Goal: Task Accomplishment & Management: Manage account settings

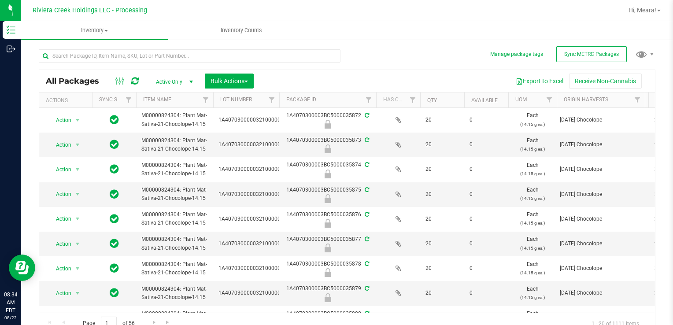
click at [392, 66] on div "All Packages Active Only Active Only Lab Samples Locked All External Internal B…" at bounding box center [347, 187] width 616 height 293
click at [106, 50] on input "text" at bounding box center [190, 55] width 302 height 13
type input "35378"
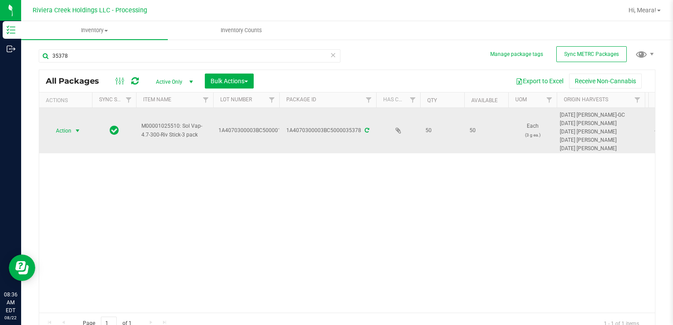
click at [74, 131] on span "select" at bounding box center [77, 130] width 7 height 7
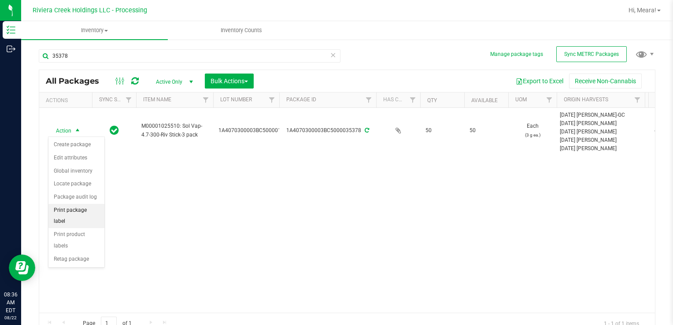
drag, startPoint x: 92, startPoint y: 210, endPoint x: 87, endPoint y: 204, distance: 8.2
click at [91, 210] on li "Print package label" at bounding box center [76, 216] width 56 height 24
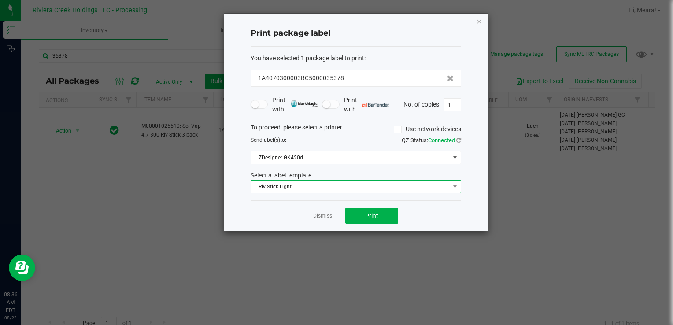
click at [324, 183] on span "Riv Stick Light" at bounding box center [350, 187] width 199 height 12
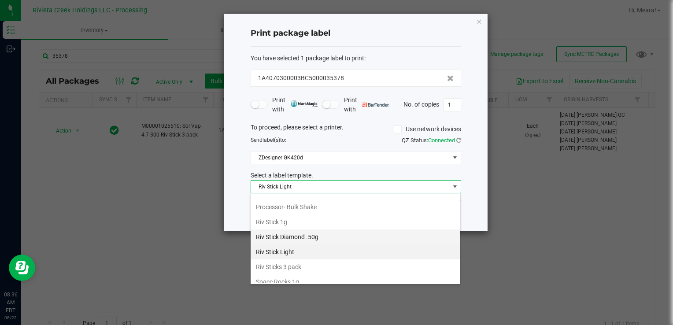
scroll to position [415, 0]
click at [306, 244] on li "Riv Sticks 3 pack" at bounding box center [356, 251] width 210 height 15
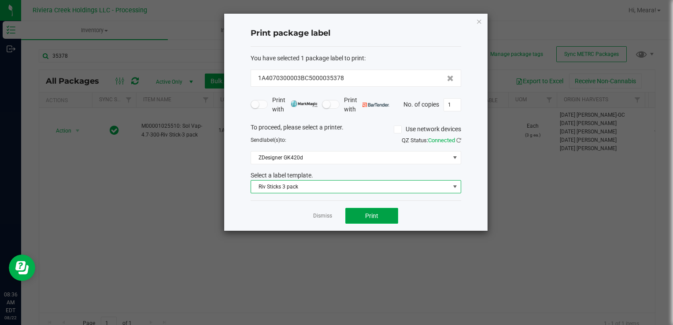
click at [386, 210] on button "Print" at bounding box center [371, 216] width 53 height 16
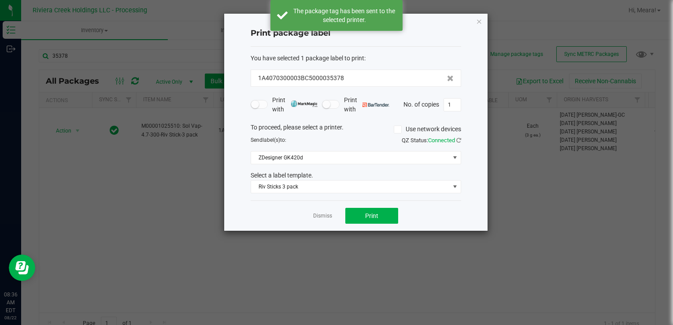
drag, startPoint x: 331, startPoint y: 217, endPoint x: 323, endPoint y: 213, distance: 9.1
click at [331, 217] on link "Dismiss" at bounding box center [322, 215] width 19 height 7
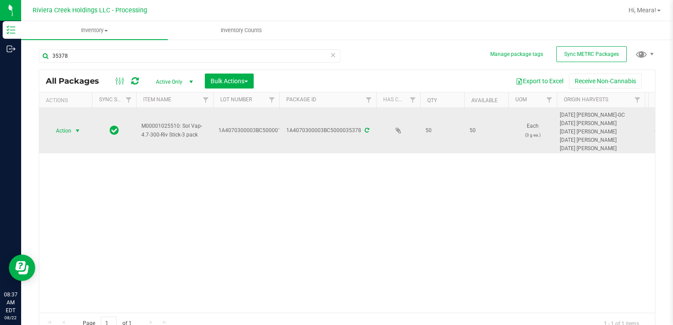
click at [55, 129] on span "Action" at bounding box center [60, 131] width 24 height 12
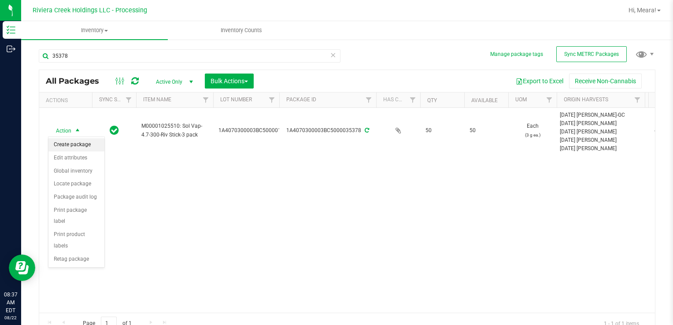
click at [69, 144] on li "Create package" at bounding box center [76, 144] width 56 height 13
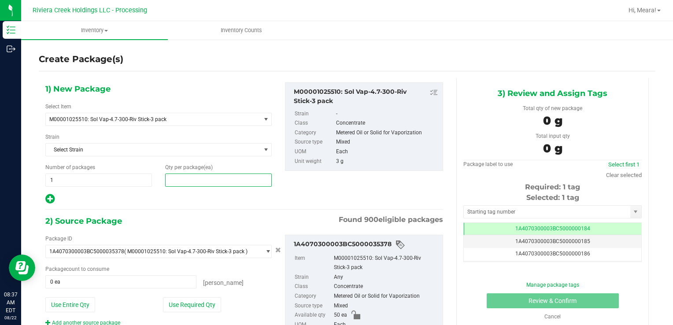
click at [194, 178] on span at bounding box center [218, 179] width 107 height 13
type input "10"
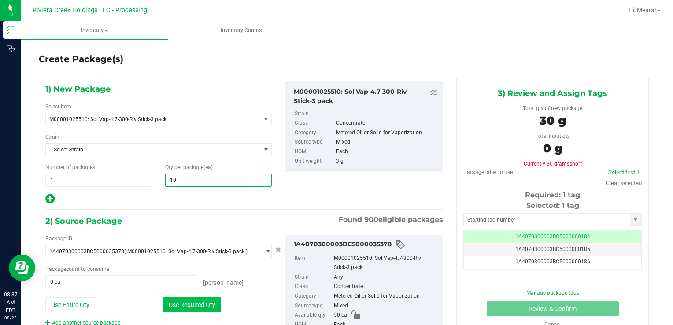
type input "10"
drag, startPoint x: 178, startPoint y: 304, endPoint x: 181, endPoint y: 296, distance: 8.2
click at [178, 304] on button "Use Required Qty" at bounding box center [192, 304] width 58 height 15
type input "10 ea"
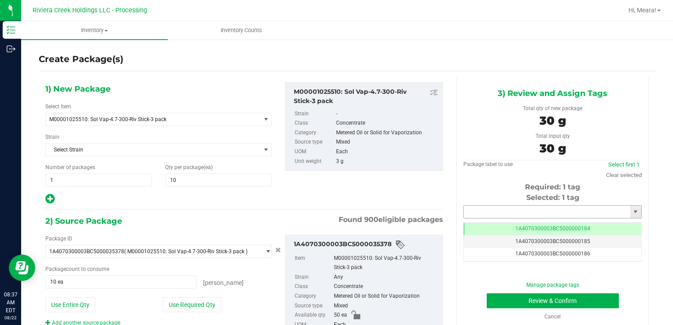
click at [475, 206] on input "text" at bounding box center [547, 212] width 166 height 12
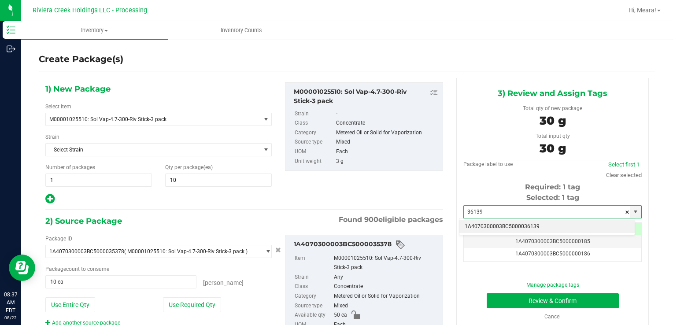
click at [477, 229] on li "1A4070300003BC5000036139" at bounding box center [546, 226] width 175 height 13
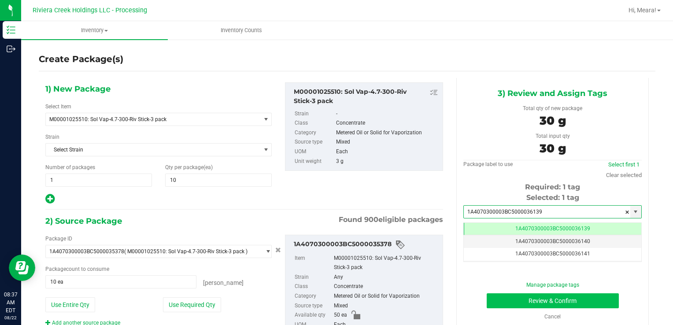
type input "1A4070300003BC5000036139"
click at [499, 303] on button "Review & Confirm" at bounding box center [552, 300] width 132 height 15
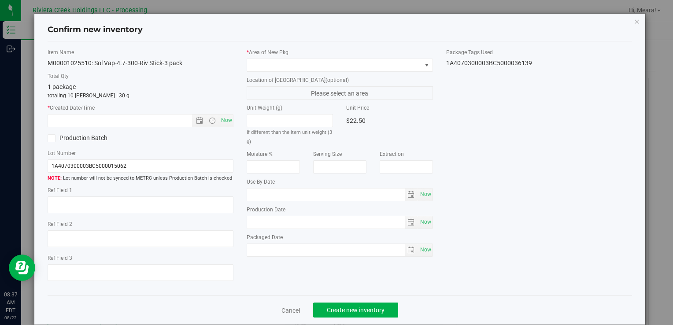
type input "[DATE]"
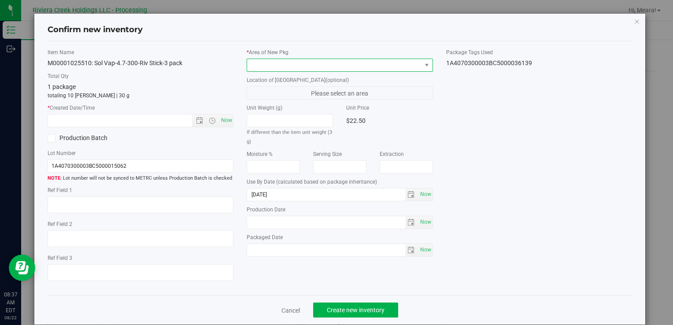
click at [382, 63] on span at bounding box center [334, 65] width 174 height 12
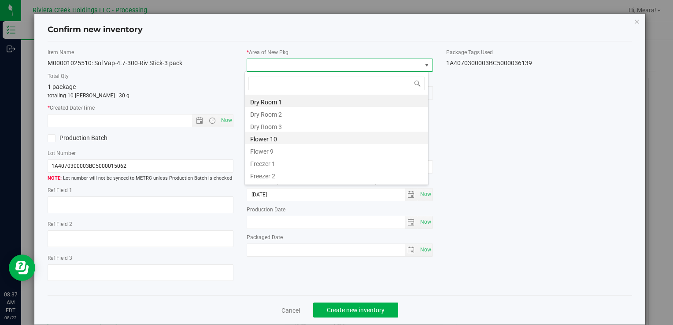
click at [280, 136] on li "Flower 10" at bounding box center [336, 138] width 183 height 12
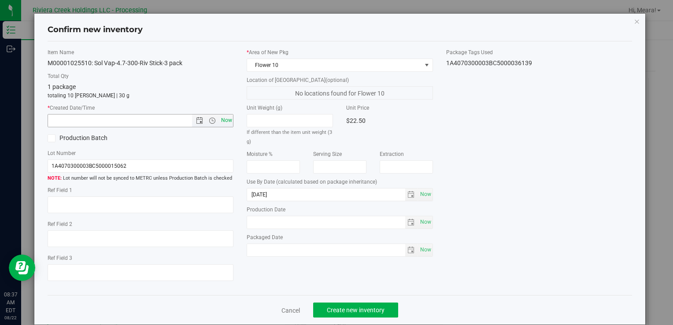
click at [230, 122] on span "Now" at bounding box center [226, 120] width 15 height 13
type input "[DATE] 8:37 AM"
click at [343, 311] on span "Create new inventory" at bounding box center [356, 309] width 58 height 7
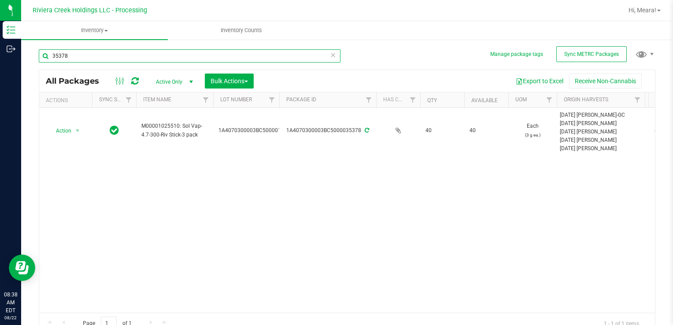
drag, startPoint x: 79, startPoint y: 57, endPoint x: 25, endPoint y: 53, distance: 54.3
click at [25, 53] on div "Manage package tags Sync METRC Packages 35378 All Packages Active Only Active O…" at bounding box center [347, 173] width 652 height 269
type input "34755"
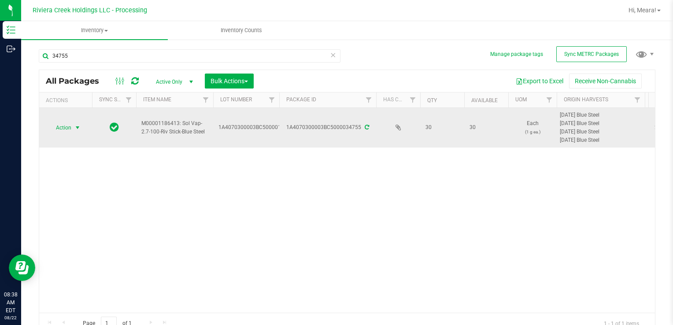
click at [66, 122] on span "Action" at bounding box center [60, 128] width 24 height 12
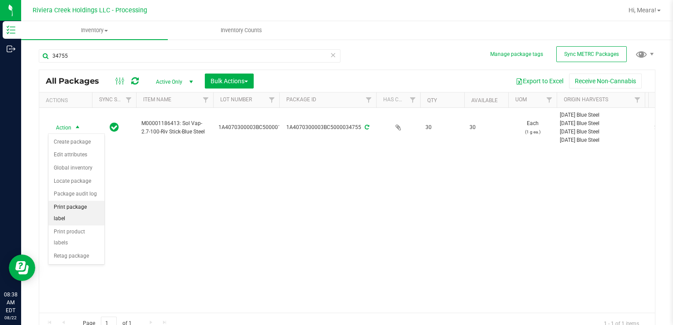
drag, startPoint x: 83, startPoint y: 205, endPoint x: 86, endPoint y: 201, distance: 5.0
click at [83, 203] on li "Print package label" at bounding box center [76, 213] width 56 height 24
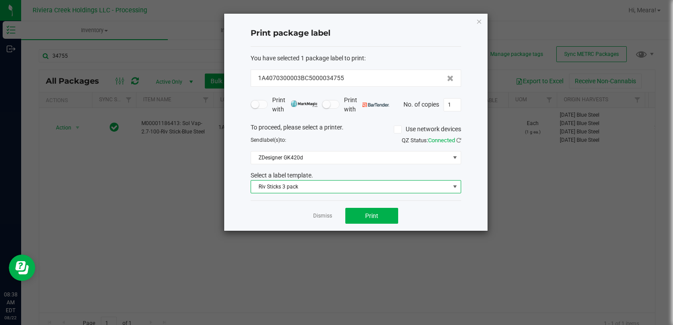
click at [263, 182] on span "Riv Sticks 3 pack" at bounding box center [350, 187] width 199 height 12
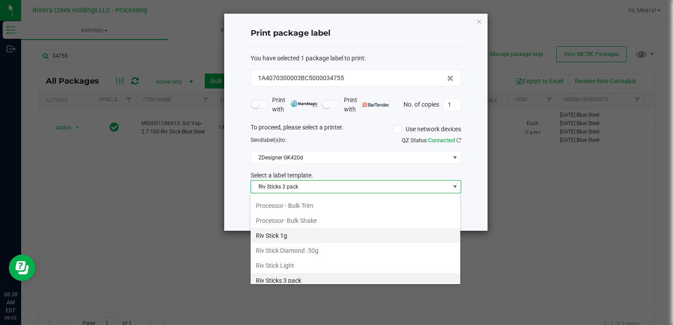
click at [276, 228] on li "Riv Stick 1g" at bounding box center [356, 235] width 210 height 15
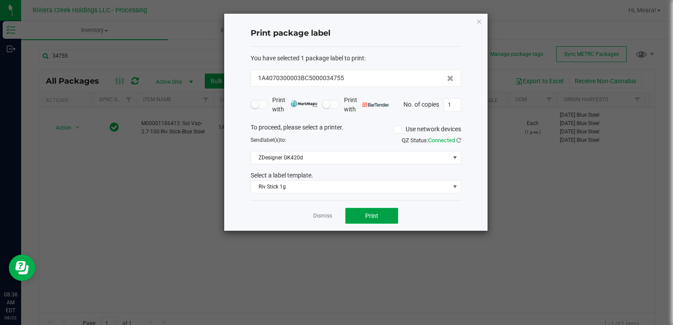
click at [376, 220] on button "Print" at bounding box center [371, 216] width 53 height 16
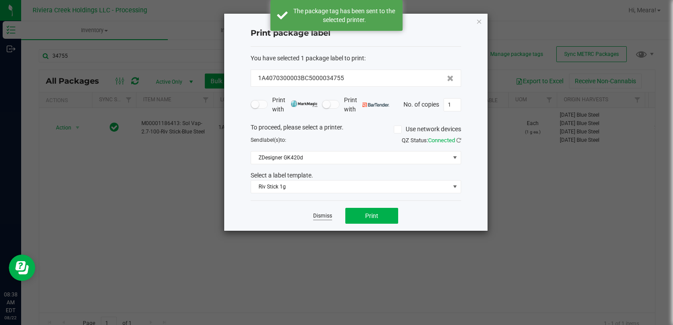
click at [323, 215] on link "Dismiss" at bounding box center [322, 215] width 19 height 7
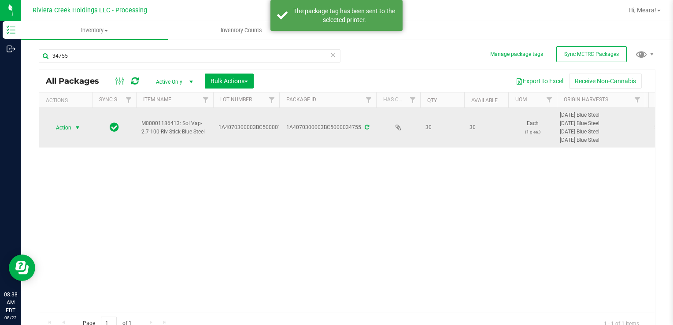
drag, startPoint x: 80, startPoint y: 126, endPoint x: 70, endPoint y: 127, distance: 9.7
click at [79, 126] on span "select" at bounding box center [77, 127] width 7 height 7
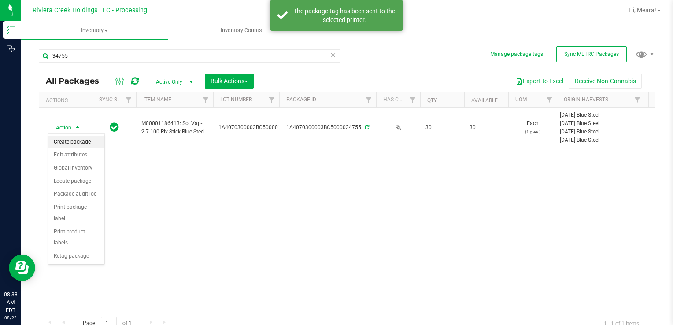
click at [70, 140] on li "Create package" at bounding box center [76, 142] width 56 height 13
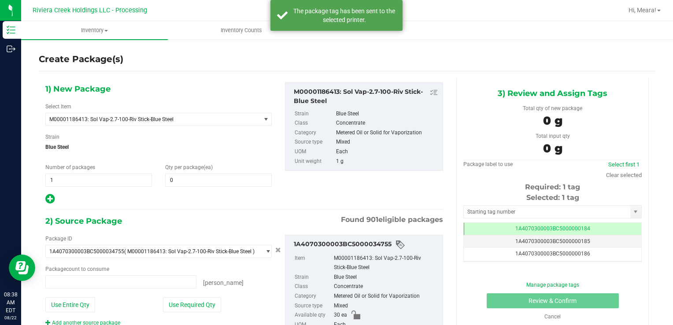
type input "0 ea"
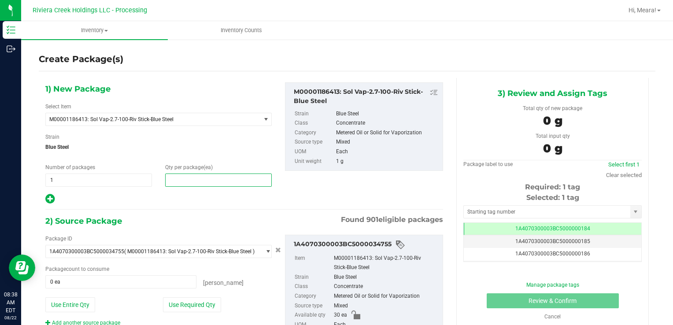
click at [186, 179] on span at bounding box center [218, 179] width 107 height 13
type input "20"
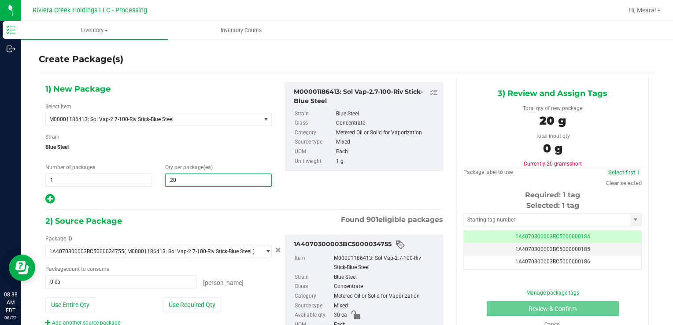
type input "20"
drag, startPoint x: 174, startPoint y: 301, endPoint x: 178, endPoint y: 295, distance: 6.6
click at [174, 301] on button "Use Required Qty" at bounding box center [192, 304] width 58 height 15
type input "20 ea"
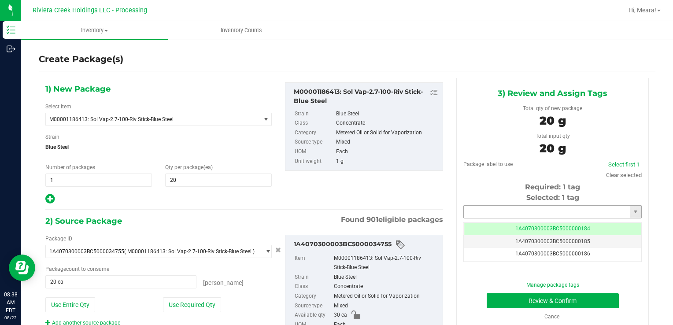
click at [510, 211] on input "text" at bounding box center [547, 212] width 166 height 12
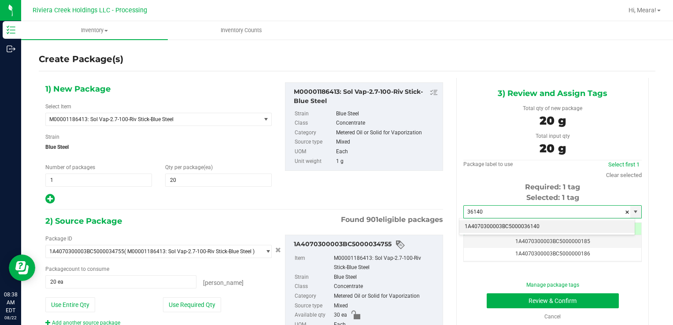
click at [491, 225] on li "1A4070300003BC5000036140" at bounding box center [546, 226] width 175 height 13
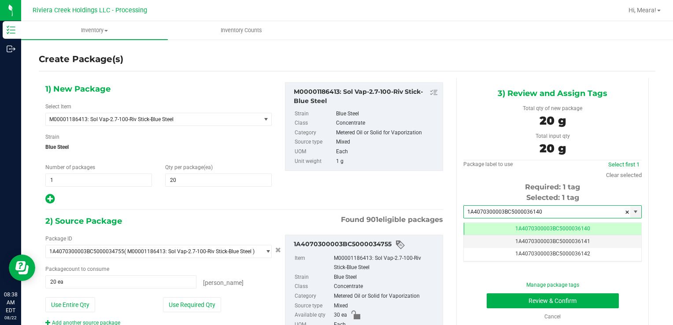
type input "1A4070300003BC5000036140"
drag, startPoint x: 497, startPoint y: 284, endPoint x: 497, endPoint y: 295, distance: 10.1
click at [497, 287] on div "Manage package tags" at bounding box center [552, 285] width 165 height 8
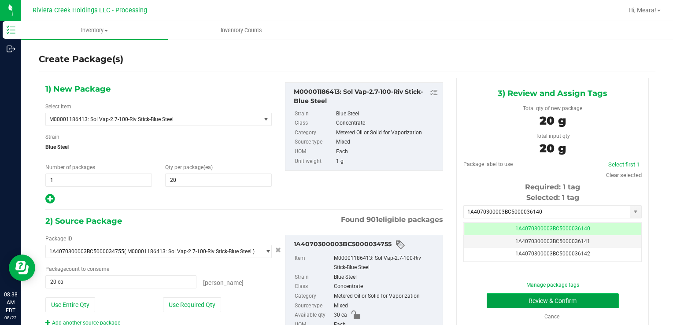
click at [498, 295] on button "Review & Confirm" at bounding box center [552, 300] width 132 height 15
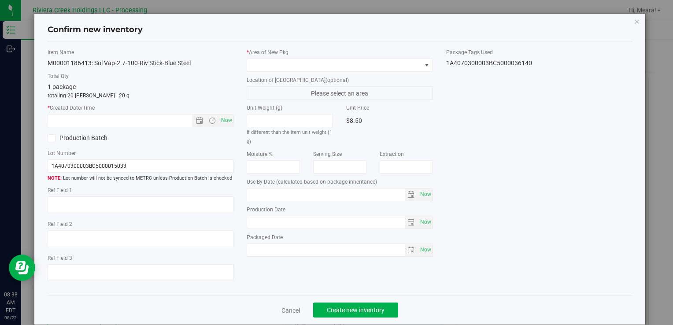
type input "[DATE]"
click at [362, 65] on span at bounding box center [334, 65] width 174 height 12
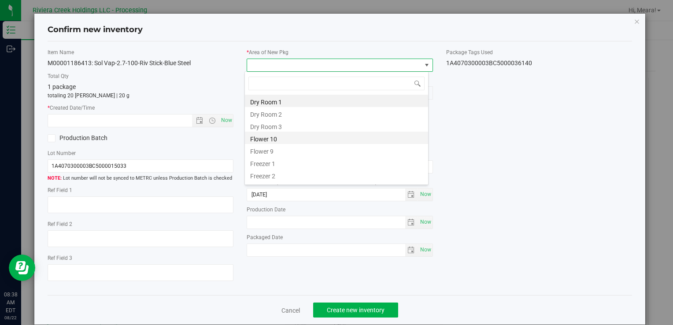
click at [266, 140] on li "Flower 10" at bounding box center [336, 138] width 183 height 12
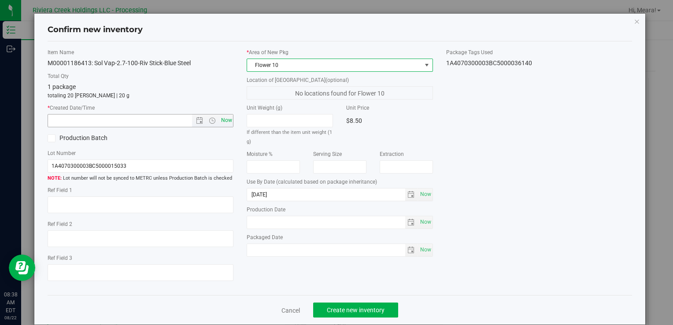
drag, startPoint x: 230, startPoint y: 128, endPoint x: 226, endPoint y: 125, distance: 5.0
click at [227, 125] on div "Item Name M00001186413: Sol Vap-2.7-100-Riv Stick-Blue Steel Total Qty 1 packag…" at bounding box center [140, 168] width 199 height 240
click at [228, 124] on span "Now" at bounding box center [226, 120] width 15 height 13
type input "[DATE] 8:38 AM"
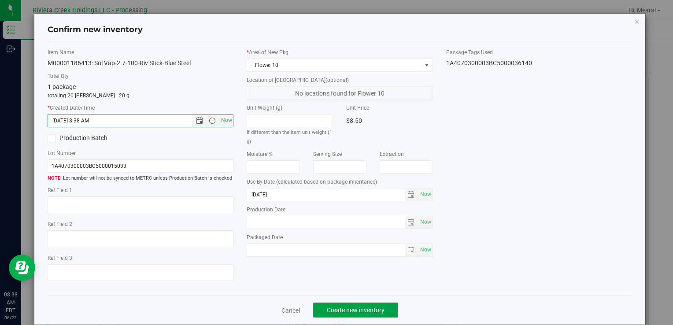
click at [362, 304] on button "Create new inventory" at bounding box center [355, 309] width 85 height 15
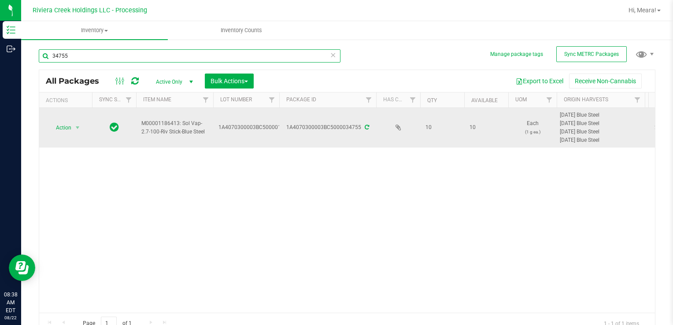
drag, startPoint x: 33, startPoint y: 57, endPoint x: 172, endPoint y: 110, distance: 147.8
click at [0, 53] on html "Inventory Outbound 08:38 AM EDT [DATE] 08/22 Riviera Creek Holdings LLC - Proce…" at bounding box center [336, 162] width 673 height 325
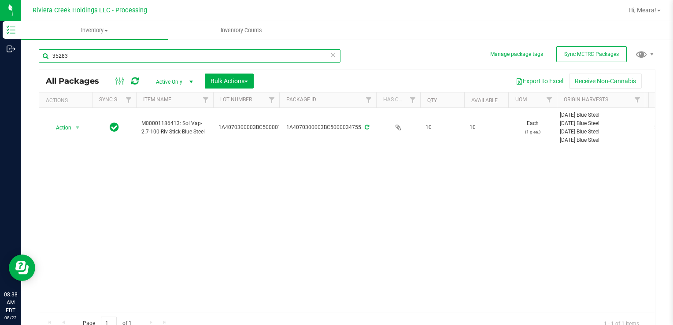
type input "35283"
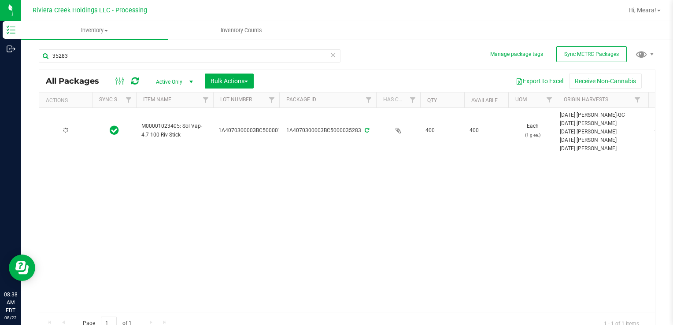
click at [66, 133] on span at bounding box center [65, 130] width 5 height 6
click at [66, 133] on span "Action" at bounding box center [60, 131] width 24 height 12
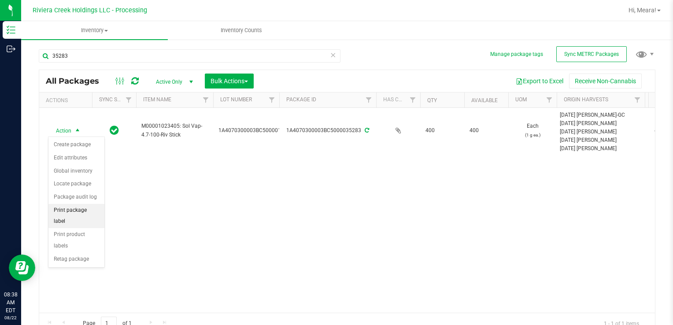
click at [98, 208] on li "Print package label" at bounding box center [76, 216] width 56 height 24
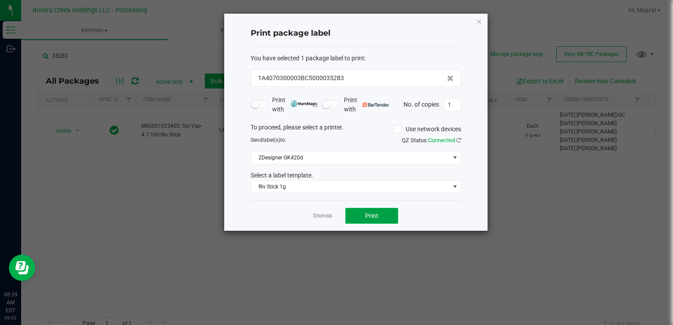
click at [375, 213] on span "Print" at bounding box center [371, 215] width 13 height 7
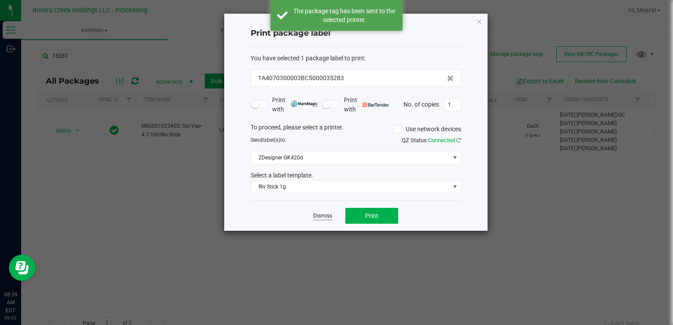
click at [326, 214] on link "Dismiss" at bounding box center [322, 215] width 19 height 7
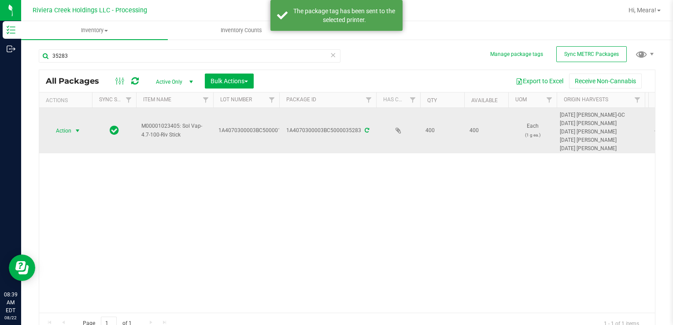
click at [72, 133] on span "select" at bounding box center [77, 131] width 11 height 12
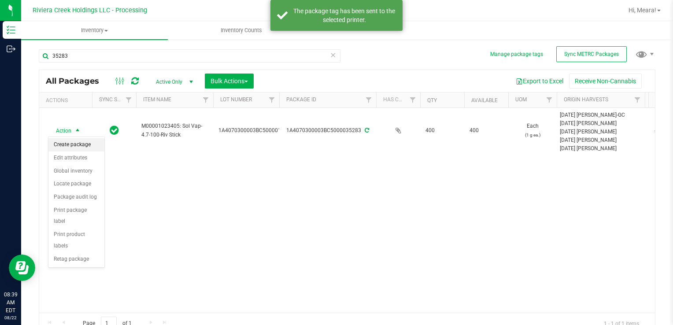
click at [75, 143] on li "Create package" at bounding box center [76, 144] width 56 height 13
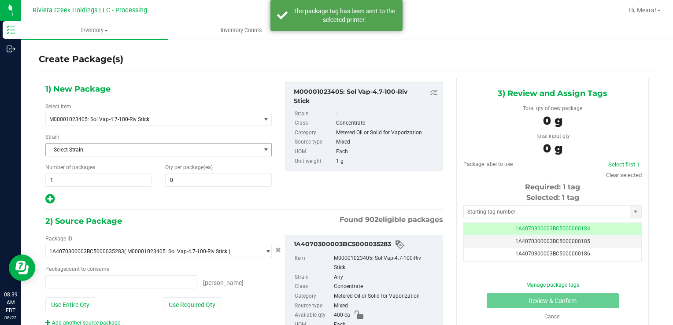
type input "0 ea"
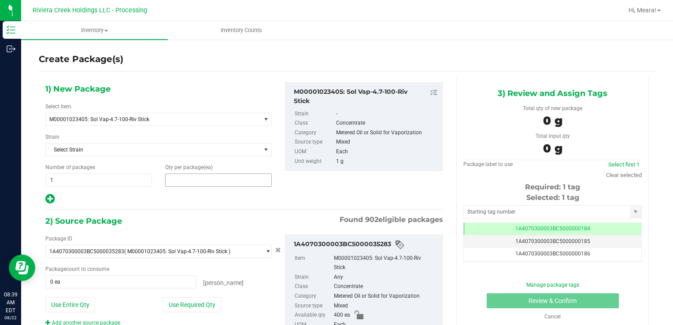
click at [220, 175] on span at bounding box center [218, 179] width 107 height 13
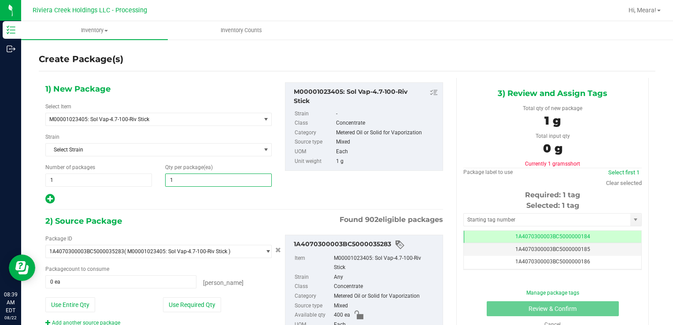
type input "10"
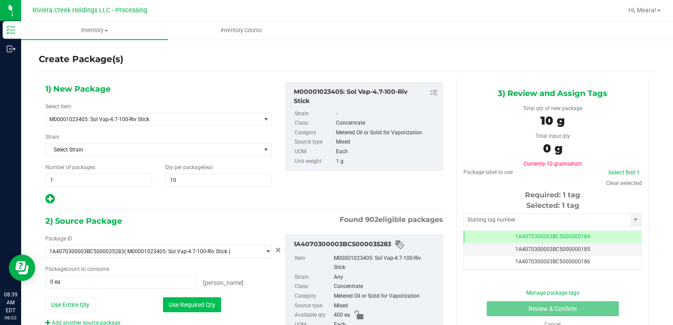
click at [166, 304] on button "Use Required Qty" at bounding box center [192, 304] width 58 height 15
type input "10 ea"
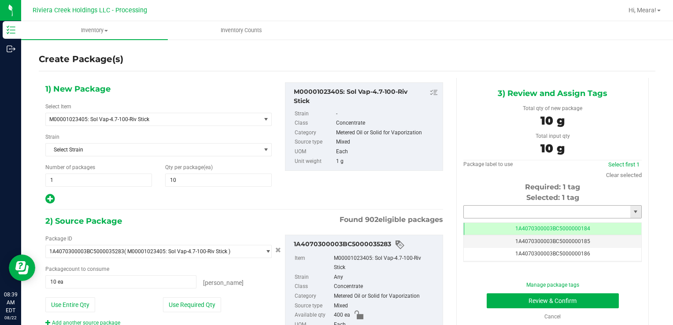
click at [502, 206] on input "text" at bounding box center [547, 212] width 166 height 12
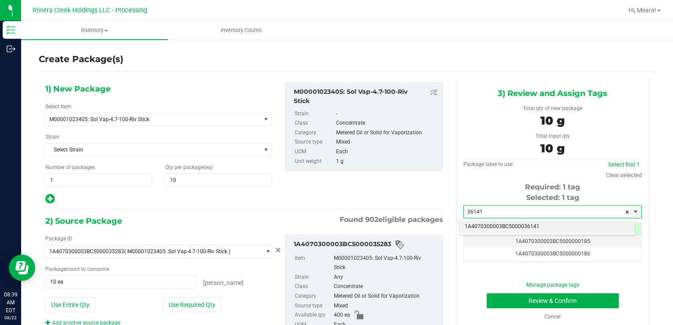
click at [481, 230] on li "1A4070300003BC5000036141" at bounding box center [546, 226] width 175 height 13
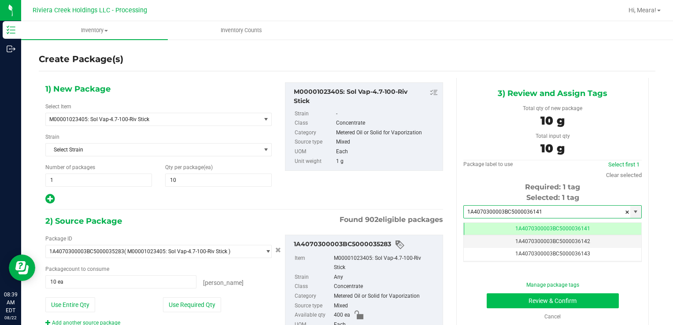
type input "1A4070300003BC5000036141"
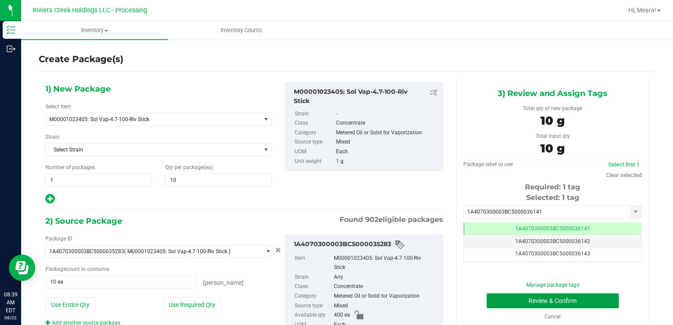
click at [498, 303] on button "Review & Confirm" at bounding box center [552, 300] width 132 height 15
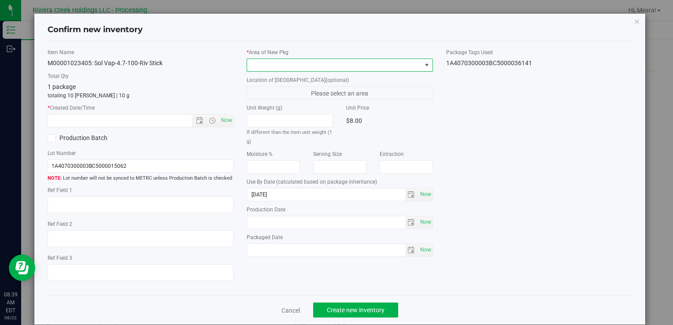
click at [386, 60] on span at bounding box center [334, 65] width 174 height 12
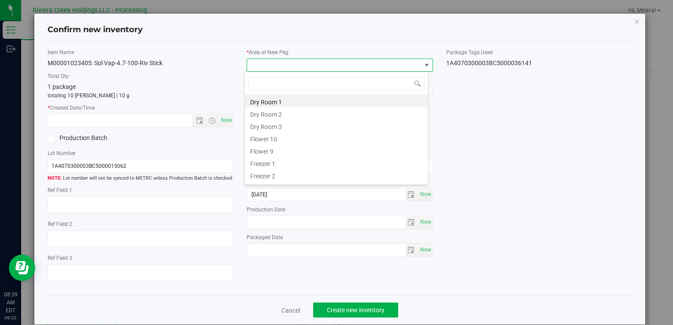
click at [270, 138] on li "Flower 10" at bounding box center [336, 138] width 183 height 12
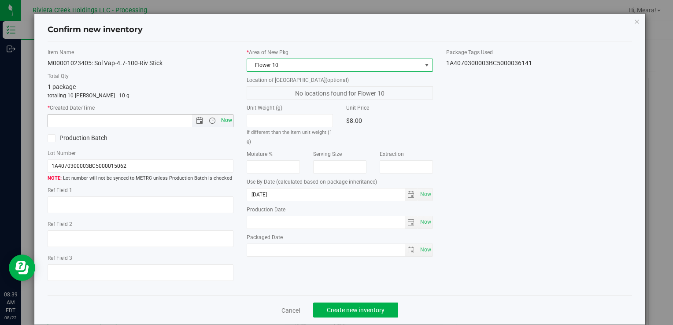
click at [229, 125] on span "Now" at bounding box center [226, 120] width 15 height 13
type input "[DATE] 8:39 AM"
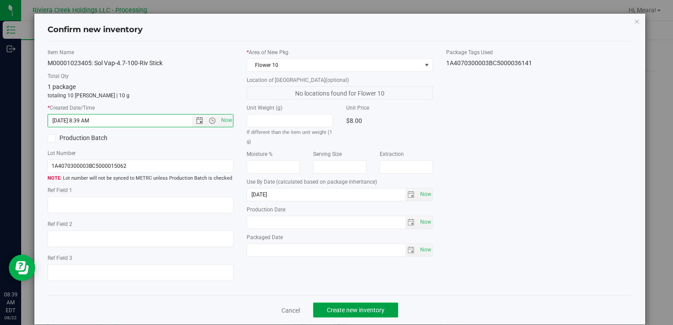
click at [357, 304] on button "Create new inventory" at bounding box center [355, 309] width 85 height 15
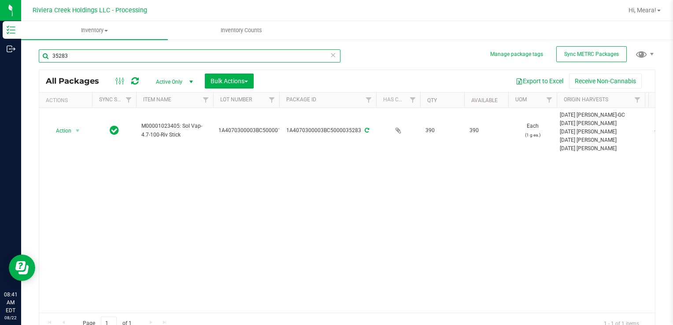
drag, startPoint x: 107, startPoint y: 51, endPoint x: 26, endPoint y: 57, distance: 82.2
click at [26, 57] on div "Manage package tags Sync METRC Packages 35283 All Packages Active Only Active O…" at bounding box center [347, 173] width 652 height 269
type input "32908"
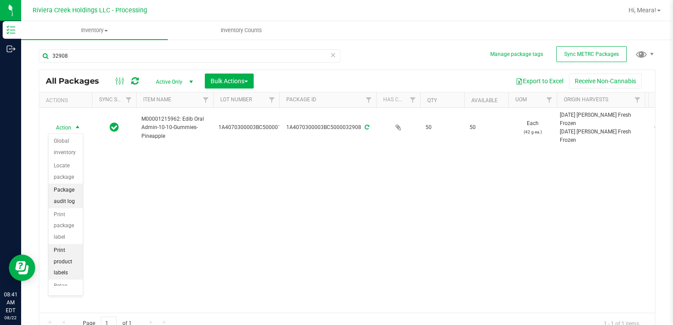
scroll to position [66, 0]
click at [71, 207] on li "Print package label" at bounding box center [65, 209] width 34 height 36
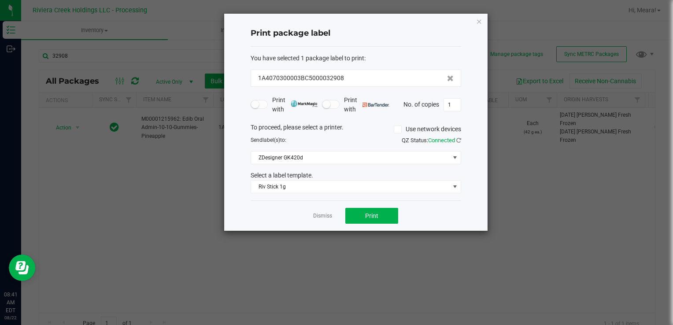
click at [248, 182] on div "Riv Stick 1g" at bounding box center [356, 186] width 224 height 13
click at [268, 187] on span "Riv Stick 1g" at bounding box center [350, 187] width 199 height 12
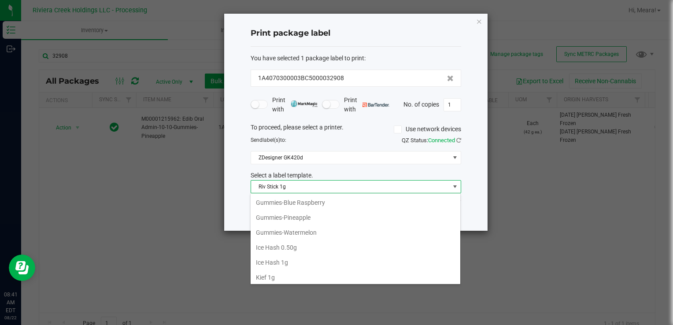
scroll to position [253, 0]
click at [296, 218] on li "Gummies-Pineapple" at bounding box center [356, 218] width 210 height 15
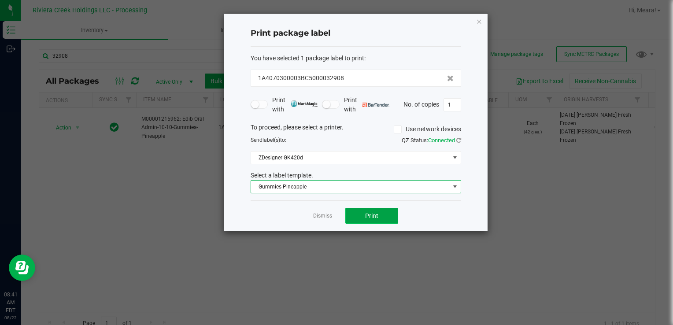
click at [355, 211] on button "Print" at bounding box center [371, 216] width 53 height 16
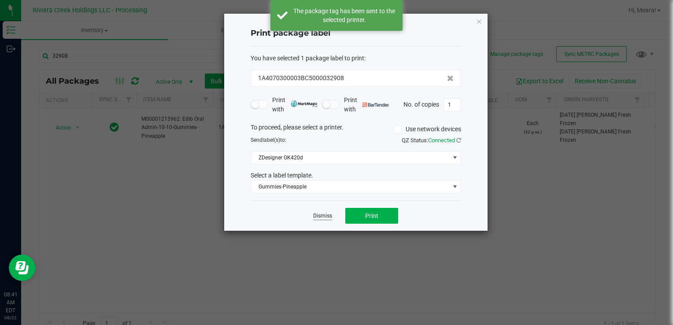
click at [317, 212] on link "Dismiss" at bounding box center [322, 215] width 19 height 7
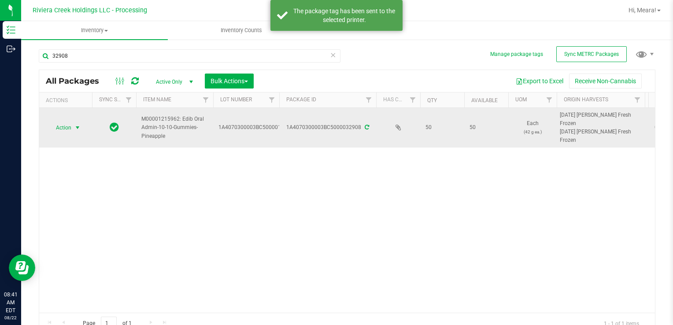
click at [73, 124] on span "select" at bounding box center [77, 128] width 11 height 12
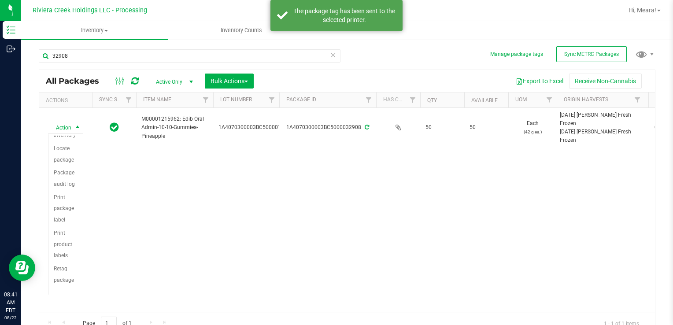
scroll to position [0, 0]
click at [74, 138] on li "Create package" at bounding box center [65, 148] width 34 height 24
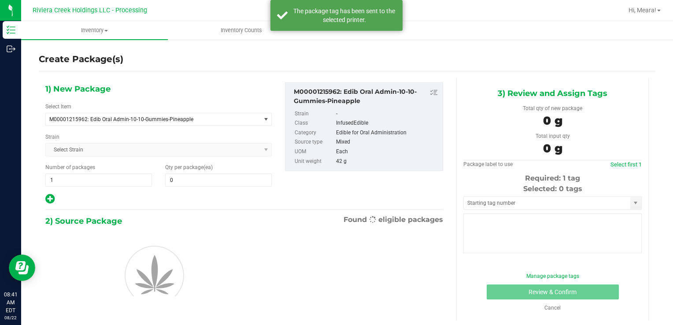
type input "0"
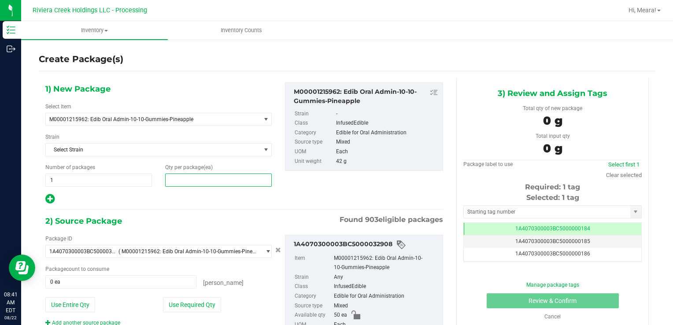
drag, startPoint x: 178, startPoint y: 182, endPoint x: 177, endPoint y: 177, distance: 5.0
click at [178, 181] on span at bounding box center [218, 179] width 107 height 13
type input "10"
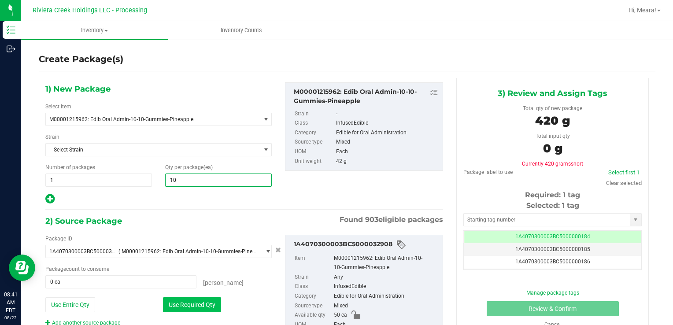
type input "10"
click at [171, 302] on button "Use Required Qty" at bounding box center [192, 304] width 58 height 15
type input "10 ea"
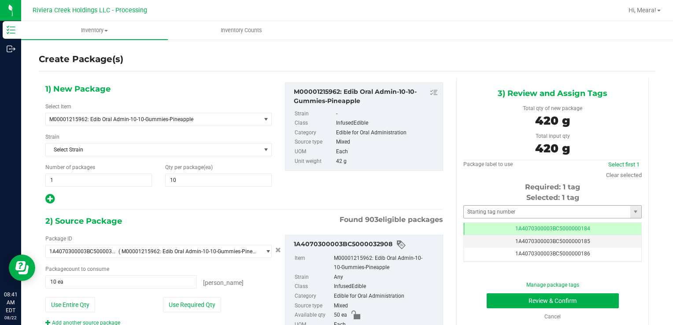
click at [494, 204] on div "Selected: 1 tag Tag 1A4070300003BC5000000184 1A4070300003BC5000000185 1A4070300…" at bounding box center [552, 227] width 178 height 70
click at [493, 208] on input "text" at bounding box center [547, 212] width 166 height 12
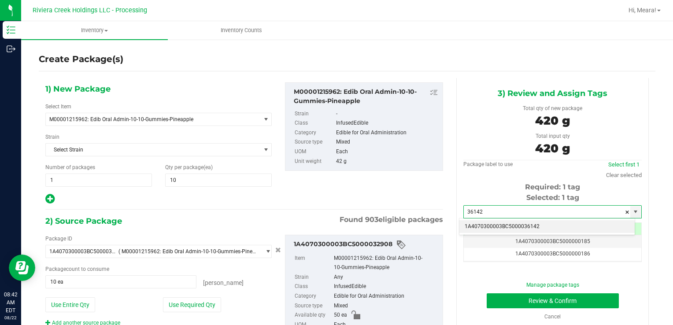
click at [494, 224] on li "1A4070300003BC5000036142" at bounding box center [546, 226] width 175 height 13
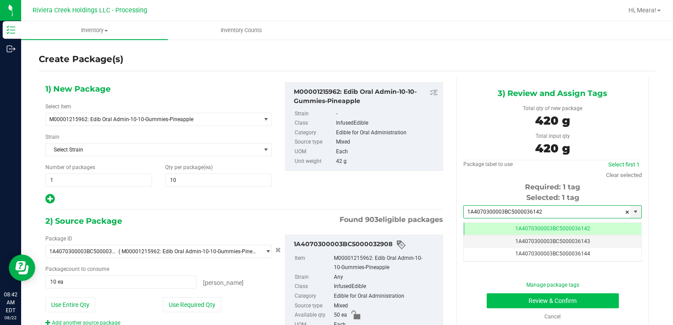
type input "1A4070300003BC5000036142"
click at [502, 298] on button "Review & Confirm" at bounding box center [552, 300] width 132 height 15
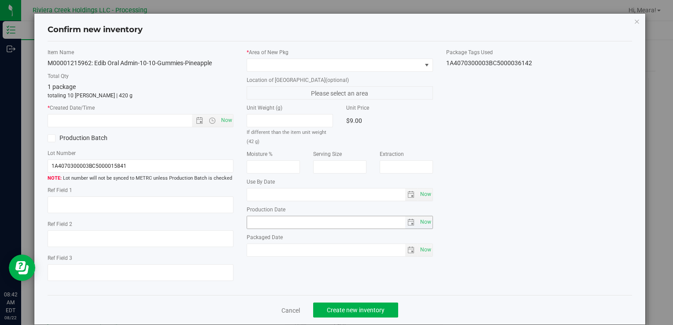
type input "[DATE]"
click at [337, 50] on label "* Area of [GEOGRAPHIC_DATA]" at bounding box center [340, 52] width 186 height 8
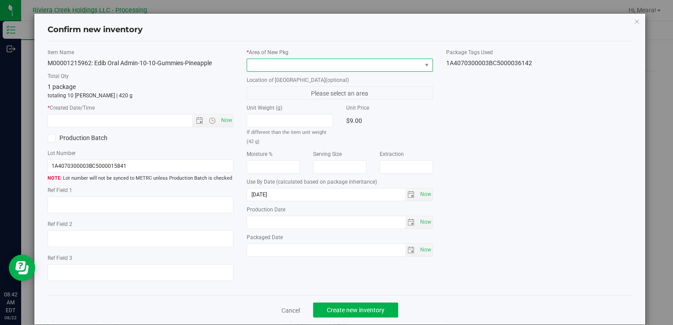
click at [337, 66] on span at bounding box center [334, 65] width 174 height 12
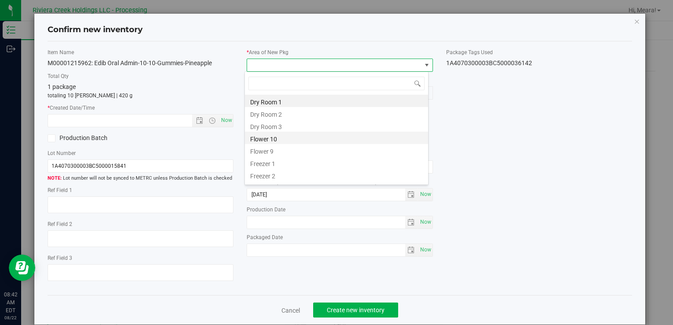
click at [276, 140] on li "Flower 10" at bounding box center [336, 138] width 183 height 12
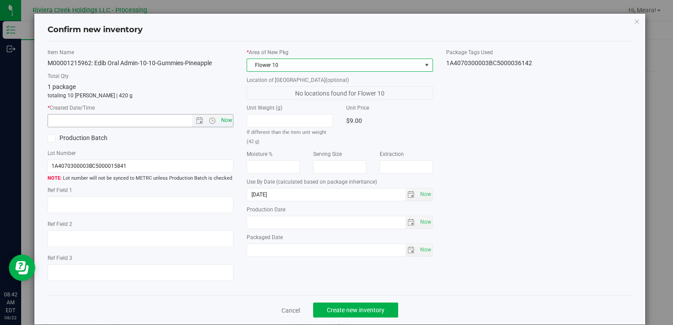
click at [232, 123] on div "Item Name M00001215962: Edib Oral Admin-10-10-Gummies-Pineapple Total Qty 1 pac…" at bounding box center [140, 168] width 199 height 240
click at [226, 119] on span "Now" at bounding box center [226, 120] width 15 height 13
type input "[DATE] 8:42 AM"
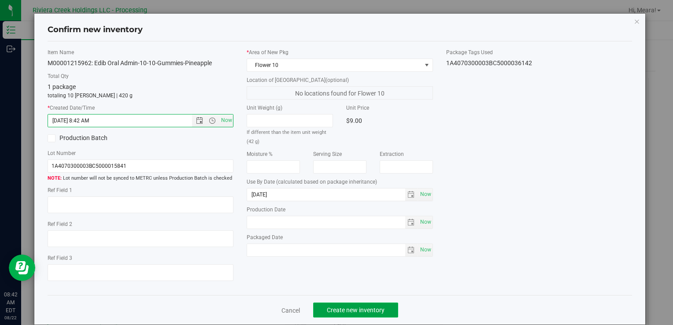
click at [360, 306] on button "Create new inventory" at bounding box center [355, 309] width 85 height 15
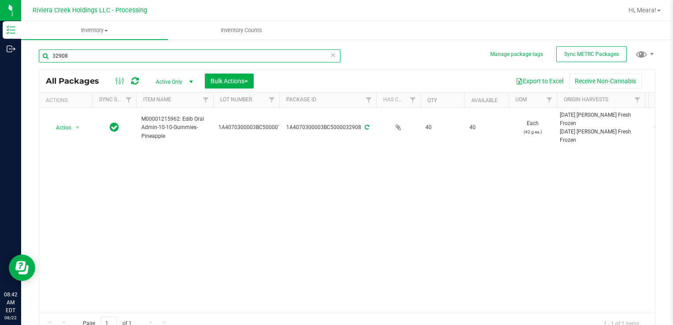
drag, startPoint x: 80, startPoint y: 57, endPoint x: 672, endPoint y: 299, distance: 639.9
click at [0, 65] on html "Inventory Outbound 08:42 AM EDT [DATE] 08/22 Riviera Creek Holdings LLC - Proce…" at bounding box center [336, 162] width 673 height 325
type input "34446"
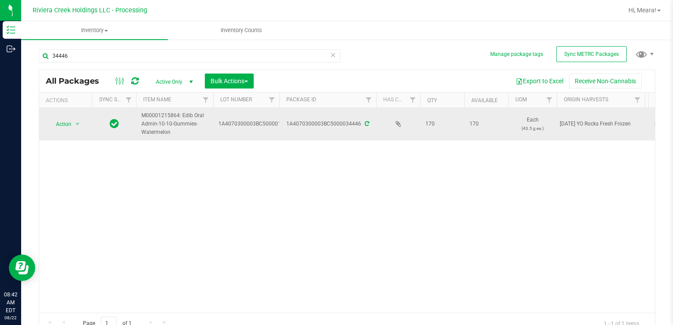
click at [63, 133] on td "Action Action Create package Edit attributes Global inventory Locate package Pa…" at bounding box center [65, 124] width 53 height 33
click at [68, 120] on span "Action" at bounding box center [60, 124] width 24 height 12
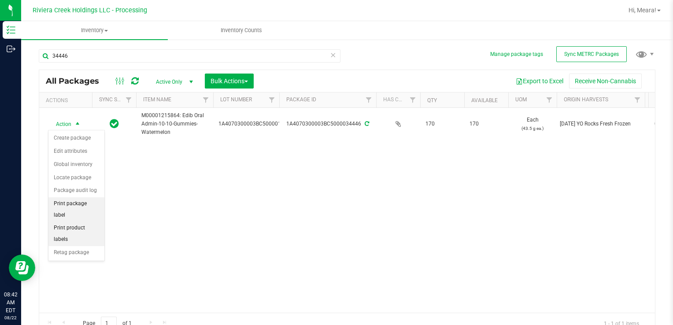
click at [94, 205] on li "Print package label" at bounding box center [76, 209] width 56 height 24
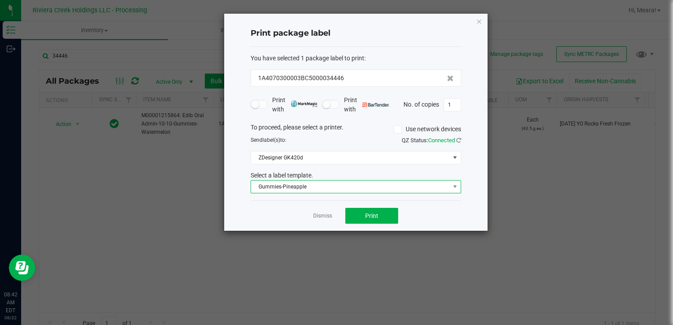
click at [317, 186] on span "Gummies-Pineapple" at bounding box center [350, 187] width 199 height 12
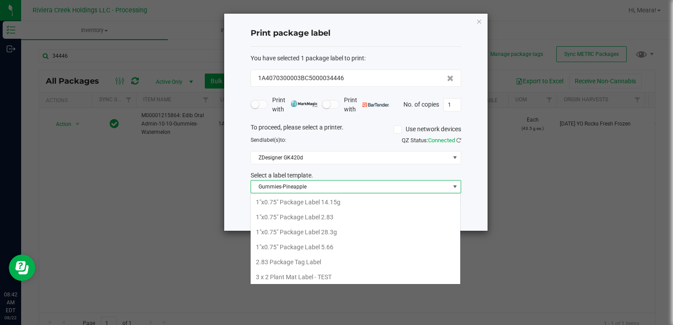
scroll to position [13, 210]
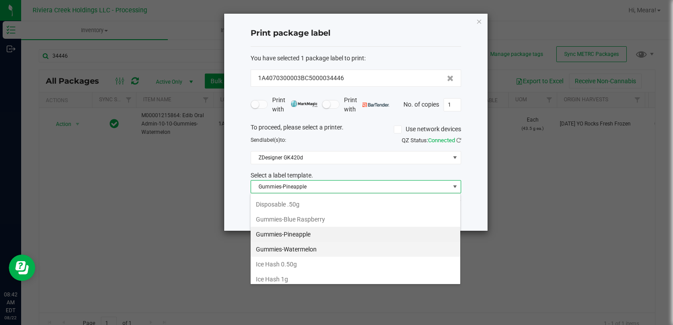
click at [316, 246] on li "Gummies-Watermelon" at bounding box center [356, 249] width 210 height 15
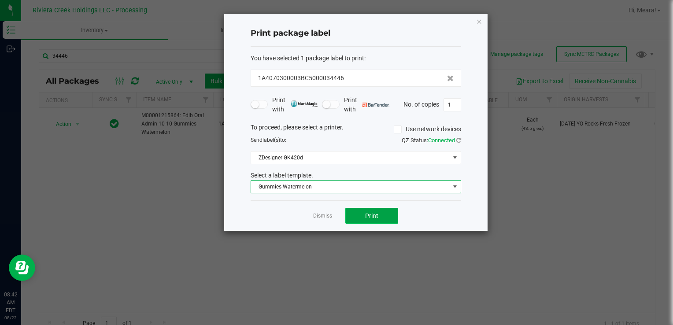
click at [360, 215] on button "Print" at bounding box center [371, 216] width 53 height 16
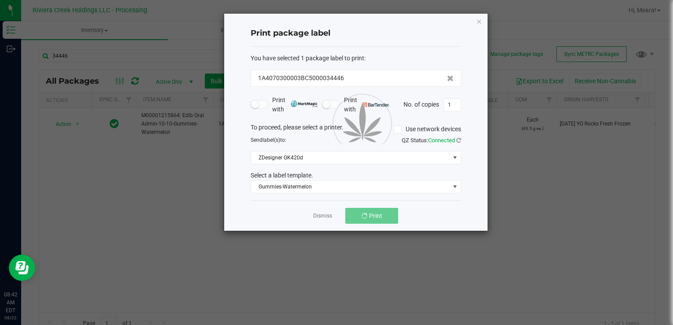
click at [322, 220] on div "Dismiss Print" at bounding box center [356, 215] width 210 height 30
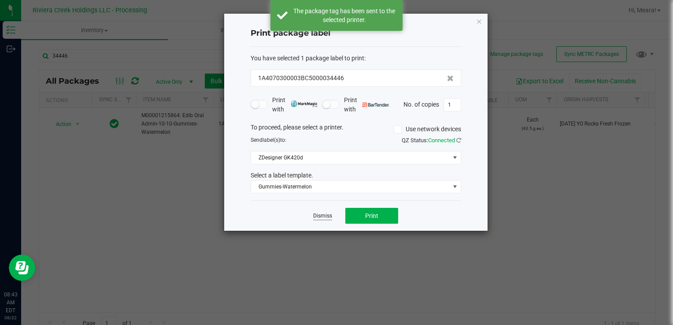
click at [322, 217] on link "Dismiss" at bounding box center [322, 215] width 19 height 7
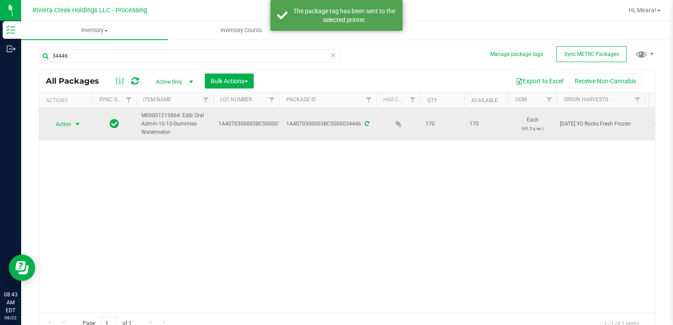
click at [73, 123] on span "select" at bounding box center [77, 124] width 11 height 12
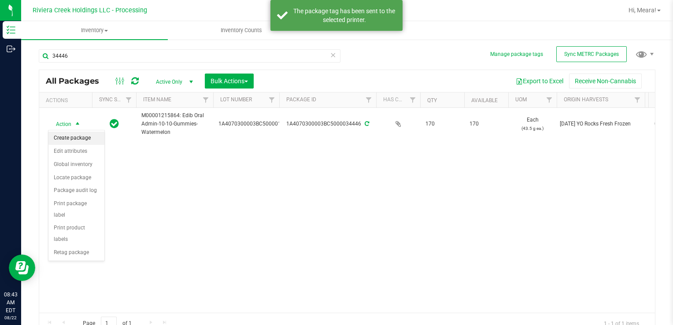
click at [81, 138] on li "Create package" at bounding box center [76, 138] width 56 height 13
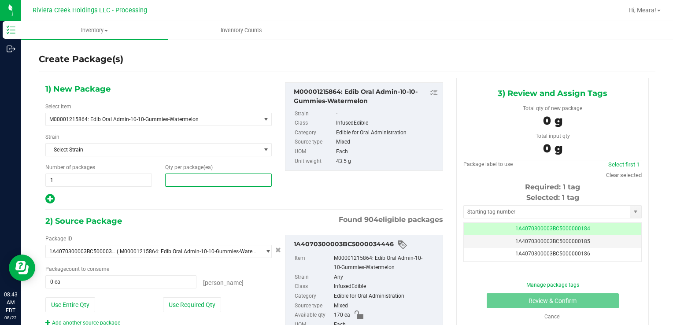
click at [174, 182] on span at bounding box center [218, 179] width 107 height 13
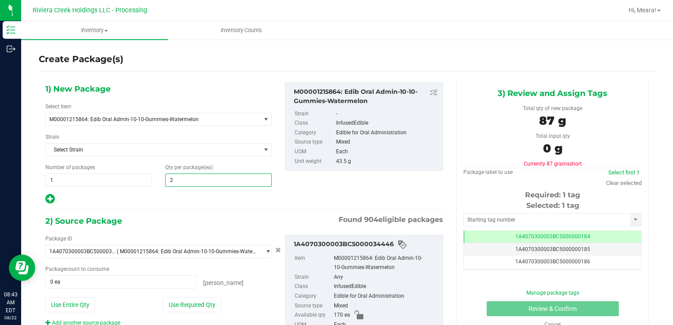
type input "20"
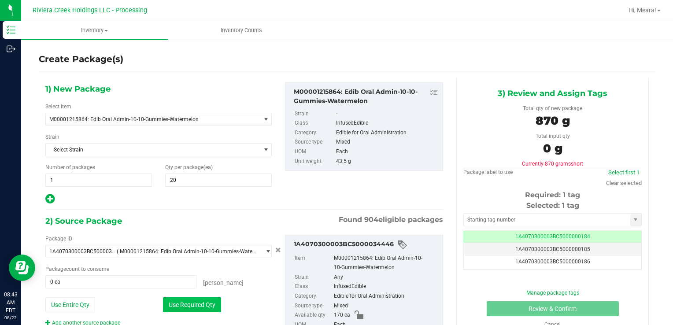
click at [177, 302] on button "Use Required Qty" at bounding box center [192, 304] width 58 height 15
type input "20 ea"
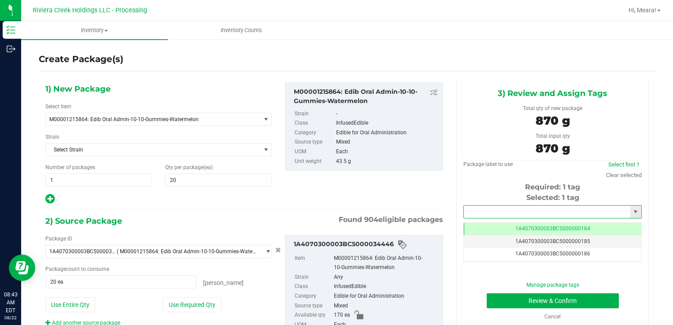
click at [493, 210] on input "text" at bounding box center [547, 212] width 166 height 12
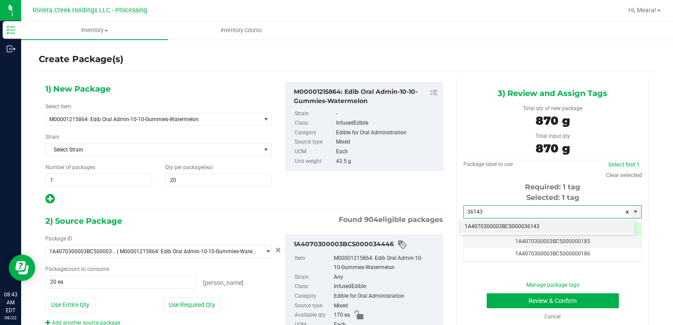
click at [498, 233] on div "1A4070300003BC5000036143 No matching tags" at bounding box center [547, 226] width 176 height 17
click at [495, 230] on li "1A4070300003BC5000036143" at bounding box center [546, 226] width 175 height 13
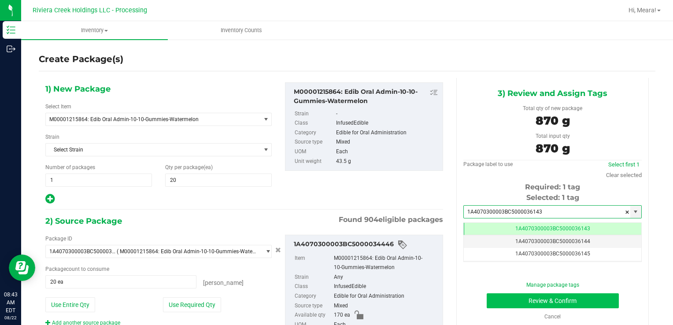
type input "1A4070300003BC5000036143"
click at [506, 298] on button "Review & Confirm" at bounding box center [552, 300] width 132 height 15
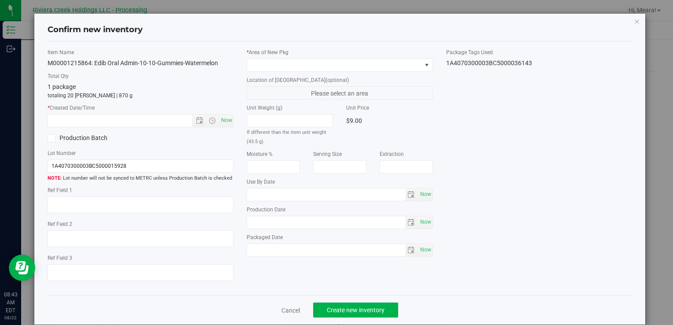
type input "[DATE]"
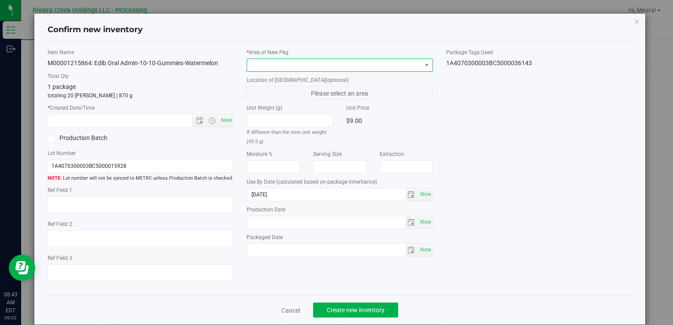
click at [350, 65] on span at bounding box center [334, 65] width 174 height 12
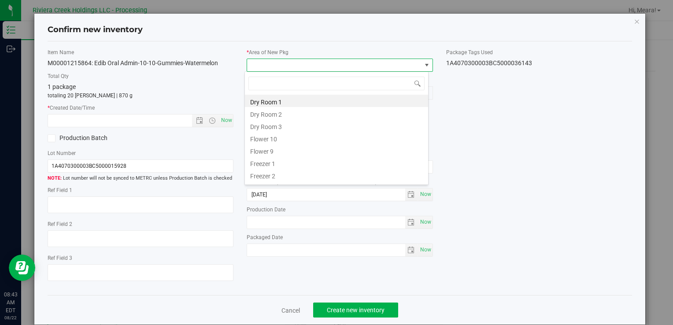
drag, startPoint x: 266, startPoint y: 135, endPoint x: 255, endPoint y: 134, distance: 10.6
click at [265, 135] on li "Flower 10" at bounding box center [336, 138] width 183 height 12
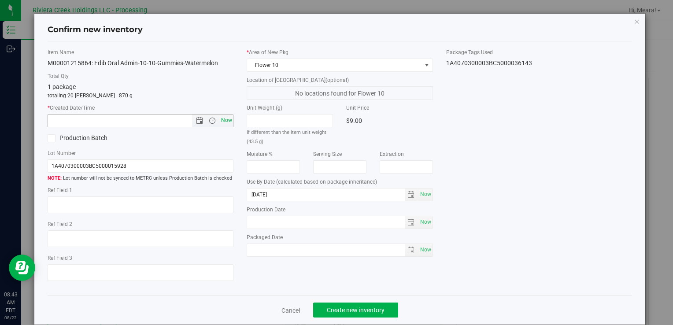
click at [224, 114] on span "Now" at bounding box center [226, 120] width 15 height 13
type input "[DATE] 8:43 AM"
click at [361, 300] on div "Cancel Create new inventory" at bounding box center [340, 309] width 584 height 29
click at [365, 302] on div "Cancel Create new inventory" at bounding box center [340, 309] width 584 height 29
click at [369, 306] on button "Create new inventory" at bounding box center [355, 309] width 85 height 15
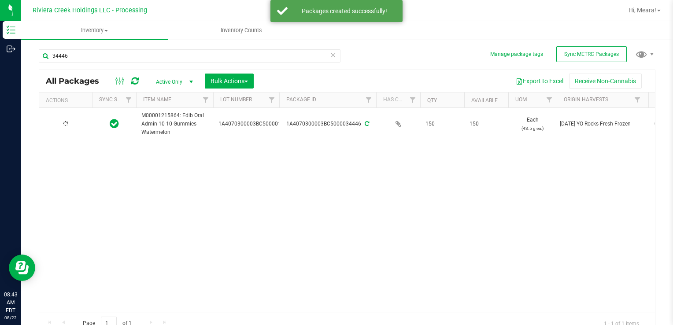
type input "[DATE]"
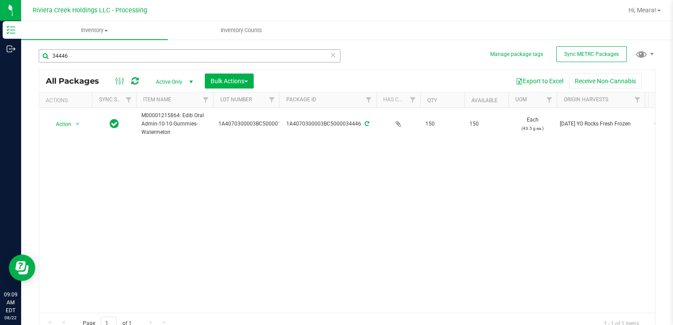
drag, startPoint x: 74, startPoint y: 66, endPoint x: 94, endPoint y: 59, distance: 20.9
click at [63, 66] on div "34446" at bounding box center [190, 59] width 302 height 20
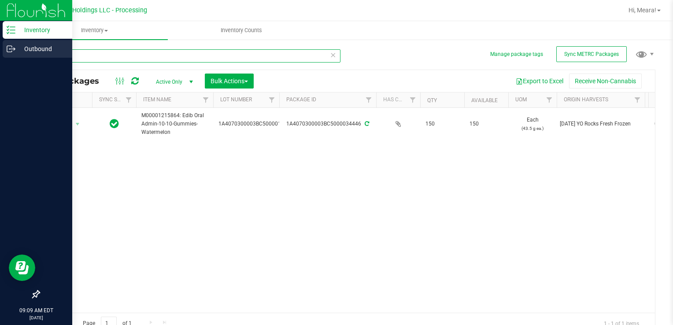
drag, startPoint x: 90, startPoint y: 54, endPoint x: 0, endPoint y: 42, distance: 90.5
click at [0, 42] on html "Inventory Outbound 09:09 AM EDT [DATE] 08/22 Riviera Creek Holdings LLC - Proce…" at bounding box center [336, 162] width 673 height 325
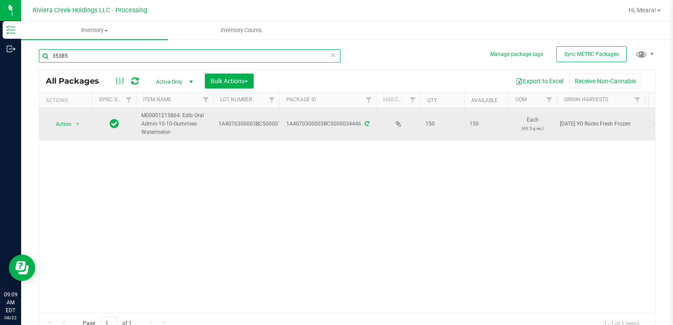
type input "35385"
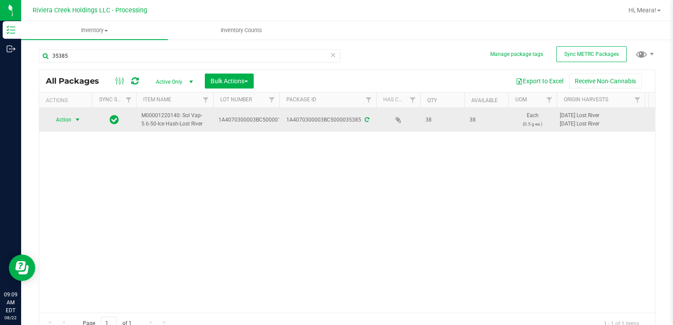
click at [70, 115] on span "Action" at bounding box center [60, 120] width 24 height 12
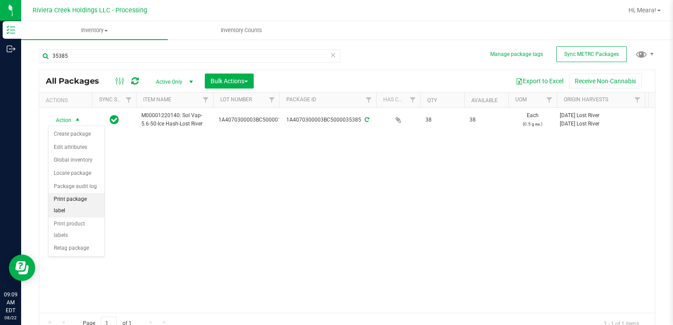
click at [98, 197] on li "Print package label" at bounding box center [76, 205] width 56 height 24
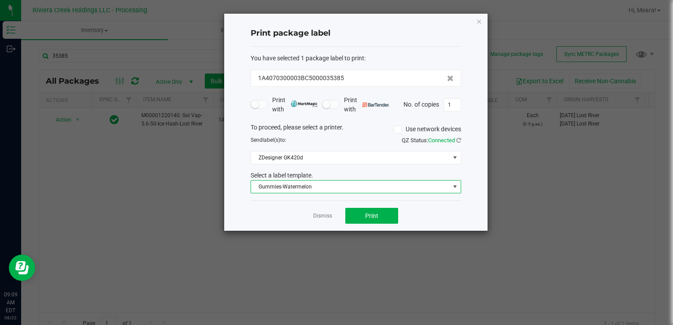
click at [316, 186] on span "Gummies-Watermelon" at bounding box center [350, 187] width 199 height 12
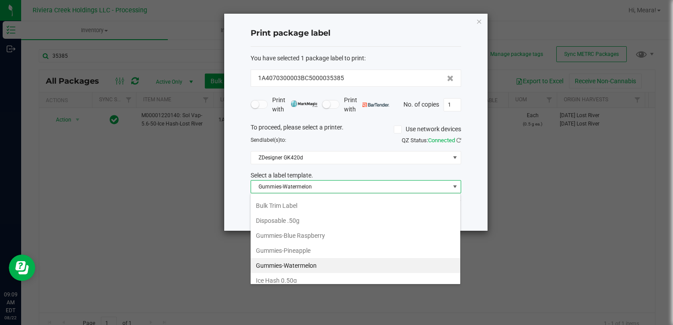
scroll to position [252, 0]
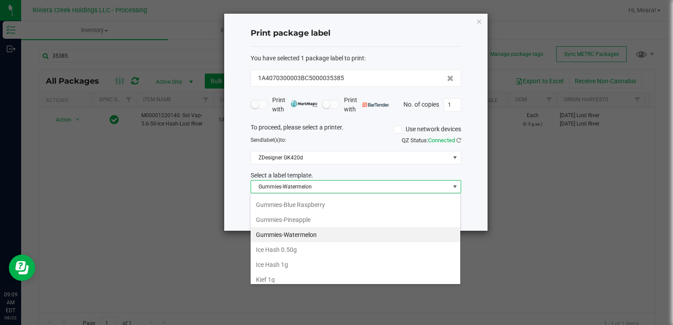
click at [321, 243] on li "Ice Hash 0.50g" at bounding box center [356, 249] width 210 height 15
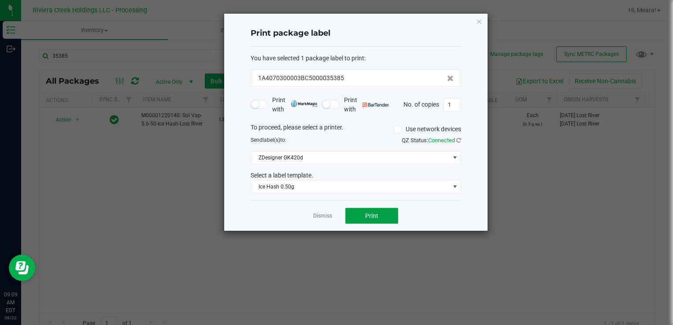
click at [365, 216] on button "Print" at bounding box center [371, 216] width 53 height 16
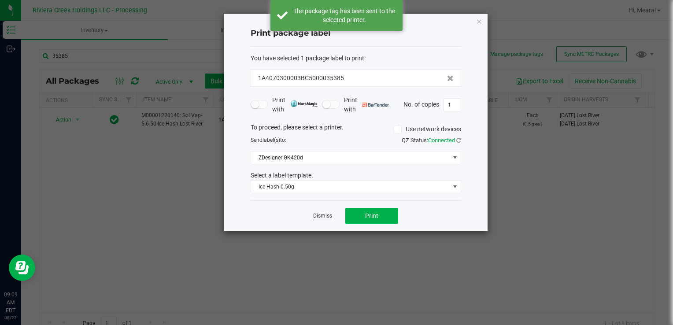
click at [328, 214] on link "Dismiss" at bounding box center [322, 215] width 19 height 7
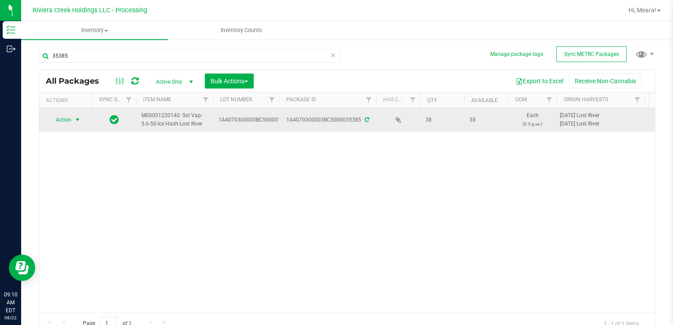
click at [77, 120] on span "select" at bounding box center [77, 119] width 7 height 7
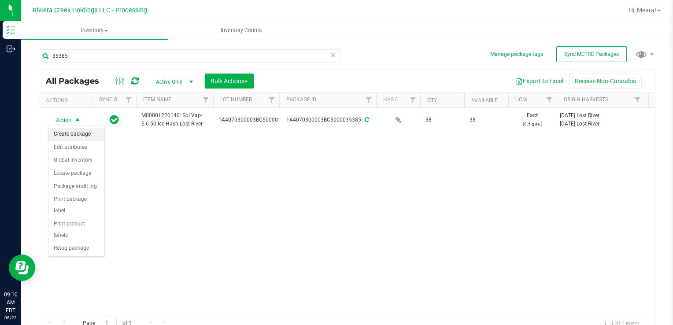
click at [81, 128] on li "Create package" at bounding box center [76, 134] width 56 height 13
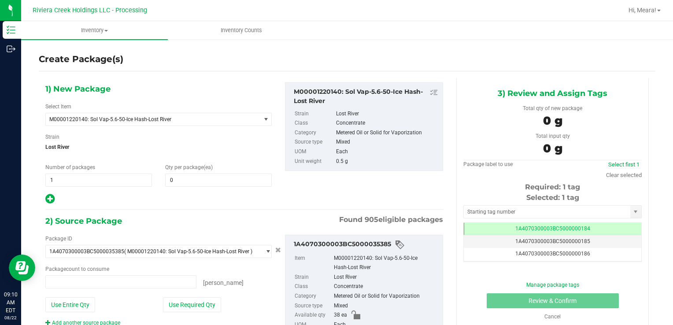
type input "0 ea"
click at [244, 186] on div "1) New Package Select Item M00001220140: Sol Vap-5.6-50-Ice Hash-Lost River M00…" at bounding box center [159, 143] width 240 height 122
click at [243, 180] on span at bounding box center [218, 179] width 107 height 13
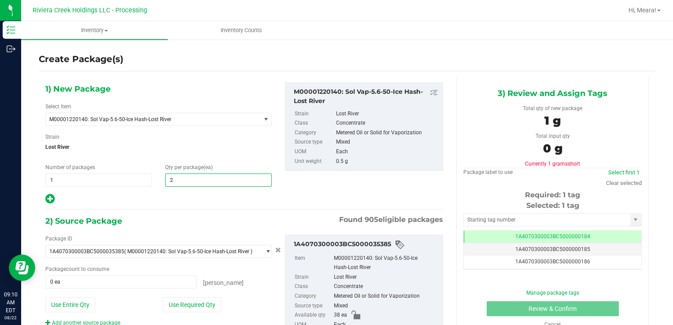
type input "20"
click at [162, 312] on div "Package ID 1A4070300003BC5000035385 ( M00001220140: Sol Vap-5.6-50-Ice Hash-Los…" at bounding box center [159, 281] width 240 height 92
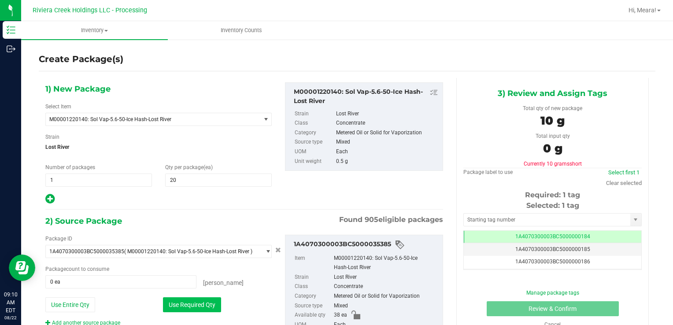
click at [166, 308] on button "Use Required Qty" at bounding box center [192, 304] width 58 height 15
type input "20 ea"
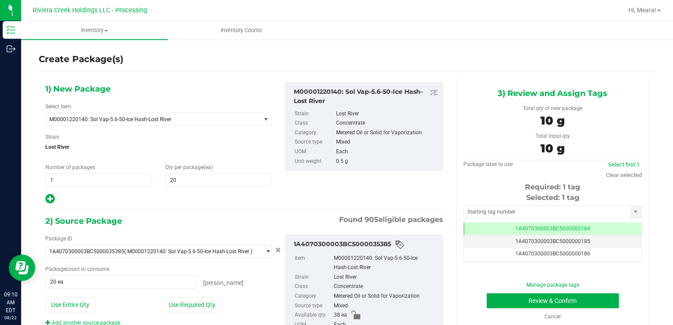
click at [496, 202] on div "Selected: 1 tag" at bounding box center [552, 197] width 178 height 11
click at [495, 213] on input "text" at bounding box center [547, 212] width 166 height 12
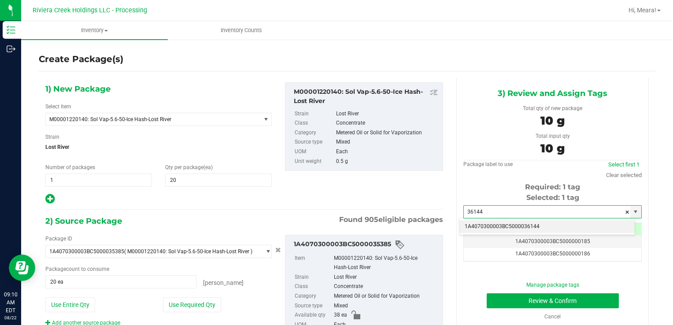
click at [489, 230] on li "1A4070300003BC5000036144" at bounding box center [546, 226] width 175 height 13
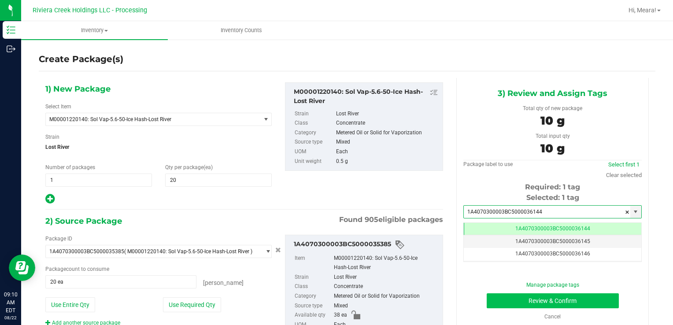
type input "1A4070300003BC5000036144"
click at [496, 303] on button "Review & Confirm" at bounding box center [552, 300] width 132 height 15
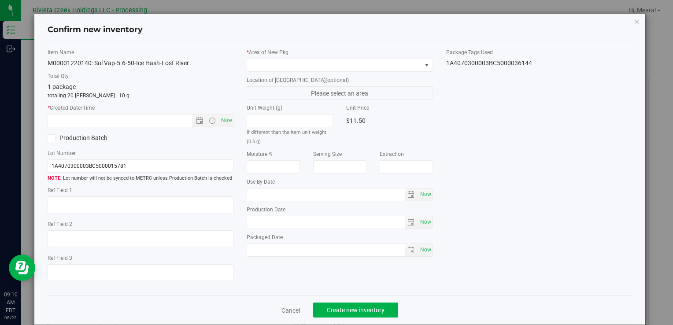
type input "[DATE]"
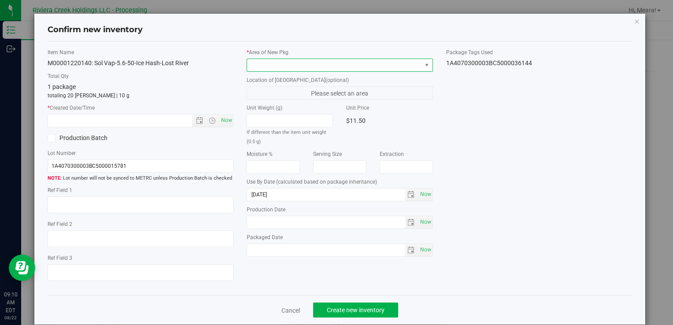
click at [347, 65] on span at bounding box center [334, 65] width 174 height 12
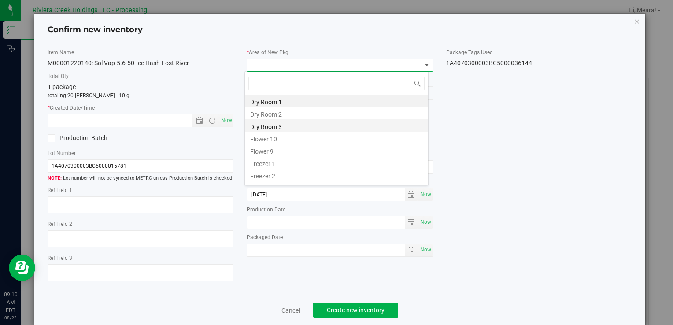
click at [284, 131] on li "Dry Room 3" at bounding box center [336, 125] width 183 height 12
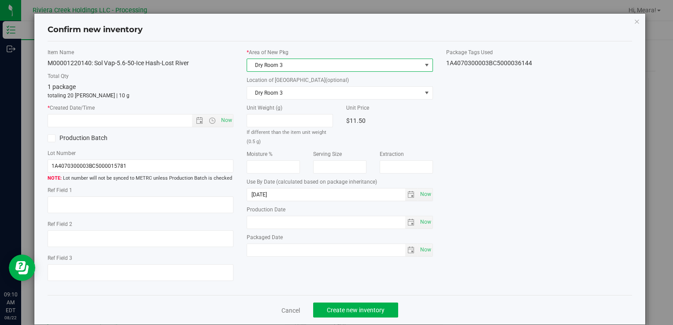
click at [269, 64] on span "Dry Room 3" at bounding box center [334, 65] width 174 height 12
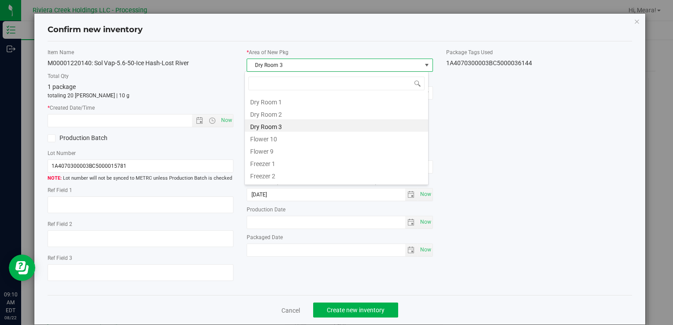
click at [278, 136] on li "Flower 10" at bounding box center [336, 138] width 183 height 12
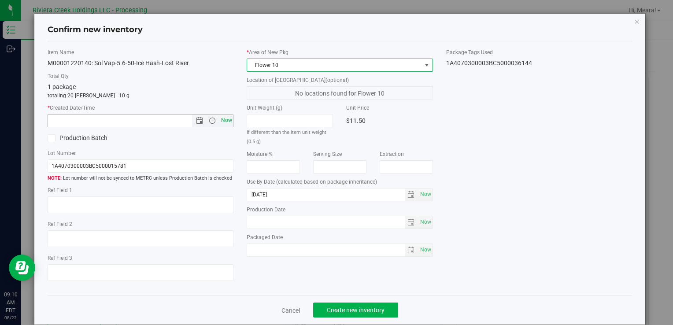
click at [226, 119] on span "Now" at bounding box center [226, 120] width 15 height 13
type input "[DATE] 9:10 AM"
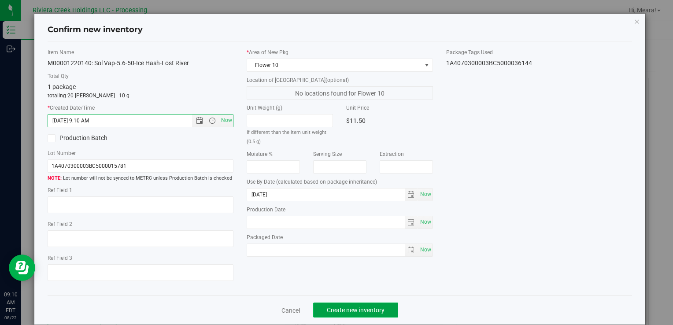
click at [369, 312] on span "Create new inventory" at bounding box center [356, 309] width 58 height 7
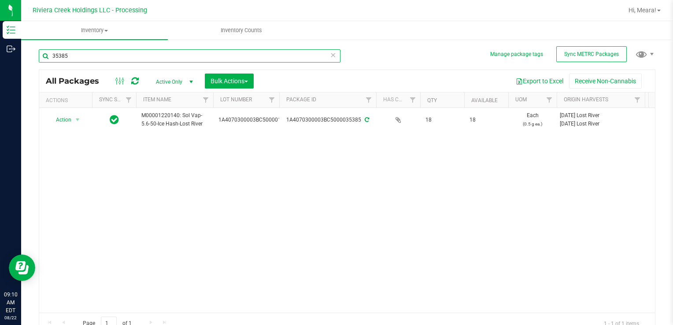
drag, startPoint x: 92, startPoint y: 60, endPoint x: 32, endPoint y: 59, distance: 60.3
click at [32, 58] on div "Manage package tags Sync METRC Packages 35385 All Packages Active Only Active O…" at bounding box center [347, 173] width 652 height 269
type input "35375"
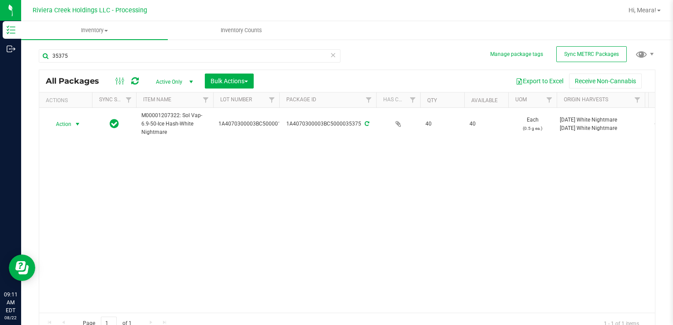
drag, startPoint x: 70, startPoint y: 123, endPoint x: 71, endPoint y: 131, distance: 8.0
click at [70, 127] on span "Action" at bounding box center [60, 124] width 24 height 12
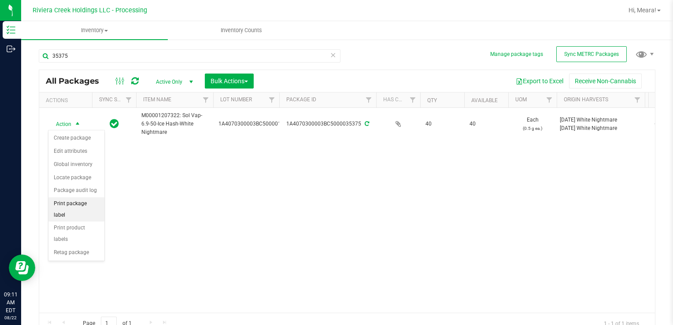
drag, startPoint x: 87, startPoint y: 205, endPoint x: 95, endPoint y: 195, distance: 12.9
click at [87, 203] on li "Print package label" at bounding box center [76, 209] width 56 height 24
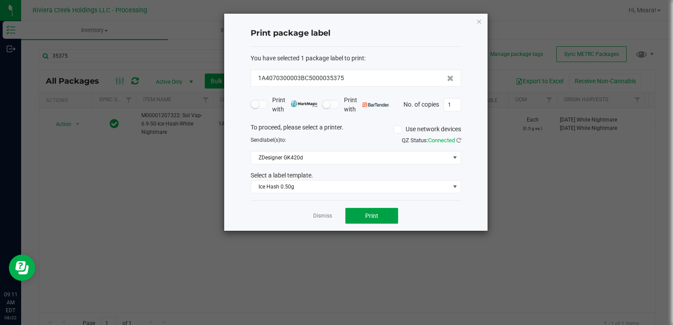
click at [355, 219] on button "Print" at bounding box center [371, 216] width 53 height 16
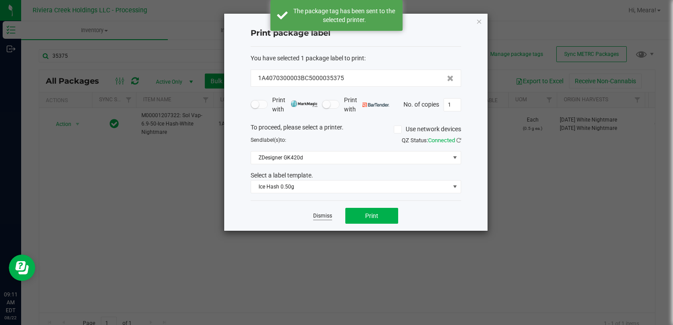
click at [321, 216] on link "Dismiss" at bounding box center [322, 215] width 19 height 7
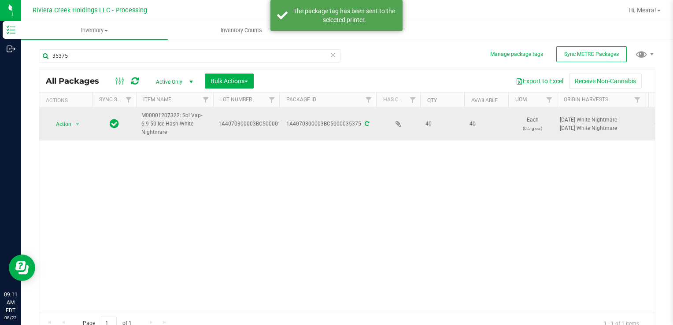
click at [65, 115] on td "Action Action Create package Edit attributes Global inventory Locate package Pa…" at bounding box center [65, 124] width 53 height 33
click at [68, 120] on span "Action" at bounding box center [60, 124] width 24 height 12
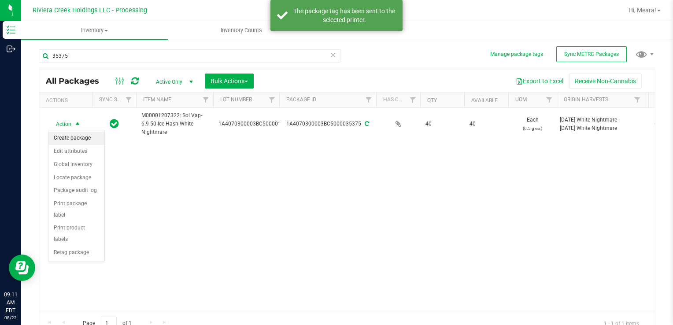
click at [73, 136] on li "Create package" at bounding box center [76, 138] width 56 height 13
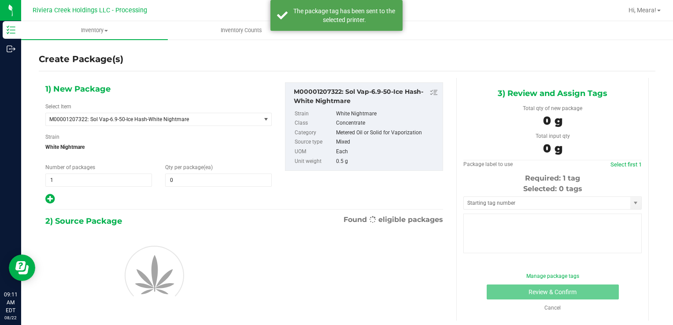
type input "0"
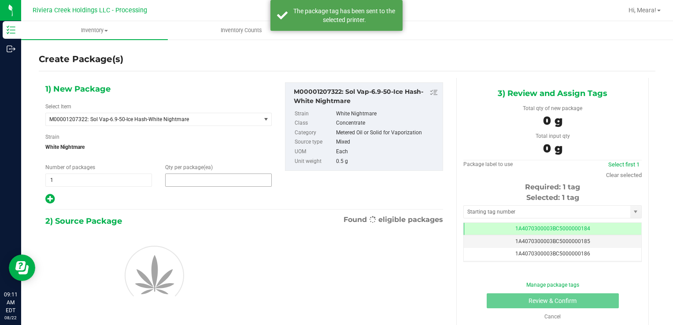
click at [233, 179] on span at bounding box center [218, 179] width 107 height 13
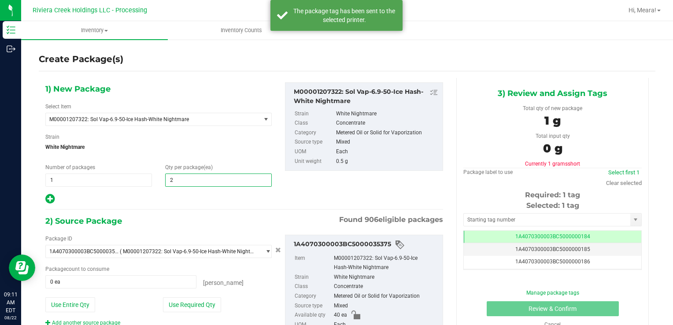
type input "20"
click at [164, 303] on button "Use Required Qty" at bounding box center [192, 304] width 58 height 15
type input "20 ea"
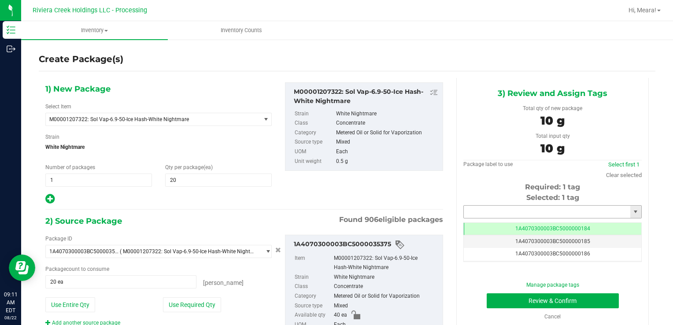
click at [508, 210] on input "text" at bounding box center [547, 212] width 166 height 12
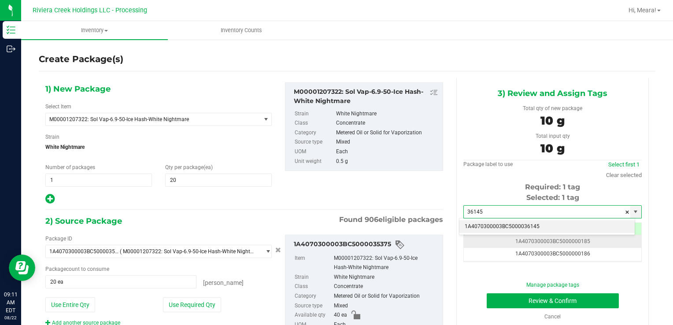
drag, startPoint x: 512, startPoint y: 225, endPoint x: 506, endPoint y: 246, distance: 20.9
click at [511, 225] on li "1A4070300003BC5000036145" at bounding box center [546, 226] width 175 height 13
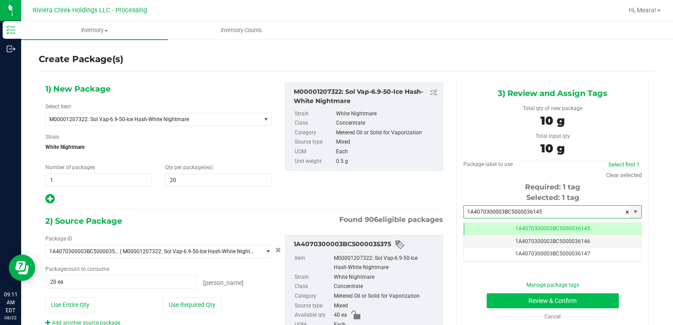
type input "1A4070300003BC5000036145"
click at [492, 299] on button "Review & Confirm" at bounding box center [552, 300] width 132 height 15
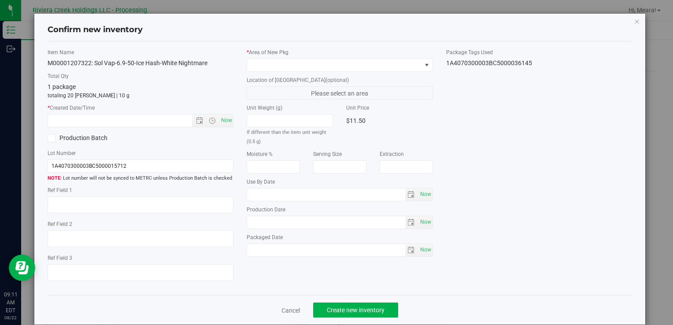
type input "[DATE]"
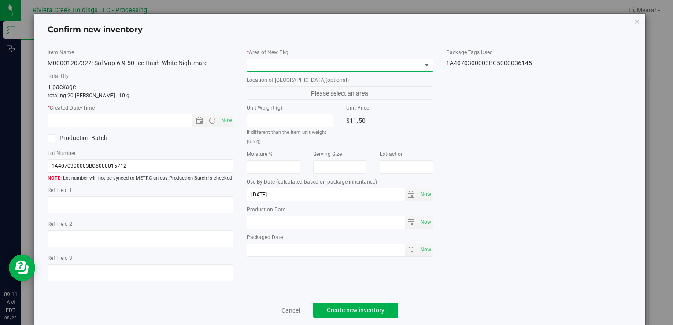
click at [398, 62] on span at bounding box center [334, 65] width 174 height 12
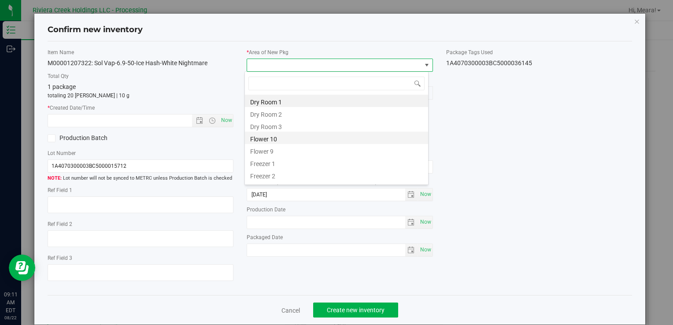
drag, startPoint x: 254, startPoint y: 143, endPoint x: 250, endPoint y: 136, distance: 7.1
click at [254, 142] on li "Flower 10" at bounding box center [336, 138] width 183 height 12
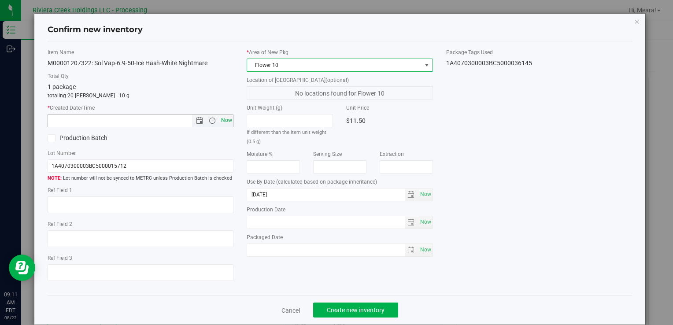
click at [225, 121] on span "Now" at bounding box center [226, 120] width 15 height 13
type input "[DATE] 9:11 AM"
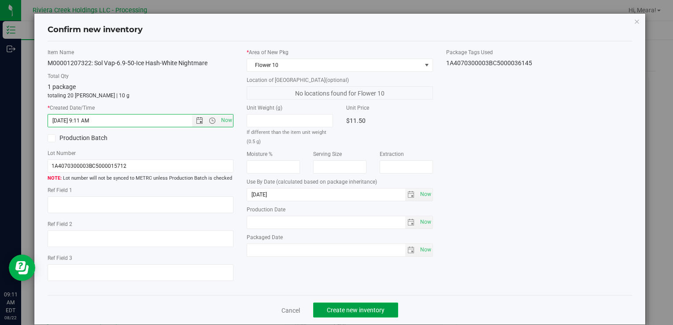
click at [342, 305] on button "Create new inventory" at bounding box center [355, 309] width 85 height 15
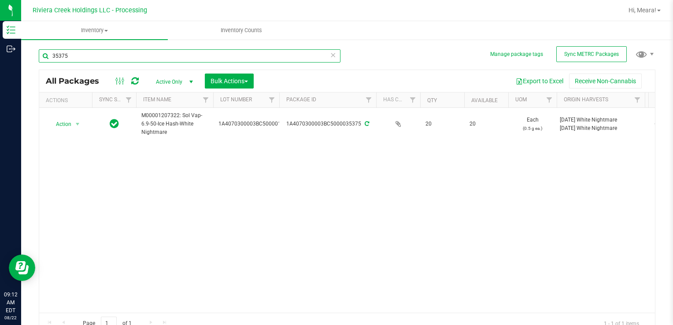
drag, startPoint x: 91, startPoint y: 54, endPoint x: 313, endPoint y: 286, distance: 322.0
click at [4, 51] on div "Inventory Outbound 09:12 AM EDT [DATE] 08/22 Riviera Creek Holdings LLC - Proce…" at bounding box center [336, 162] width 673 height 325
type input "34744"
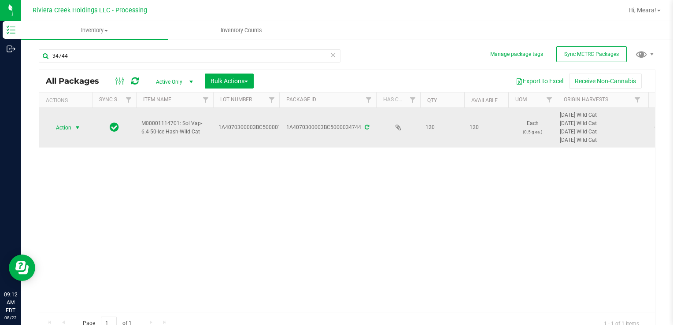
drag, startPoint x: 61, startPoint y: 124, endPoint x: 65, endPoint y: 130, distance: 7.2
click at [67, 133] on span "Action" at bounding box center [60, 128] width 24 height 12
click at [65, 130] on span "Action" at bounding box center [60, 128] width 24 height 12
click at [65, 133] on span "Action" at bounding box center [60, 128] width 24 height 12
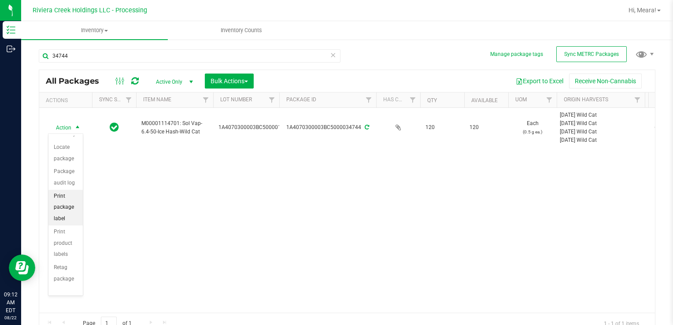
drag, startPoint x: 63, startPoint y: 206, endPoint x: 74, endPoint y: 204, distance: 10.8
click at [63, 206] on li "Print package label" at bounding box center [65, 208] width 34 height 36
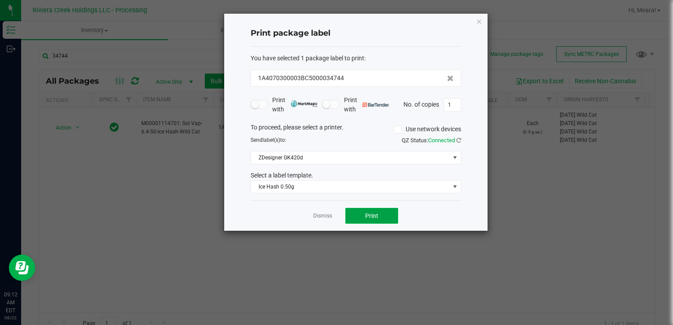
click at [369, 222] on button "Print" at bounding box center [371, 216] width 53 height 16
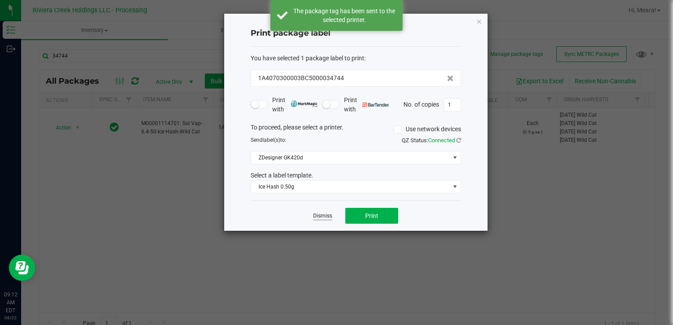
click at [318, 216] on link "Dismiss" at bounding box center [322, 215] width 19 height 7
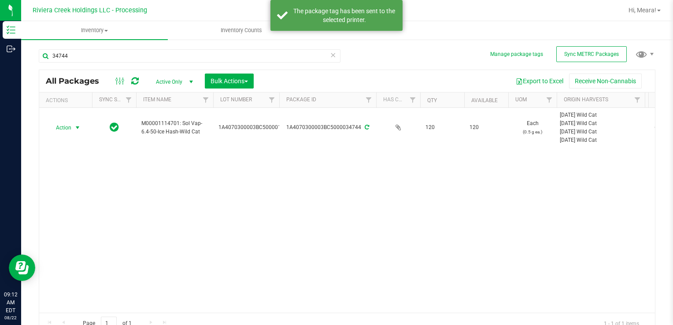
drag, startPoint x: 61, startPoint y: 126, endPoint x: 67, endPoint y: 141, distance: 16.2
click at [62, 127] on span "Action" at bounding box center [60, 128] width 24 height 12
click at [68, 141] on li "Create package" at bounding box center [65, 148] width 34 height 24
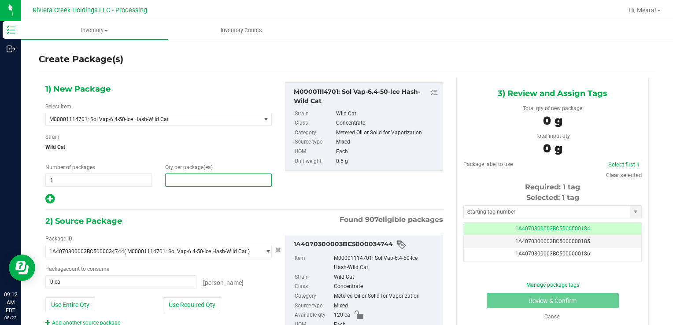
click at [202, 181] on span at bounding box center [218, 179] width 107 height 13
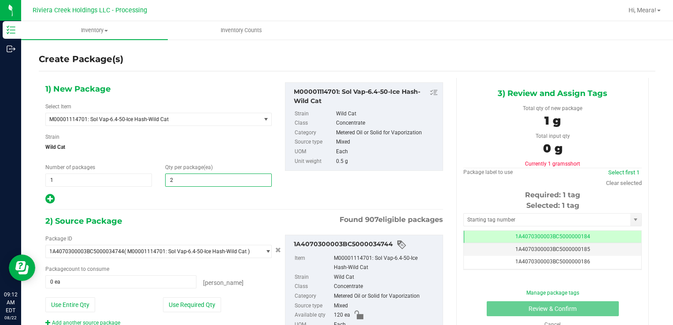
type input "20"
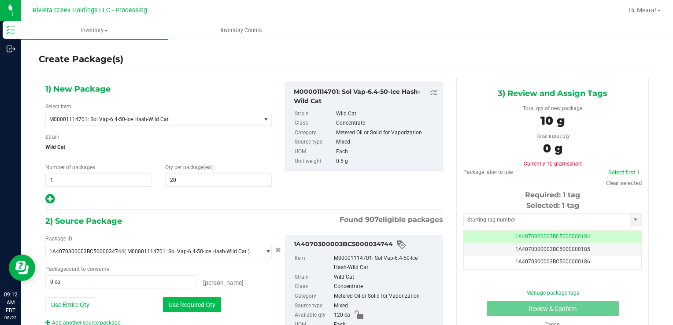
click at [177, 298] on button "Use Required Qty" at bounding box center [192, 304] width 58 height 15
type input "20 ea"
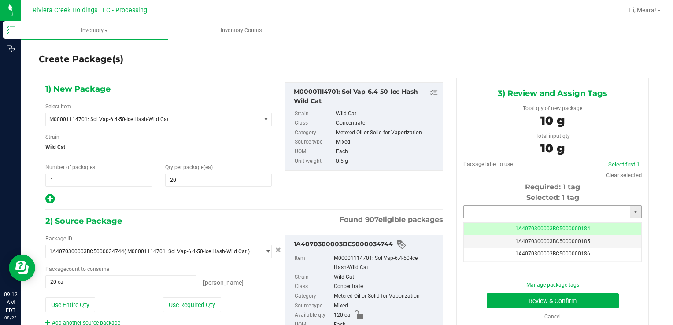
click at [523, 207] on input "text" at bounding box center [547, 212] width 166 height 12
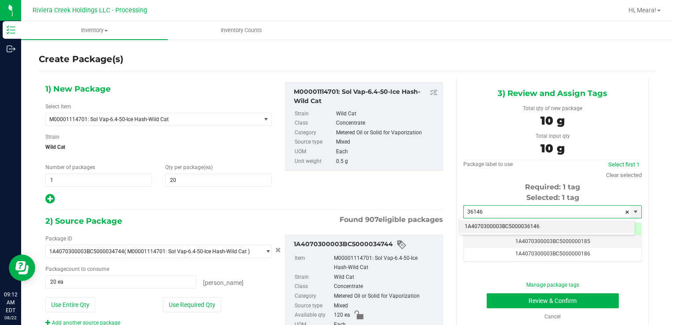
click at [524, 223] on li "1A4070300003BC5000036146" at bounding box center [546, 226] width 175 height 13
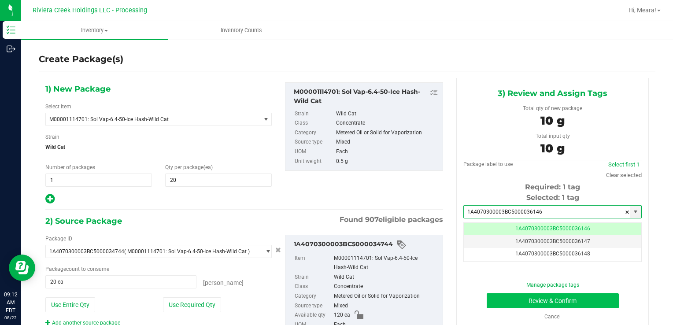
type input "1A4070300003BC5000036146"
click at [493, 297] on button "Review & Confirm" at bounding box center [552, 300] width 132 height 15
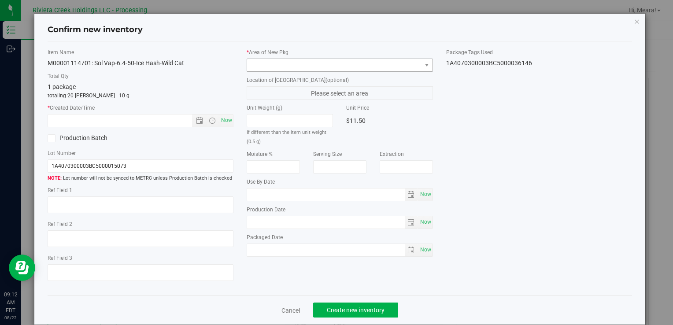
type input "[DATE]"
click at [387, 67] on span at bounding box center [334, 65] width 174 height 12
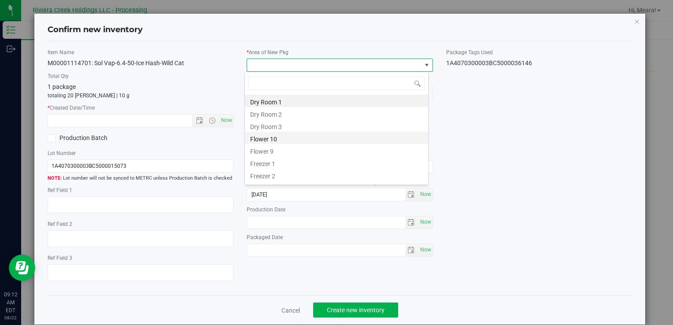
click at [265, 137] on li "Flower 10" at bounding box center [336, 138] width 183 height 12
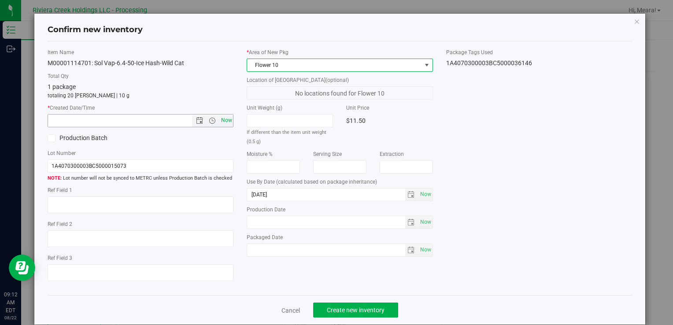
drag, startPoint x: 225, startPoint y: 115, endPoint x: 320, endPoint y: 219, distance: 140.2
click at [225, 116] on span "Now" at bounding box center [226, 120] width 15 height 13
type input "[DATE] 9:12 AM"
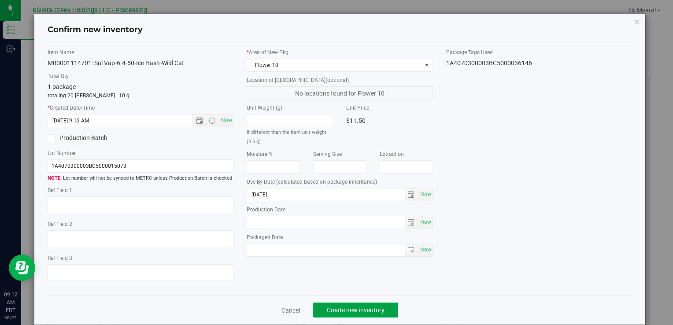
click at [366, 309] on span "Create new inventory" at bounding box center [356, 309] width 58 height 7
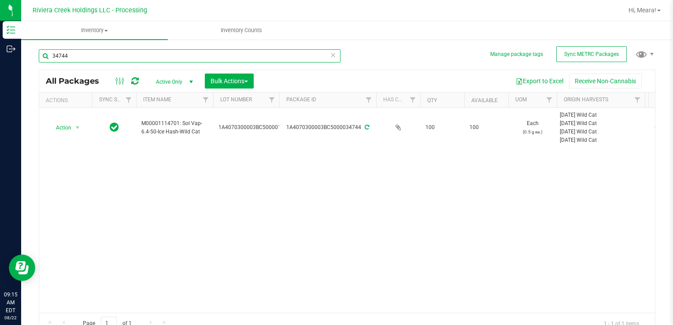
drag, startPoint x: 72, startPoint y: 57, endPoint x: -1, endPoint y: 57, distance: 73.1
click at [0, 57] on html "Inventory Outbound 09:15 AM EDT [DATE] 08/22 Riviera Creek Holdings LLC - Proce…" at bounding box center [336, 162] width 673 height 325
type input "15458"
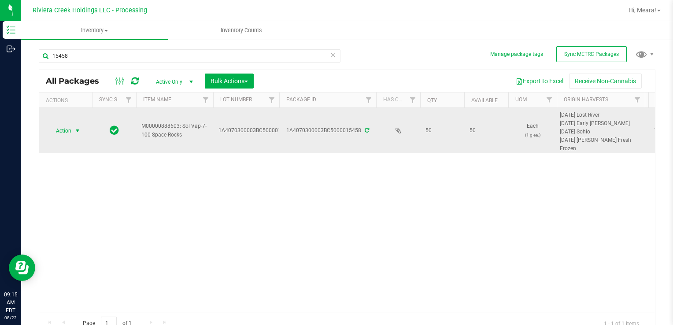
click at [64, 131] on span "Action" at bounding box center [60, 131] width 24 height 12
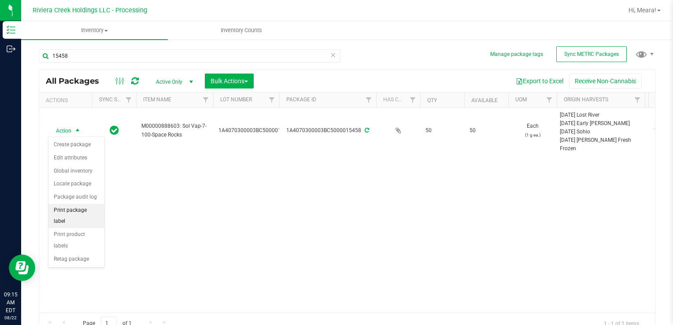
click at [79, 204] on li "Print package label" at bounding box center [76, 216] width 56 height 24
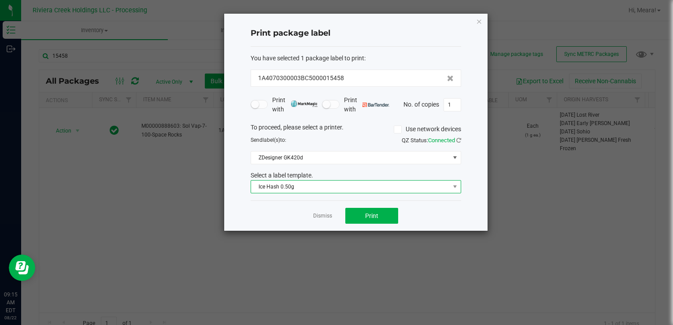
click at [346, 184] on span "Ice Hash 0.50g" at bounding box center [350, 187] width 199 height 12
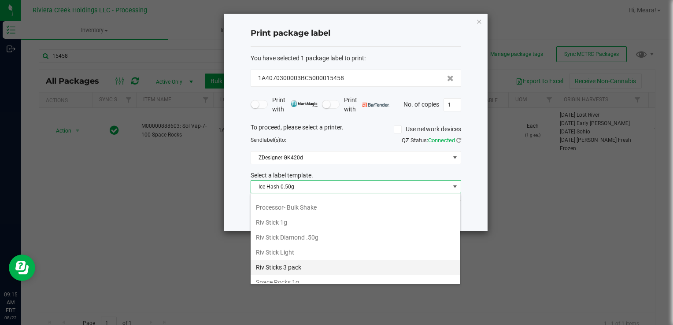
scroll to position [415, 0]
click at [315, 259] on li "Space Rocks 1g" at bounding box center [356, 266] width 210 height 15
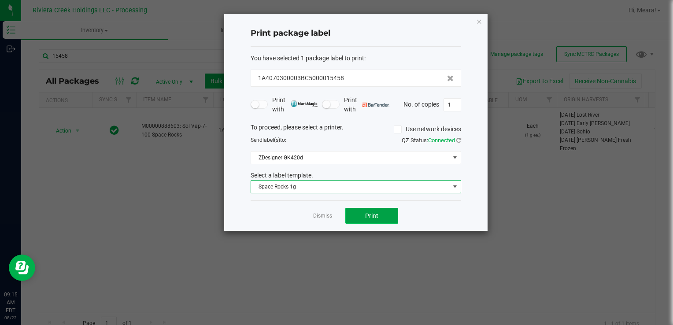
click at [375, 216] on span "Print" at bounding box center [371, 215] width 13 height 7
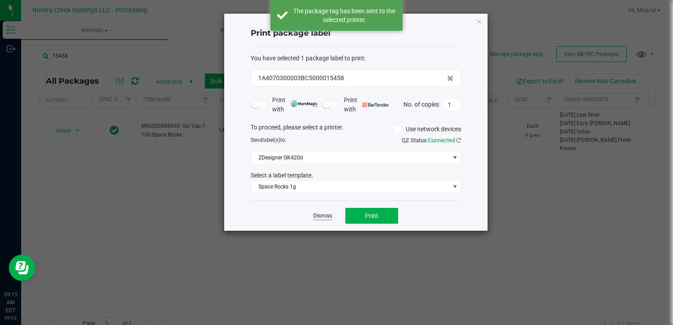
click at [322, 214] on link "Dismiss" at bounding box center [322, 215] width 19 height 7
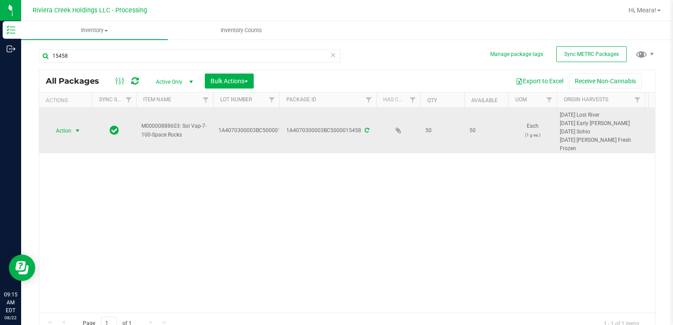
click at [65, 131] on span "Action" at bounding box center [60, 131] width 24 height 12
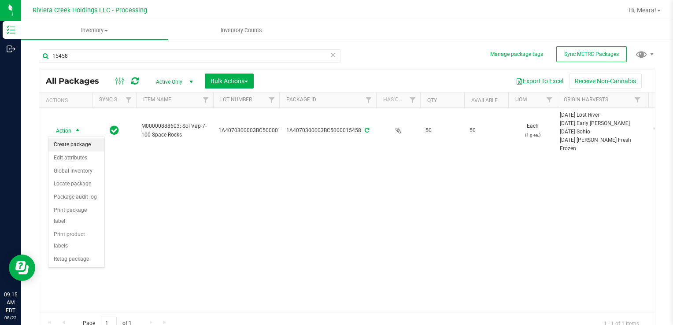
click at [73, 143] on li "Create package" at bounding box center [76, 144] width 56 height 13
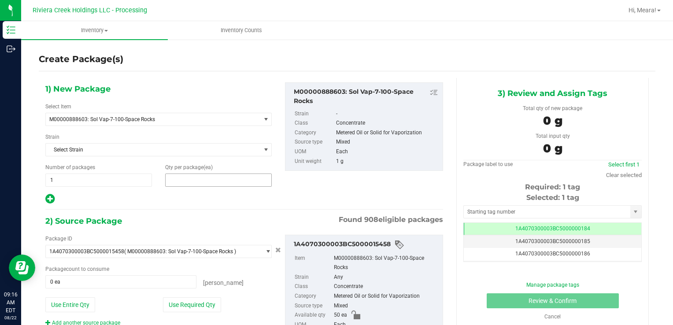
drag, startPoint x: 233, startPoint y: 176, endPoint x: 230, endPoint y: 182, distance: 7.1
click at [232, 177] on span at bounding box center [218, 179] width 107 height 13
type input "20"
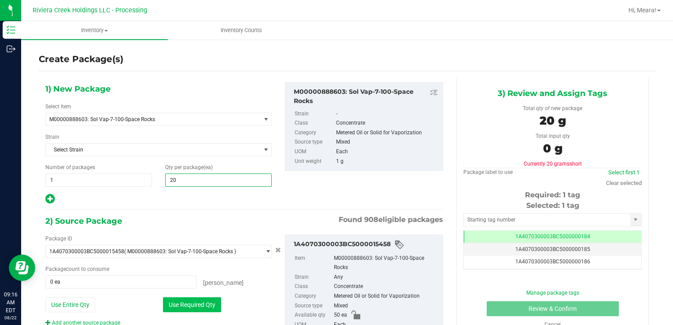
type input "20"
click at [175, 300] on button "Use Required Qty" at bounding box center [192, 304] width 58 height 15
type input "20 ea"
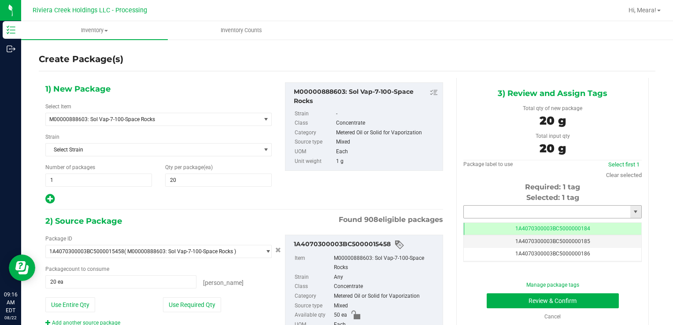
drag, startPoint x: 494, startPoint y: 215, endPoint x: 488, endPoint y: 208, distance: 9.7
click at [494, 215] on input "text" at bounding box center [547, 212] width 166 height 12
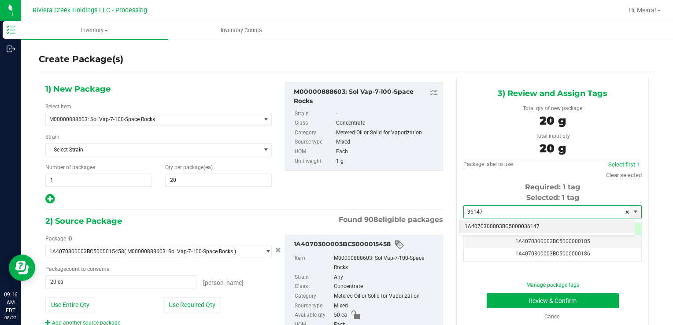
click at [490, 228] on li "1A4070300003BC5000036147" at bounding box center [546, 226] width 175 height 13
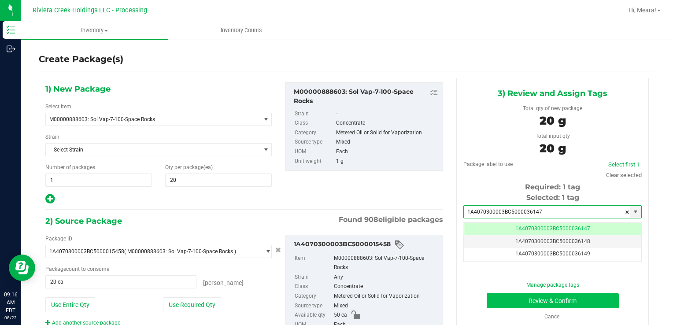
type input "1A4070300003BC5000036147"
click at [504, 304] on button "Review & Confirm" at bounding box center [552, 300] width 132 height 15
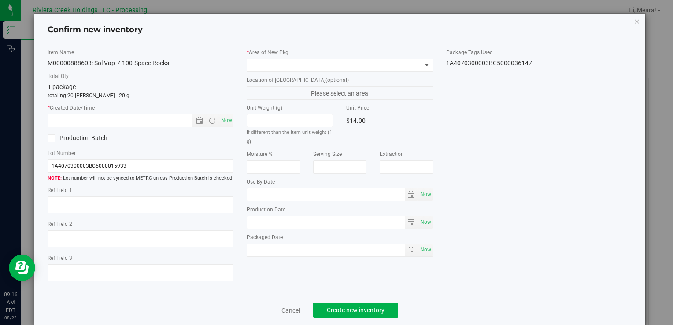
type input "[DATE]"
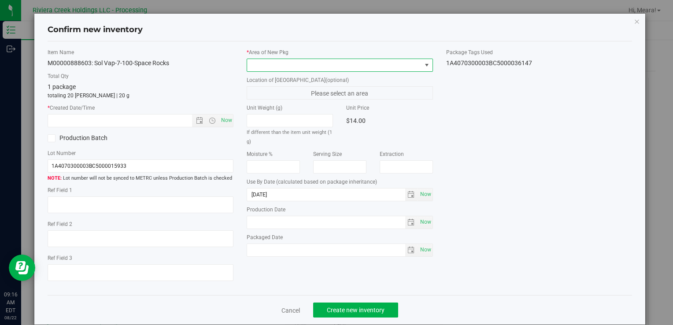
click at [381, 62] on span at bounding box center [334, 65] width 174 height 12
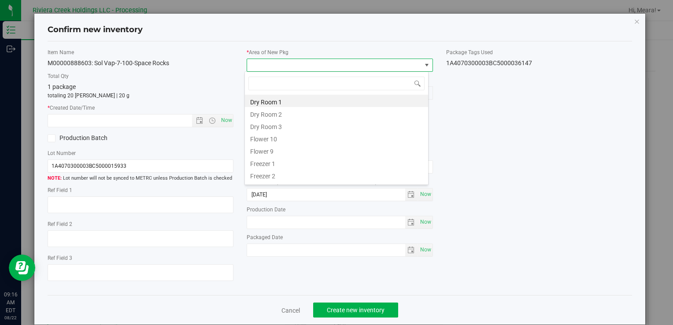
click at [272, 142] on li "Flower 10" at bounding box center [336, 138] width 183 height 12
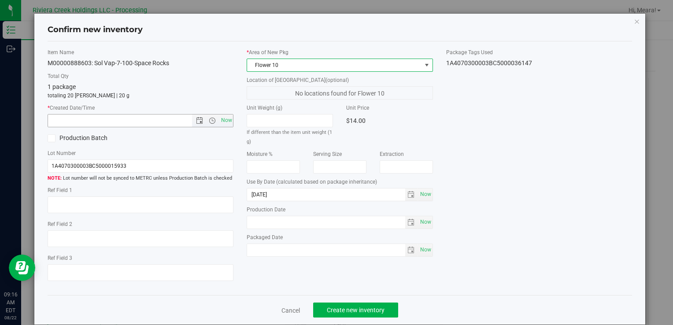
click at [227, 121] on span "Now" at bounding box center [226, 120] width 15 height 13
type input "[DATE] 9:16 AM"
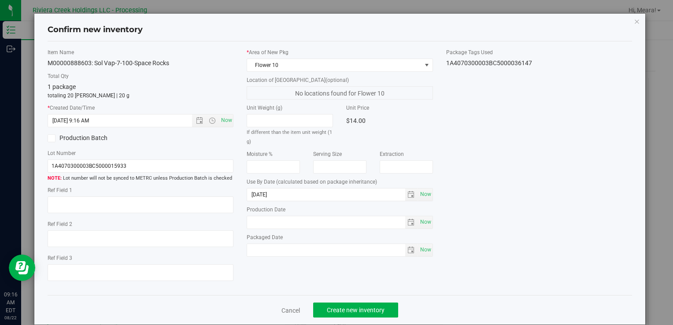
click at [359, 317] on div "Cancel Create new inventory" at bounding box center [340, 309] width 584 height 29
click at [359, 311] on span "Create new inventory" at bounding box center [356, 309] width 58 height 7
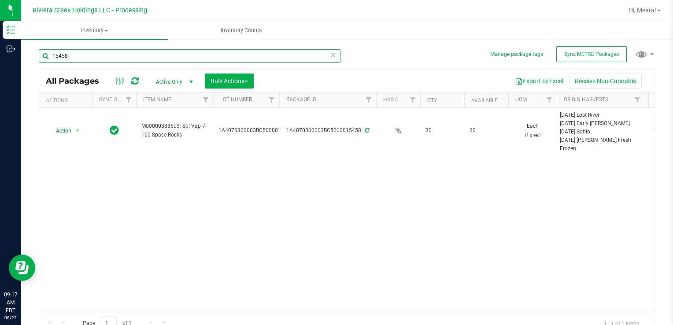
drag, startPoint x: 126, startPoint y: 54, endPoint x: 180, endPoint y: 97, distance: 68.3
click at [15, 47] on div "Inventory Outbound 09:17 AM EDT [DATE] 08/22 Riviera Creek Holdings LLC - Proce…" at bounding box center [336, 162] width 673 height 325
type input "15462"
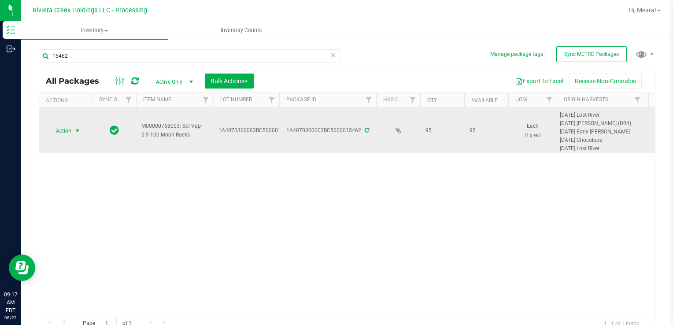
click at [58, 129] on span "Action" at bounding box center [60, 131] width 24 height 12
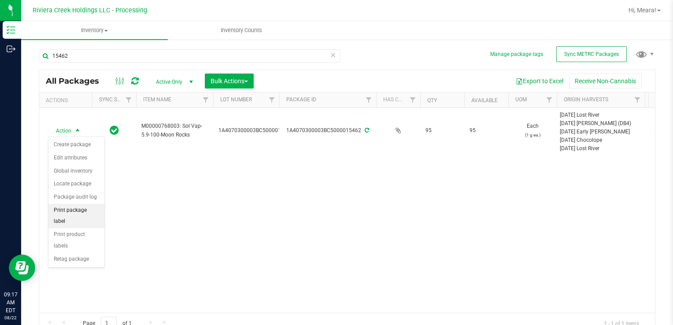
click at [87, 209] on li "Print package label" at bounding box center [76, 216] width 56 height 24
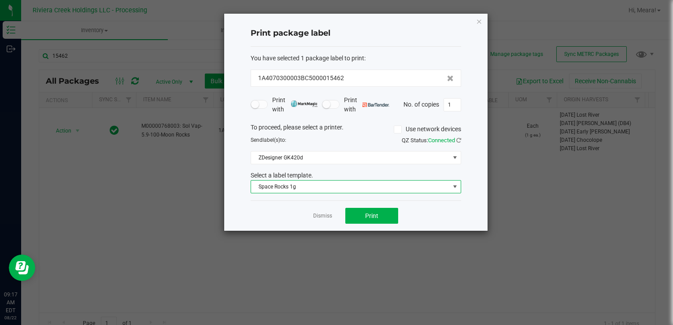
click at [323, 191] on span "Space Rocks 1g" at bounding box center [350, 187] width 199 height 12
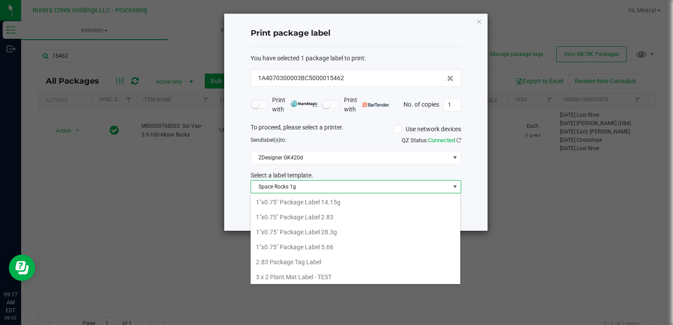
scroll to position [44013, 43815]
drag, startPoint x: 306, startPoint y: 242, endPoint x: 331, endPoint y: 231, distance: 27.2
click at [305, 242] on li "Moon Rock 1g" at bounding box center [356, 249] width 210 height 15
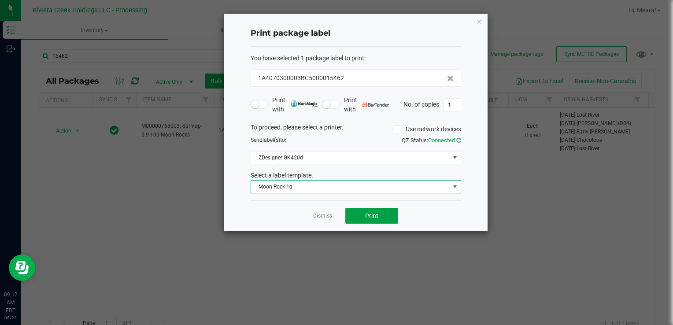
click at [362, 214] on button "Print" at bounding box center [371, 216] width 53 height 16
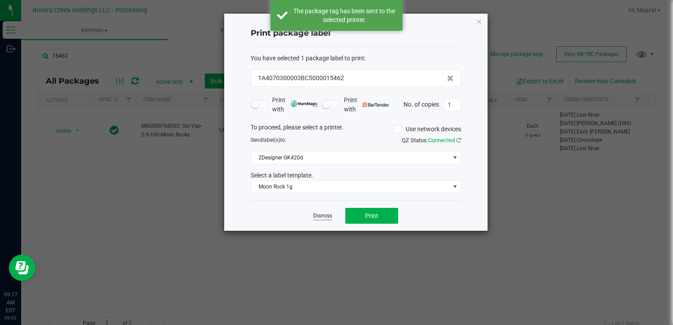
click at [321, 216] on link "Dismiss" at bounding box center [322, 215] width 19 height 7
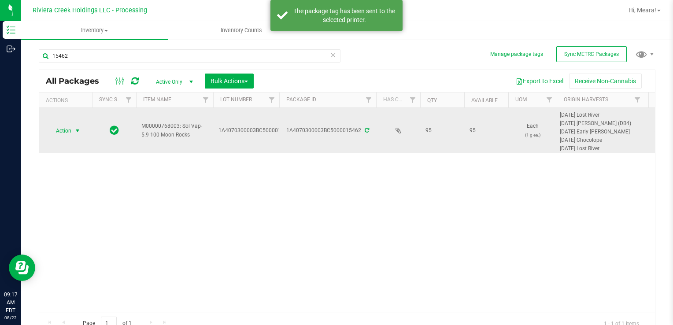
click at [76, 129] on span "select" at bounding box center [77, 130] width 7 height 7
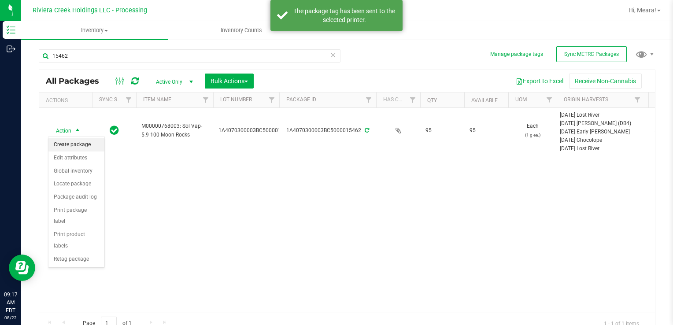
click at [75, 142] on li "Create package" at bounding box center [76, 144] width 56 height 13
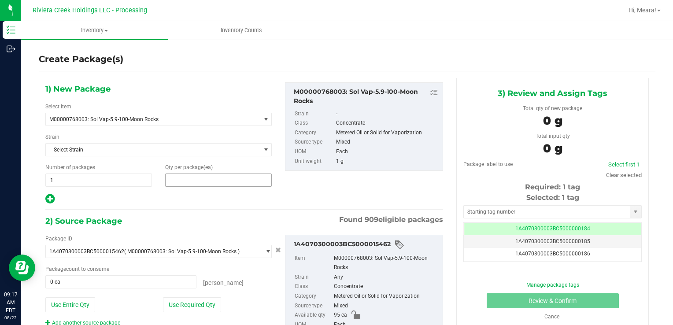
click at [203, 175] on span at bounding box center [218, 179] width 107 height 13
type input "20"
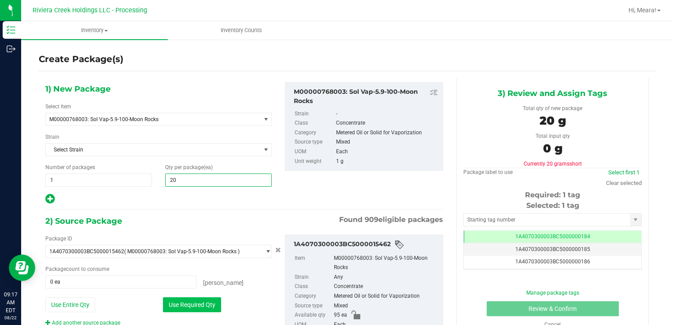
type input "20"
click at [163, 305] on button "Use Required Qty" at bounding box center [192, 304] width 58 height 15
type input "20 ea"
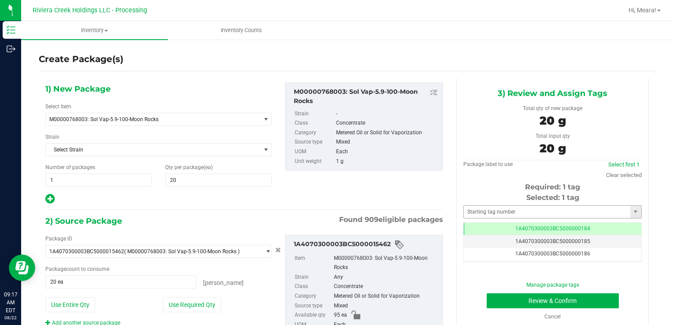
click at [484, 204] on div "Selected: 1 tag Tag 1A4070300003BC5000000184 1A4070300003BC5000000185 1A4070300…" at bounding box center [552, 227] width 178 height 70
click at [486, 209] on input "text" at bounding box center [547, 212] width 166 height 12
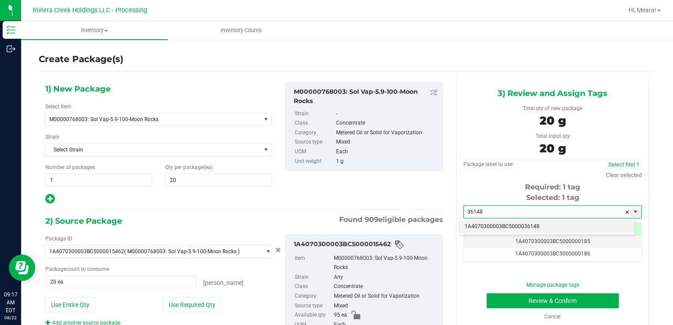
click at [479, 225] on li "1A4070300003BC5000036148" at bounding box center [546, 226] width 175 height 13
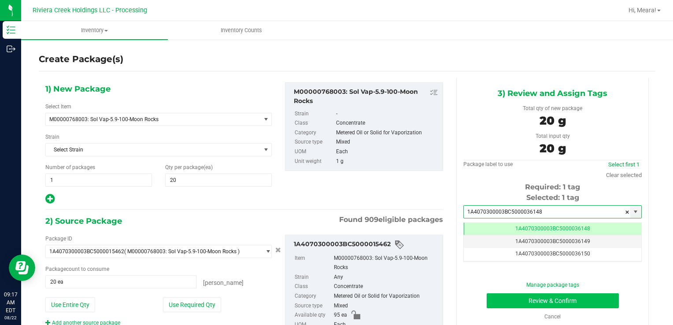
type input "1A4070300003BC5000036148"
click at [502, 296] on button "Review & Confirm" at bounding box center [552, 300] width 132 height 15
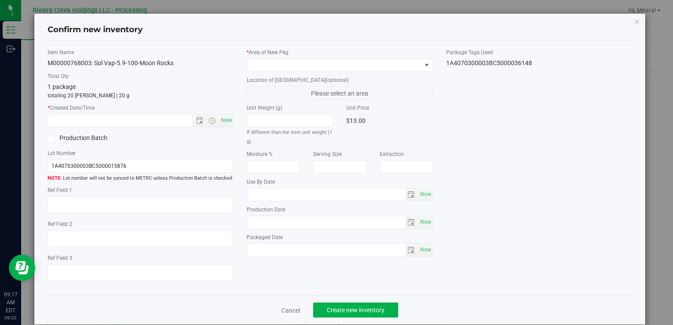
type input "[DATE]"
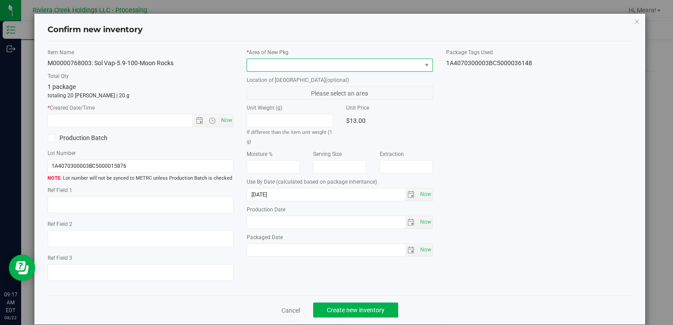
click at [364, 66] on span at bounding box center [334, 65] width 174 height 12
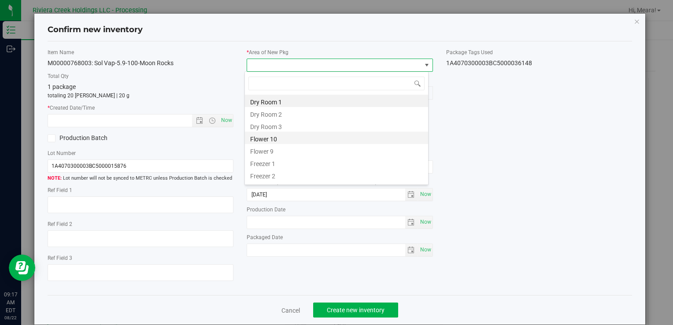
click at [279, 135] on li "Flower 10" at bounding box center [336, 138] width 183 height 12
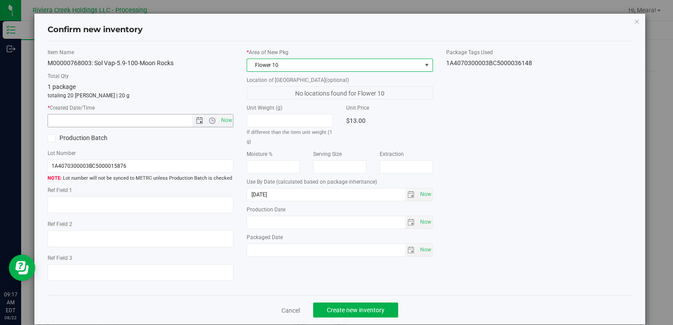
click at [213, 115] on span "Now" at bounding box center [212, 120] width 41 height 12
click at [222, 118] on span "Now" at bounding box center [226, 120] width 15 height 13
type input "[DATE] 9:17 AM"
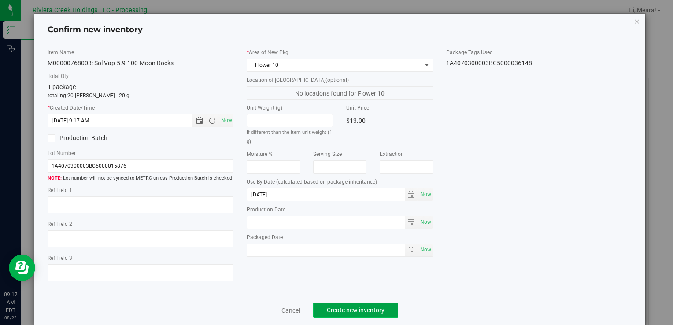
click at [354, 308] on span "Create new inventory" at bounding box center [356, 309] width 58 height 7
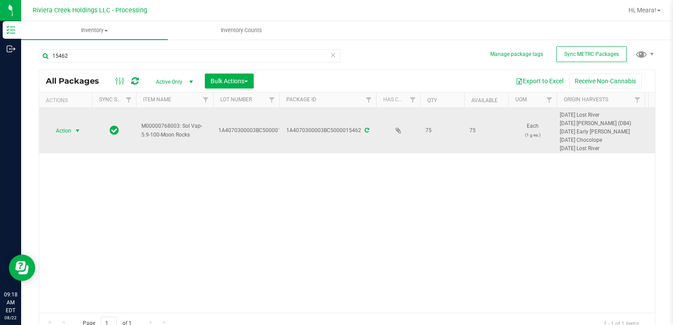
click at [77, 131] on span "select" at bounding box center [77, 130] width 7 height 7
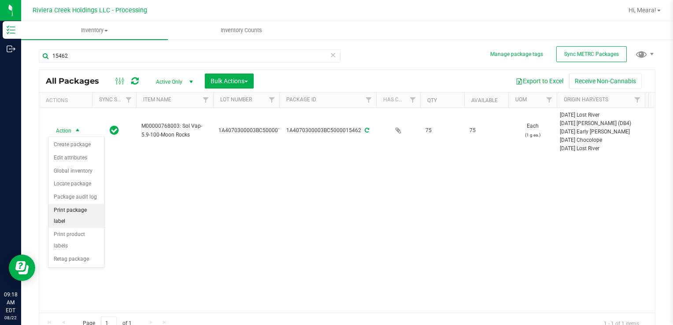
click at [100, 205] on li "Print package label" at bounding box center [76, 216] width 56 height 24
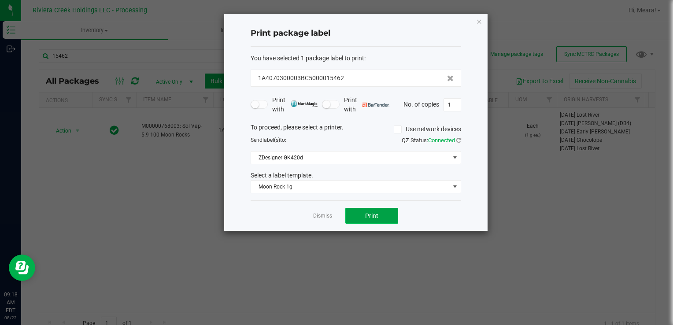
click at [365, 213] on button "Print" at bounding box center [371, 216] width 53 height 16
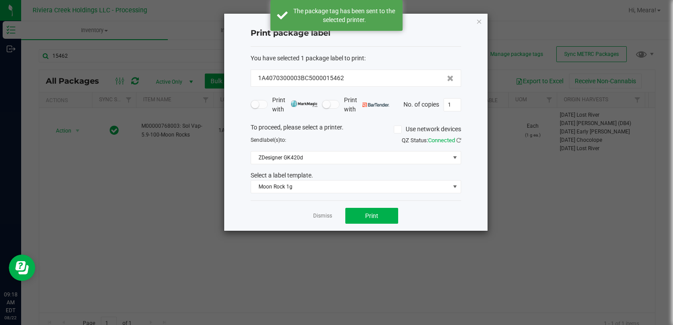
drag, startPoint x: 329, startPoint y: 214, endPoint x: 226, endPoint y: 197, distance: 104.3
click at [328, 214] on link "Dismiss" at bounding box center [322, 215] width 19 height 7
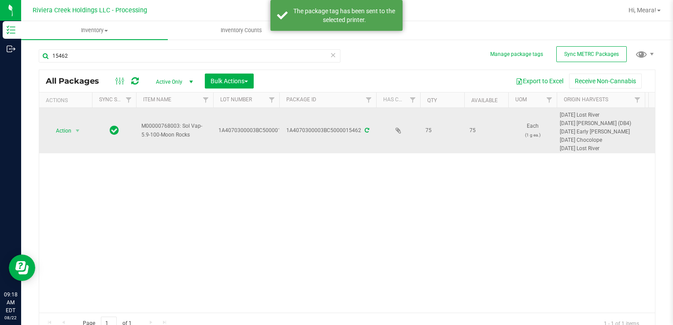
click at [76, 136] on td "Action Action Create package Edit attributes Global inventory Locate package Pa…" at bounding box center [65, 130] width 53 height 45
click at [62, 129] on span "Action" at bounding box center [60, 131] width 24 height 12
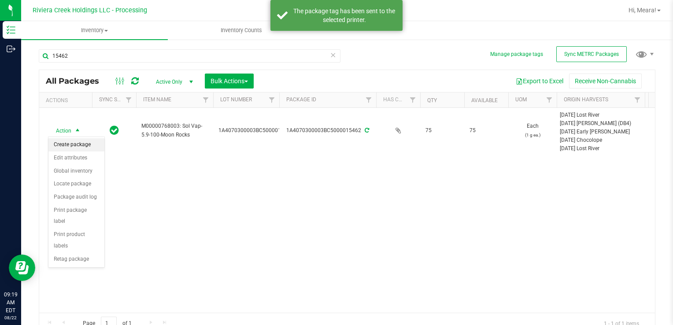
click at [73, 149] on li "Create package" at bounding box center [76, 144] width 56 height 13
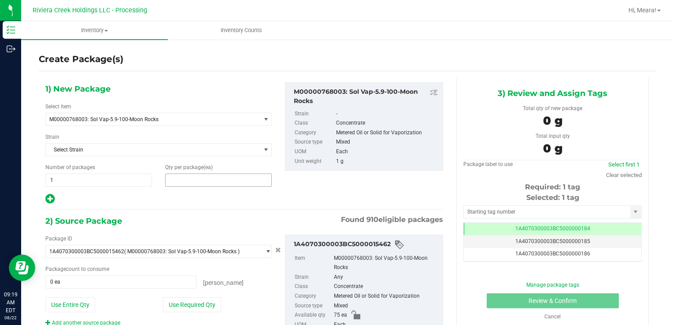
click at [198, 183] on span at bounding box center [218, 179] width 107 height 13
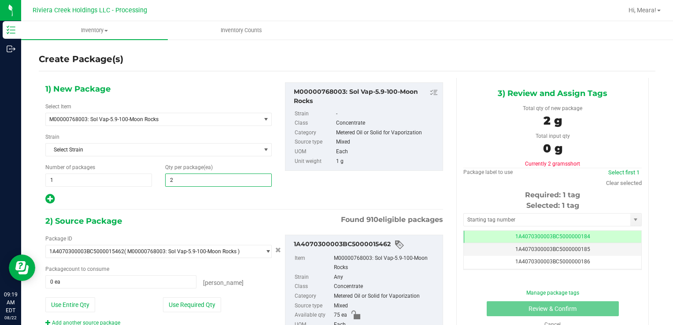
type input "25"
click at [210, 302] on button "Use Required Qty" at bounding box center [192, 304] width 58 height 15
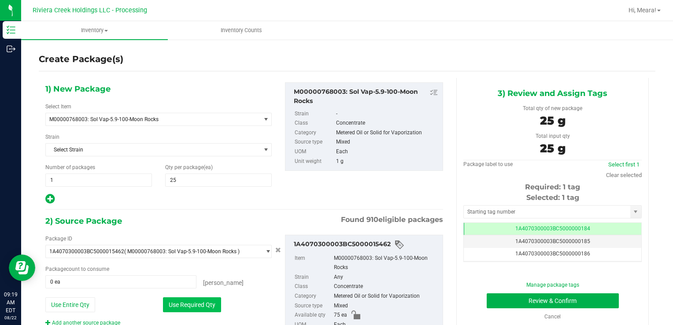
type input "25 ea"
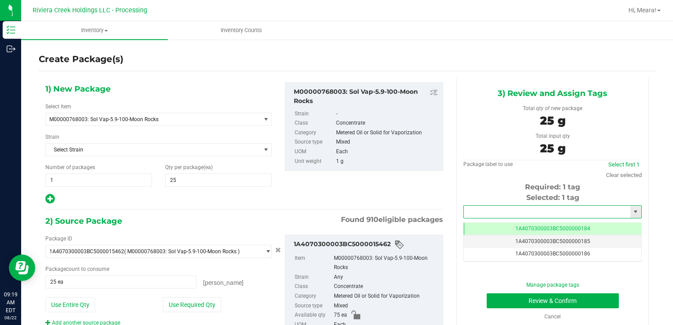
click at [495, 216] on input "text" at bounding box center [547, 212] width 166 height 12
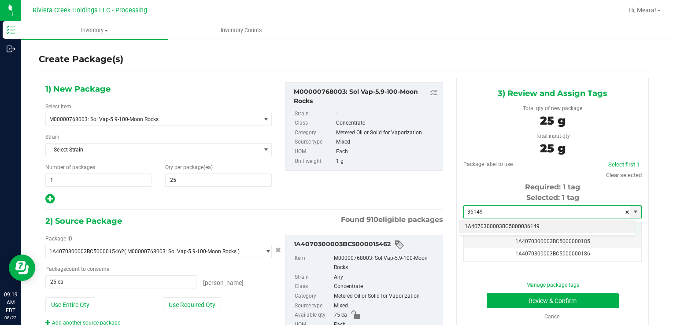
click at [497, 221] on li "1A4070300003BC5000036149" at bounding box center [546, 226] width 175 height 13
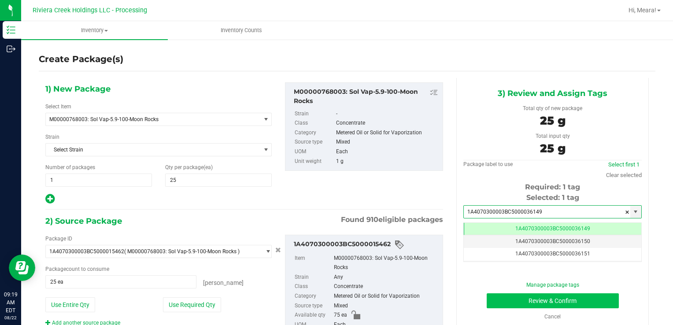
type input "1A4070300003BC5000036149"
click at [505, 297] on button "Review & Confirm" at bounding box center [552, 300] width 132 height 15
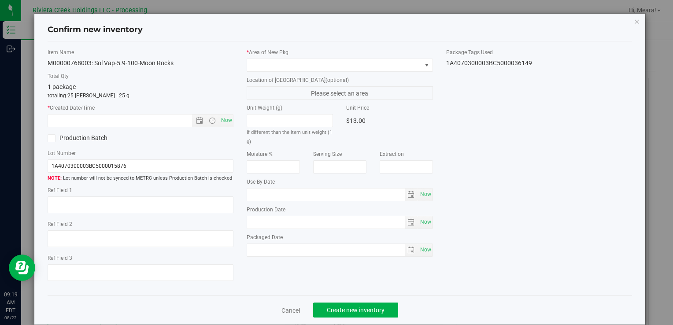
type input "[DATE]"
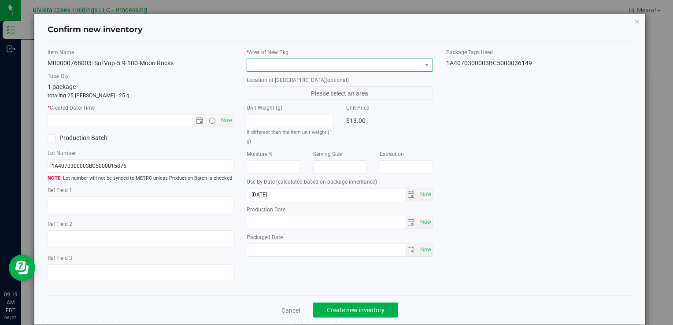
click at [394, 63] on span at bounding box center [334, 65] width 174 height 12
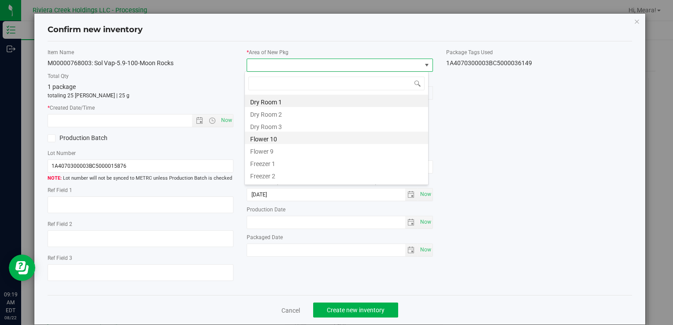
click at [256, 139] on li "Flower 10" at bounding box center [336, 138] width 183 height 12
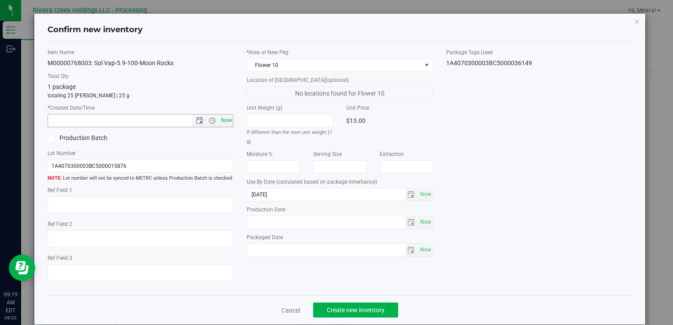
click at [226, 120] on span "Now" at bounding box center [226, 120] width 15 height 13
type input "[DATE] 9:19 AM"
click at [379, 310] on span "Create new inventory" at bounding box center [356, 309] width 58 height 7
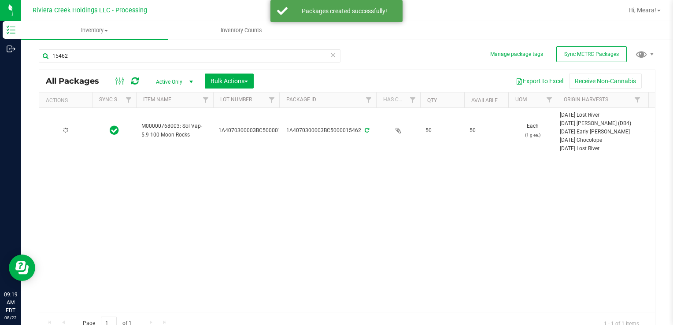
type input "[DATE]"
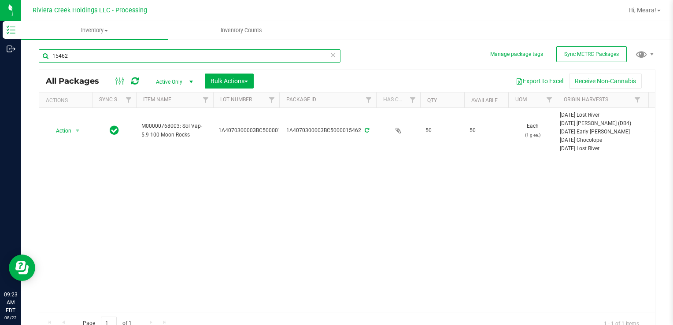
drag, startPoint x: 93, startPoint y: 55, endPoint x: 48, endPoint y: 43, distance: 47.1
click at [0, 40] on html "Inventory Outbound 09:23 AM EDT [DATE] 08/22 Riviera Creek Holdings LLC - Proce…" at bounding box center [336, 162] width 673 height 325
type input "35283"
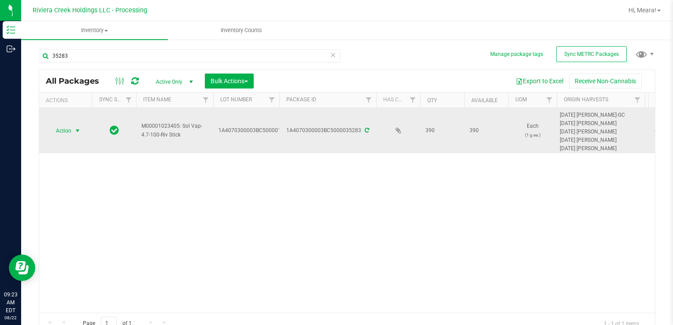
drag, startPoint x: 74, startPoint y: 126, endPoint x: 70, endPoint y: 128, distance: 4.9
click at [74, 126] on span "select" at bounding box center [77, 131] width 11 height 12
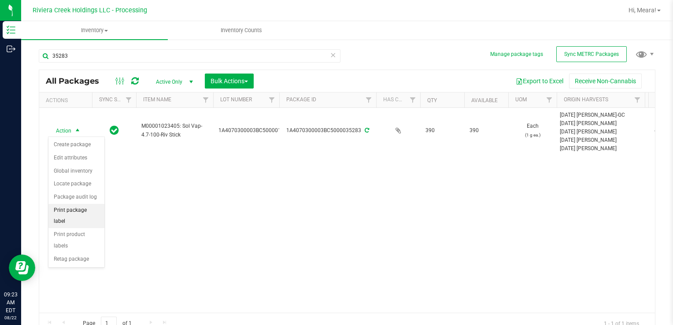
drag, startPoint x: 94, startPoint y: 206, endPoint x: 97, endPoint y: 200, distance: 7.1
click at [93, 206] on li "Print package label" at bounding box center [76, 216] width 56 height 24
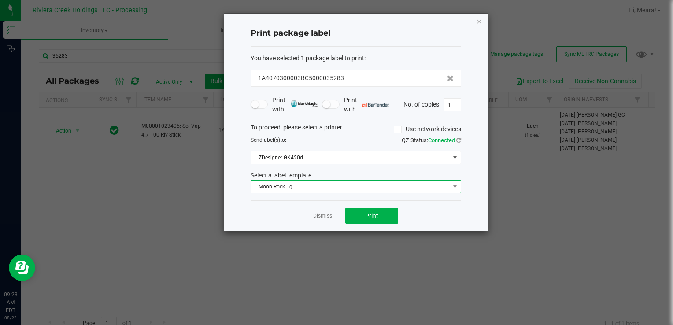
click at [331, 188] on span "Moon Rock 1g" at bounding box center [350, 187] width 199 height 12
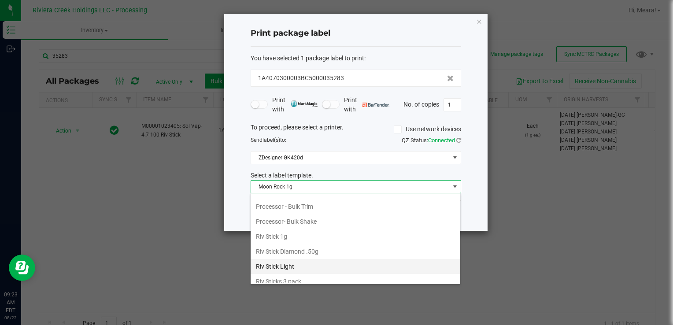
scroll to position [414, 0]
click at [279, 206] on li "Riv Stick 1g" at bounding box center [356, 207] width 210 height 15
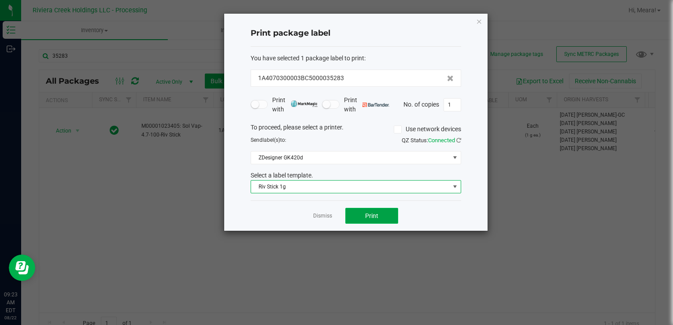
click at [384, 214] on button "Print" at bounding box center [371, 216] width 53 height 16
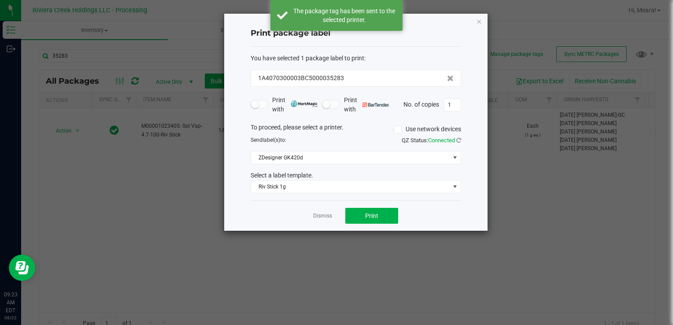
click at [318, 214] on link "Dismiss" at bounding box center [322, 215] width 19 height 7
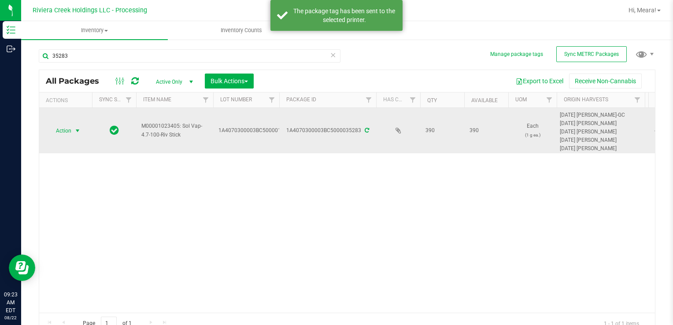
click at [76, 130] on span "select" at bounding box center [77, 130] width 7 height 7
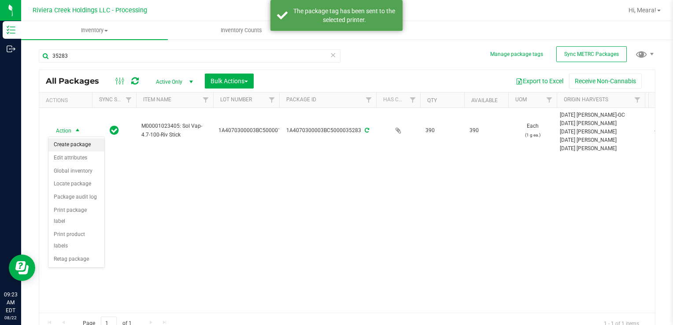
click at [74, 142] on li "Create package" at bounding box center [76, 144] width 56 height 13
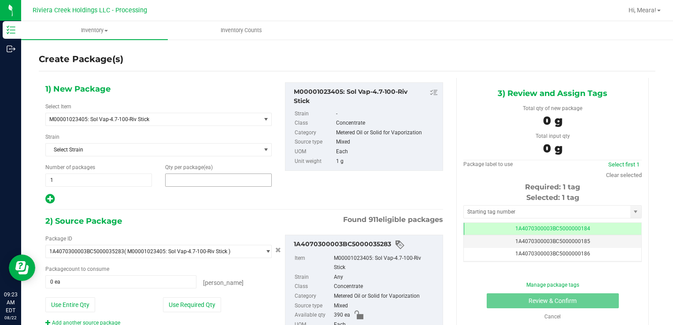
click at [217, 177] on span at bounding box center [218, 179] width 107 height 13
type input "40"
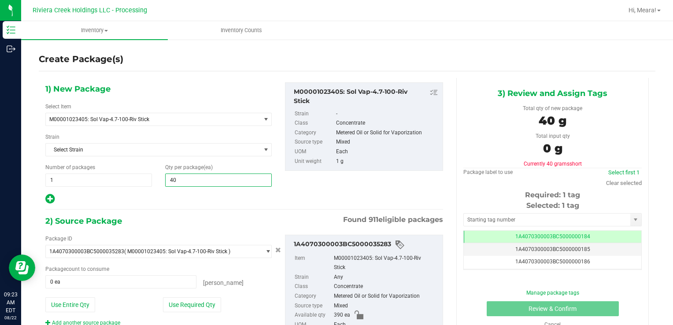
type input "40"
click at [192, 293] on div "Package ID 1A4070300003BC5000035283 ( M00001023405: Sol Vap-4.7-100-Riv Stick )…" at bounding box center [159, 281] width 240 height 92
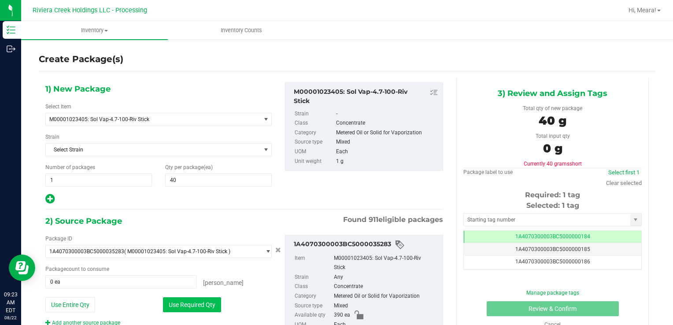
drag, startPoint x: 195, startPoint y: 295, endPoint x: 202, endPoint y: 298, distance: 7.7
click at [197, 298] on div "Package ID 1A4070300003BC5000035283 ( M00001023405: Sol Vap-4.7-100-Riv Stick )…" at bounding box center [159, 281] width 240 height 92
click at [202, 301] on button "Use Required Qty" at bounding box center [192, 304] width 58 height 15
type input "40 ea"
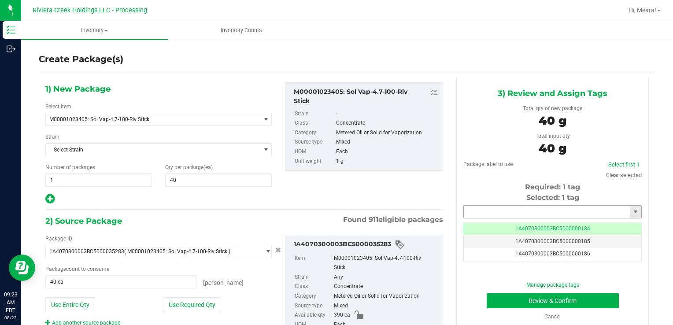
click at [477, 210] on input "text" at bounding box center [547, 212] width 166 height 12
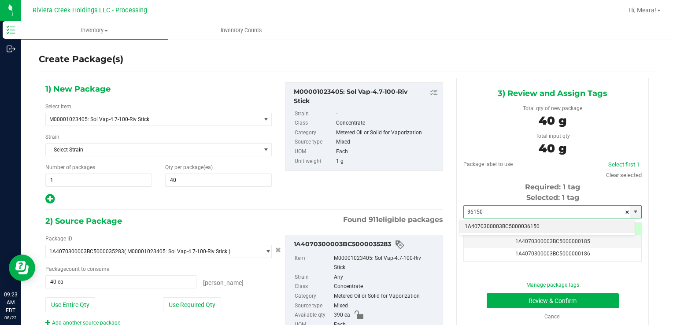
drag, startPoint x: 475, startPoint y: 227, endPoint x: 494, endPoint y: 269, distance: 45.7
click at [475, 227] on li "1A4070300003BC5000036150" at bounding box center [546, 226] width 175 height 13
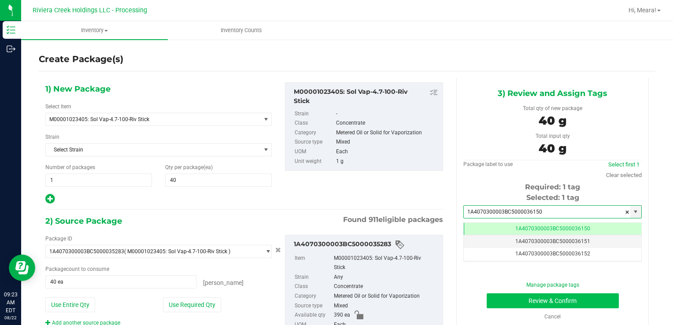
type input "1A4070300003BC5000036150"
click at [497, 298] on button "Review & Confirm" at bounding box center [552, 300] width 132 height 15
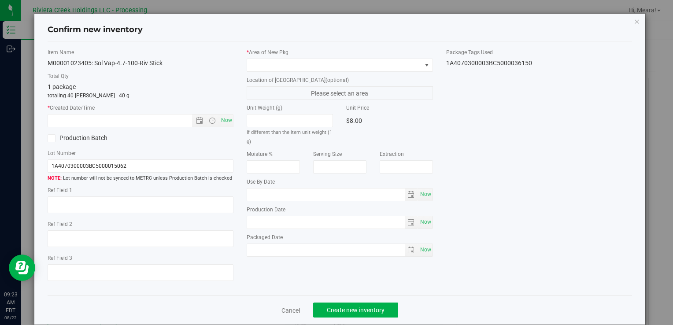
type input "[DATE]"
drag, startPoint x: 376, startPoint y: 73, endPoint x: 368, endPoint y: 64, distance: 11.3
click at [375, 73] on div "* Area of [GEOGRAPHIC_DATA] Location of [GEOGRAPHIC_DATA] (optional) Please sel…" at bounding box center [339, 154] width 199 height 213
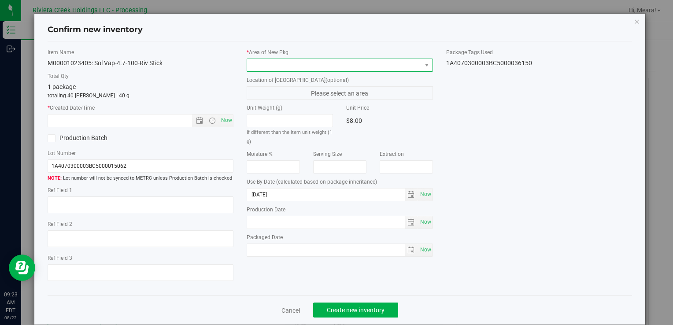
drag, startPoint x: 368, startPoint y: 64, endPoint x: 363, endPoint y: 68, distance: 6.7
click at [368, 64] on span at bounding box center [334, 65] width 174 height 12
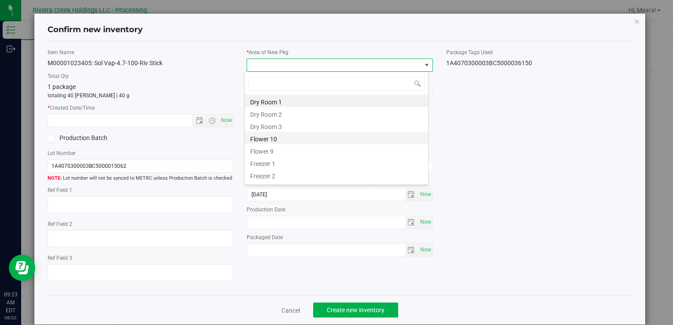
click at [269, 141] on li "Flower 10" at bounding box center [336, 138] width 183 height 12
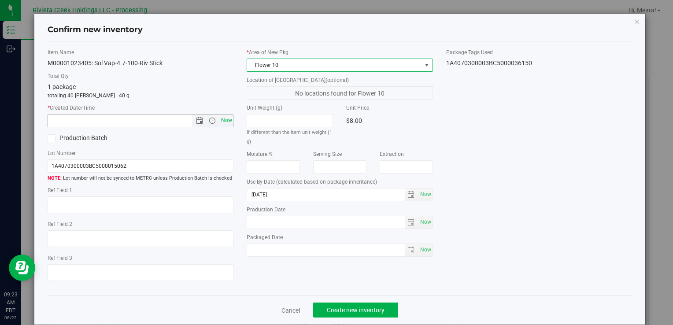
click at [228, 120] on span "Now" at bounding box center [226, 120] width 15 height 13
type input "[DATE] 9:23 AM"
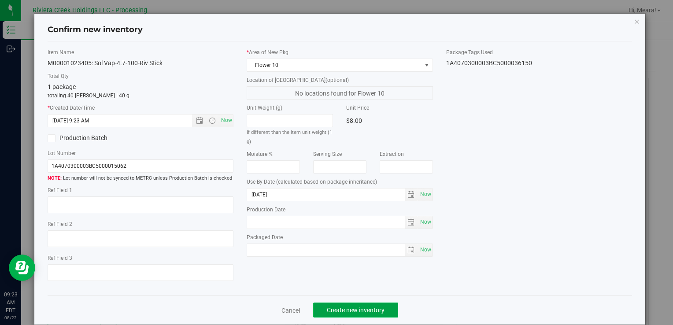
click at [345, 303] on button "Create new inventory" at bounding box center [355, 309] width 85 height 15
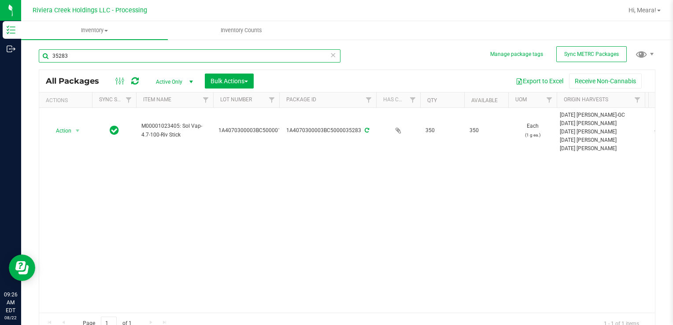
drag, startPoint x: 77, startPoint y: 55, endPoint x: 183, endPoint y: 92, distance: 111.4
click at [0, 58] on html "Inventory Outbound 09:26 AM EDT [DATE] 08/22 Riviera Creek Holdings LLC - Proce…" at bounding box center [336, 162] width 673 height 325
type input "34356"
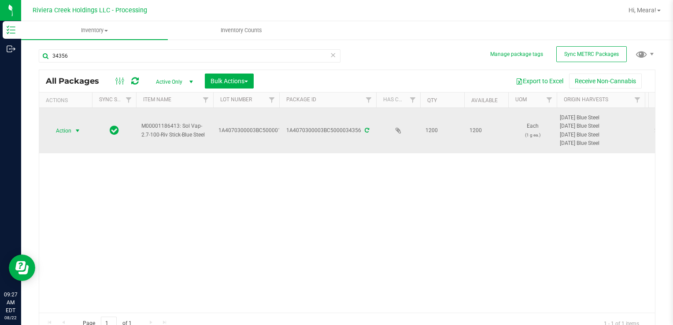
click at [56, 136] on span "Action" at bounding box center [60, 131] width 24 height 12
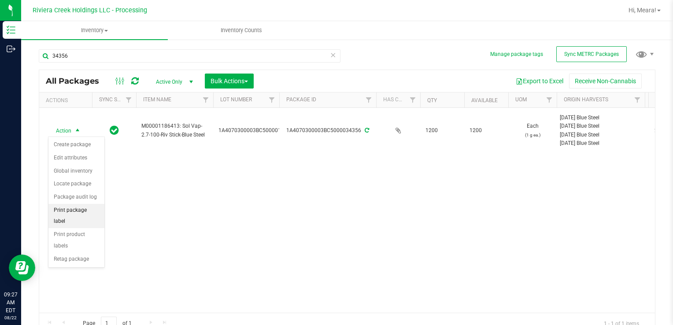
click at [95, 205] on li "Print package label" at bounding box center [76, 216] width 56 height 24
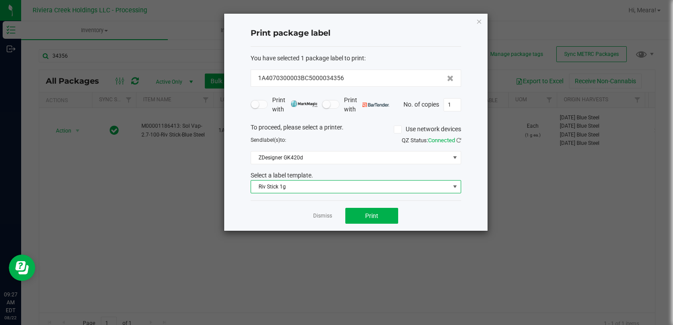
click at [299, 186] on span "Riv Stick 1g" at bounding box center [350, 187] width 199 height 12
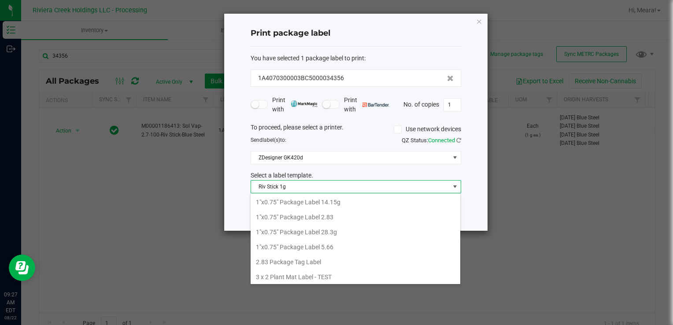
scroll to position [13, 210]
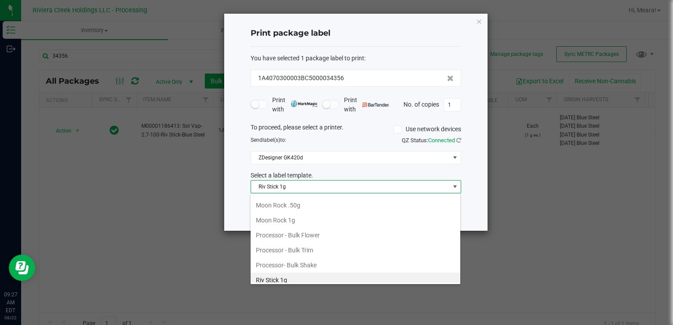
click at [364, 175] on div "Select a label template." at bounding box center [356, 175] width 224 height 9
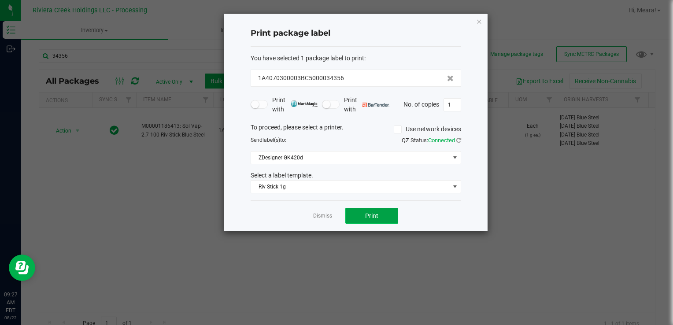
click at [375, 213] on span "Print" at bounding box center [371, 215] width 13 height 7
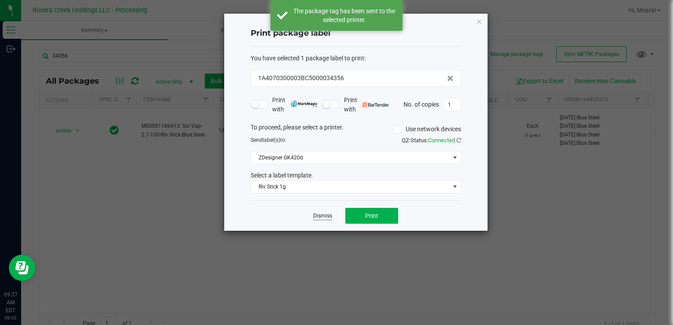
click at [319, 215] on link "Dismiss" at bounding box center [322, 215] width 19 height 7
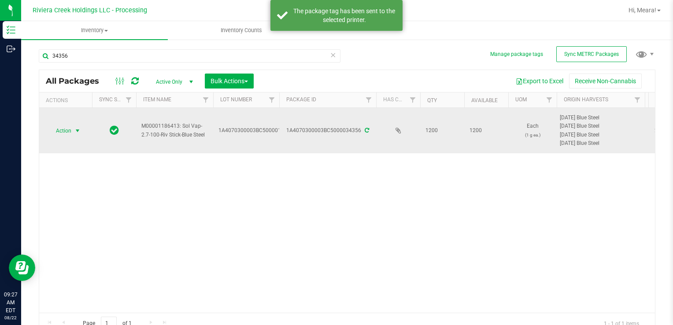
click at [66, 131] on span "Action" at bounding box center [60, 131] width 24 height 12
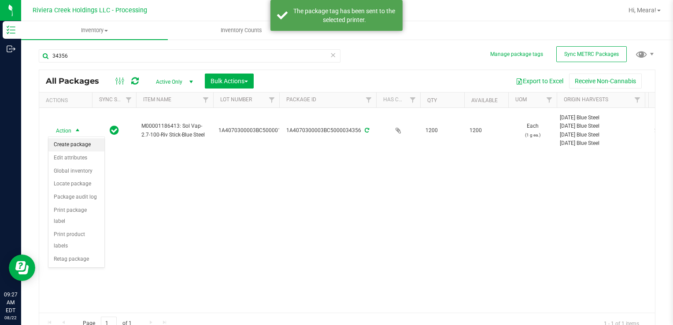
click at [72, 138] on li "Create package" at bounding box center [76, 144] width 56 height 13
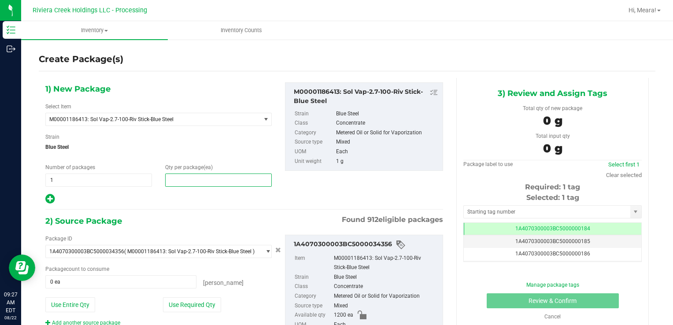
click at [199, 181] on span at bounding box center [218, 179] width 107 height 13
type input "10"
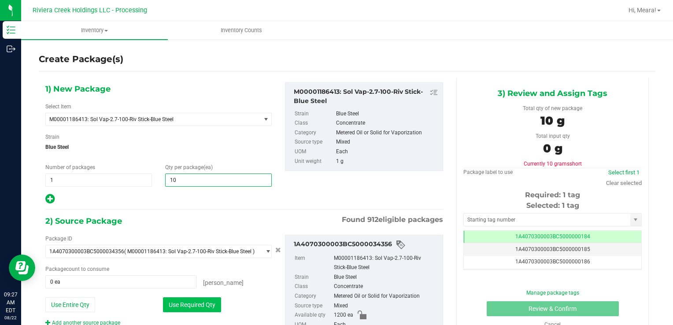
type input "10"
drag, startPoint x: 173, startPoint y: 309, endPoint x: 179, endPoint y: 303, distance: 8.4
click at [173, 309] on button "Use Required Qty" at bounding box center [192, 304] width 58 height 15
type input "10 ea"
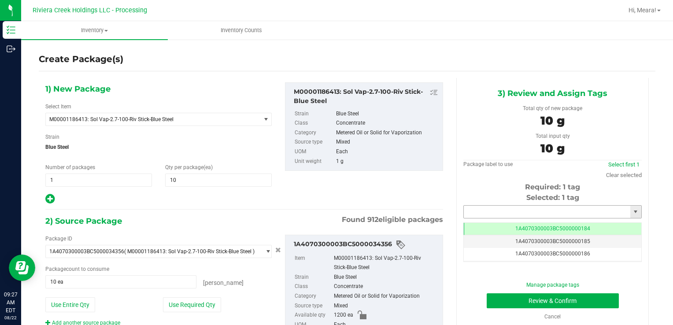
click at [500, 206] on input "text" at bounding box center [547, 212] width 166 height 12
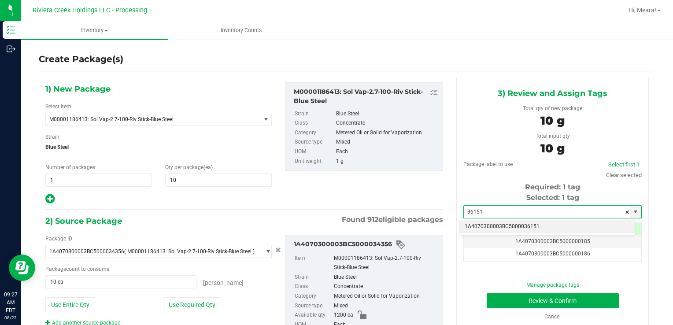
click at [520, 223] on li "1A4070300003BC5000036151" at bounding box center [546, 226] width 175 height 13
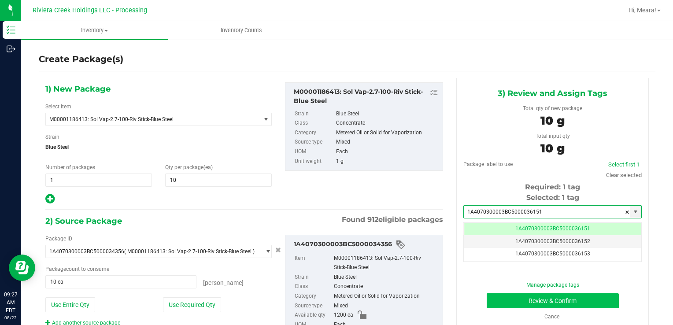
type input "1A4070300003BC5000036151"
click at [497, 302] on button "Review & Confirm" at bounding box center [552, 300] width 132 height 15
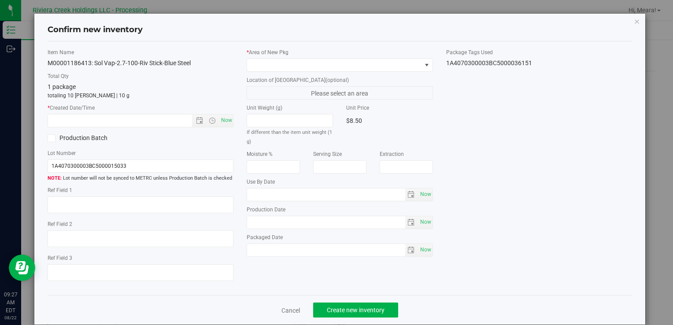
type input "[DATE]"
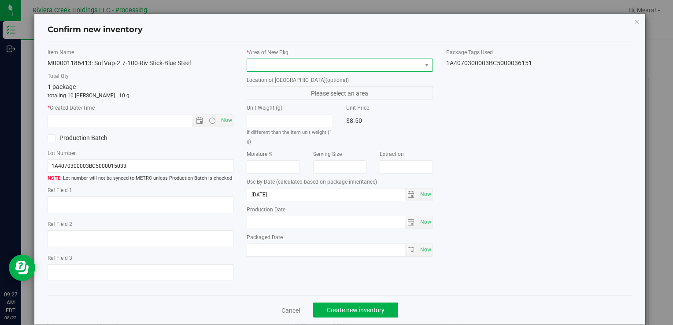
click at [350, 67] on span at bounding box center [334, 65] width 174 height 12
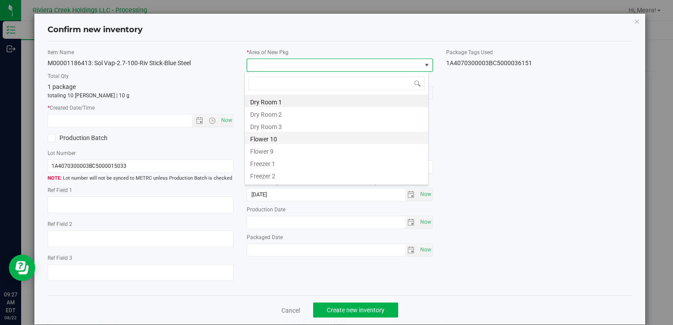
click at [281, 137] on li "Flower 10" at bounding box center [336, 138] width 183 height 12
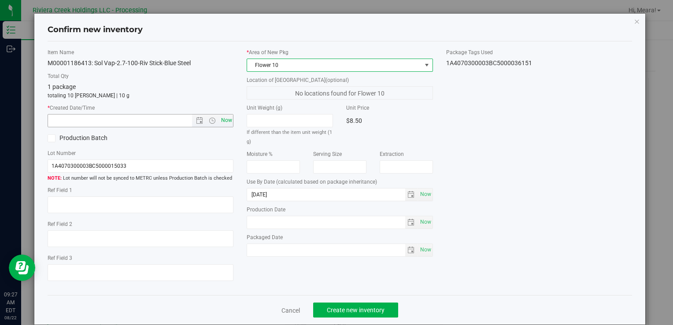
click at [225, 117] on span "Now" at bounding box center [226, 120] width 15 height 13
type input "[DATE] 9:27 AM"
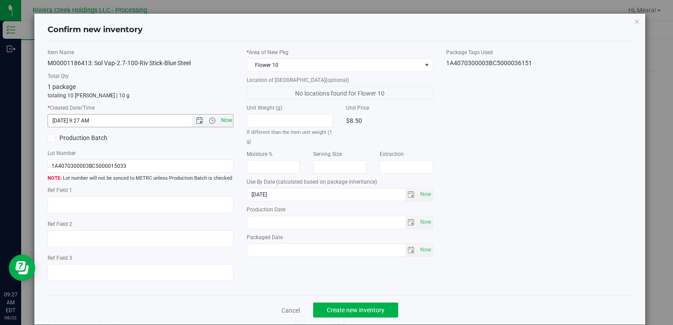
click at [225, 117] on span "Now" at bounding box center [226, 120] width 15 height 13
click at [370, 307] on span "Create new inventory" at bounding box center [356, 309] width 58 height 7
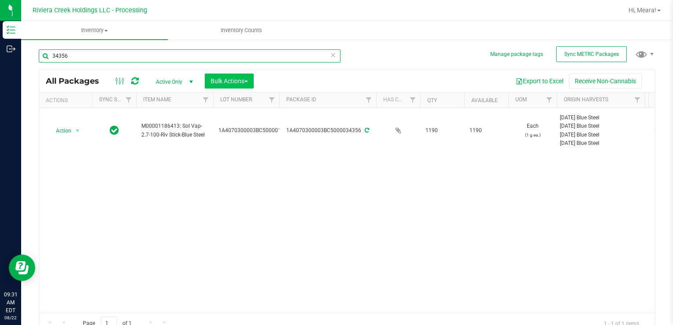
drag, startPoint x: 73, startPoint y: 59, endPoint x: 214, endPoint y: 79, distance: 142.8
click at [0, 54] on html "Inventory Outbound 09:31 AM EDT [DATE] 08/22 Riviera Creek Holdings LLC - Proce…" at bounding box center [336, 162] width 673 height 325
type input "30967"
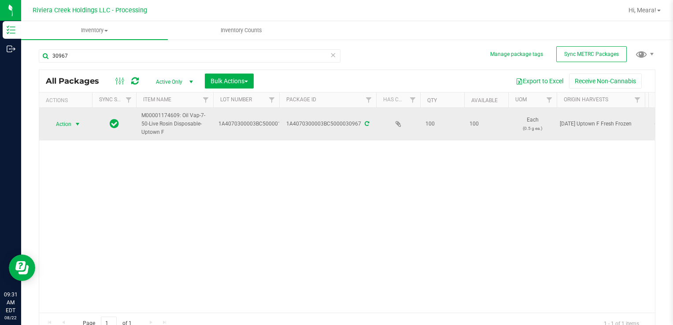
click at [67, 124] on span "Action" at bounding box center [60, 124] width 24 height 12
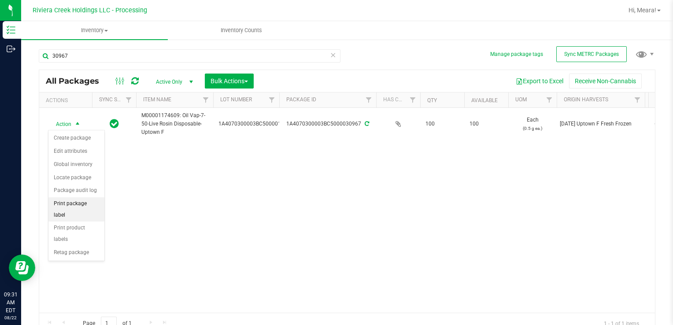
click at [99, 203] on li "Print package label" at bounding box center [76, 209] width 56 height 24
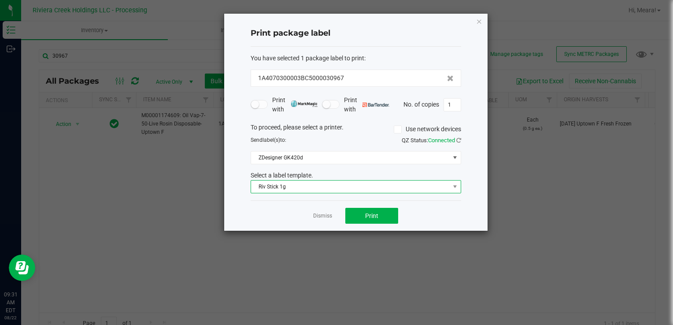
click at [290, 187] on span "Riv Stick 1g" at bounding box center [350, 187] width 199 height 12
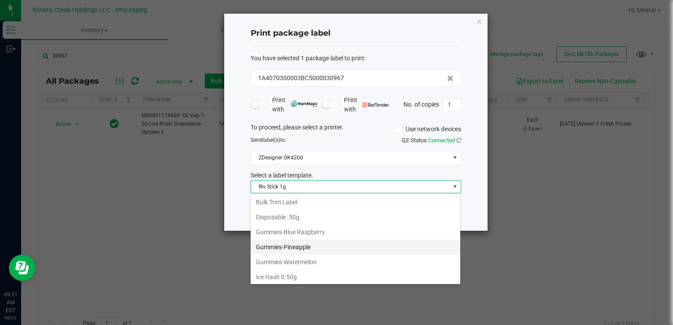
scroll to position [209, 0]
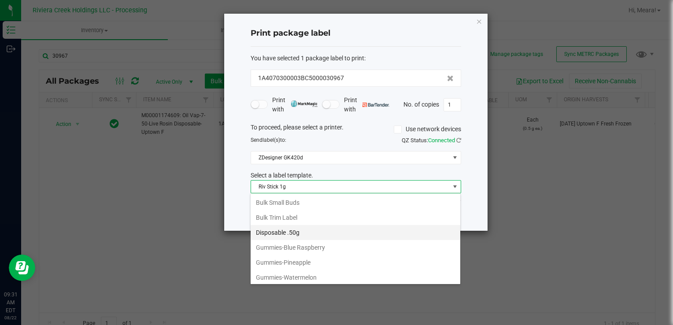
click at [295, 225] on li "Disposable .50g" at bounding box center [356, 232] width 210 height 15
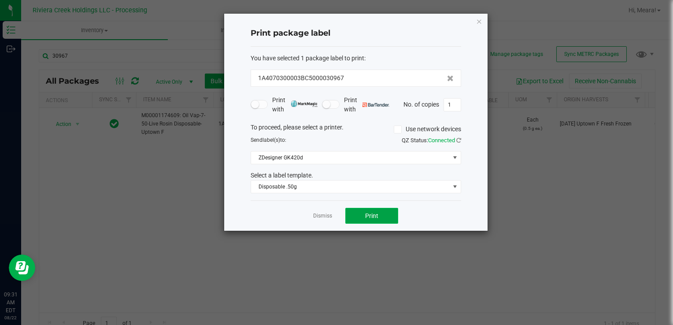
click at [372, 210] on button "Print" at bounding box center [371, 216] width 53 height 16
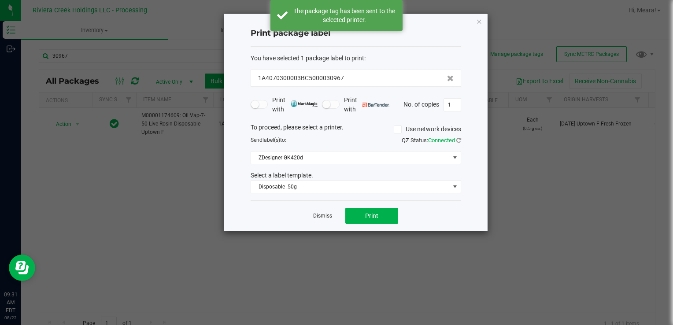
click at [326, 215] on link "Dismiss" at bounding box center [322, 215] width 19 height 7
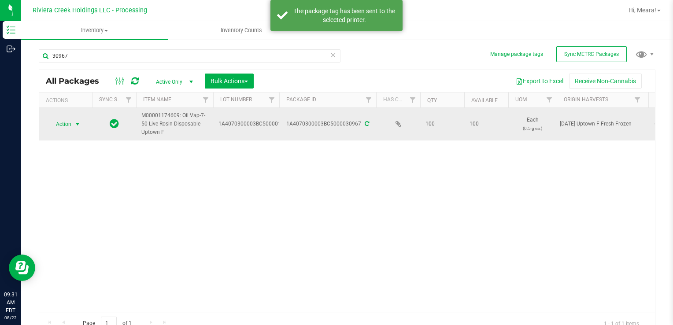
click at [74, 122] on span "select" at bounding box center [77, 124] width 7 height 7
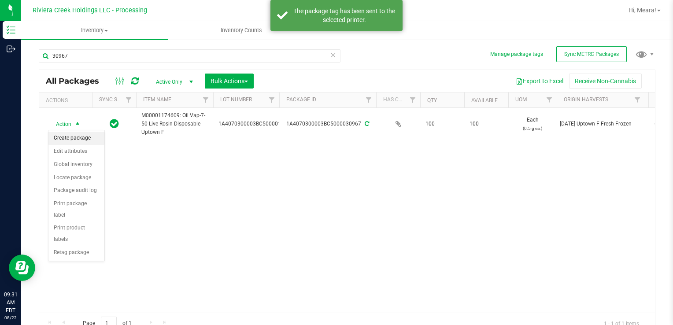
click at [80, 136] on li "Create package" at bounding box center [76, 138] width 56 height 13
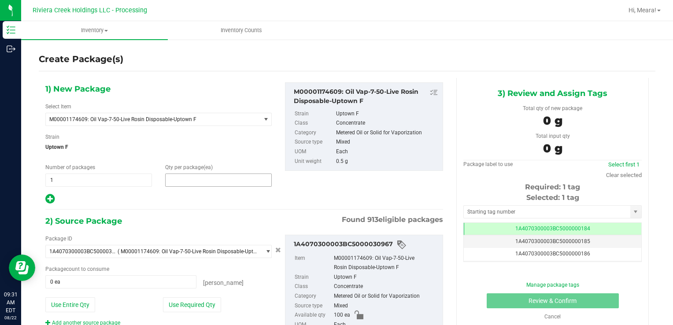
click at [200, 182] on span at bounding box center [218, 179] width 107 height 13
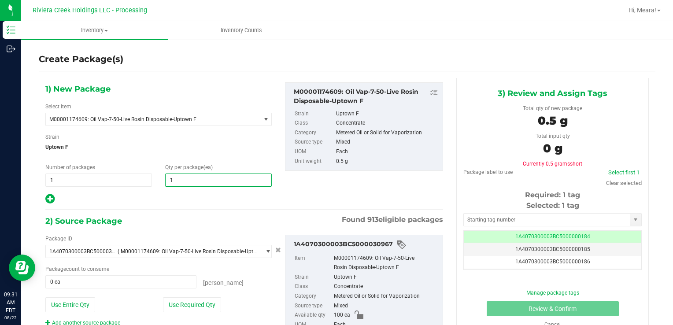
type input "10"
click at [164, 307] on button "Use Required Qty" at bounding box center [192, 304] width 58 height 15
type input "10 ea"
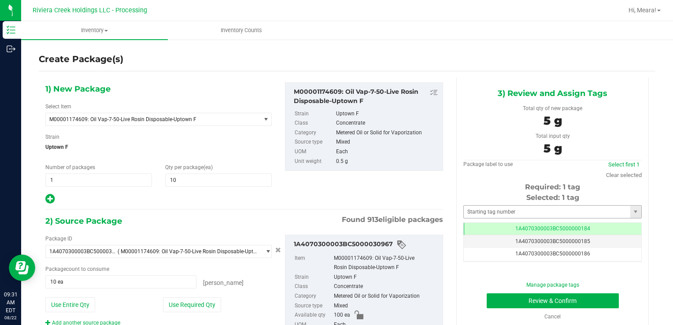
click at [491, 205] on div "Selected: 1 tag Tag 1A4070300003BC5000000184 1A4070300003BC5000000185 1A4070300…" at bounding box center [552, 227] width 178 height 70
click at [491, 209] on input "text" at bounding box center [547, 212] width 166 height 12
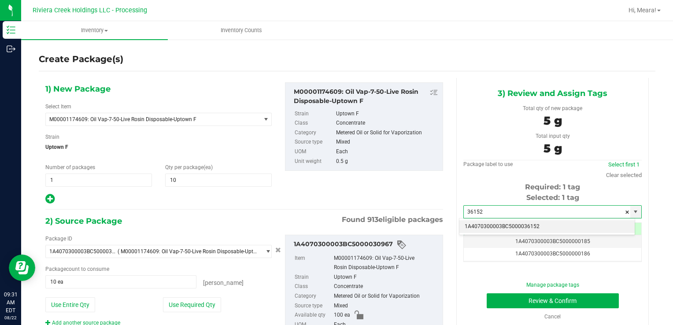
click at [508, 230] on li "1A4070300003BC5000036152" at bounding box center [546, 226] width 175 height 13
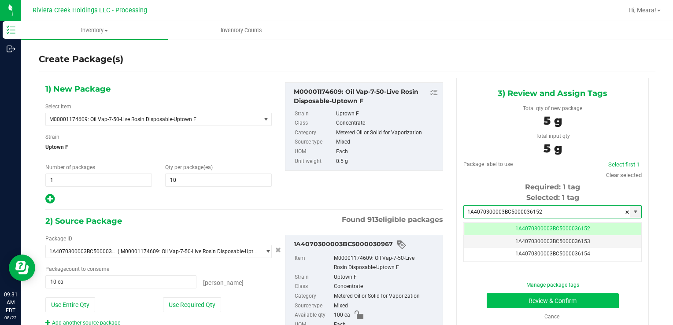
type input "1A4070300003BC5000036152"
click at [496, 305] on button "Review & Confirm" at bounding box center [552, 300] width 132 height 15
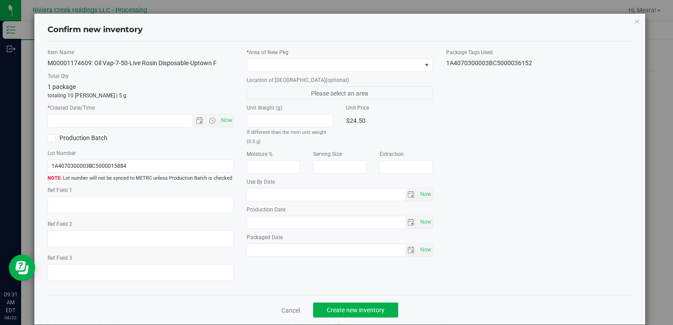
type input "[DATE]"
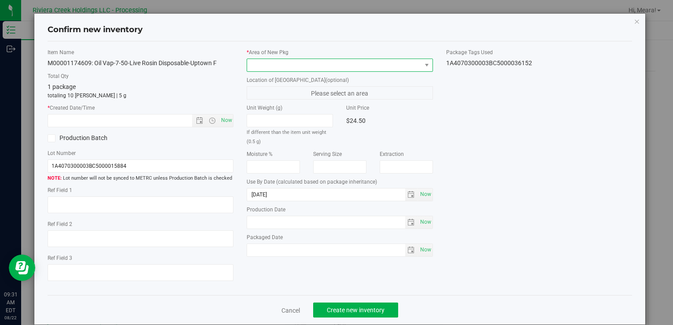
click at [381, 62] on span at bounding box center [334, 65] width 174 height 12
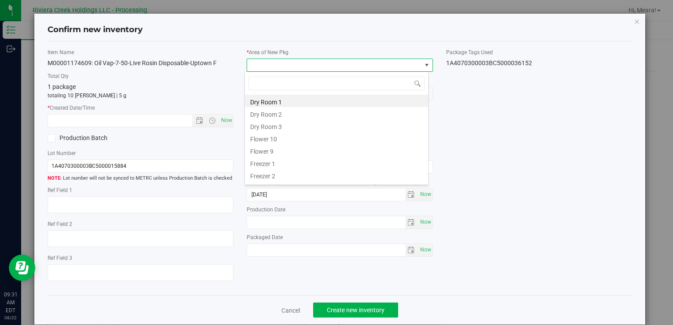
click at [260, 138] on li "Flower 10" at bounding box center [336, 138] width 183 height 12
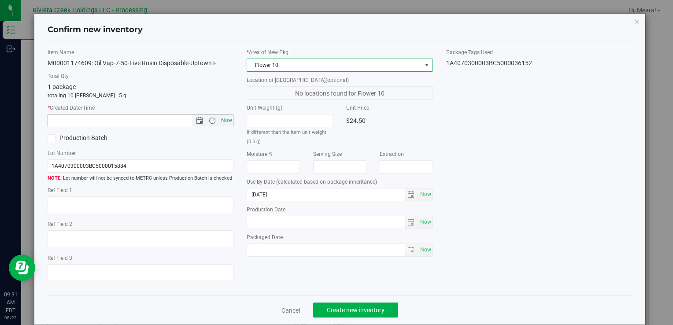
click at [225, 121] on span "Now" at bounding box center [226, 120] width 15 height 13
type input "[DATE] 9:31 AM"
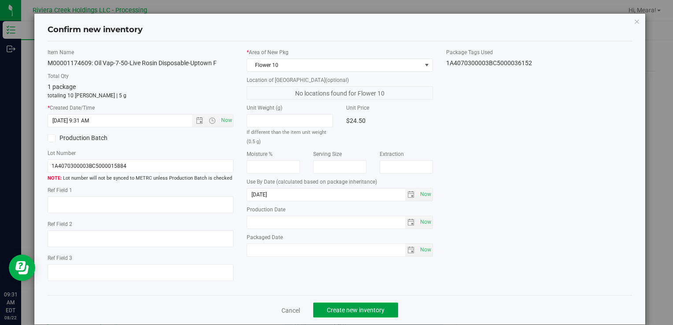
click at [343, 306] on span "Create new inventory" at bounding box center [356, 309] width 58 height 7
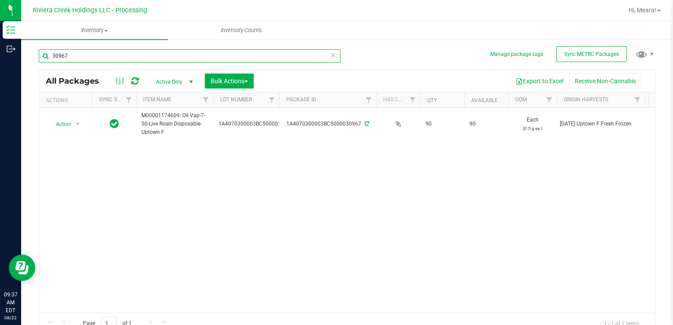
drag, startPoint x: 85, startPoint y: 56, endPoint x: -2, endPoint y: 59, distance: 86.3
click at [0, 59] on html "Inventory Outbound 09:37 AM EDT [DATE] 08/22 Riviera Creek Holdings LLC - Proce…" at bounding box center [336, 162] width 673 height 325
type input "32377"
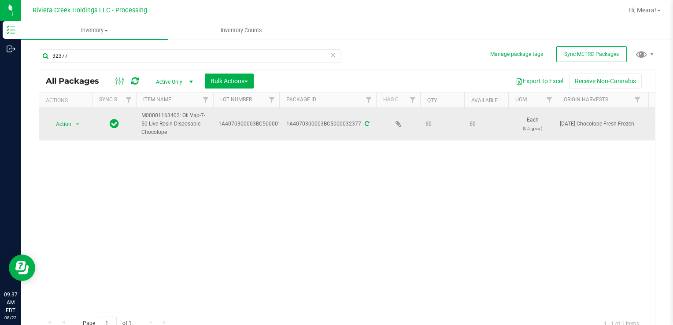
drag, startPoint x: 74, startPoint y: 111, endPoint x: 73, endPoint y: 126, distance: 14.6
click at [74, 114] on td "Action Action Create package Edit attributes Global inventory Locate package Pa…" at bounding box center [65, 124] width 53 height 33
click at [73, 126] on span "select" at bounding box center [77, 124] width 11 height 12
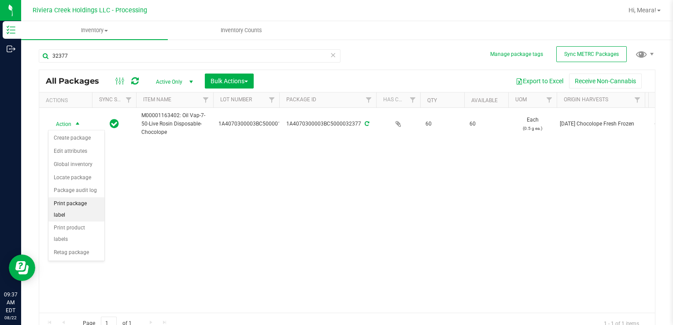
click at [77, 199] on li "Print package label" at bounding box center [76, 209] width 56 height 24
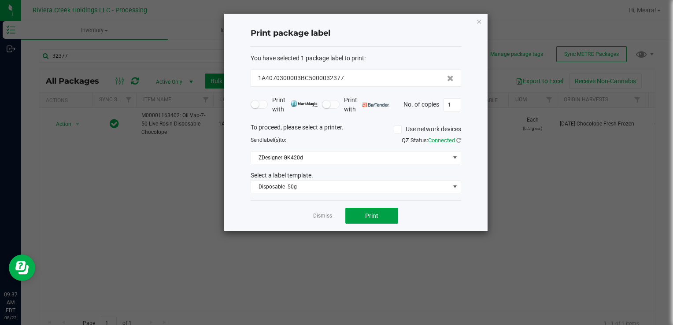
click at [356, 212] on button "Print" at bounding box center [371, 216] width 53 height 16
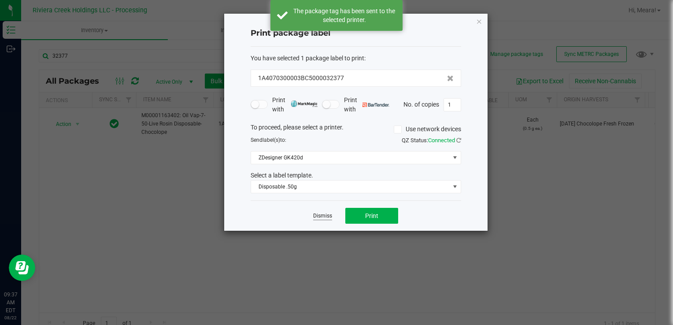
click at [320, 214] on link "Dismiss" at bounding box center [322, 215] width 19 height 7
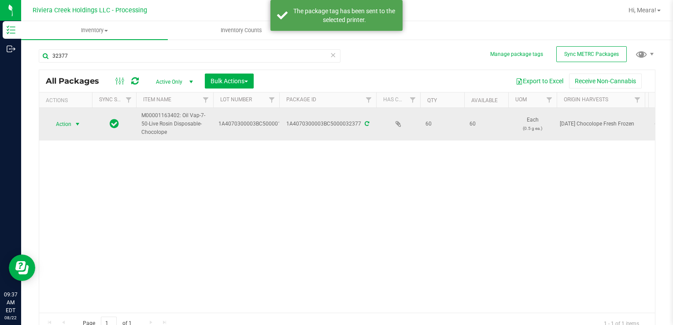
click at [68, 116] on td "Action Action Create package Edit attributes Global inventory Locate package Pa…" at bounding box center [65, 124] width 53 height 33
click at [70, 125] on span "Action" at bounding box center [60, 124] width 24 height 12
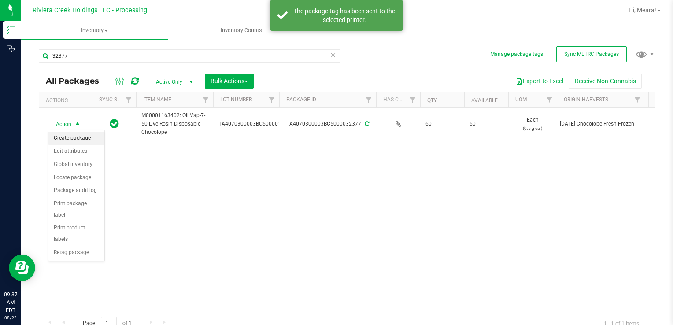
click at [78, 137] on li "Create package" at bounding box center [76, 138] width 56 height 13
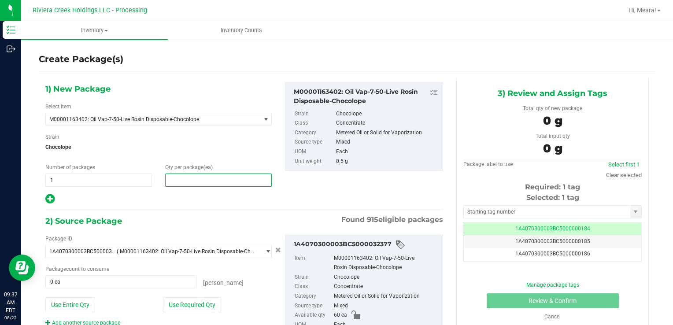
click at [185, 179] on span at bounding box center [218, 179] width 107 height 13
type input "10"
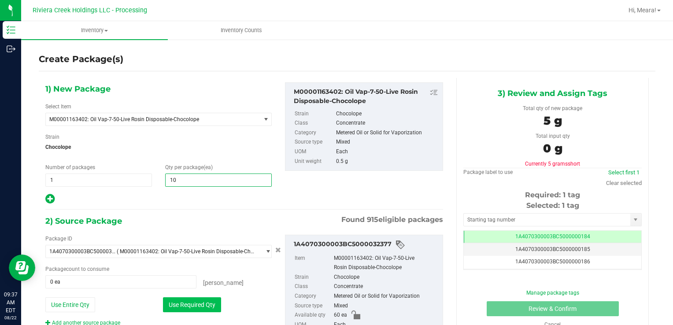
type input "10"
click at [181, 304] on button "Use Required Qty" at bounding box center [192, 304] width 58 height 15
type input "10 ea"
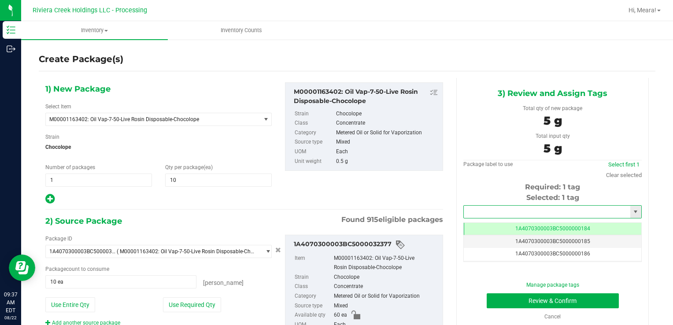
click at [479, 208] on input "text" at bounding box center [547, 212] width 166 height 12
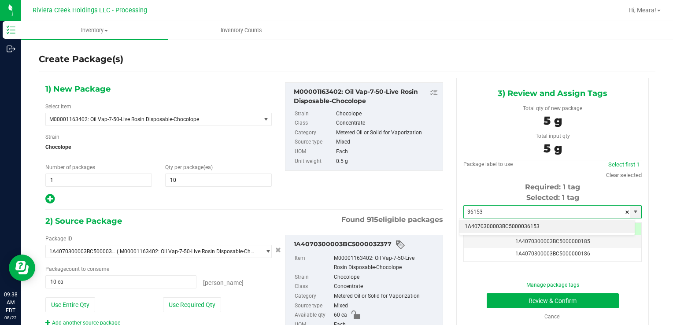
click at [507, 221] on li "1A4070300003BC5000036153" at bounding box center [546, 226] width 175 height 13
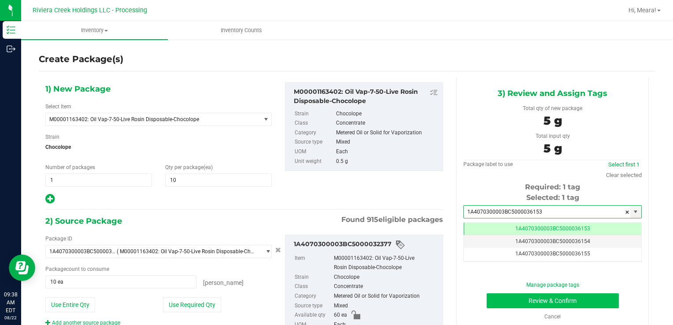
type input "1A4070300003BC5000036153"
click at [527, 301] on button "Review & Confirm" at bounding box center [552, 300] width 132 height 15
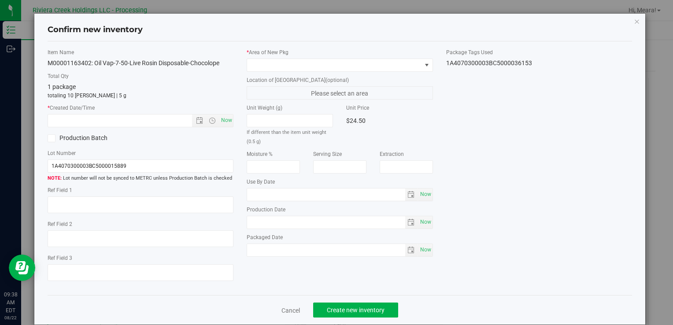
type input "[DATE]"
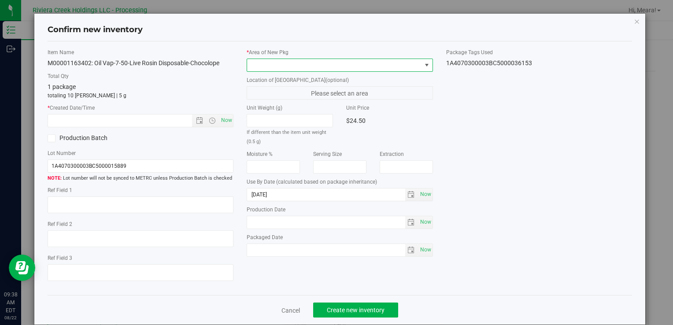
drag, startPoint x: 359, startPoint y: 59, endPoint x: 358, endPoint y: 64, distance: 5.4
click at [359, 60] on span at bounding box center [340, 65] width 186 height 13
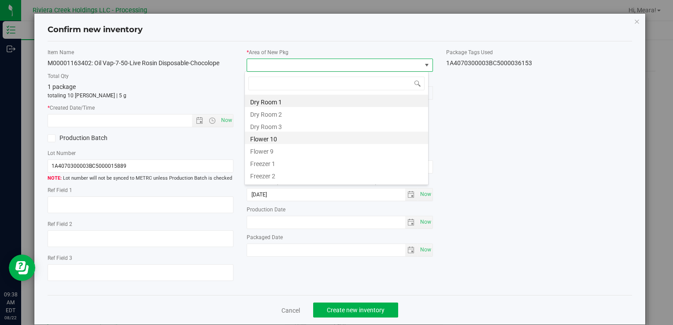
click at [255, 137] on li "Flower 10" at bounding box center [336, 138] width 183 height 12
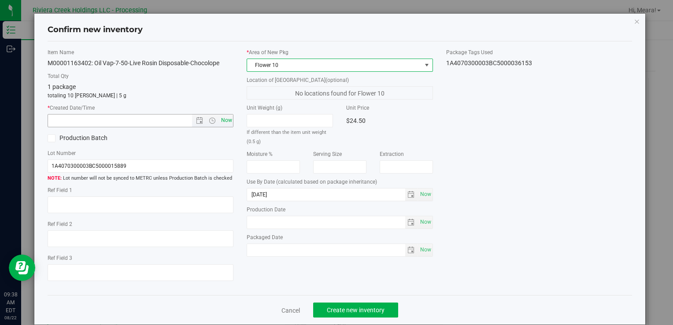
click at [221, 122] on span "Now" at bounding box center [226, 120] width 15 height 13
type input "[DATE] 9:38 AM"
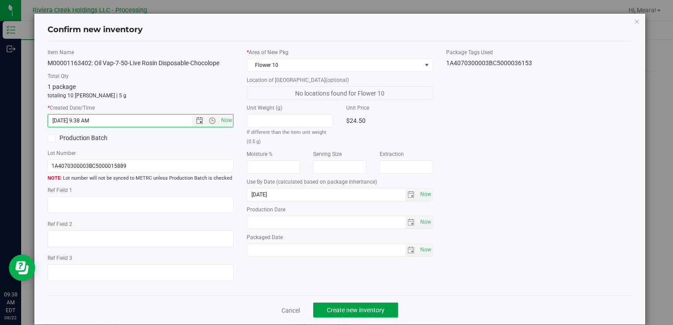
click at [366, 307] on span "Create new inventory" at bounding box center [356, 309] width 58 height 7
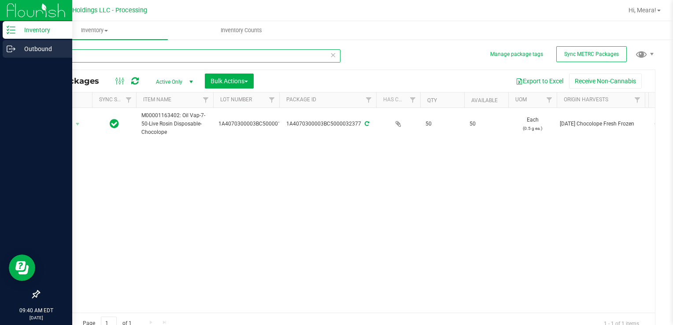
drag, startPoint x: 86, startPoint y: 50, endPoint x: 8, endPoint y: 52, distance: 78.4
click at [4, 52] on div "Inventory Outbound 09:40 AM EDT [DATE] 08/22 Riviera Creek Holdings LLC - Proce…" at bounding box center [336, 162] width 673 height 325
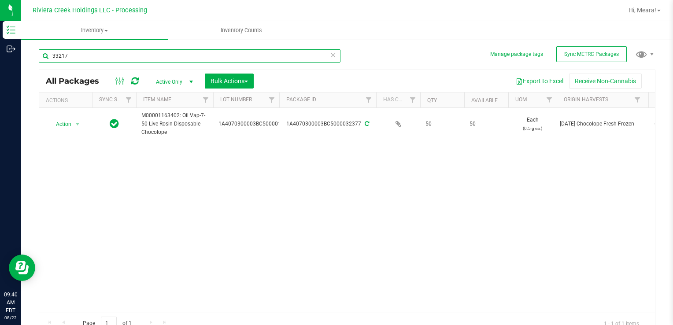
type input "33217"
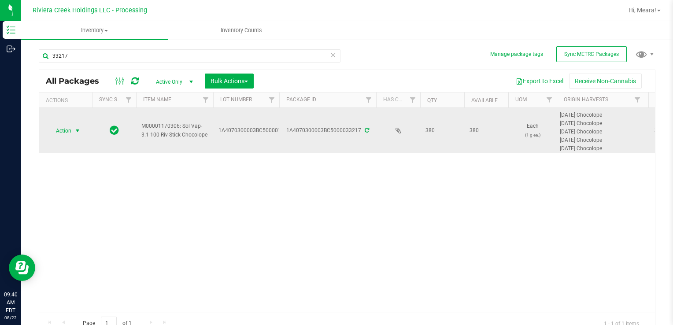
click at [57, 131] on span "Action" at bounding box center [60, 131] width 24 height 12
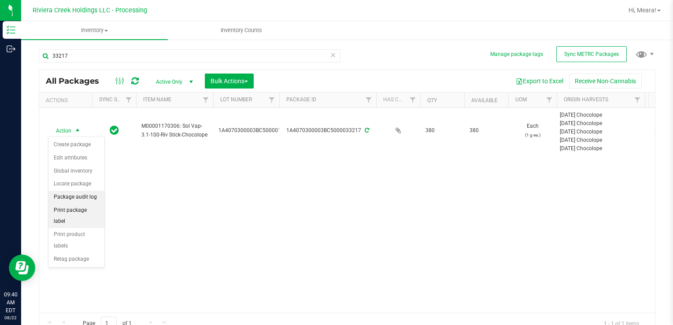
click at [89, 203] on ul "Create package Edit attributes Global inventory Locate package Package audit lo…" at bounding box center [76, 201] width 56 height 127
click at [89, 205] on li "Print package label" at bounding box center [76, 216] width 56 height 24
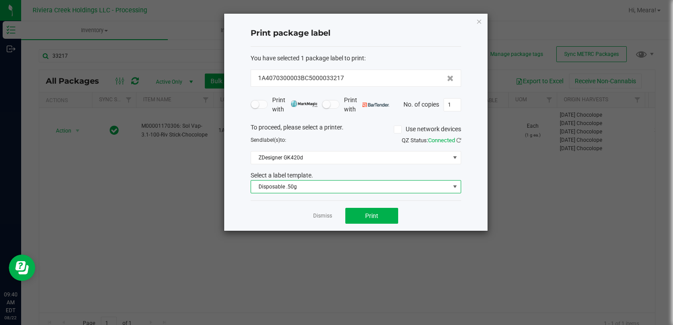
click at [349, 181] on span "Disposable .50g" at bounding box center [350, 187] width 199 height 12
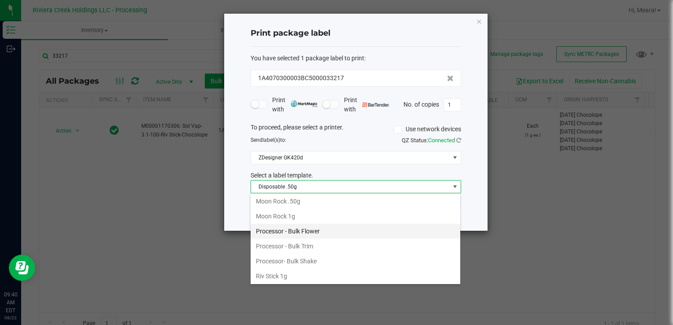
scroll to position [340, 0]
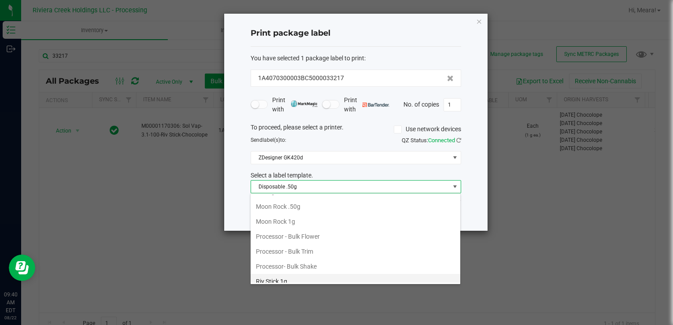
click at [291, 274] on li "Riv Stick 1g" at bounding box center [356, 281] width 210 height 15
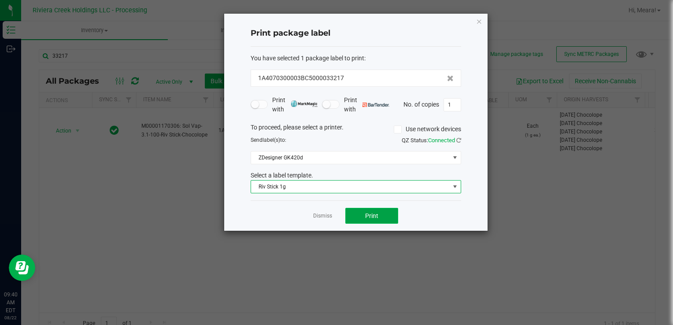
click at [377, 221] on button "Print" at bounding box center [371, 216] width 53 height 16
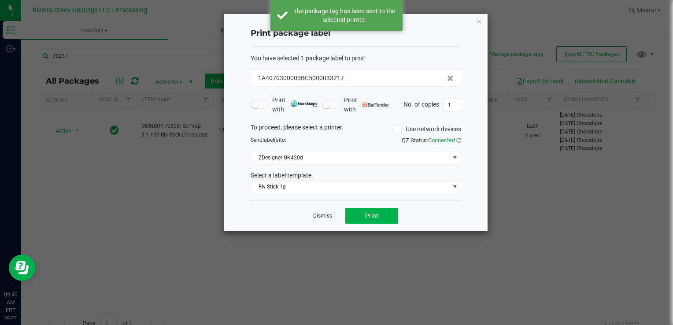
click at [325, 219] on link "Dismiss" at bounding box center [322, 215] width 19 height 7
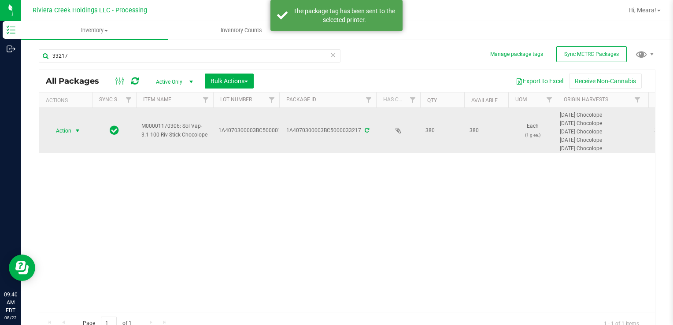
click at [51, 115] on td "Action Action Create package Edit attributes Global inventory Locate package Pa…" at bounding box center [65, 130] width 53 height 45
click at [67, 135] on span "Action" at bounding box center [60, 131] width 24 height 12
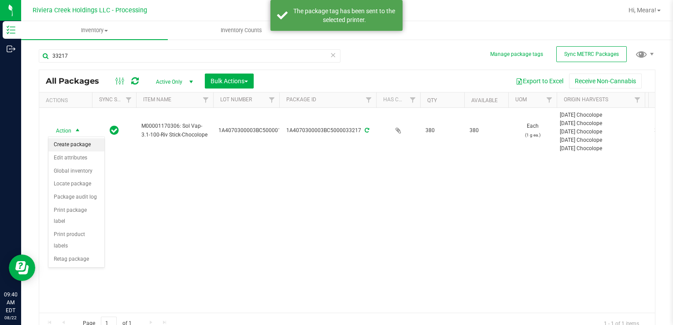
click at [71, 142] on li "Create package" at bounding box center [76, 144] width 56 height 13
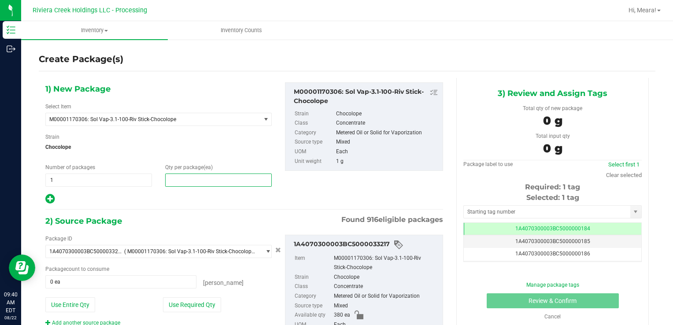
click at [232, 179] on span at bounding box center [218, 179] width 107 height 13
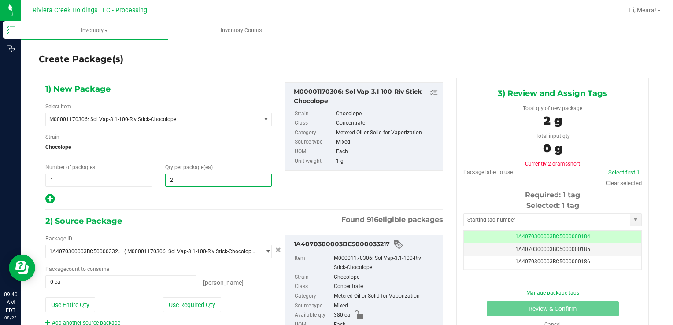
type input "20"
drag, startPoint x: 178, startPoint y: 286, endPoint x: 177, endPoint y: 309, distance: 22.9
click at [177, 291] on div "Package ID 1A4070300003BC5000033217 ( M00001170306: Sol Vap-3.1-100-Riv Stick-C…" at bounding box center [159, 281] width 240 height 92
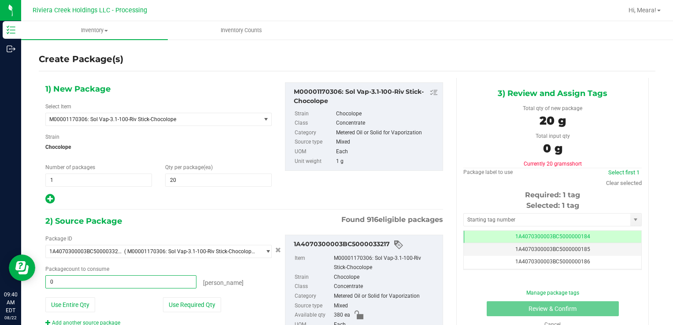
click at [177, 311] on div "Package ID 1A4070300003BC5000033217 ( M00001170306: Sol Vap-3.1-100-Riv Stick-C…" at bounding box center [159, 281] width 240 height 92
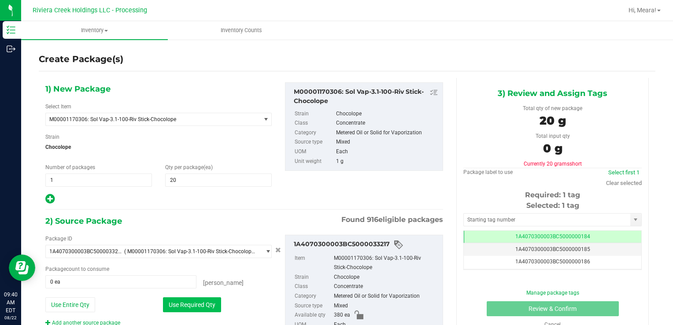
click at [186, 303] on button "Use Required Qty" at bounding box center [192, 304] width 58 height 15
type input "20 ea"
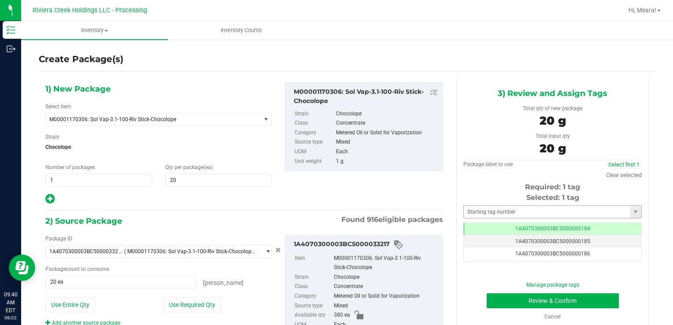
click at [512, 203] on div "Selected: 1 tag Tag 1A4070300003BC5000000184 1A4070300003BC5000000185 1A4070300…" at bounding box center [552, 227] width 178 height 70
click at [511, 206] on input "text" at bounding box center [547, 212] width 166 height 12
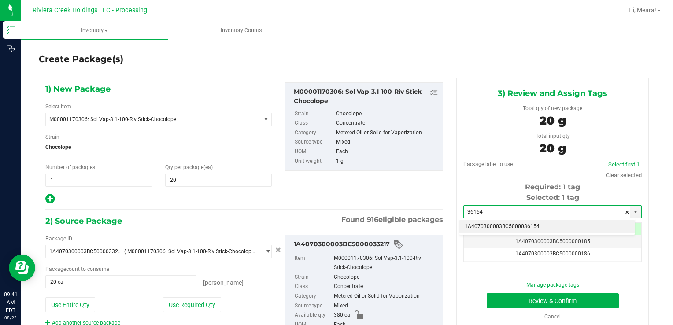
click at [516, 224] on li "1A4070300003BC5000036154" at bounding box center [546, 226] width 175 height 13
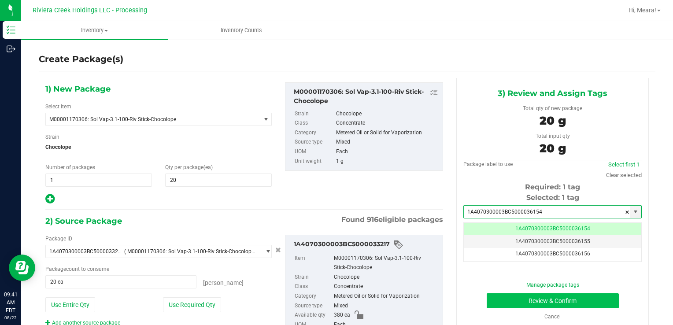
type input "1A4070300003BC5000036154"
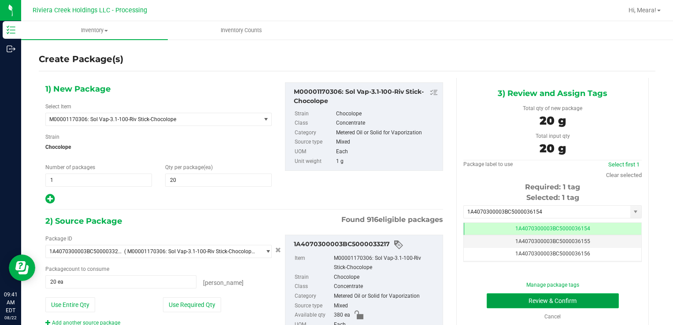
click at [499, 295] on button "Review & Confirm" at bounding box center [552, 300] width 132 height 15
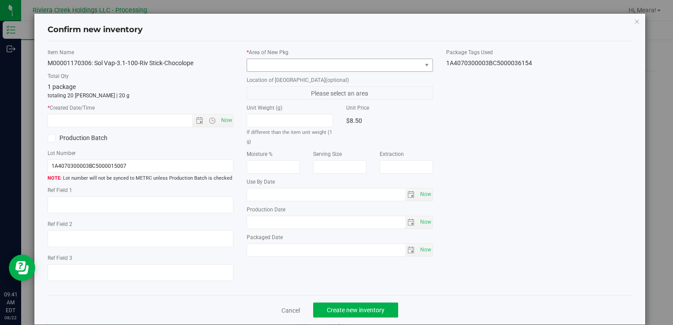
type input "[DATE]"
click at [358, 64] on span at bounding box center [334, 65] width 174 height 12
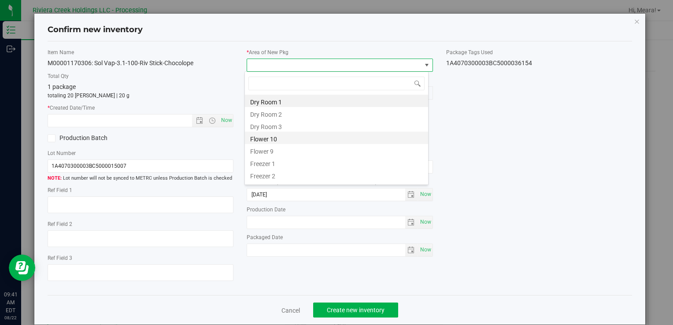
click at [273, 133] on li "Flower 10" at bounding box center [336, 138] width 183 height 12
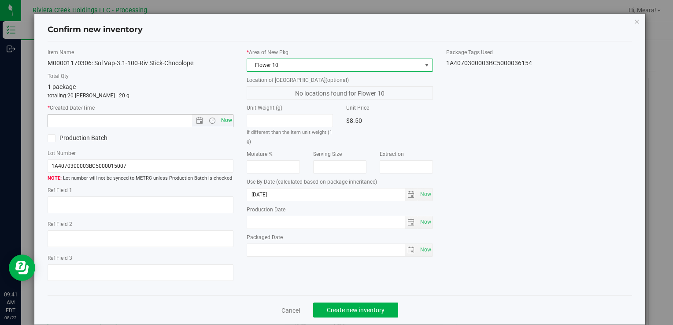
drag, startPoint x: 228, startPoint y: 122, endPoint x: 224, endPoint y: 119, distance: 5.1
click at [227, 121] on span "Now" at bounding box center [226, 120] width 15 height 13
type input "[DATE] 9:41 AM"
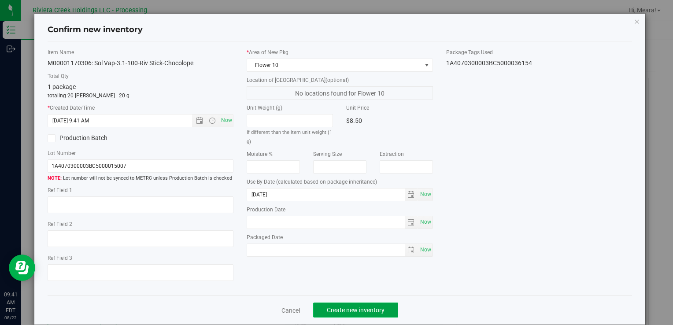
click at [362, 307] on span "Create new inventory" at bounding box center [356, 309] width 58 height 7
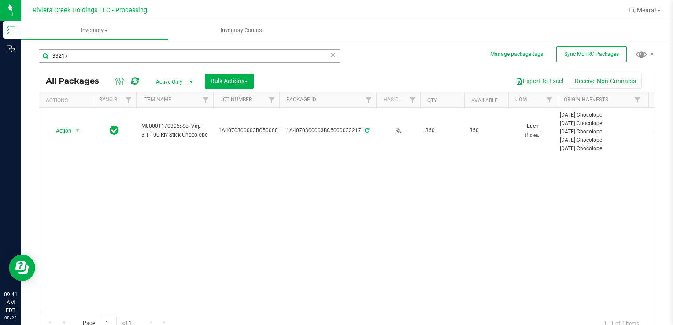
drag, startPoint x: 119, startPoint y: 67, endPoint x: 97, endPoint y: 57, distance: 24.6
click at [98, 58] on div "33217" at bounding box center [190, 59] width 302 height 20
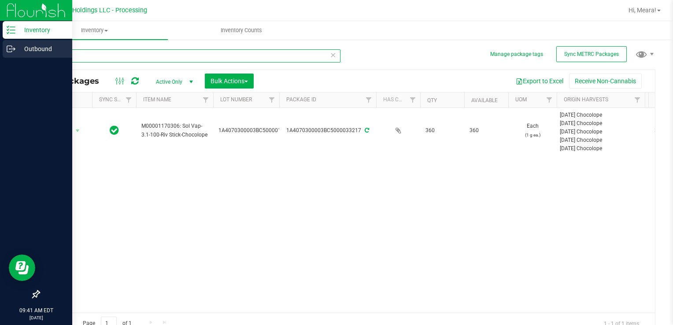
drag, startPoint x: 92, startPoint y: 56, endPoint x: 0, endPoint y: 52, distance: 92.1
click at [0, 53] on html "Inventory Outbound 09:41 AM EDT [DATE] 08/22 Riviera Creek Holdings LLC - Proce…" at bounding box center [336, 162] width 673 height 325
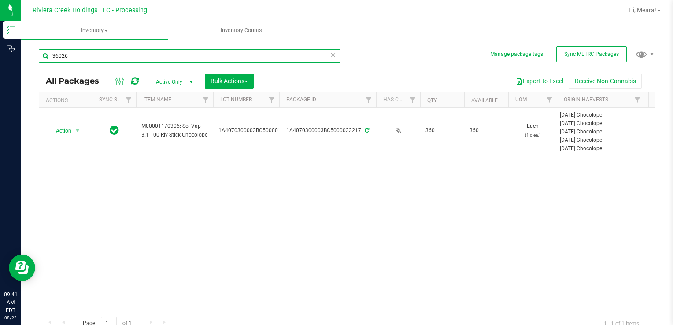
type input "36026"
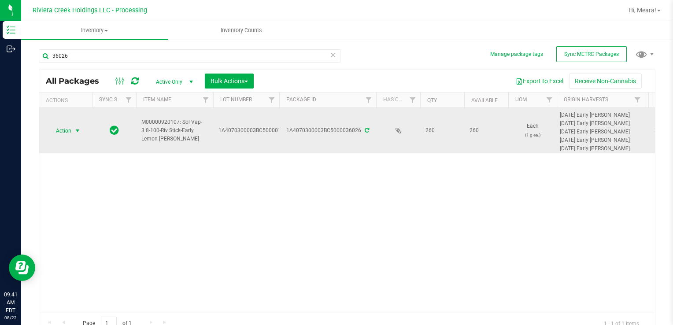
click at [57, 131] on span "Action" at bounding box center [60, 131] width 24 height 12
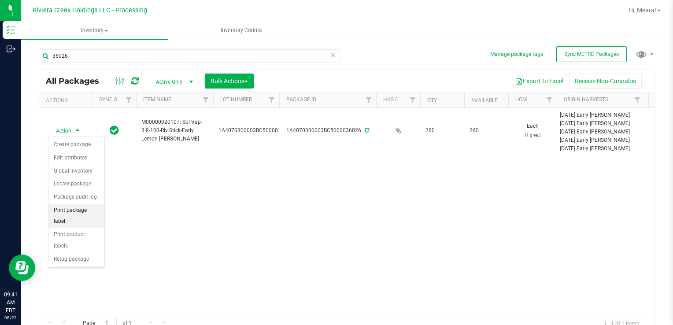
click at [96, 209] on li "Print package label" at bounding box center [76, 216] width 56 height 24
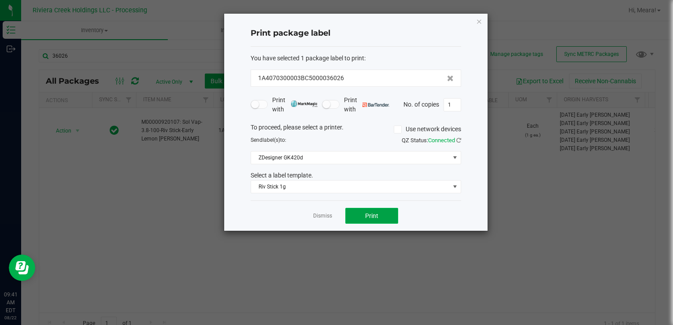
click at [370, 216] on span "Print" at bounding box center [371, 215] width 13 height 7
click at [319, 216] on link "Dismiss" at bounding box center [322, 215] width 19 height 7
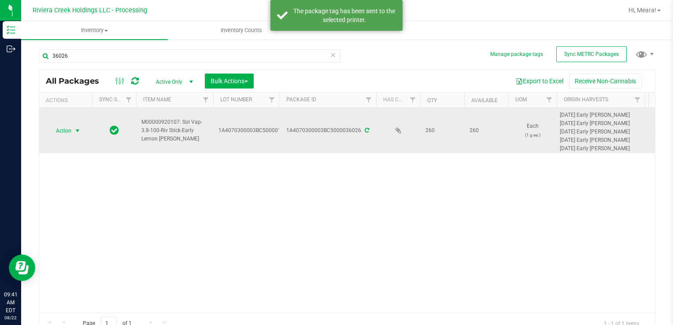
click at [47, 121] on td "Action Action Create package Edit attributes Global inventory Locate package Pa…" at bounding box center [65, 130] width 53 height 45
click at [58, 126] on span "Action" at bounding box center [60, 131] width 24 height 12
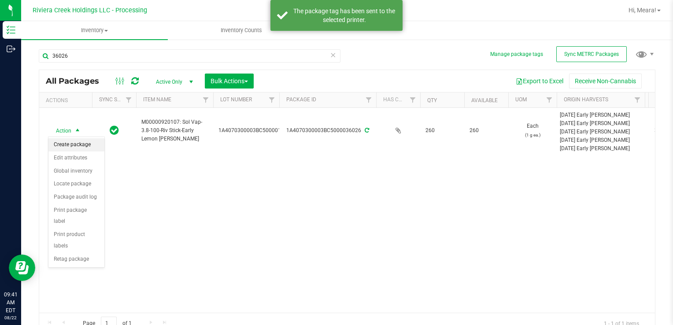
click at [75, 143] on li "Create package" at bounding box center [76, 144] width 56 height 13
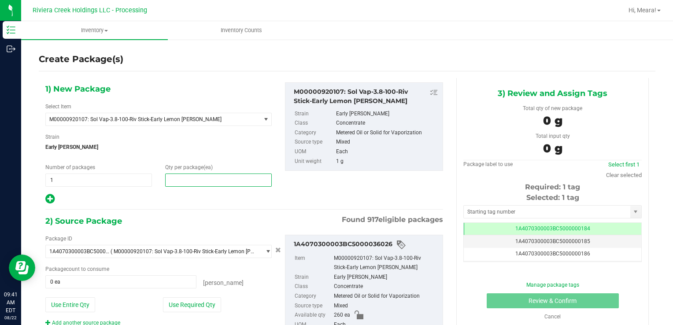
drag, startPoint x: 186, startPoint y: 184, endPoint x: 181, endPoint y: 182, distance: 4.9
click at [184, 183] on span at bounding box center [218, 179] width 107 height 13
type input "20"
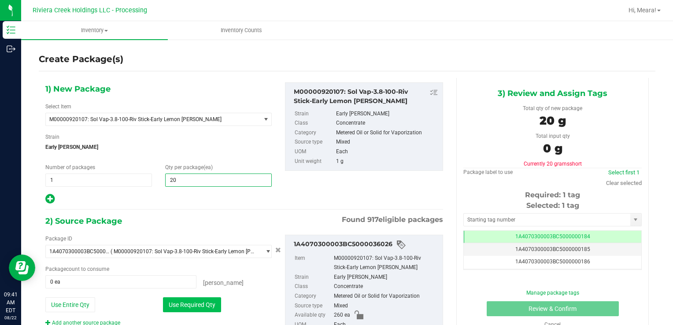
type input "20"
click at [166, 295] on div "Package ID 1A4070300003BC5000036026 ( M00000920107: Sol Vap-3.8-100-Riv Stick-E…" at bounding box center [159, 281] width 240 height 92
click at [169, 300] on button "Use Required Qty" at bounding box center [192, 304] width 58 height 15
type input "20 ea"
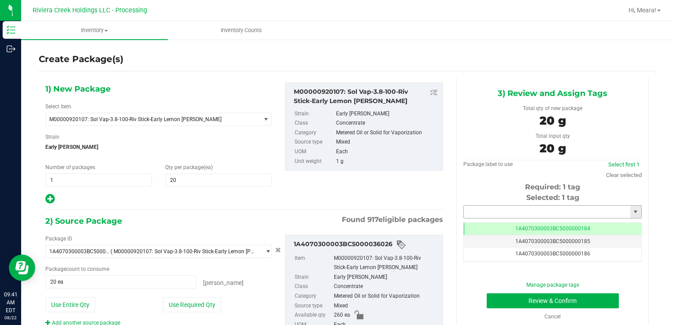
click at [483, 206] on input "text" at bounding box center [547, 212] width 166 height 12
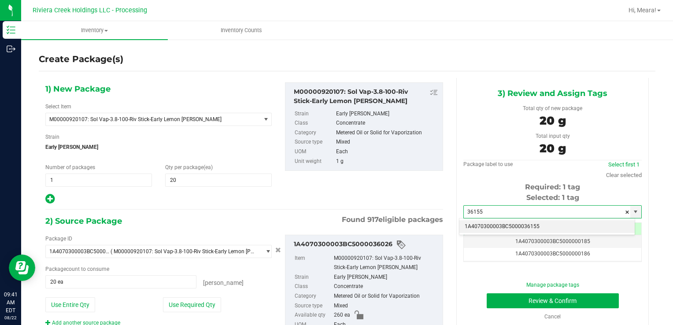
click at [497, 228] on li "1A4070300003BC5000036155" at bounding box center [546, 226] width 175 height 13
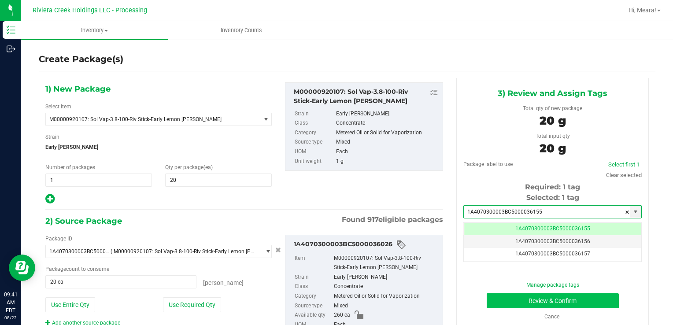
type input "1A4070300003BC5000036155"
click at [498, 296] on button "Review & Confirm" at bounding box center [552, 300] width 132 height 15
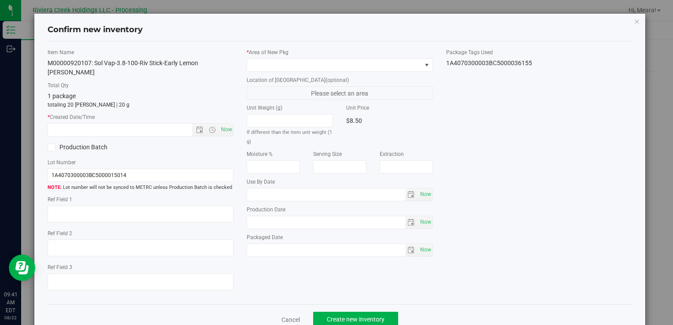
type input "[DATE]"
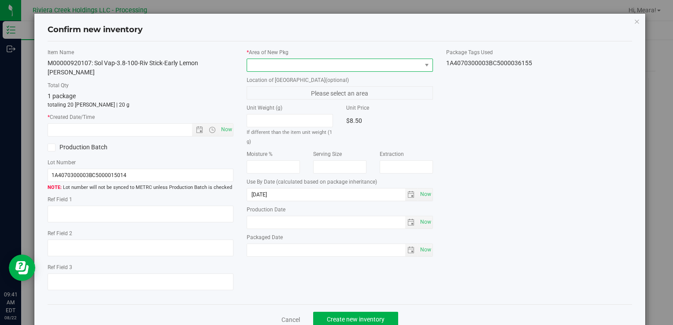
click at [352, 66] on span at bounding box center [334, 65] width 174 height 12
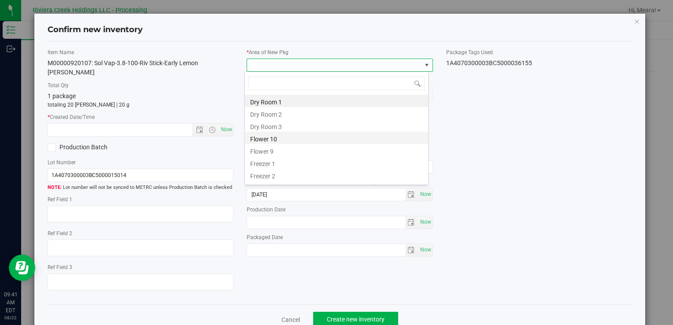
click at [261, 134] on li "Flower 10" at bounding box center [336, 138] width 183 height 12
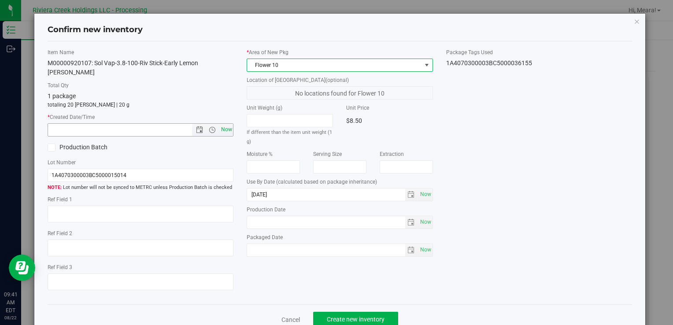
click at [225, 123] on span "Now" at bounding box center [226, 129] width 15 height 13
type input "[DATE] 9:41 AM"
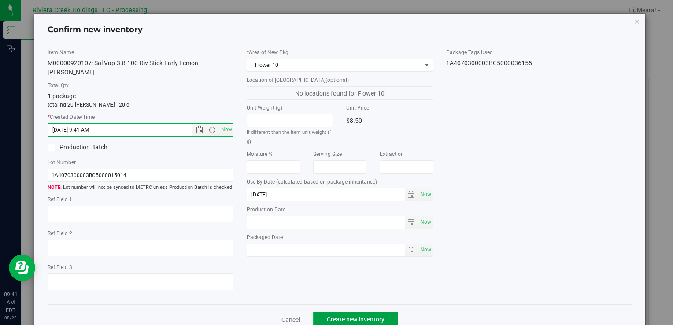
click at [365, 316] on span "Create new inventory" at bounding box center [356, 319] width 58 height 7
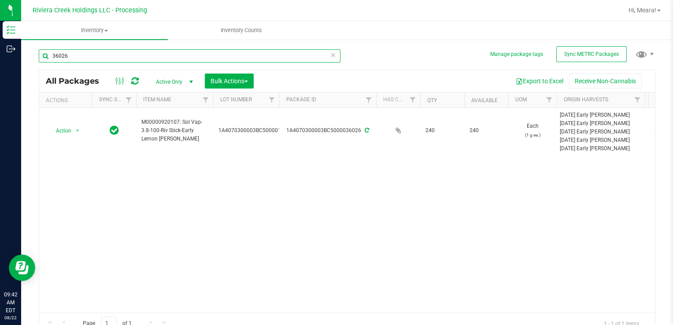
drag, startPoint x: 96, startPoint y: 55, endPoint x: 90, endPoint y: 80, distance: 25.8
click at [0, 55] on html "Inventory Outbound 09:42 AM EDT [DATE] 08/22 Riviera Creek Holdings LLC - Proce…" at bounding box center [336, 162] width 673 height 325
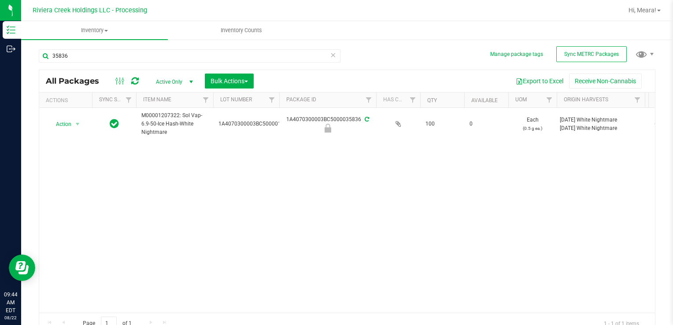
click at [139, 78] on div at bounding box center [126, 81] width 29 height 11
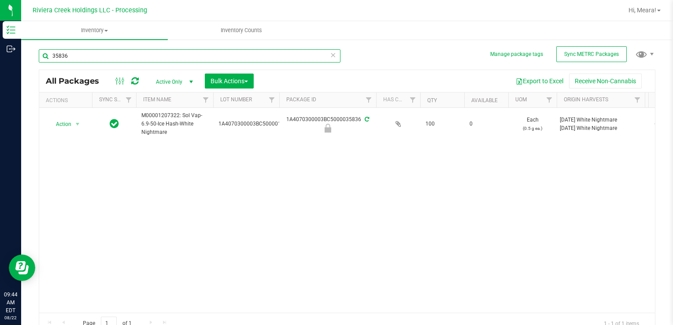
click at [119, 61] on input "35836" at bounding box center [190, 55] width 302 height 13
type input "35837"
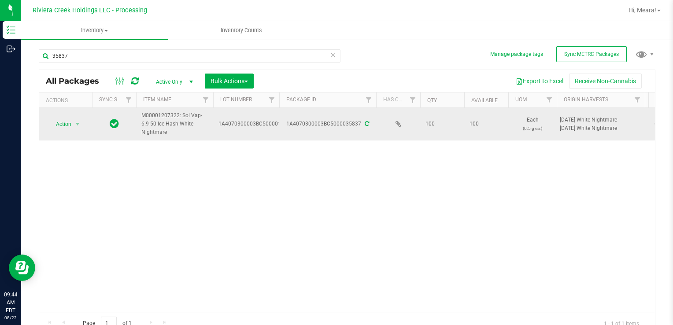
drag, startPoint x: 65, startPoint y: 113, endPoint x: 65, endPoint y: 121, distance: 8.4
click at [65, 115] on td "Action Action Create package Edit attributes Global inventory Locate package Pa…" at bounding box center [65, 124] width 53 height 33
click at [65, 122] on span "Action" at bounding box center [60, 124] width 24 height 12
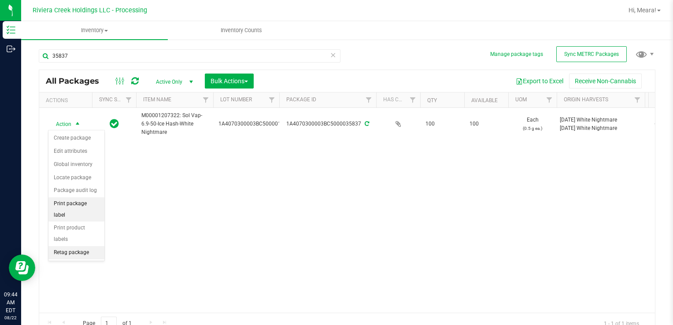
click at [99, 203] on li "Print package label" at bounding box center [76, 209] width 56 height 24
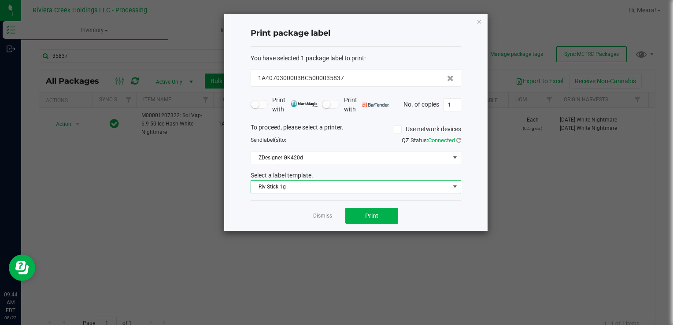
click at [297, 188] on span "Riv Stick 1g" at bounding box center [350, 187] width 199 height 12
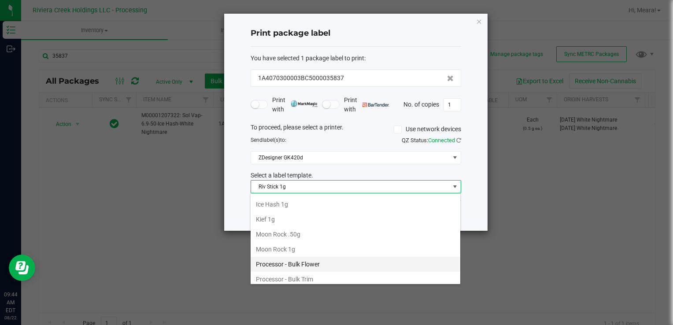
scroll to position [297, 0]
click at [296, 202] on li "Ice Hash 0.50g" at bounding box center [356, 204] width 210 height 15
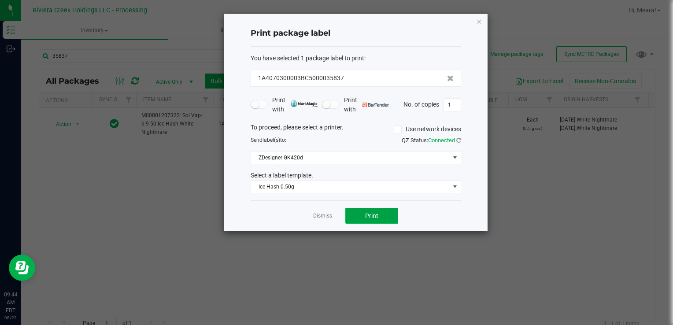
click at [368, 208] on button "Print" at bounding box center [371, 216] width 53 height 16
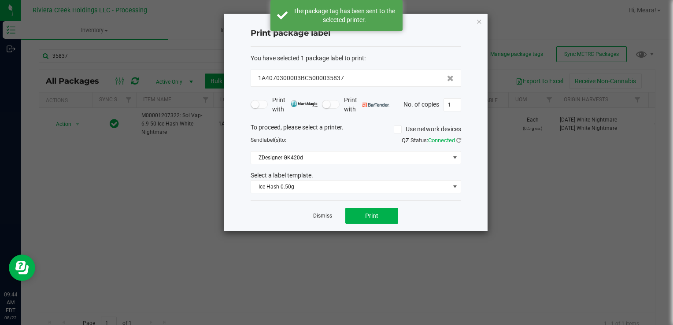
click at [322, 213] on link "Dismiss" at bounding box center [322, 215] width 19 height 7
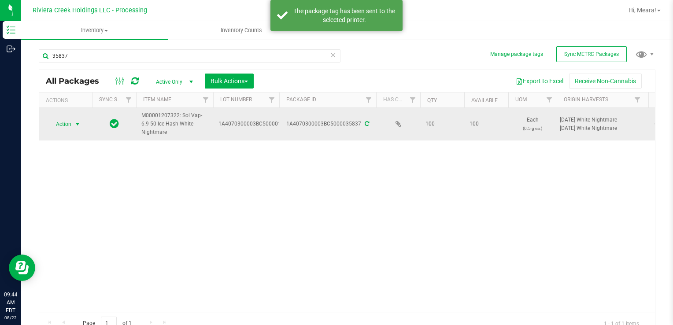
click at [66, 124] on span "Action" at bounding box center [60, 124] width 24 height 12
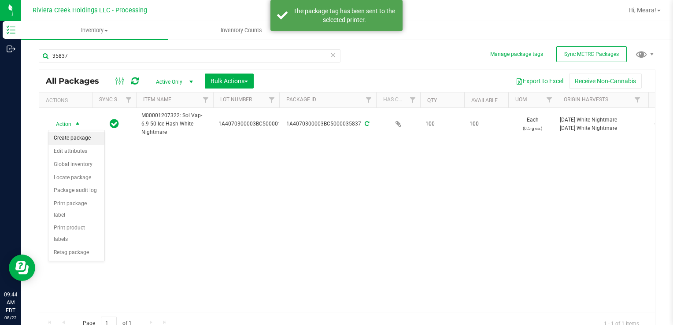
click at [74, 138] on li "Create package" at bounding box center [76, 138] width 56 height 13
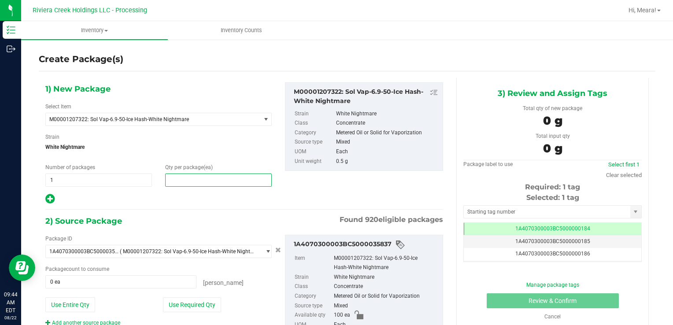
click at [188, 178] on span at bounding box center [218, 179] width 107 height 13
type input "20"
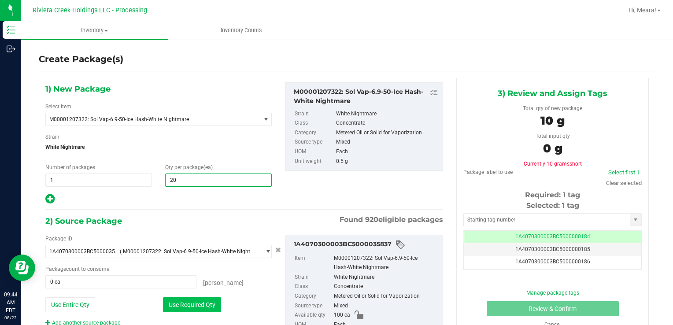
type input "20"
click at [172, 302] on button "Use Required Qty" at bounding box center [192, 304] width 58 height 15
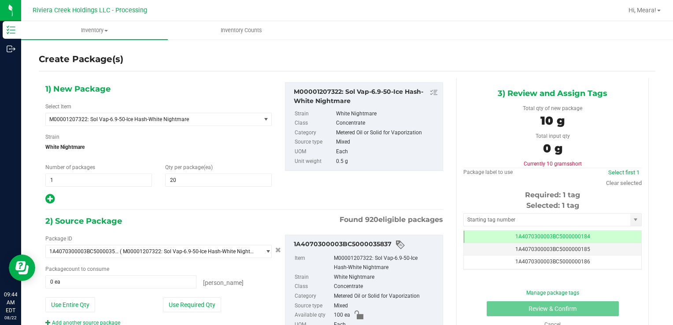
type input "20 ea"
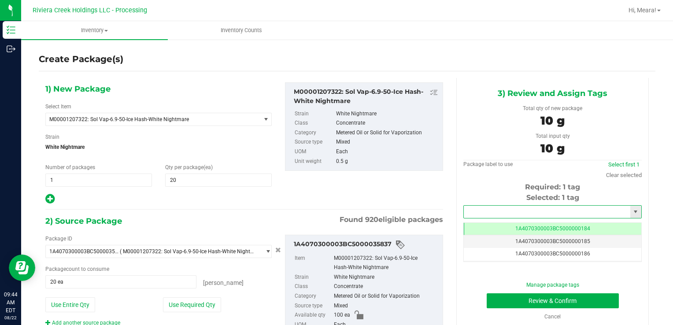
click at [478, 208] on input "text" at bounding box center [547, 212] width 166 height 12
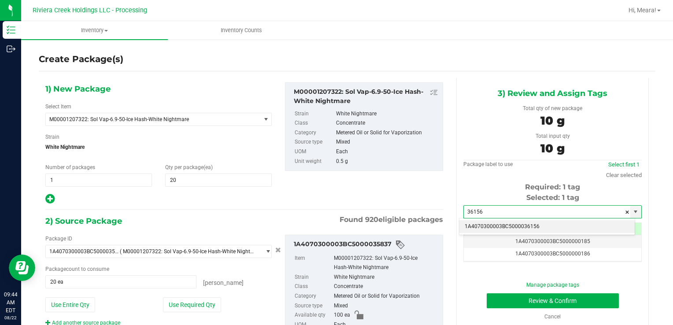
click at [493, 232] on div "1A4070300003BC5000036156 No matching tags" at bounding box center [547, 226] width 176 height 17
click at [490, 230] on li "1A4070300003BC5000036156" at bounding box center [546, 226] width 175 height 13
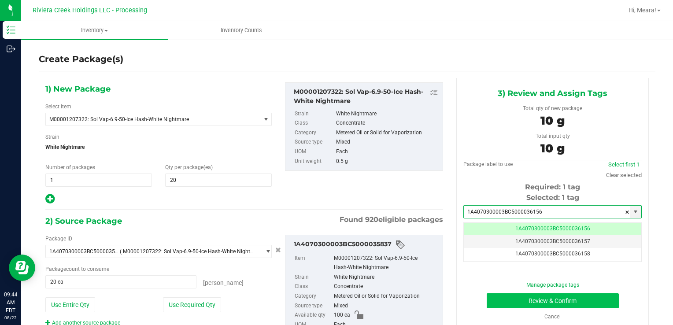
type input "1A4070300003BC5000036156"
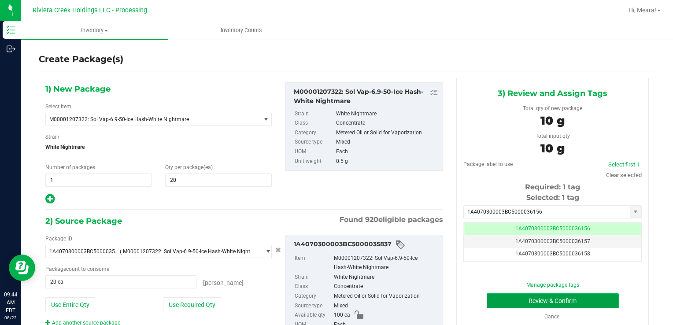
click at [499, 294] on button "Review & Confirm" at bounding box center [552, 300] width 132 height 15
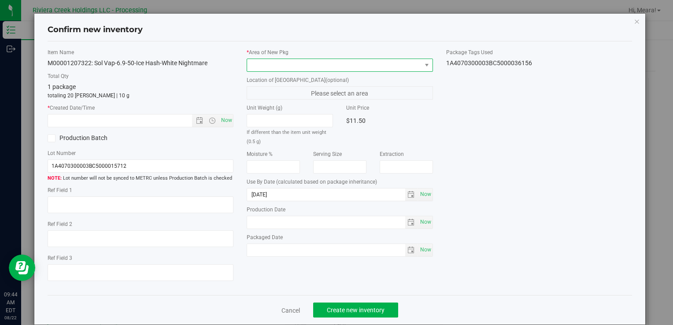
click at [379, 66] on span at bounding box center [334, 65] width 174 height 12
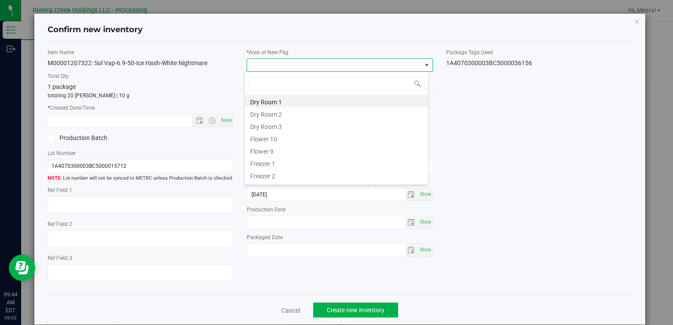
click at [273, 139] on li "Flower 10" at bounding box center [336, 138] width 183 height 12
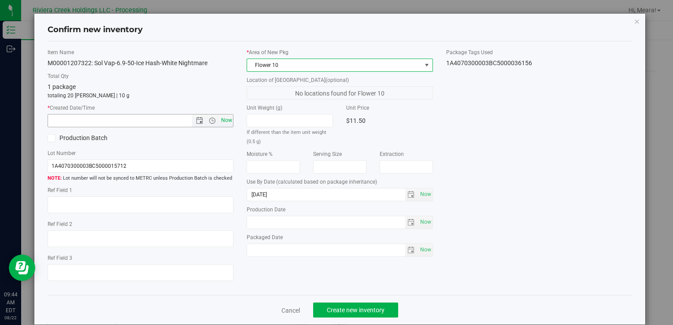
click at [224, 115] on span "Now" at bounding box center [226, 120] width 15 height 13
type input "[DATE] 9:44 AM"
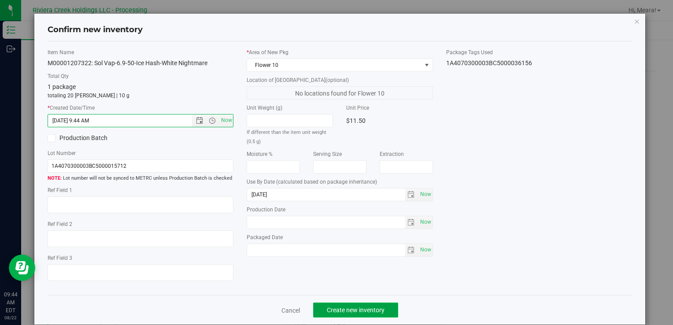
drag, startPoint x: 367, startPoint y: 309, endPoint x: 361, endPoint y: 304, distance: 7.5
click at [366, 308] on span "Create new inventory" at bounding box center [356, 309] width 58 height 7
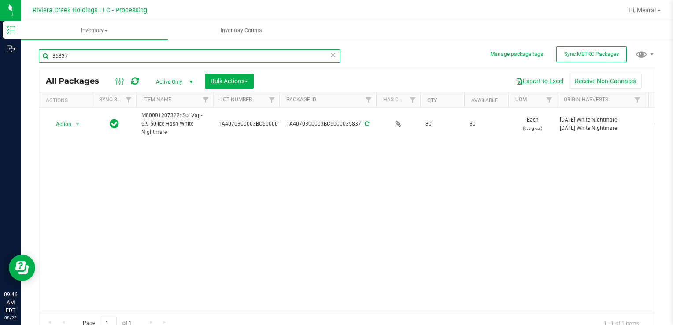
drag, startPoint x: 85, startPoint y: 61, endPoint x: 42, endPoint y: 59, distance: 42.7
click at [42, 59] on input "35837" at bounding box center [190, 55] width 302 height 13
type input "15458"
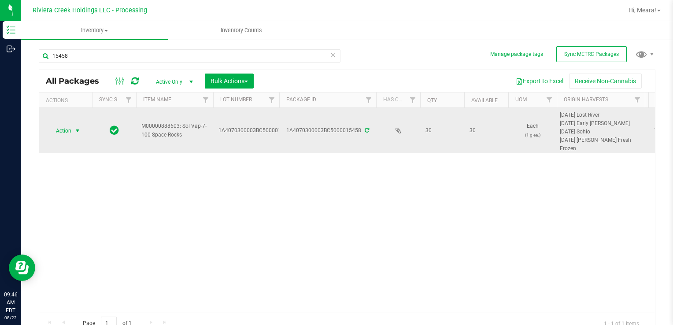
click at [79, 129] on span "select" at bounding box center [77, 130] width 7 height 7
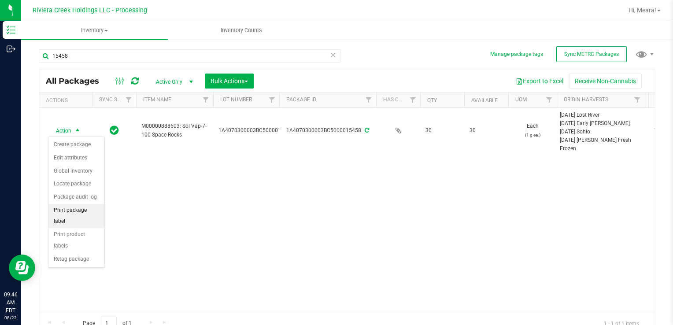
click at [84, 206] on li "Print package label" at bounding box center [76, 216] width 56 height 24
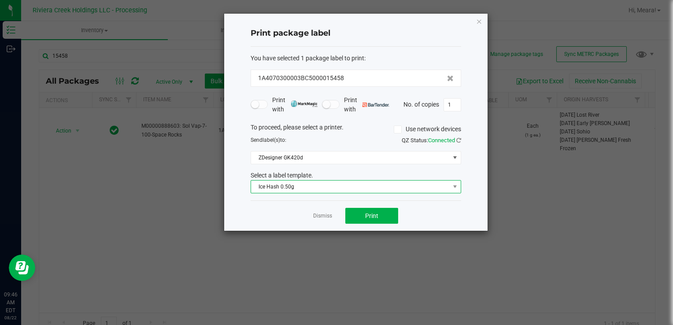
click at [282, 180] on span "Ice Hash 0.50g" at bounding box center [356, 186] width 210 height 13
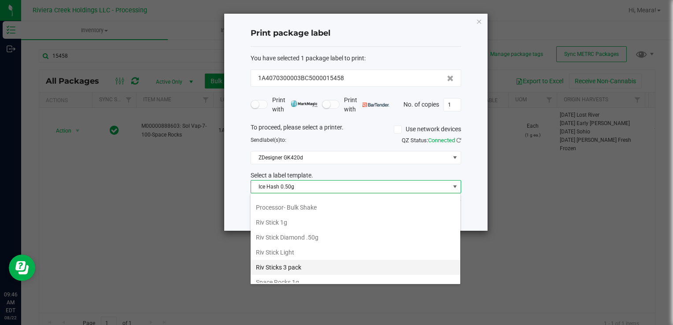
scroll to position [415, 0]
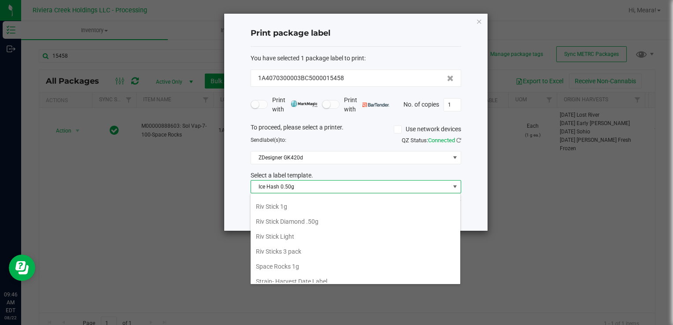
click at [299, 262] on li "Space Rocks 1g" at bounding box center [356, 266] width 210 height 15
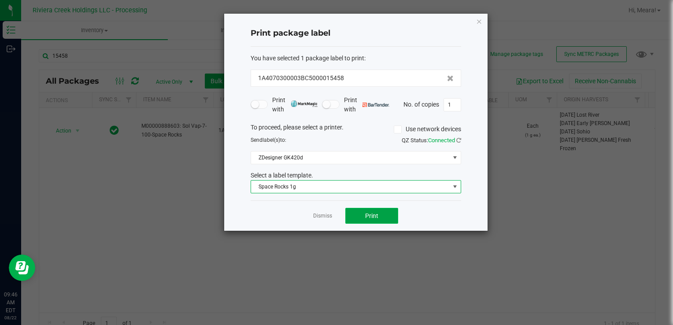
click at [375, 214] on span "Print" at bounding box center [371, 215] width 13 height 7
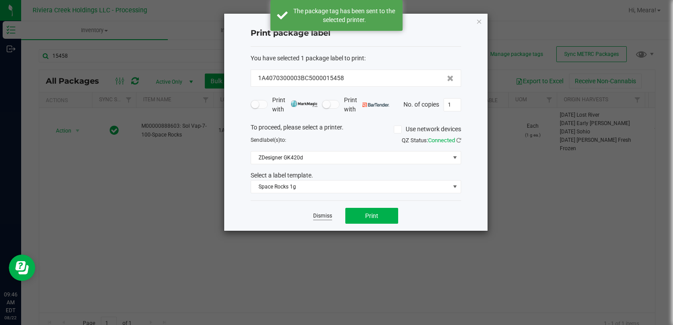
click at [323, 215] on link "Dismiss" at bounding box center [322, 215] width 19 height 7
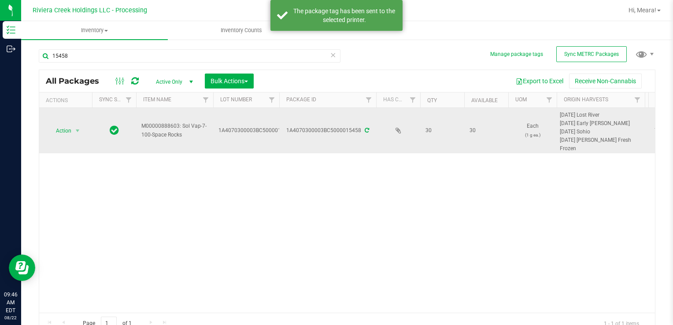
click at [72, 136] on td "Action Action Create package Edit attributes Global inventory Locate package Pa…" at bounding box center [65, 130] width 53 height 45
click at [66, 132] on span "Action" at bounding box center [60, 131] width 24 height 12
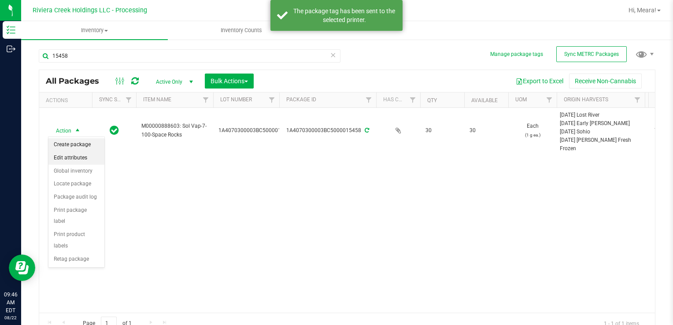
click at [73, 144] on li "Create package" at bounding box center [76, 144] width 56 height 13
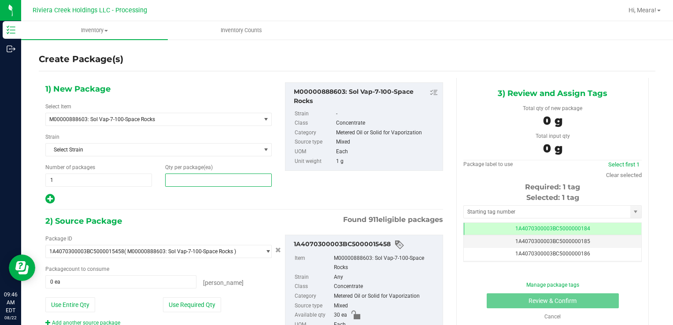
click at [208, 176] on span at bounding box center [218, 179] width 107 height 13
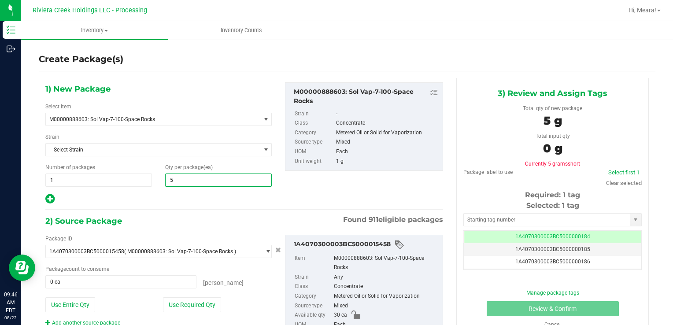
type input "50"
click at [174, 297] on button "Use Required Qty" at bounding box center [192, 304] width 58 height 15
type input "30 ea"
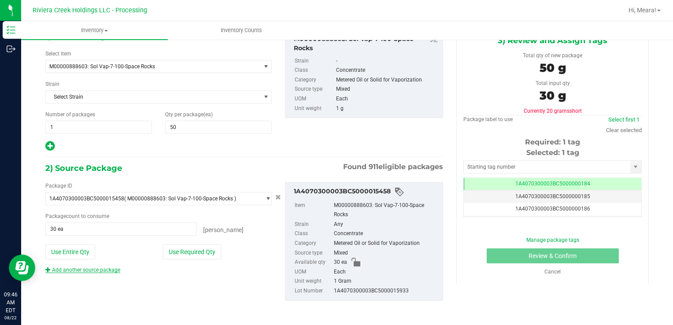
drag, startPoint x: 113, startPoint y: 276, endPoint x: 107, endPoint y: 272, distance: 7.5
click at [113, 276] on div "Package ID 1A4070300003BC5000015458 ( M00000888603: Sol Vap-7-100-Space Rocks )…" at bounding box center [244, 241] width 411 height 133
click at [107, 271] on link "Add another source package" at bounding box center [82, 270] width 75 height 6
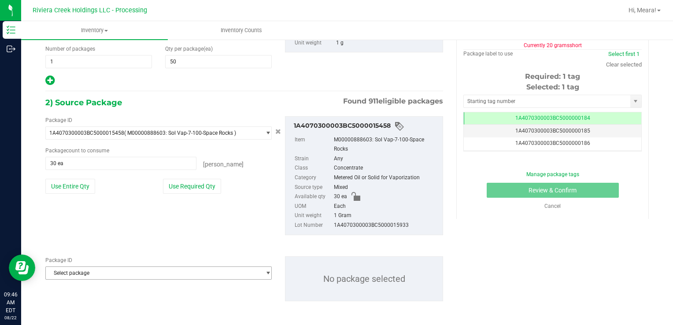
click at [110, 274] on span "Select package" at bounding box center [153, 273] width 214 height 12
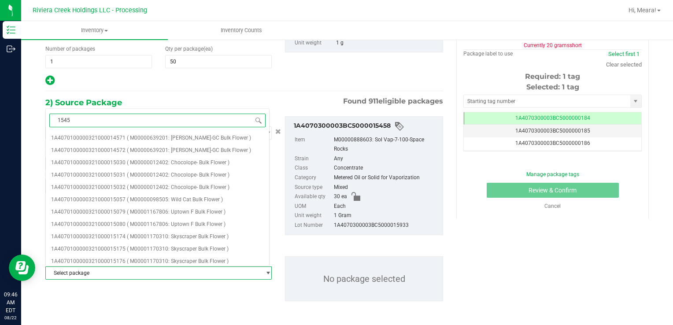
type input "15457"
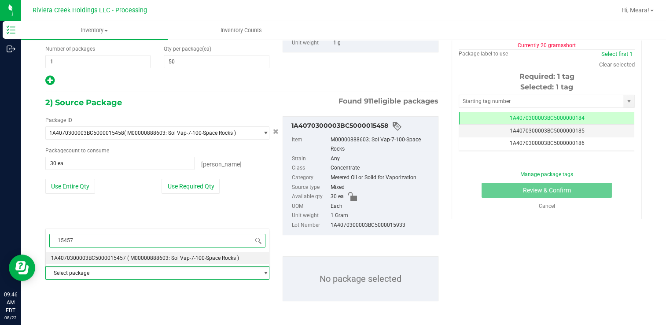
click at [117, 259] on span "1A4070300003BC5000015457" at bounding box center [88, 258] width 75 height 6
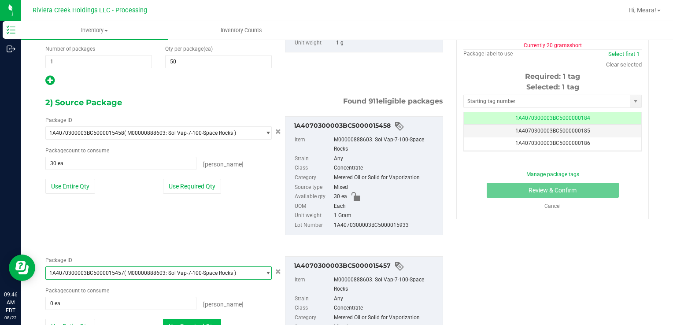
click at [203, 320] on button "Use Required Qty" at bounding box center [192, 326] width 58 height 15
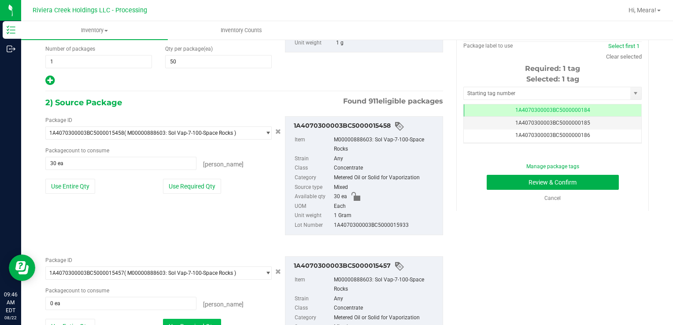
type input "20 ea"
click at [523, 97] on input "text" at bounding box center [547, 93] width 166 height 12
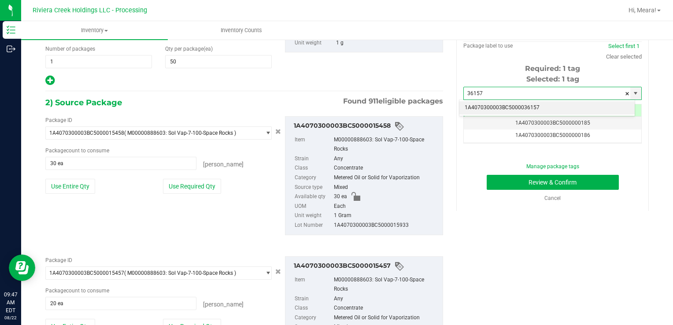
click at [522, 109] on li "1A4070300003BC5000036157" at bounding box center [546, 107] width 175 height 13
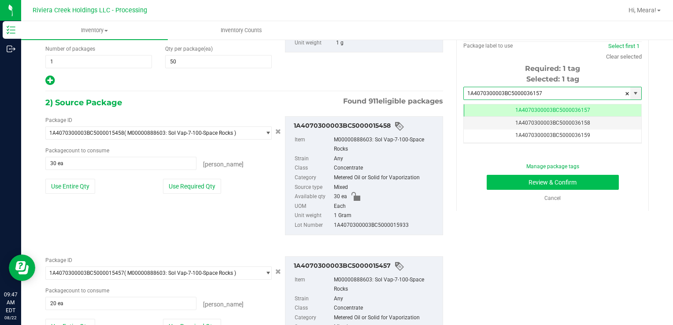
type input "1A4070300003BC5000036157"
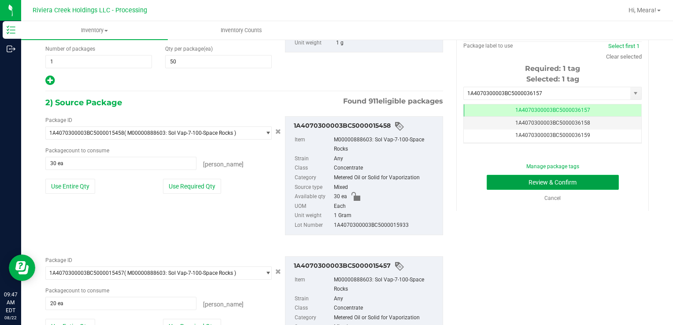
click at [501, 182] on button "Review & Confirm" at bounding box center [552, 182] width 132 height 15
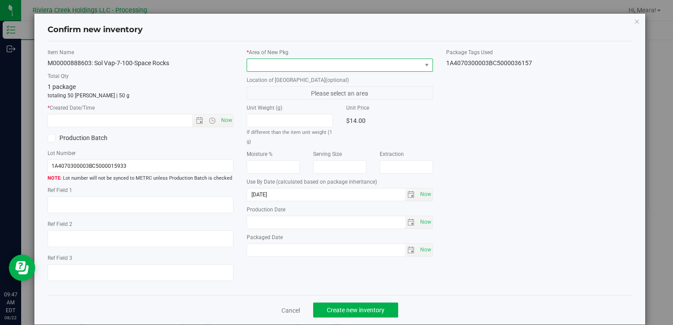
drag, startPoint x: 333, startPoint y: 62, endPoint x: 331, endPoint y: 68, distance: 6.5
click at [333, 62] on span at bounding box center [334, 65] width 174 height 12
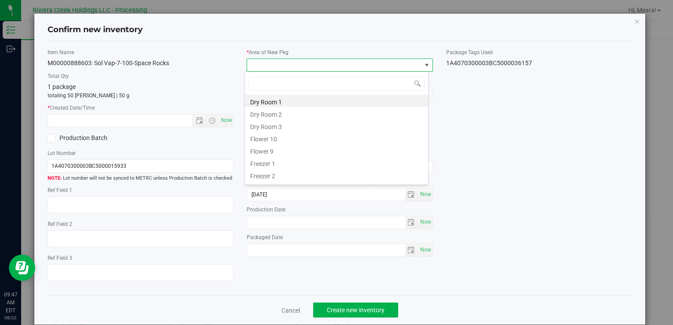
click at [265, 140] on li "Flower 10" at bounding box center [336, 138] width 183 height 12
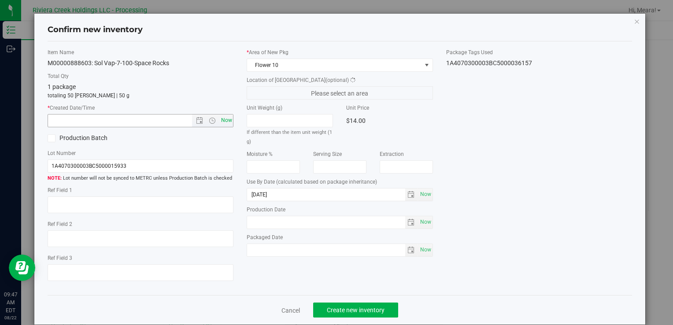
drag, startPoint x: 235, startPoint y: 124, endPoint x: 228, endPoint y: 123, distance: 6.7
click at [231, 124] on div "Item Name M00000888603: Sol Vap-7-100-Space Rocks Total Qty 1 package totaling …" at bounding box center [140, 168] width 199 height 240
click at [228, 123] on span "Now" at bounding box center [226, 120] width 15 height 13
type input "[DATE] 9:47 AM"
click at [365, 309] on span "Create new inventory" at bounding box center [356, 309] width 58 height 7
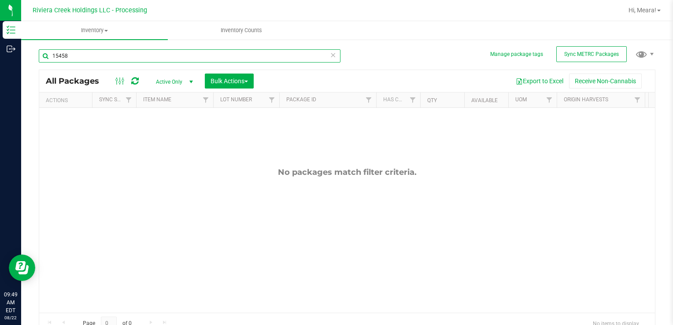
drag, startPoint x: 101, startPoint y: 55, endPoint x: 341, endPoint y: 175, distance: 268.2
click at [0, 47] on html "Inventory Outbound 09:49 AM EDT [DATE] 08/22 Riviera Creek Holdings LLC - Proce…" at bounding box center [336, 162] width 673 height 325
type input "15462"
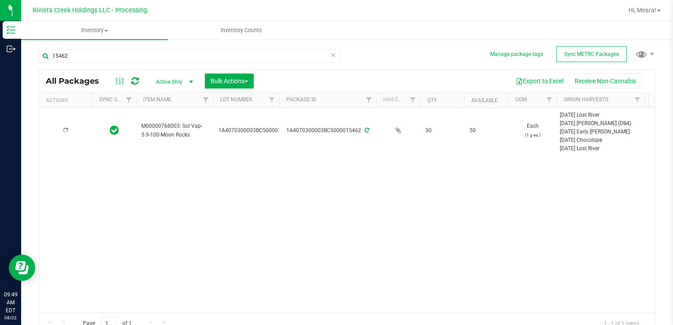
click at [77, 127] on div at bounding box center [65, 130] width 42 height 8
click at [77, 129] on span "select" at bounding box center [77, 130] width 7 height 7
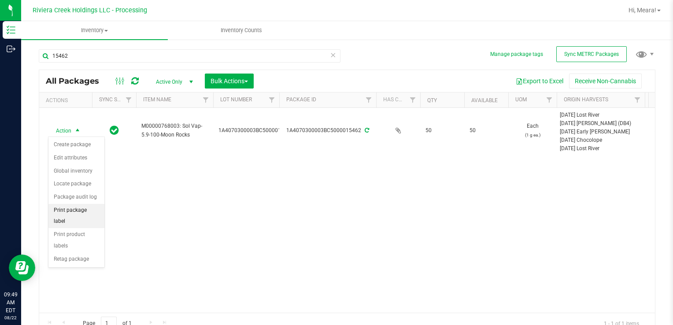
click at [100, 208] on li "Print package label" at bounding box center [76, 216] width 56 height 24
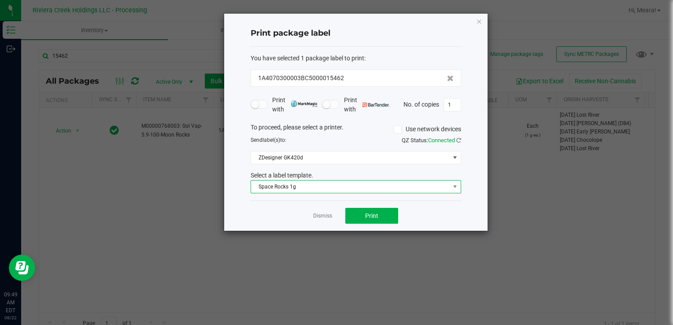
click at [285, 190] on span "Space Rocks 1g" at bounding box center [350, 187] width 199 height 12
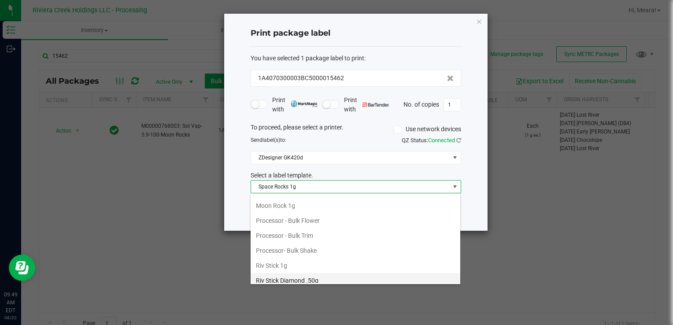
scroll to position [312, 0]
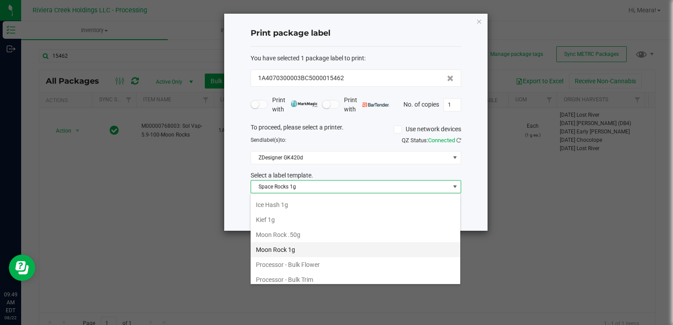
click at [305, 243] on li "Moon Rock 1g" at bounding box center [356, 249] width 210 height 15
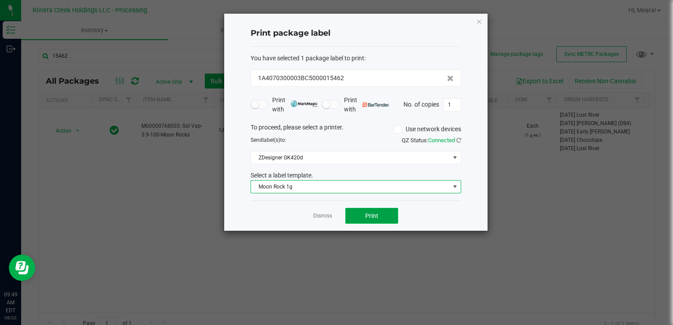
click at [350, 215] on button "Print" at bounding box center [371, 216] width 53 height 16
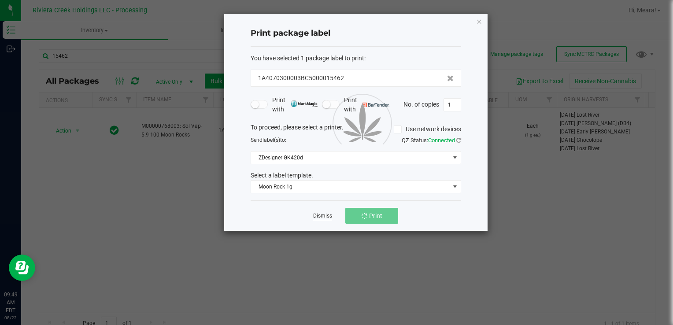
click at [325, 216] on link "Dismiss" at bounding box center [322, 215] width 19 height 7
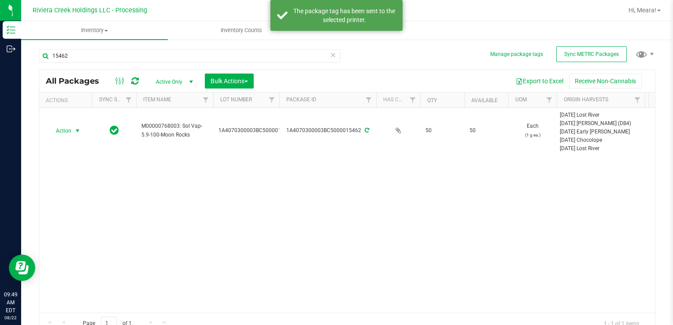
drag, startPoint x: 54, startPoint y: 127, endPoint x: 74, endPoint y: 137, distance: 22.8
click at [55, 127] on span "Action" at bounding box center [60, 131] width 24 height 12
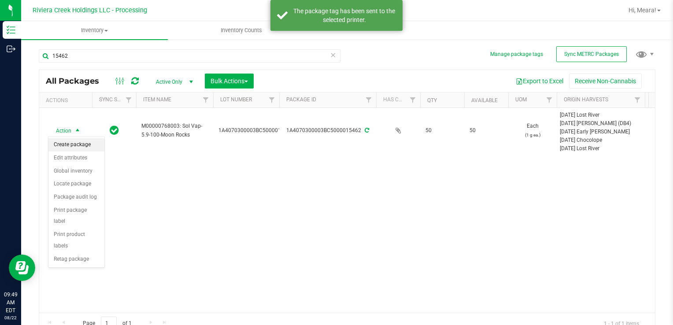
click at [76, 140] on li "Create package" at bounding box center [76, 144] width 56 height 13
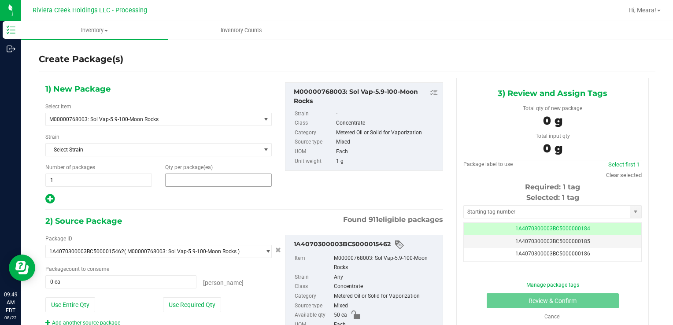
click at [192, 184] on span at bounding box center [218, 179] width 107 height 13
type input "25"
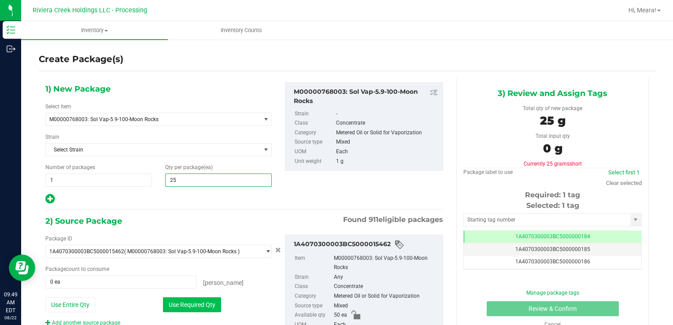
type input "25"
click at [188, 301] on button "Use Required Qty" at bounding box center [192, 304] width 58 height 15
type input "25 ea"
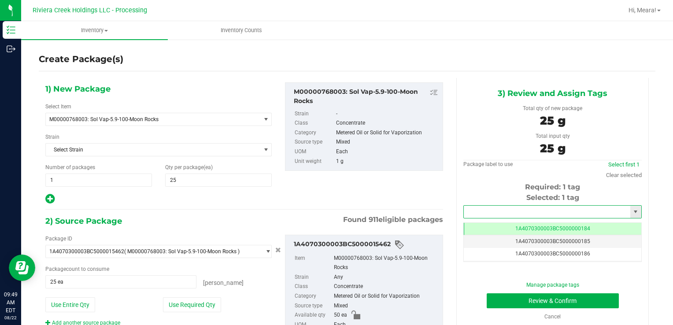
click at [500, 206] on input "text" at bounding box center [547, 212] width 166 height 12
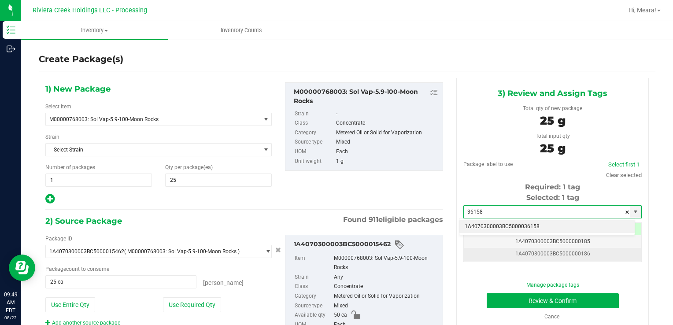
drag, startPoint x: 502, startPoint y: 225, endPoint x: 504, endPoint y: 254, distance: 28.2
click at [503, 225] on li "1A4070300003BC5000036158" at bounding box center [546, 226] width 175 height 13
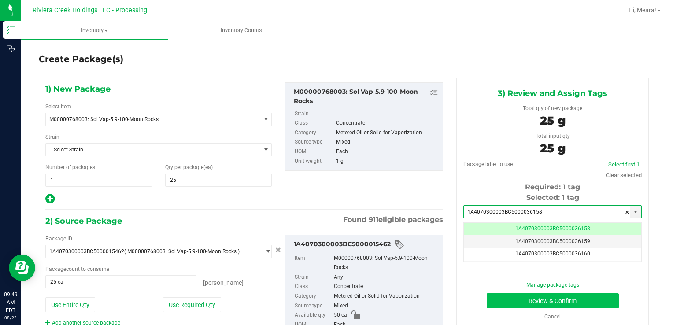
type input "1A4070300003BC5000036158"
click at [503, 298] on button "Review & Confirm" at bounding box center [552, 300] width 132 height 15
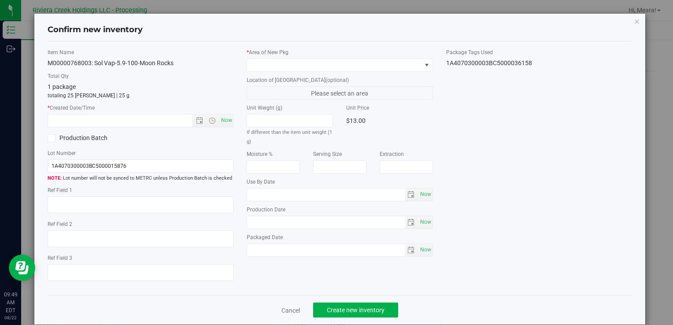
type input "[DATE]"
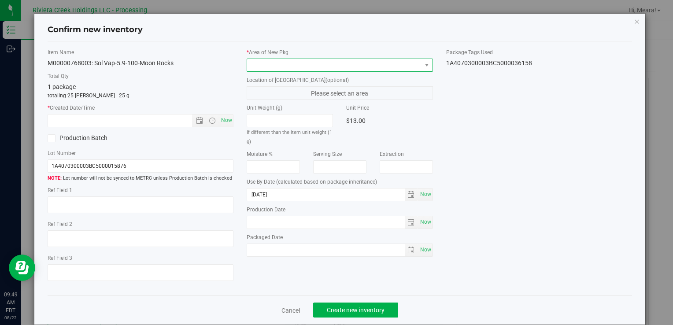
click at [370, 66] on span at bounding box center [334, 65] width 174 height 12
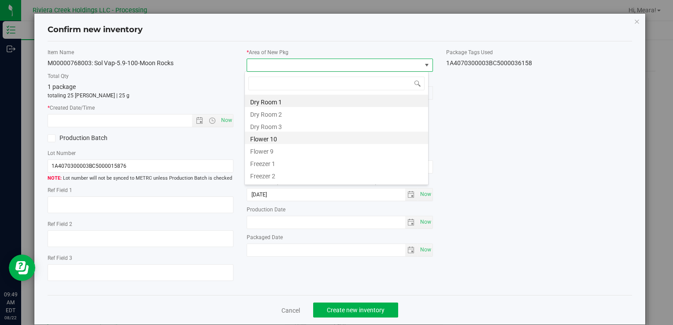
click at [267, 136] on li "Flower 10" at bounding box center [336, 138] width 183 height 12
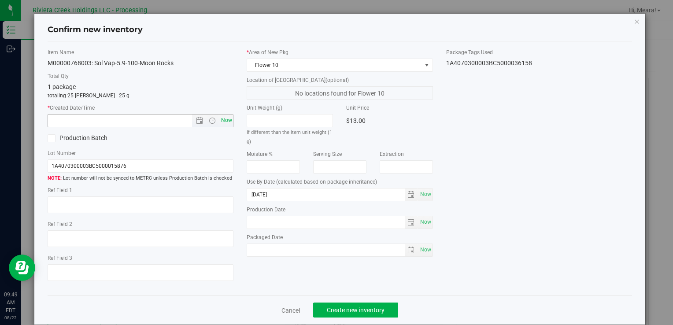
drag, startPoint x: 238, startPoint y: 125, endPoint x: 227, endPoint y: 122, distance: 11.0
click at [229, 122] on div "Item Name M00000768003: Sol Vap-5.9-100-Moon Rocks Total Qty 1 package totaling…" at bounding box center [339, 168] width 597 height 240
drag, startPoint x: 227, startPoint y: 122, endPoint x: 223, endPoint y: 120, distance: 4.5
click at [223, 120] on span "Now" at bounding box center [226, 120] width 15 height 13
type input "[DATE] 9:49 AM"
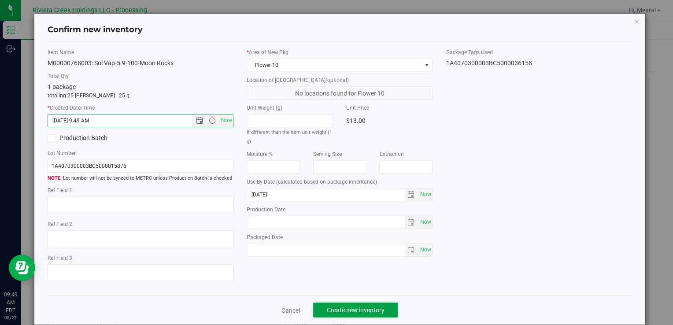
click at [367, 306] on button "Create new inventory" at bounding box center [355, 309] width 85 height 15
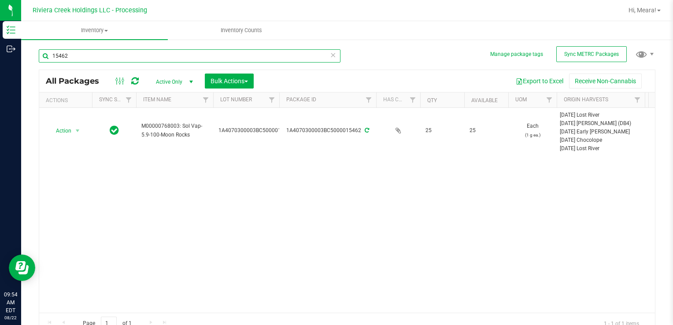
drag, startPoint x: 80, startPoint y: 54, endPoint x: -2, endPoint y: 42, distance: 82.3
click at [0, 42] on html "Inventory Outbound 09:54 AM EDT [DATE] 08/22 Riviera Creek Holdings LLC - Proce…" at bounding box center [336, 162] width 673 height 325
type input "34744"
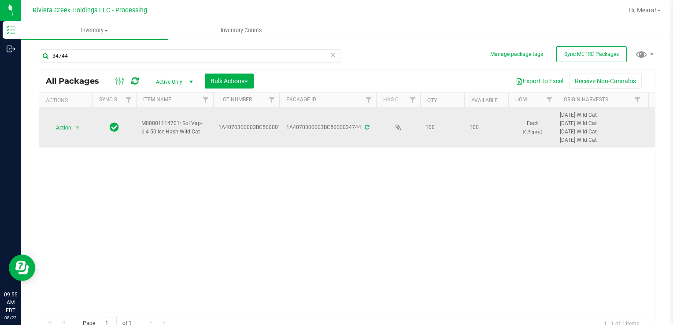
click at [72, 124] on span "select" at bounding box center [77, 128] width 11 height 12
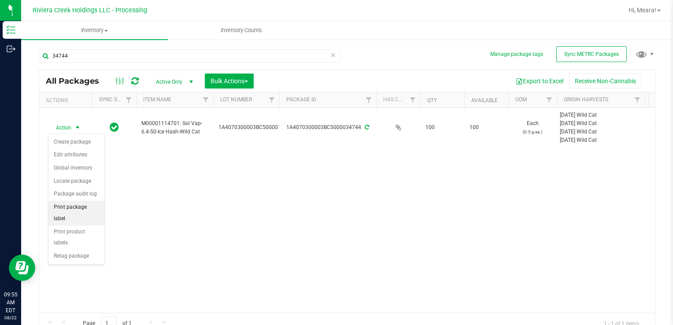
click at [83, 205] on li "Print package label" at bounding box center [76, 213] width 56 height 24
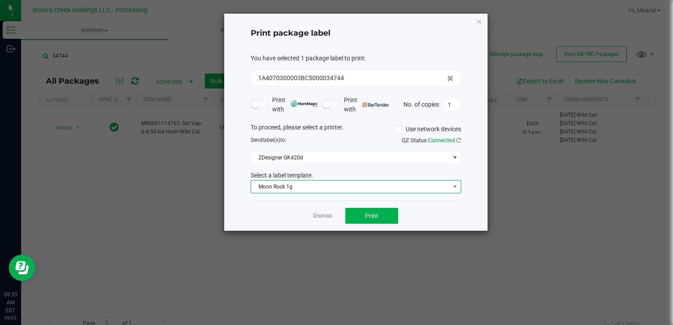
click at [283, 189] on span "Moon Rock 1g" at bounding box center [350, 187] width 199 height 12
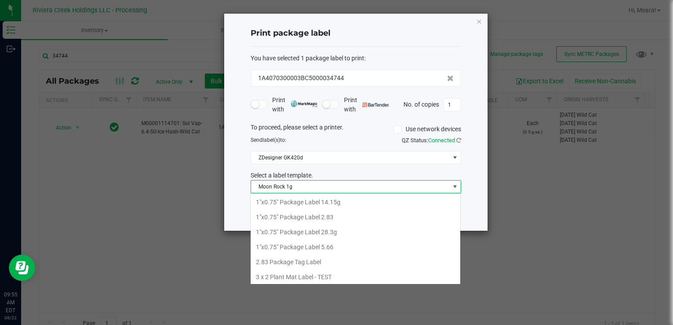
scroll to position [13, 210]
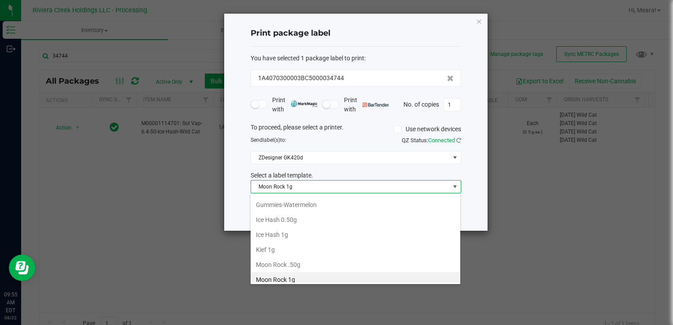
drag, startPoint x: 283, startPoint y: 217, endPoint x: 287, endPoint y: 216, distance: 4.9
click at [283, 217] on li "Ice Hash 0.50g" at bounding box center [356, 219] width 210 height 15
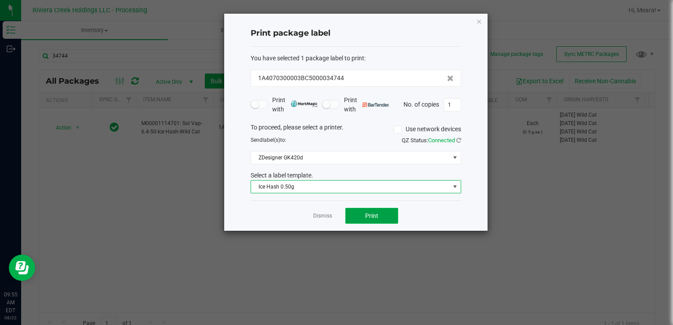
click at [370, 214] on span "Print" at bounding box center [371, 215] width 13 height 7
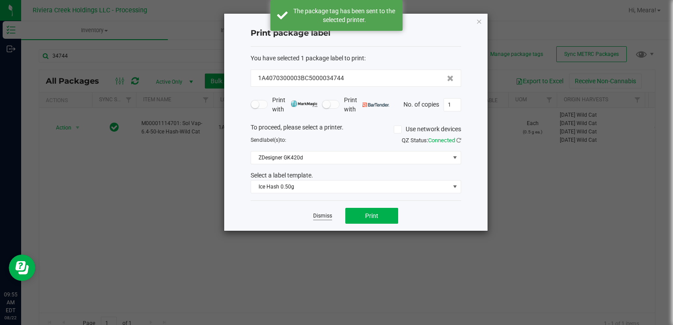
click at [321, 216] on link "Dismiss" at bounding box center [322, 215] width 19 height 7
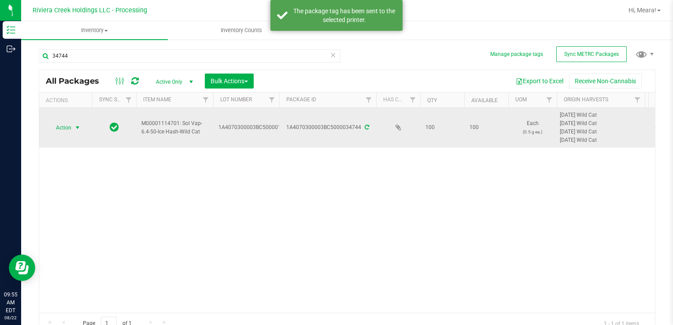
click at [76, 130] on span "select" at bounding box center [77, 127] width 7 height 7
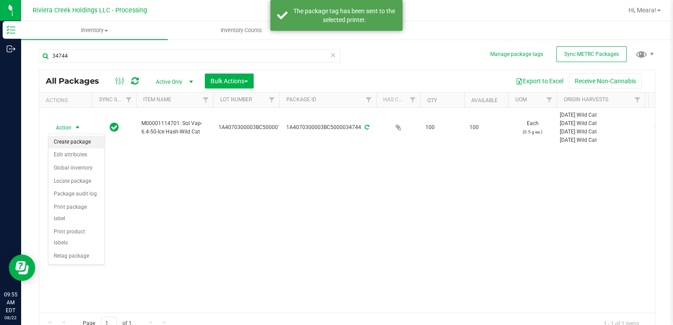
click at [77, 141] on li "Create package" at bounding box center [76, 142] width 56 height 13
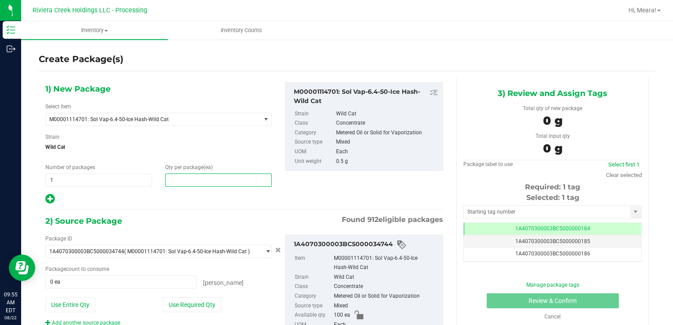
click at [216, 182] on span at bounding box center [218, 179] width 107 height 13
type input "20"
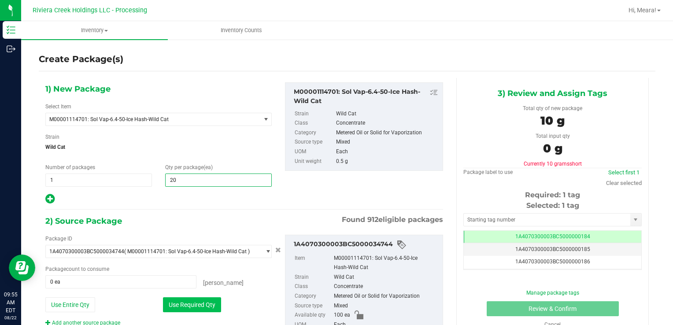
type input "20"
drag, startPoint x: 194, startPoint y: 306, endPoint x: 207, endPoint y: 281, distance: 28.0
click at [193, 306] on button "Use Required Qty" at bounding box center [192, 304] width 58 height 15
type input "20 ea"
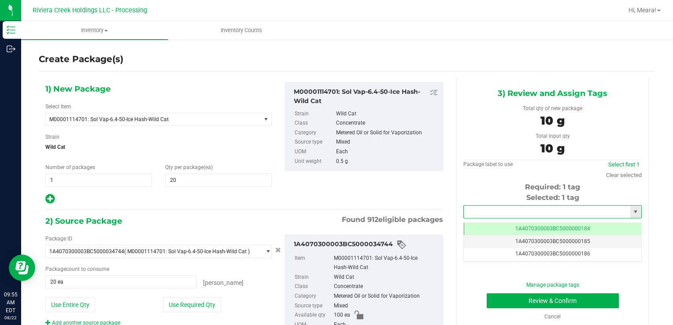
click at [475, 210] on input "text" at bounding box center [547, 212] width 166 height 12
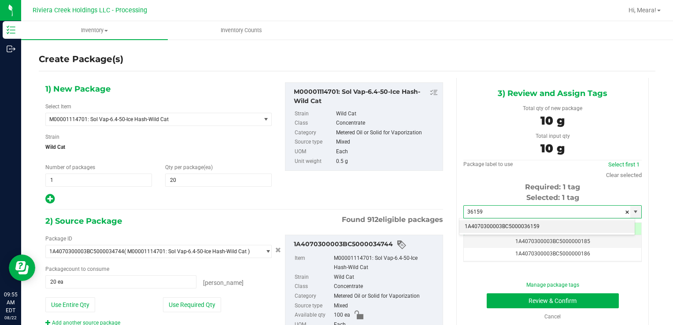
click at [483, 230] on li "1A4070300003BC5000036159" at bounding box center [546, 226] width 175 height 13
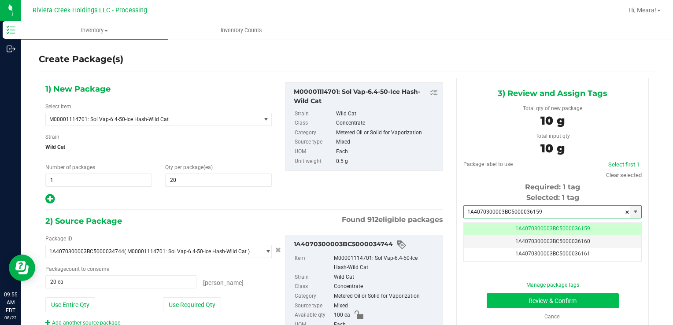
type input "1A4070300003BC5000036159"
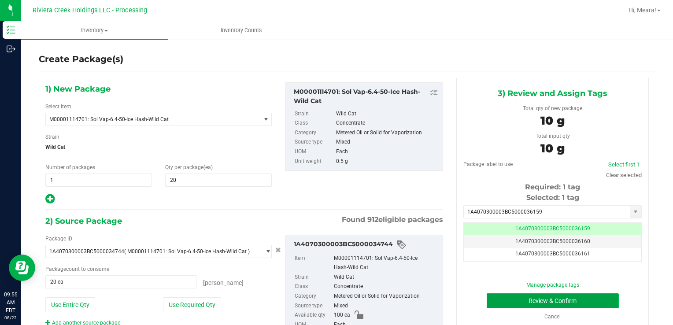
click at [504, 300] on button "Review & Confirm" at bounding box center [552, 300] width 132 height 15
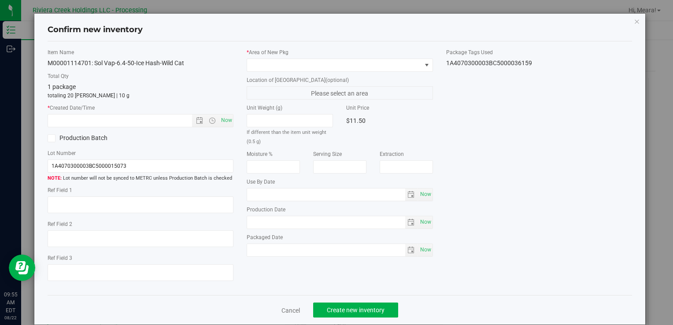
type input "[DATE]"
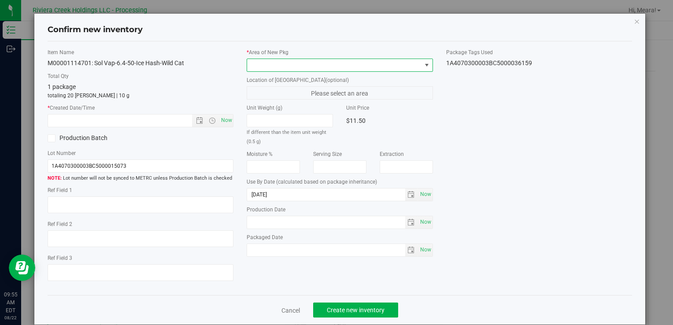
click at [387, 60] on span at bounding box center [334, 65] width 174 height 12
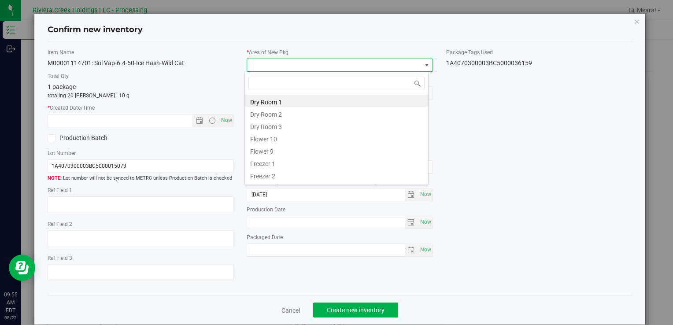
click at [269, 136] on li "Flower 10" at bounding box center [336, 138] width 183 height 12
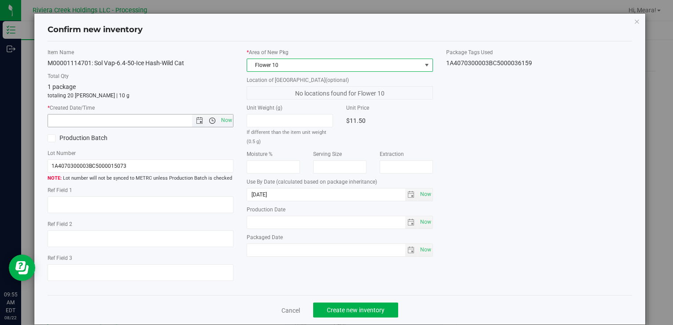
click at [209, 117] on span "Open the time view" at bounding box center [212, 120] width 7 height 7
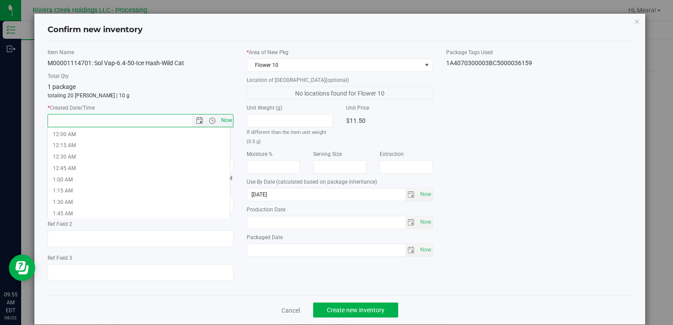
click at [220, 120] on span "Now" at bounding box center [226, 120] width 15 height 13
type input "[DATE] 9:55 AM"
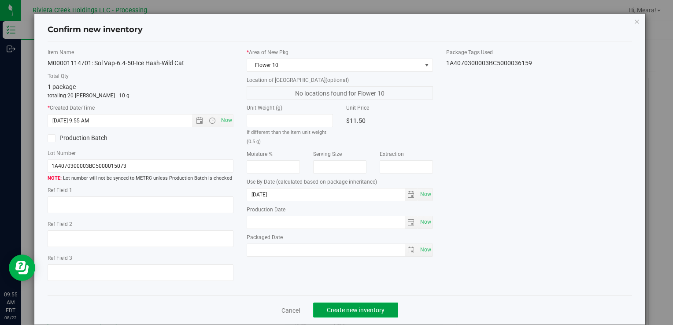
click at [360, 307] on span "Create new inventory" at bounding box center [356, 309] width 58 height 7
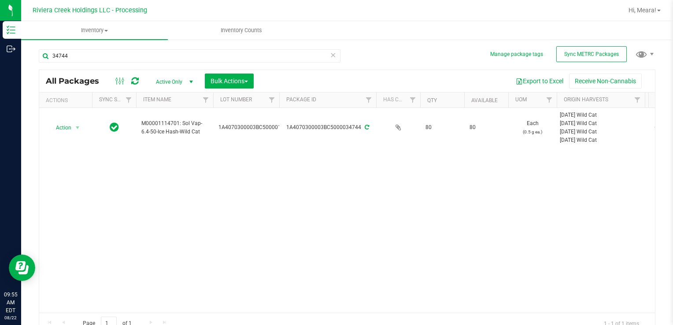
drag, startPoint x: 88, startPoint y: 64, endPoint x: 70, endPoint y: 63, distance: 18.1
click at [70, 63] on div "34744" at bounding box center [190, 59] width 302 height 20
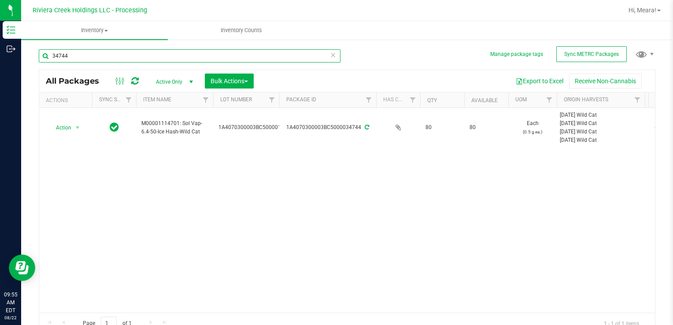
drag, startPoint x: 99, startPoint y: 54, endPoint x: 241, endPoint y: 92, distance: 147.7
click at [0, 57] on html "Inventory Outbound 09:55 AM EDT [DATE] 08/22 Riviera Creek Holdings LLC - Proce…" at bounding box center [336, 162] width 673 height 325
type input "30967"
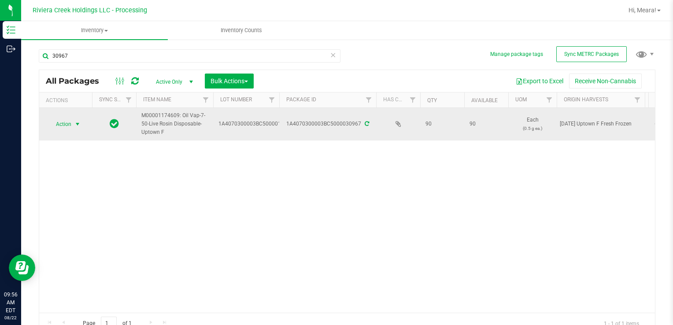
click at [60, 122] on span "Action" at bounding box center [60, 124] width 24 height 12
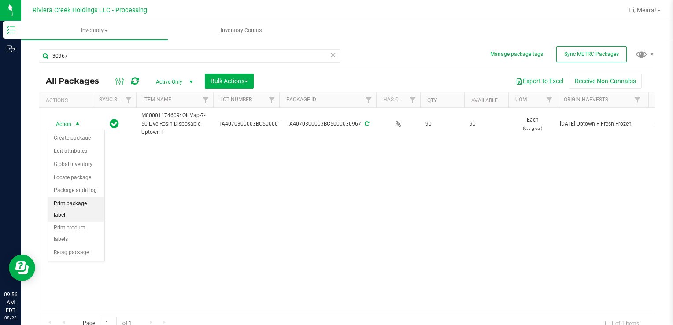
click at [94, 203] on li "Print package label" at bounding box center [76, 209] width 56 height 24
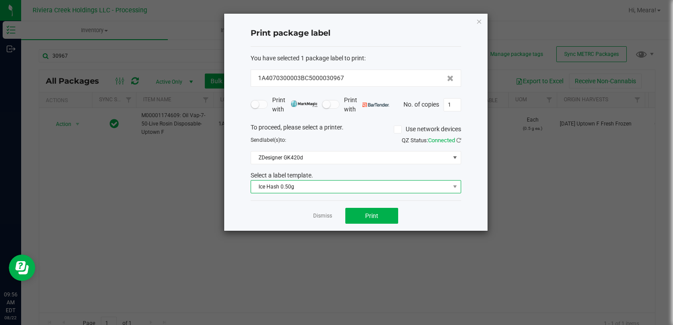
click at [310, 184] on span "Ice Hash 0.50g" at bounding box center [350, 187] width 199 height 12
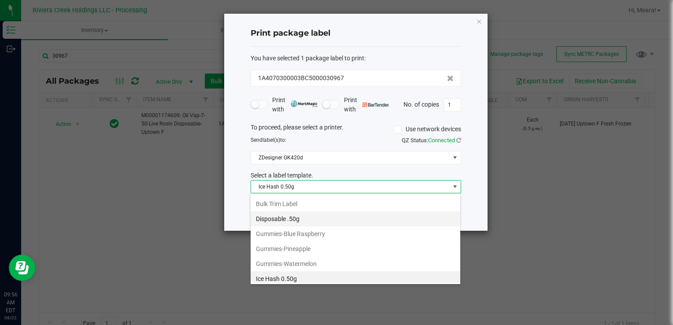
click at [312, 216] on li "Disposable .50g" at bounding box center [356, 218] width 210 height 15
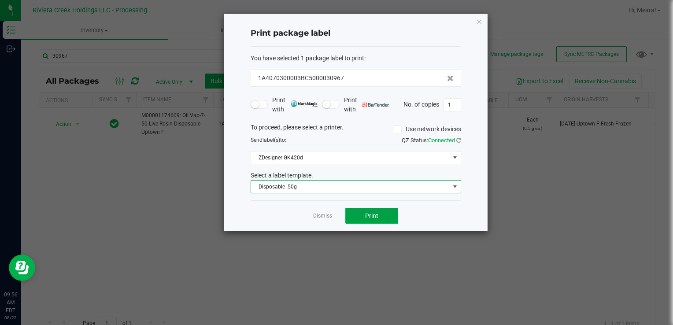
click at [362, 211] on button "Print" at bounding box center [371, 216] width 53 height 16
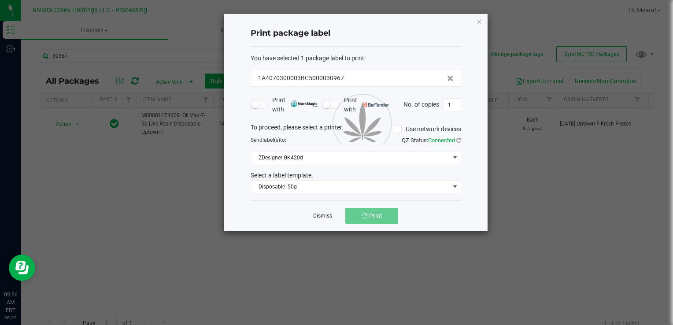
click at [314, 214] on link "Dismiss" at bounding box center [322, 215] width 19 height 7
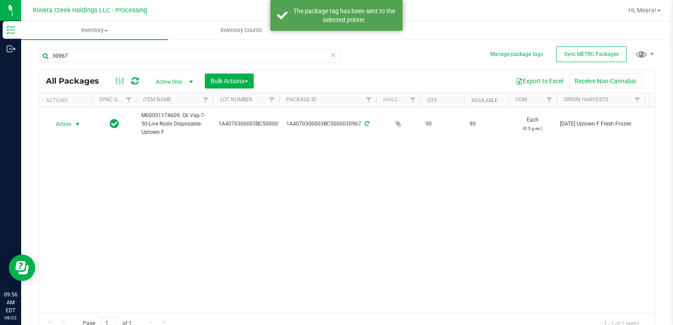
drag, startPoint x: 75, startPoint y: 123, endPoint x: 77, endPoint y: 130, distance: 7.3
click at [76, 125] on span "select" at bounding box center [77, 124] width 7 height 7
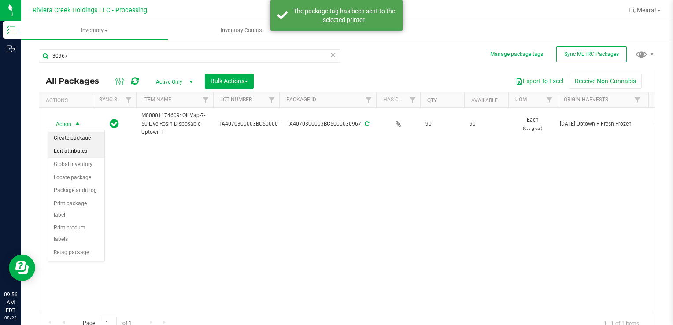
click at [79, 138] on li "Create package" at bounding box center [76, 138] width 56 height 13
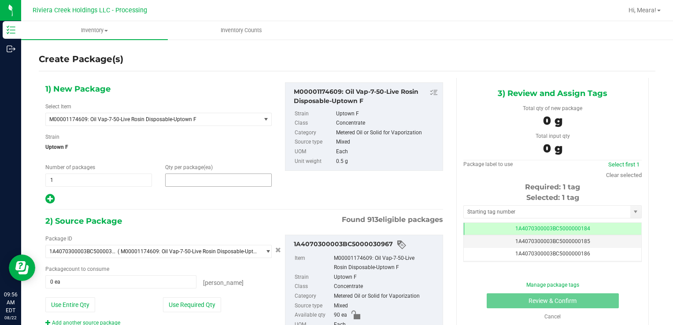
click at [222, 182] on span at bounding box center [218, 179] width 107 height 13
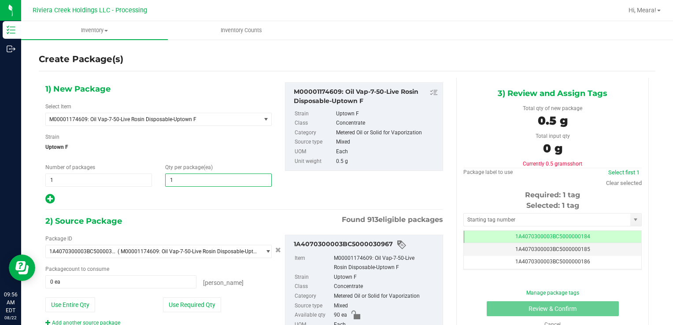
type input "10"
click at [178, 291] on div "Package ID 1A4070300003BC5000030967 ( M00001174609: Oil Vap-7-50-Live Rosin Dis…" at bounding box center [159, 281] width 240 height 92
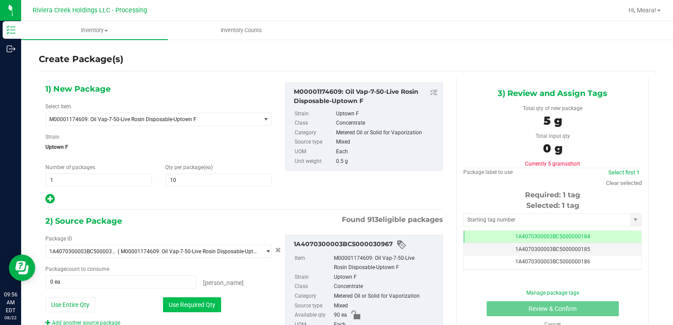
click at [174, 298] on button "Use Required Qty" at bounding box center [192, 304] width 58 height 15
type input "10 ea"
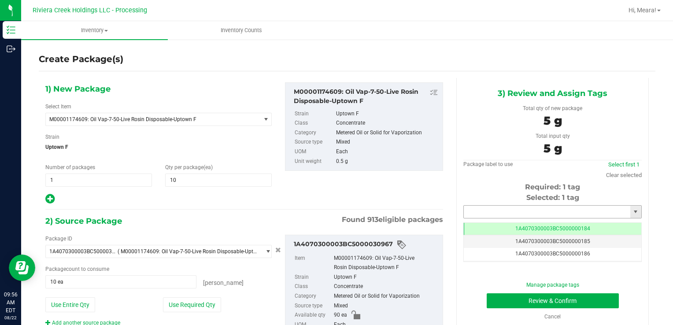
click at [532, 217] on span at bounding box center [552, 211] width 178 height 13
click at [529, 213] on input "text" at bounding box center [547, 212] width 166 height 12
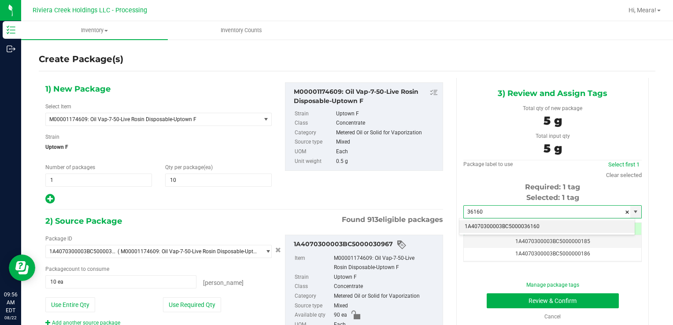
drag, startPoint x: 532, startPoint y: 225, endPoint x: 489, endPoint y: 289, distance: 77.4
click at [531, 225] on li "1A4070300003BC5000036160" at bounding box center [546, 226] width 175 height 13
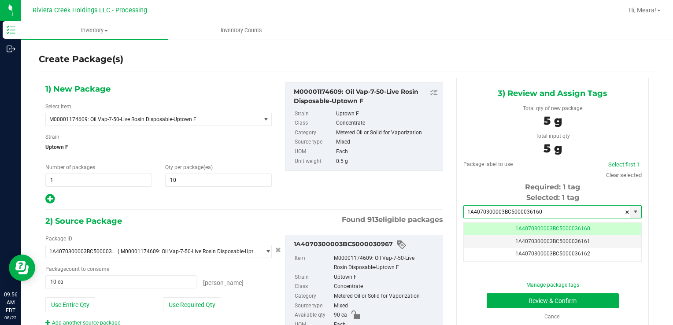
type input "1A4070300003BC5000036160"
click at [495, 290] on div "Manage package tags Review & Confirm Cancel" at bounding box center [552, 301] width 165 height 40
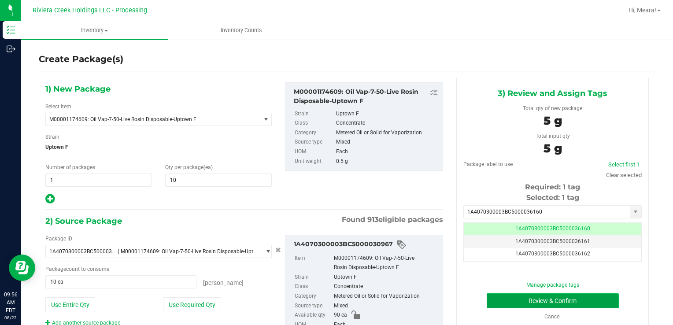
click at [498, 300] on button "Review & Confirm" at bounding box center [552, 300] width 132 height 15
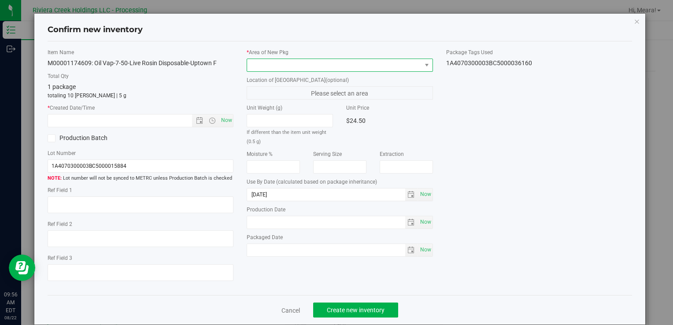
click at [345, 66] on span at bounding box center [334, 65] width 174 height 12
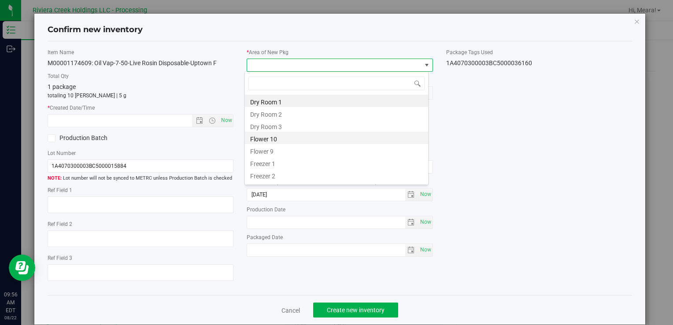
click at [274, 136] on li "Flower 10" at bounding box center [336, 138] width 183 height 12
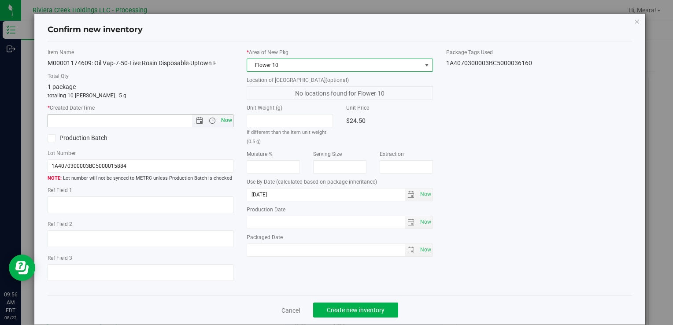
click at [219, 120] on span "Now" at bounding box center [226, 120] width 15 height 13
type input "[DATE] 9:56 AM"
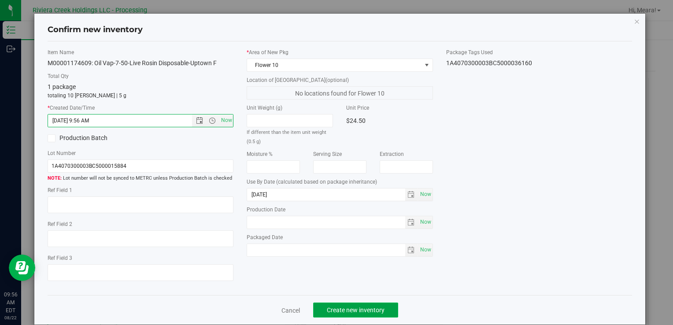
click at [370, 305] on button "Create new inventory" at bounding box center [355, 309] width 85 height 15
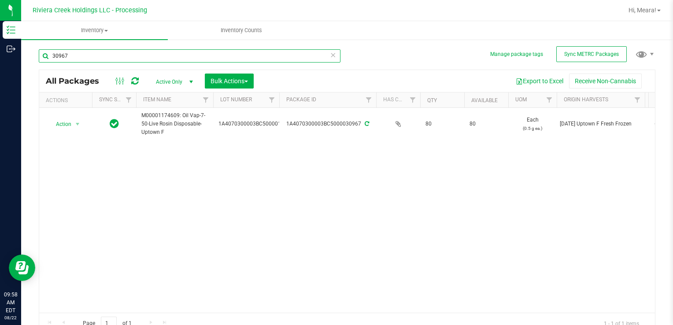
drag, startPoint x: 77, startPoint y: 51, endPoint x: 71, endPoint y: 59, distance: 10.0
click at [68, 56] on input "30967" at bounding box center [190, 55] width 302 height 13
drag, startPoint x: 71, startPoint y: 59, endPoint x: 361, endPoint y: 179, distance: 313.6
click at [15, 57] on div "Inventory Outbound 09:58 AM EDT [DATE] 08/22 Riviera Creek Holdings LLC - Proce…" at bounding box center [336, 162] width 673 height 325
type input "35283"
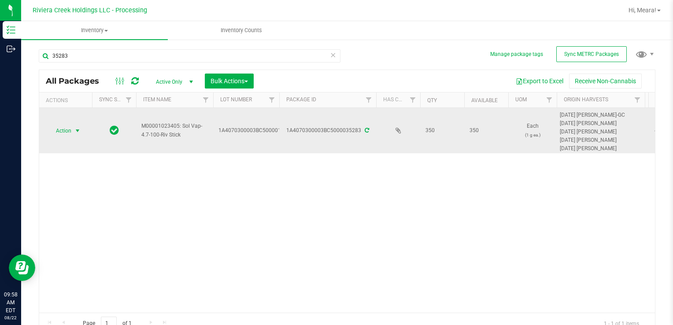
click at [69, 132] on span "Action" at bounding box center [60, 131] width 24 height 12
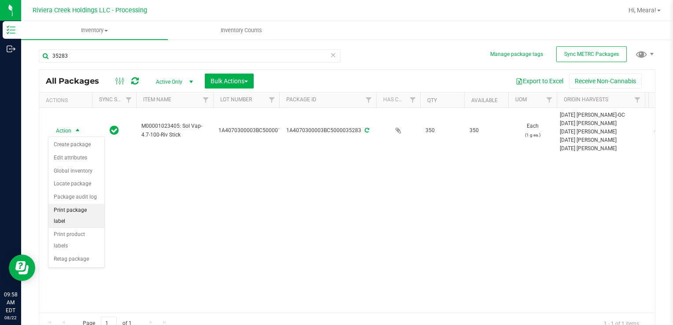
click at [101, 208] on li "Print package label" at bounding box center [76, 216] width 56 height 24
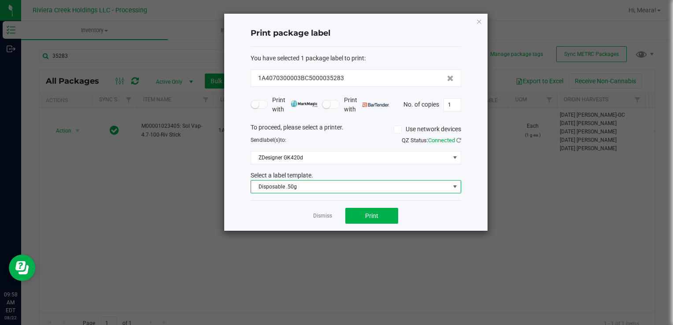
click at [284, 186] on span "Disposable .50g" at bounding box center [350, 187] width 199 height 12
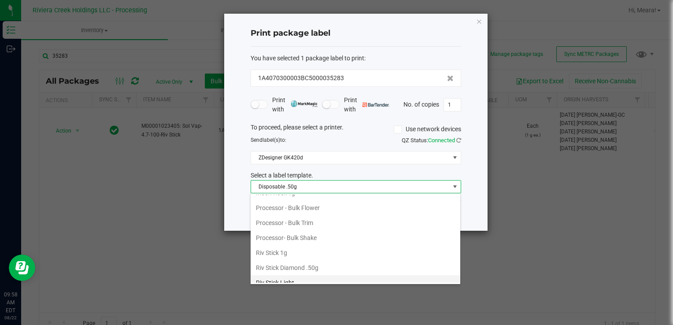
scroll to position [384, 0]
click at [272, 234] on li "Riv Stick 1g" at bounding box center [356, 237] width 210 height 15
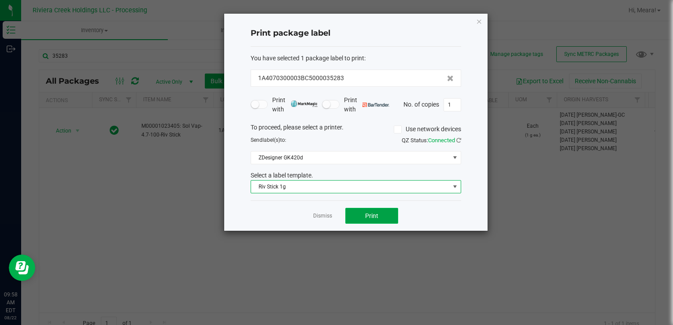
click at [370, 216] on span "Print" at bounding box center [371, 215] width 13 height 7
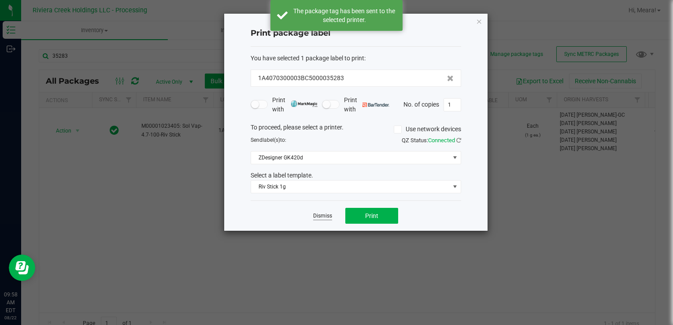
click at [320, 214] on link "Dismiss" at bounding box center [322, 215] width 19 height 7
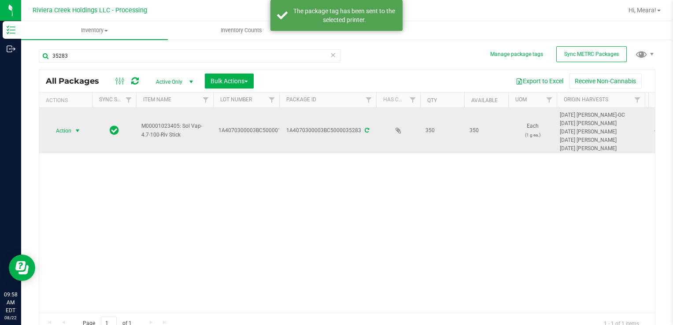
click at [77, 130] on span "select" at bounding box center [77, 130] width 7 height 7
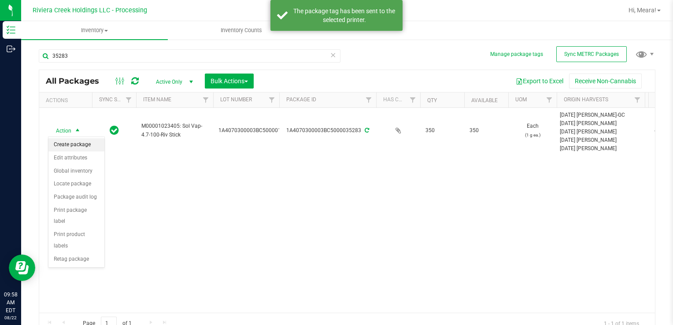
click at [67, 140] on li "Create package" at bounding box center [76, 144] width 56 height 13
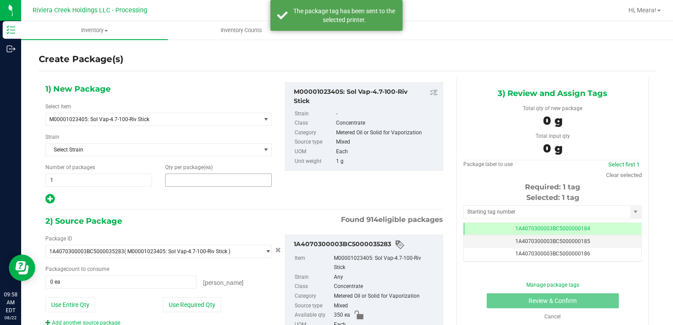
click at [236, 184] on span at bounding box center [218, 179] width 107 height 13
type input "40"
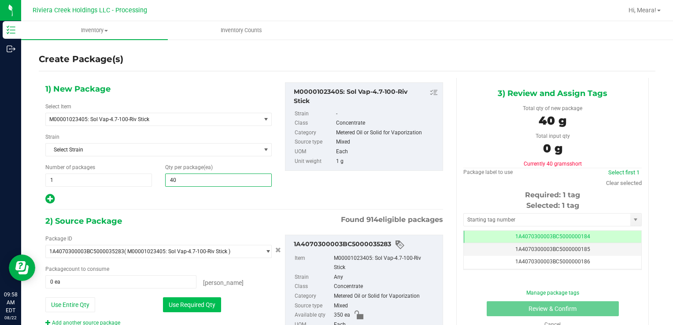
type input "40"
click at [217, 306] on button "Use Required Qty" at bounding box center [192, 304] width 58 height 15
type input "40 ea"
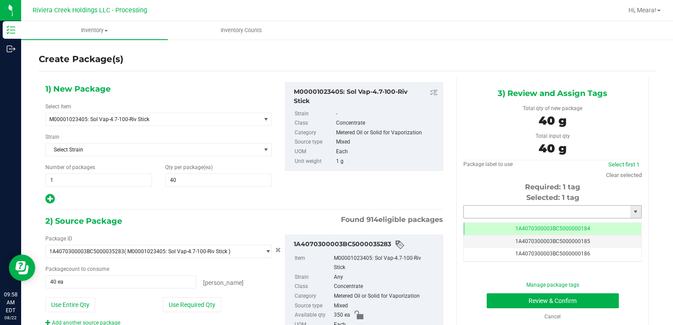
click at [529, 212] on input "text" at bounding box center [547, 212] width 166 height 12
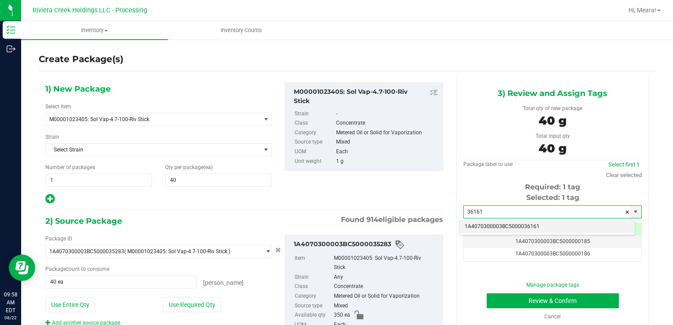
click at [544, 228] on li "1A4070300003BC5000036161" at bounding box center [546, 226] width 175 height 13
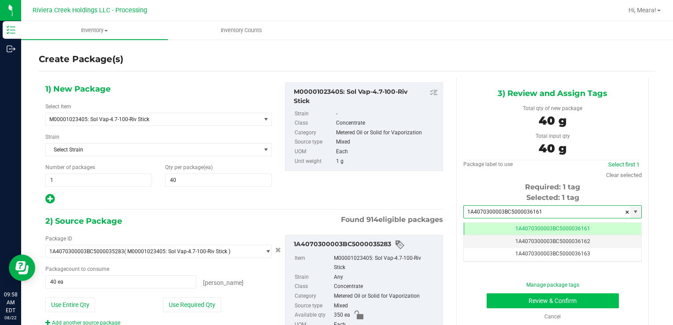
type input "1A4070300003BC5000036161"
click at [501, 298] on button "Review & Confirm" at bounding box center [552, 300] width 132 height 15
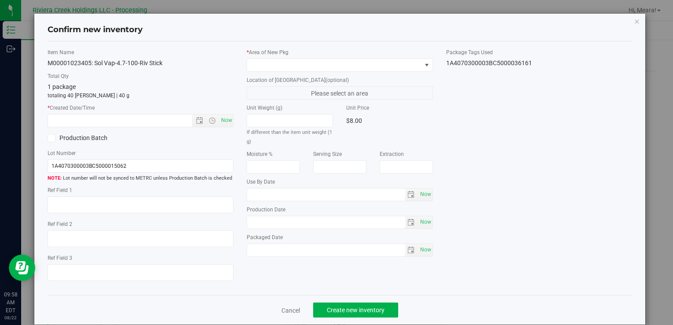
type input "[DATE]"
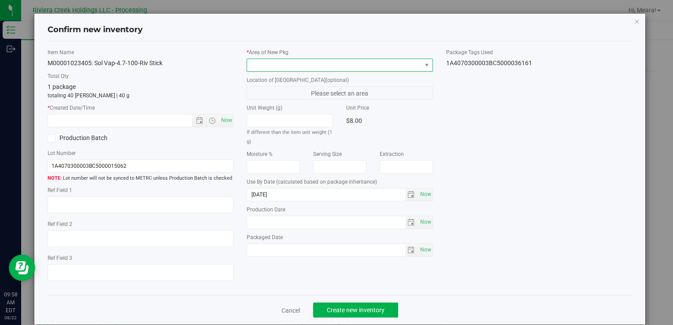
click at [379, 65] on span at bounding box center [334, 65] width 174 height 12
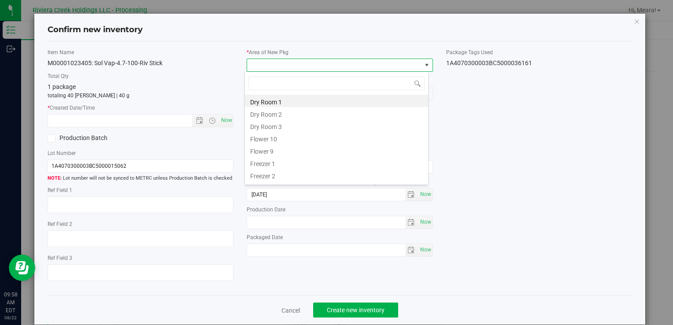
click at [283, 134] on li "Flower 10" at bounding box center [336, 138] width 183 height 12
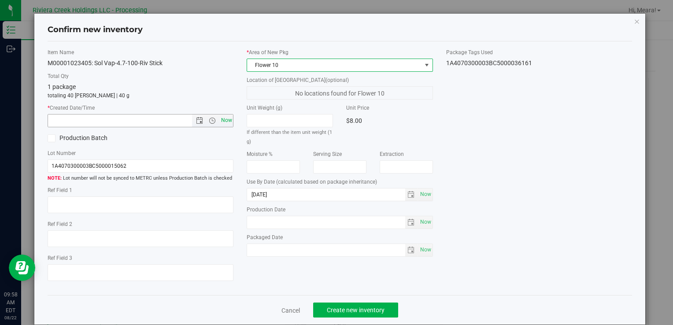
click at [227, 118] on span "Now" at bounding box center [226, 120] width 15 height 13
type input "[DATE] 9:58 AM"
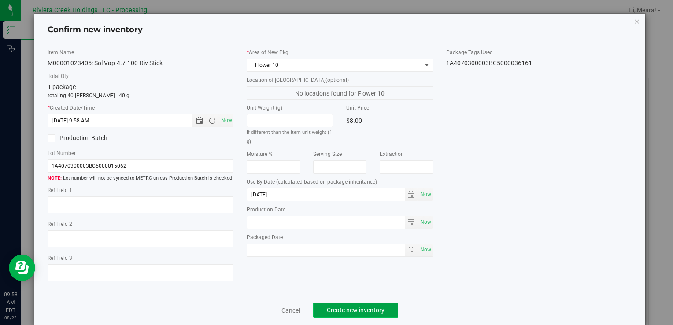
click at [346, 309] on span "Create new inventory" at bounding box center [356, 309] width 58 height 7
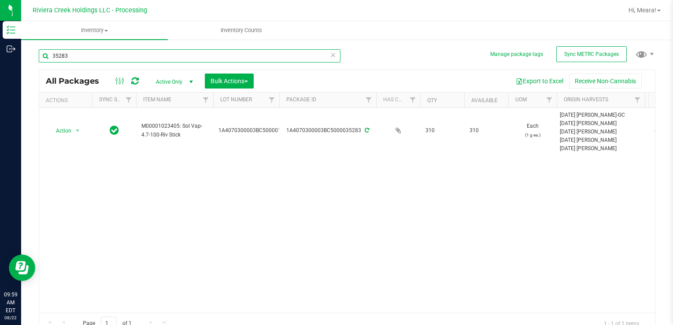
drag, startPoint x: 91, startPoint y: 55, endPoint x: 672, endPoint y: 295, distance: 629.1
click at [0, 55] on html "Inventory Outbound 09:59 AM EDT [DATE] 08/22 Riviera Creek Holdings LLC - Proce…" at bounding box center [336, 162] width 673 height 325
type input "36026"
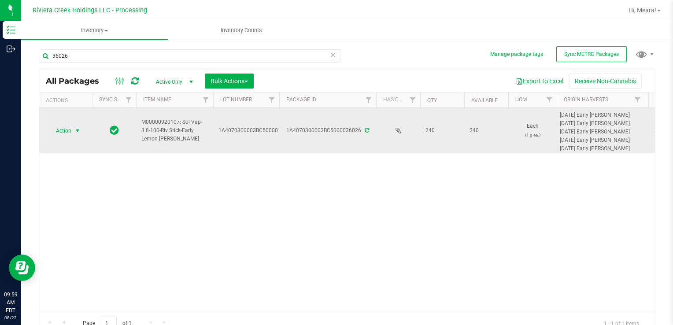
click at [65, 126] on span "Action" at bounding box center [60, 131] width 24 height 12
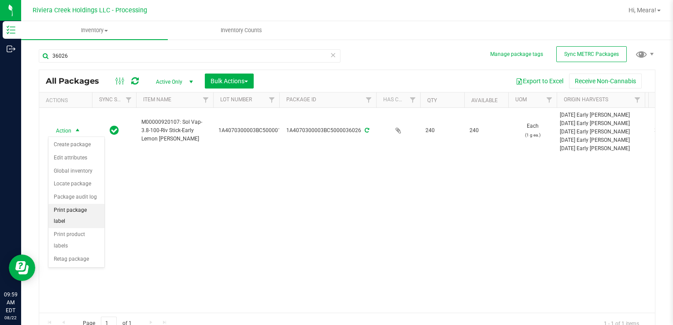
click at [97, 209] on li "Print package label" at bounding box center [76, 216] width 56 height 24
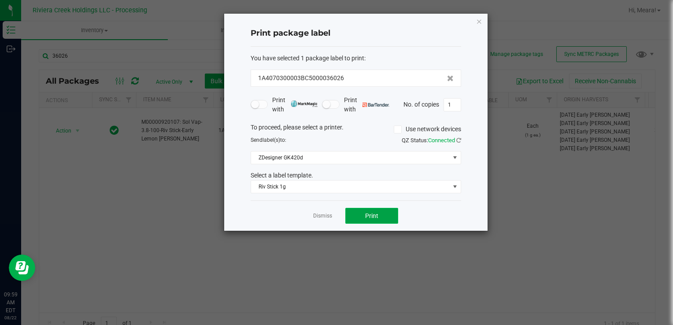
click at [379, 214] on button "Print" at bounding box center [371, 216] width 53 height 16
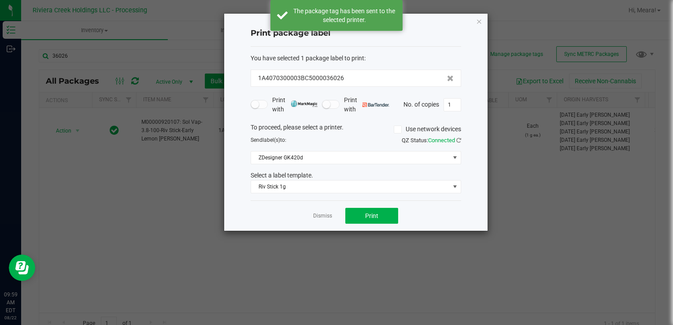
click at [319, 212] on link "Dismiss" at bounding box center [322, 215] width 19 height 7
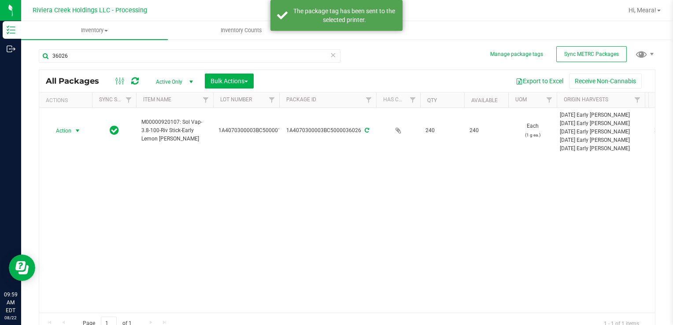
drag, startPoint x: 55, startPoint y: 132, endPoint x: 68, endPoint y: 136, distance: 13.7
click at [56, 132] on span "Action" at bounding box center [60, 131] width 24 height 12
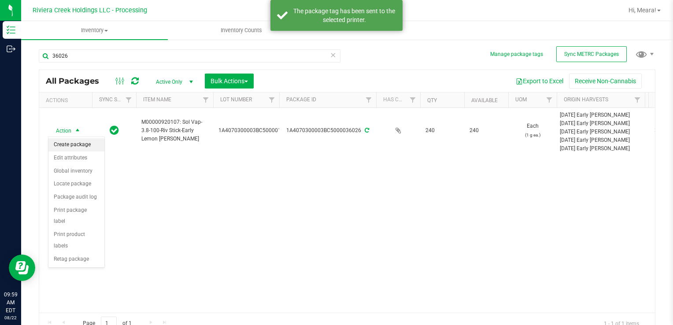
click at [77, 143] on li "Create package" at bounding box center [76, 144] width 56 height 13
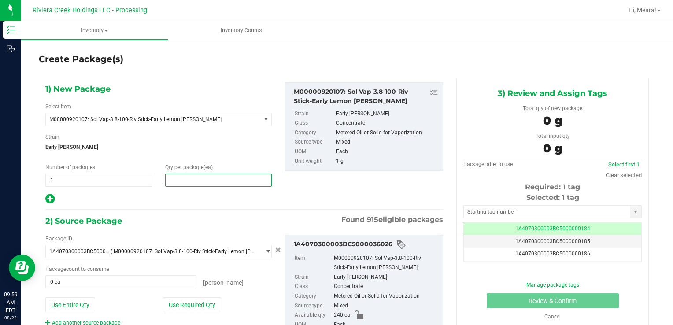
click at [210, 180] on span at bounding box center [218, 179] width 107 height 13
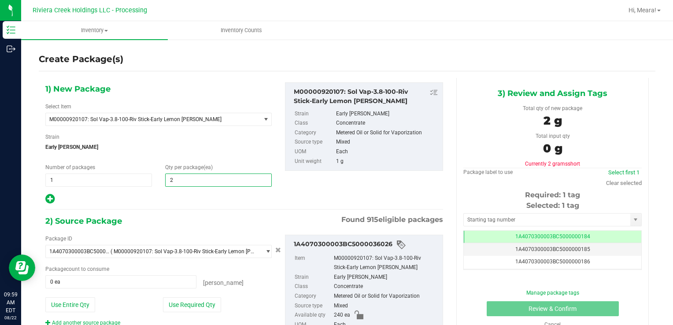
type input "20"
click at [169, 298] on button "Use Required Qty" at bounding box center [192, 304] width 58 height 15
type input "20 ea"
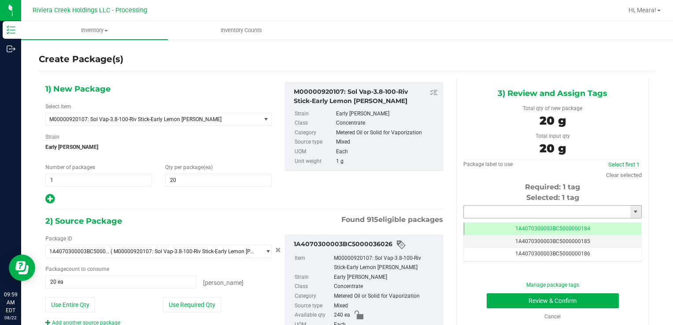
click at [467, 207] on input "text" at bounding box center [547, 212] width 166 height 12
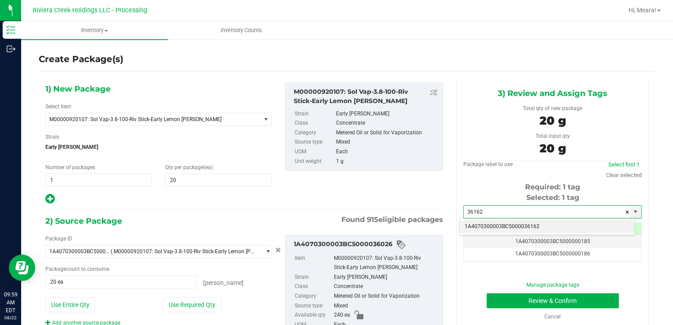
click at [474, 223] on li "1A4070300003BC5000036162" at bounding box center [546, 226] width 175 height 13
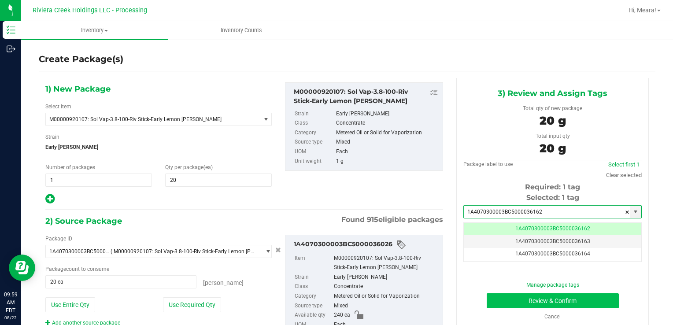
type input "1A4070300003BC5000036162"
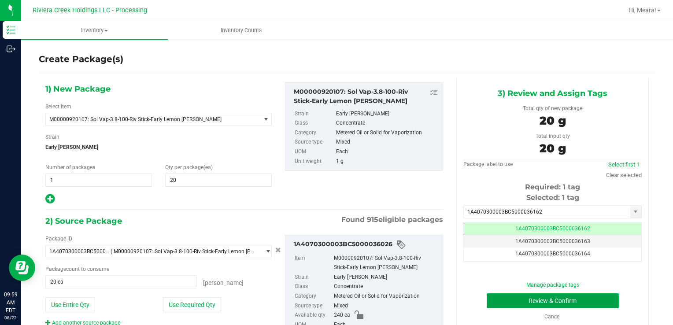
click at [493, 295] on button "Review & Confirm" at bounding box center [552, 300] width 132 height 15
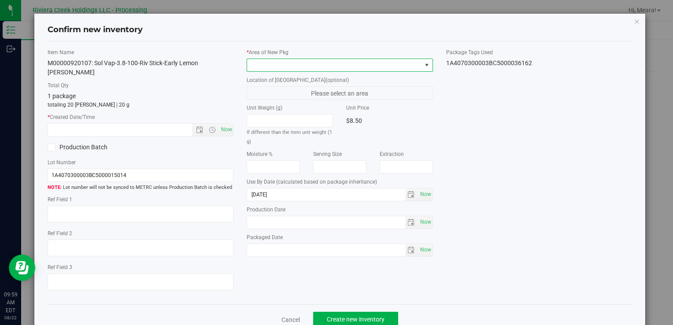
click at [375, 69] on span at bounding box center [334, 65] width 174 height 12
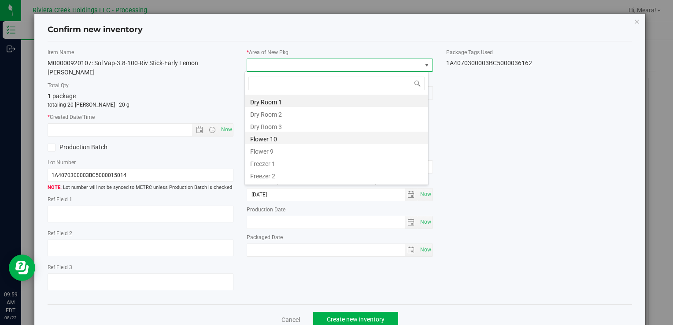
click at [268, 140] on li "Flower 10" at bounding box center [336, 138] width 183 height 12
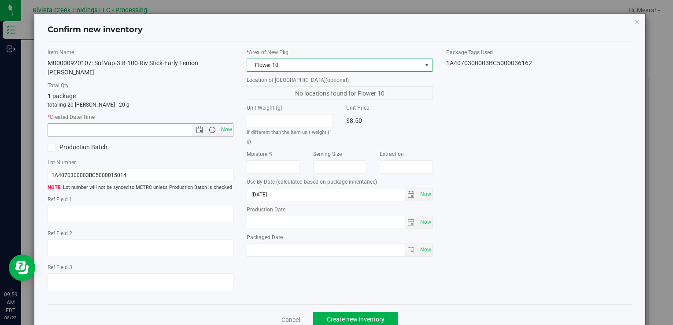
click at [215, 126] on span "Open the time view" at bounding box center [212, 129] width 15 height 7
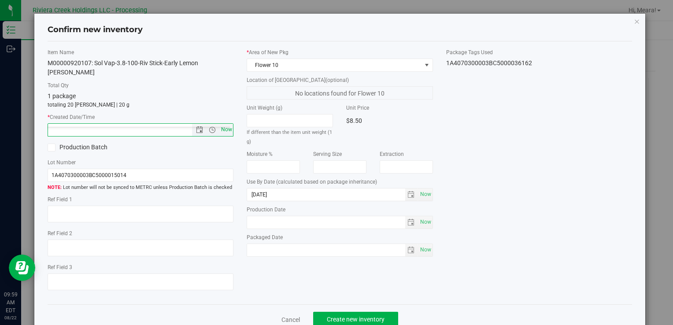
click at [225, 123] on span "Now" at bounding box center [226, 129] width 15 height 13
type input "[DATE] 9:59 AM"
click at [372, 316] on span "Create new inventory" at bounding box center [356, 319] width 58 height 7
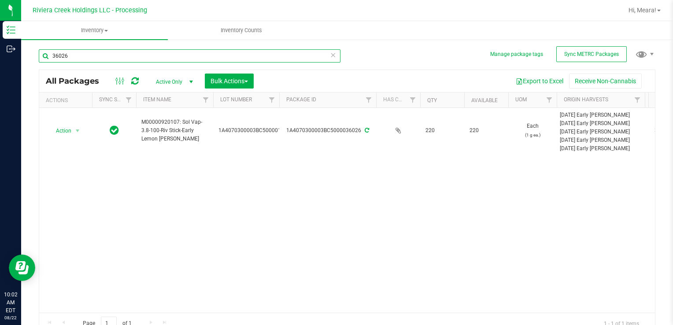
drag, startPoint x: 117, startPoint y: 60, endPoint x: 129, endPoint y: 69, distance: 14.8
click at [0, 41] on html "Inventory Outbound 10:02 AM EDT [DATE] 08/22 Riviera Creek Holdings LLC - Proce…" at bounding box center [336, 162] width 673 height 325
type input "34446"
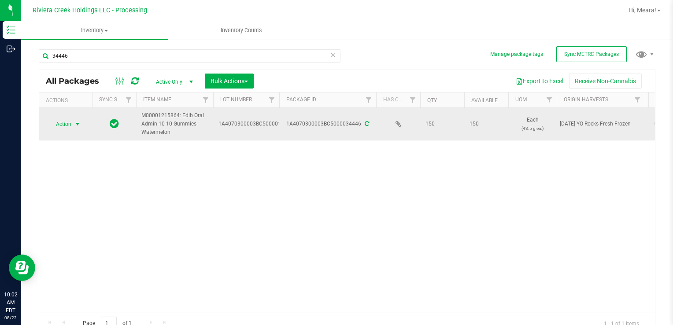
click at [55, 123] on span "Action" at bounding box center [60, 124] width 24 height 12
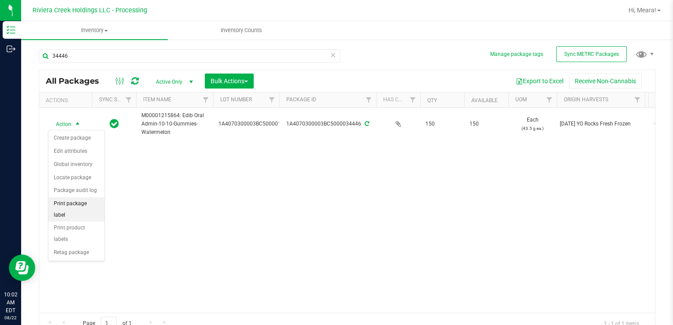
click at [88, 202] on li "Print package label" at bounding box center [76, 209] width 56 height 24
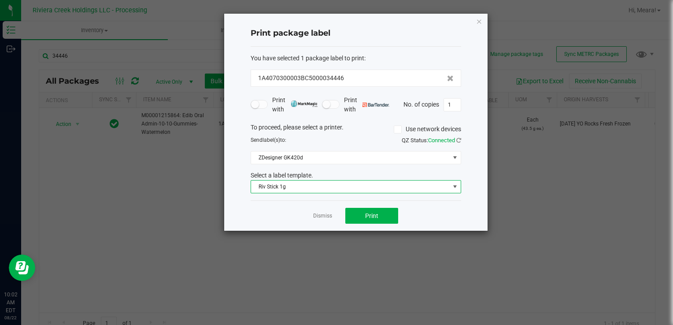
click at [291, 201] on div "Print package label You have selected 1 package label to print : 1A4070300003BC…" at bounding box center [355, 122] width 263 height 217
drag, startPoint x: 291, startPoint y: 201, endPoint x: 282, endPoint y: 183, distance: 20.5
click at [282, 183] on span "Riv Stick 1g" at bounding box center [350, 187] width 199 height 12
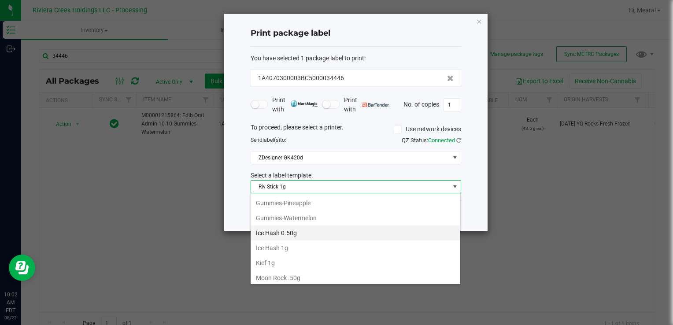
scroll to position [253, 0]
click at [304, 230] on li "Gummies-Watermelon" at bounding box center [356, 233] width 210 height 15
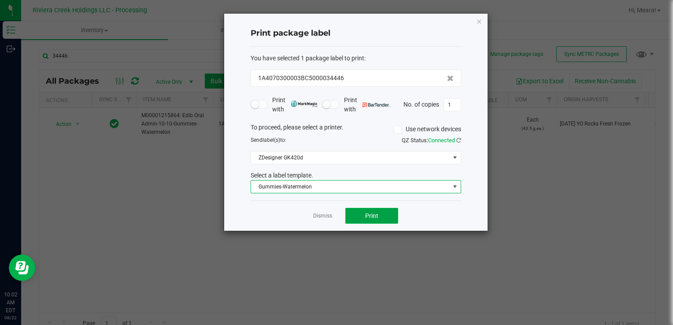
click at [372, 215] on span "Print" at bounding box center [371, 215] width 13 height 7
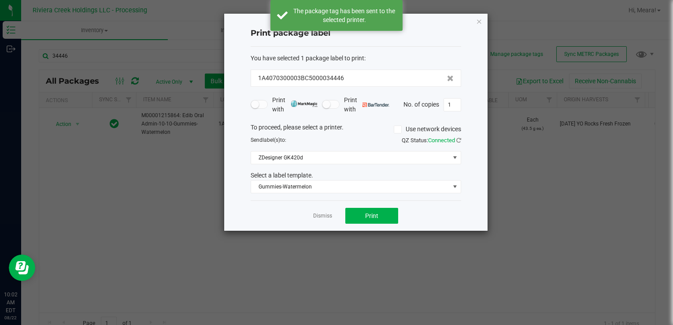
click at [312, 211] on div "Dismiss Print" at bounding box center [356, 215] width 210 height 30
click at [317, 215] on link "Dismiss" at bounding box center [322, 215] width 19 height 7
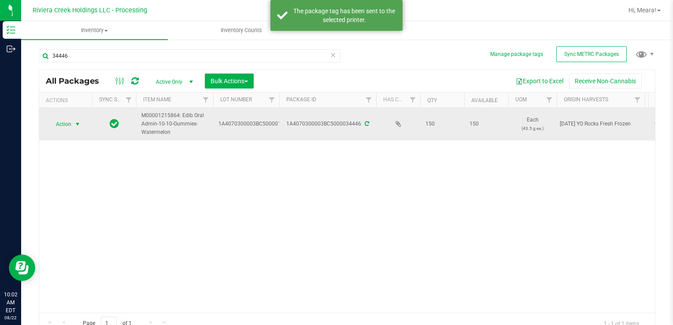
click at [77, 122] on span "select" at bounding box center [77, 124] width 7 height 7
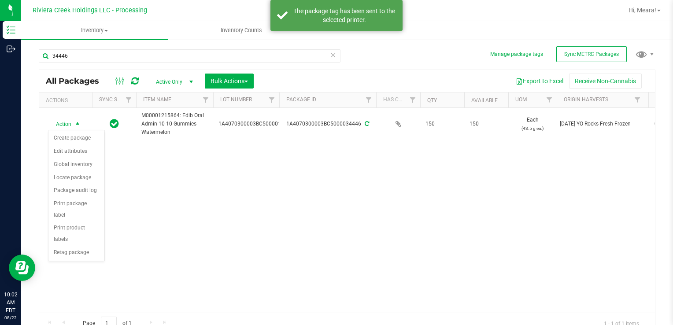
click at [77, 131] on div "Action Create package Edit attributes Global inventory Locate package Package a…" at bounding box center [76, 195] width 57 height 131
click at [81, 140] on li "Create package" at bounding box center [76, 138] width 56 height 13
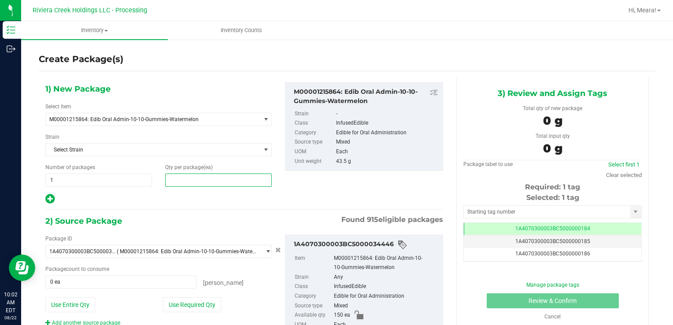
click at [214, 177] on span at bounding box center [218, 179] width 107 height 13
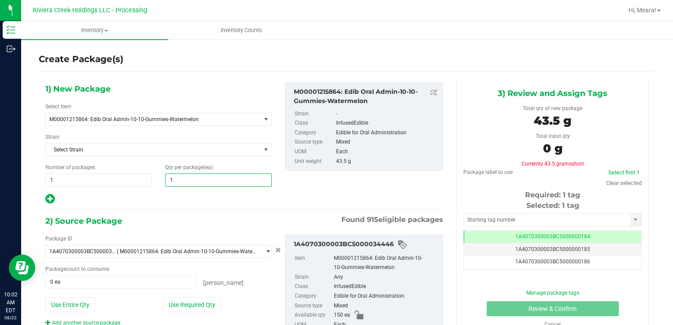
type input "10"
drag, startPoint x: 169, startPoint y: 308, endPoint x: 173, endPoint y: 304, distance: 5.0
click at [171, 307] on button "Use Required Qty" at bounding box center [192, 304] width 58 height 15
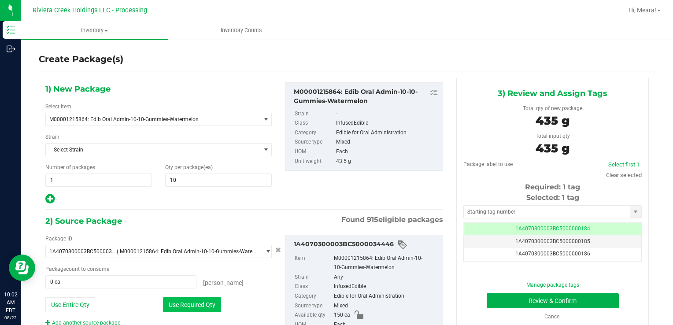
type input "10 ea"
click at [471, 206] on input "text" at bounding box center [547, 212] width 166 height 12
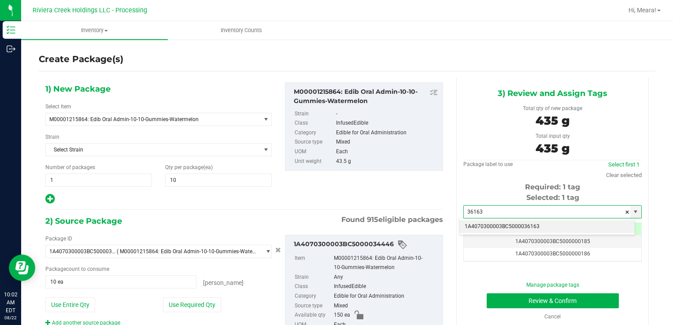
click at [487, 222] on li "1A4070300003BC5000036163" at bounding box center [546, 226] width 175 height 13
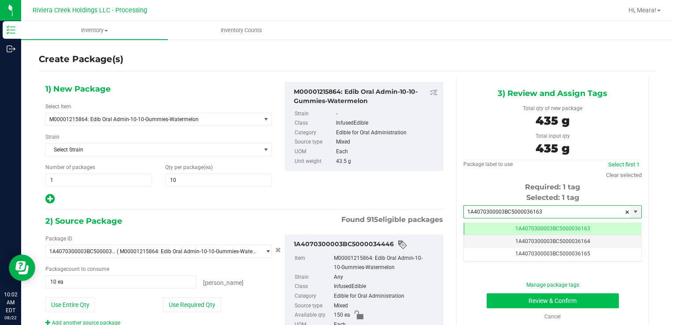
type input "1A4070300003BC5000036163"
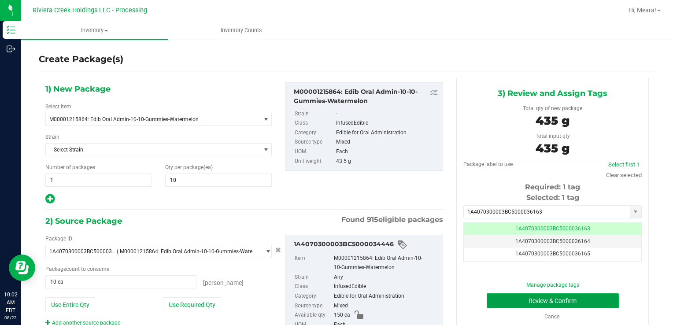
click at [508, 295] on button "Review & Confirm" at bounding box center [552, 300] width 132 height 15
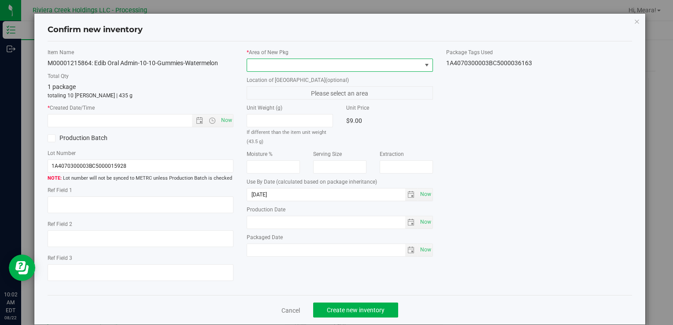
click at [361, 64] on span at bounding box center [334, 65] width 174 height 12
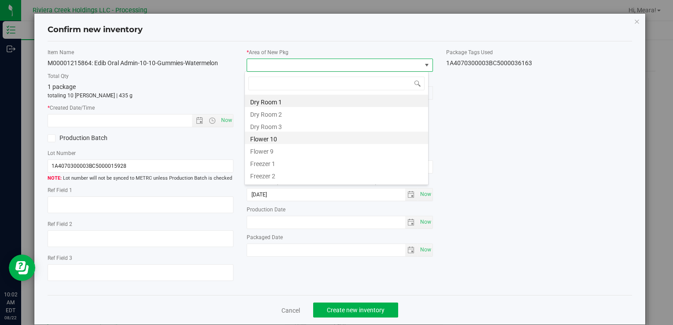
click at [266, 143] on li "Flower 10" at bounding box center [336, 138] width 183 height 12
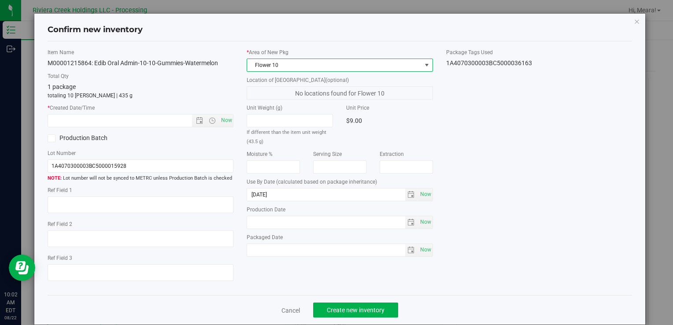
click at [225, 112] on div "* Created Date/Time Now" at bounding box center [141, 115] width 186 height 23
click at [225, 121] on span "Now" at bounding box center [226, 120] width 15 height 13
type input "[DATE] 10:02 AM"
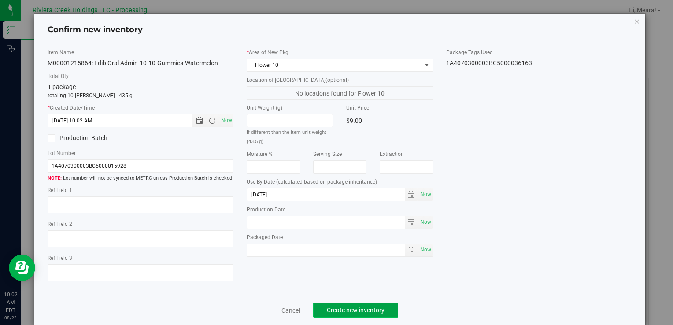
click at [376, 310] on span "Create new inventory" at bounding box center [356, 309] width 58 height 7
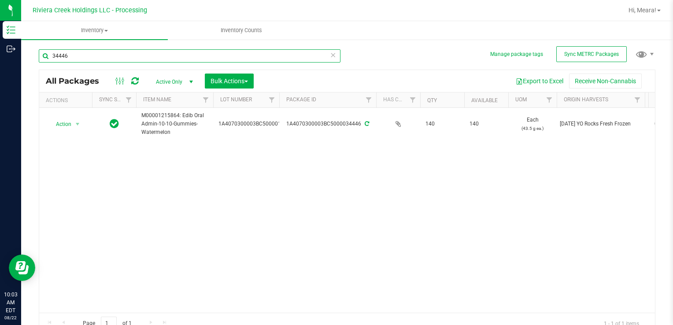
click at [67, 55] on input "34446" at bounding box center [190, 55] width 302 height 13
click at [89, 59] on input "34446" at bounding box center [190, 55] width 302 height 13
type input "3"
type input "32908"
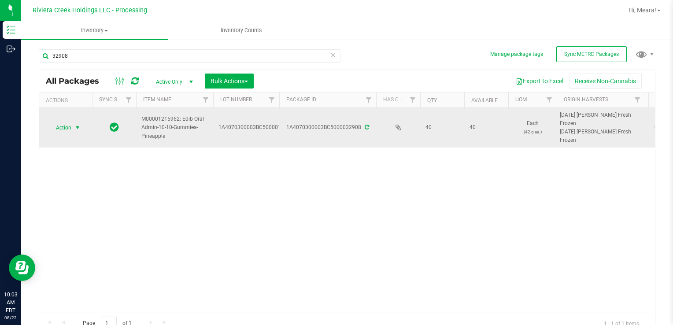
click at [74, 127] on span "select" at bounding box center [77, 127] width 7 height 7
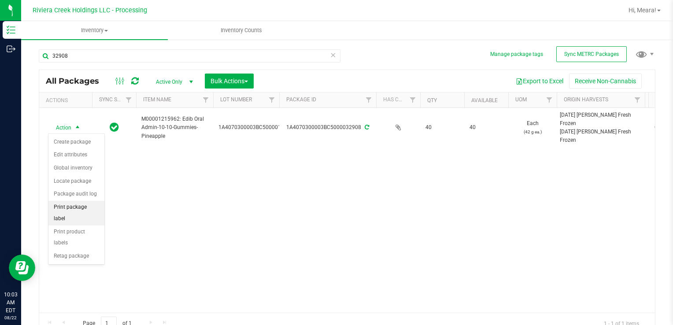
click at [104, 206] on div "Action Create package Edit attributes Global inventory Locate package Package a…" at bounding box center [76, 198] width 57 height 131
drag, startPoint x: 91, startPoint y: 206, endPoint x: 104, endPoint y: 206, distance: 13.2
click at [91, 206] on li "Print package label" at bounding box center [76, 213] width 56 height 24
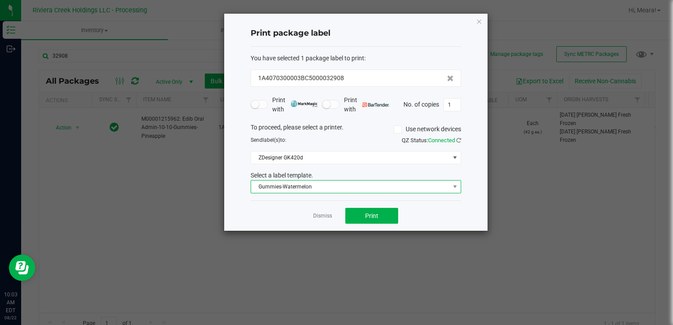
click at [266, 186] on span "Gummies-Watermelon" at bounding box center [350, 187] width 199 height 12
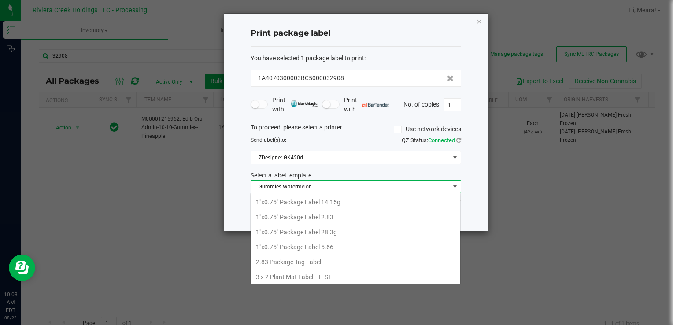
scroll to position [13, 210]
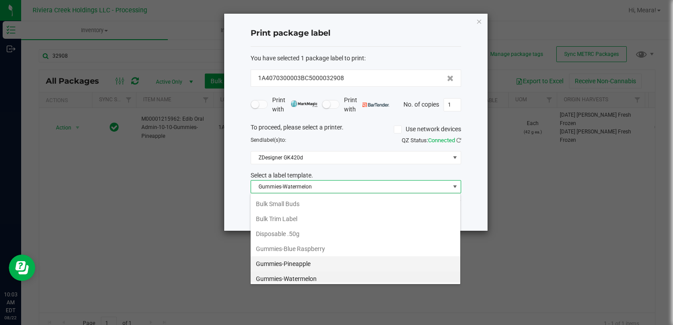
click at [313, 256] on li "Gummies-Pineapple" at bounding box center [356, 263] width 210 height 15
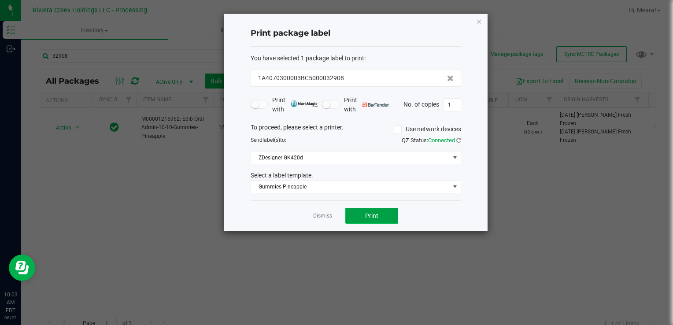
click at [366, 214] on span "Print" at bounding box center [371, 215] width 13 height 7
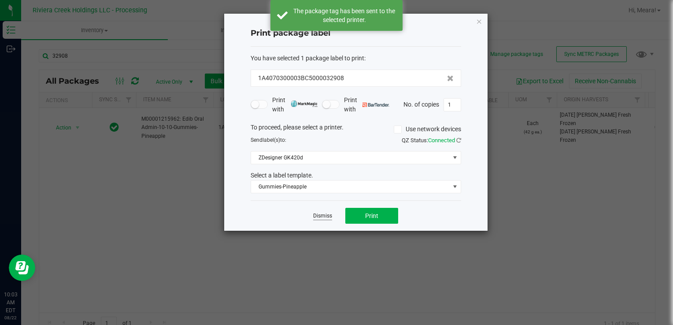
click at [328, 218] on link "Dismiss" at bounding box center [322, 215] width 19 height 7
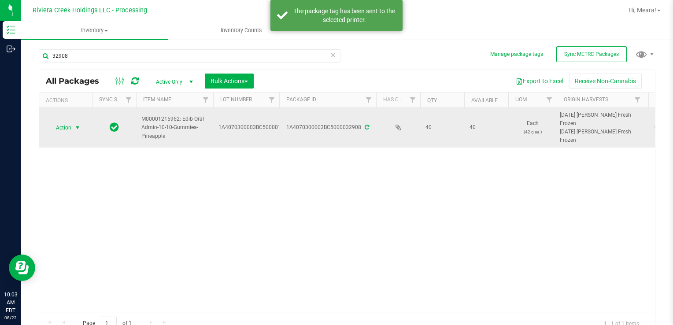
click at [59, 129] on span "Action" at bounding box center [60, 128] width 24 height 12
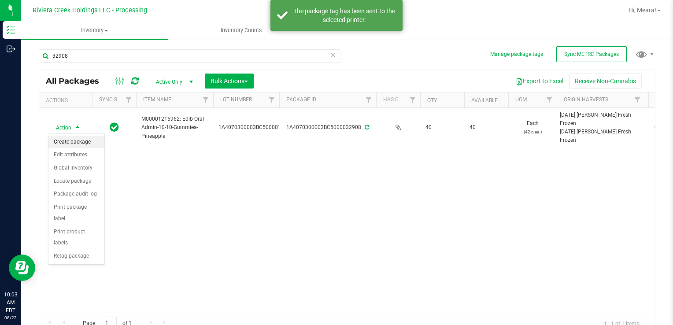
click at [70, 145] on li "Create package" at bounding box center [76, 142] width 56 height 13
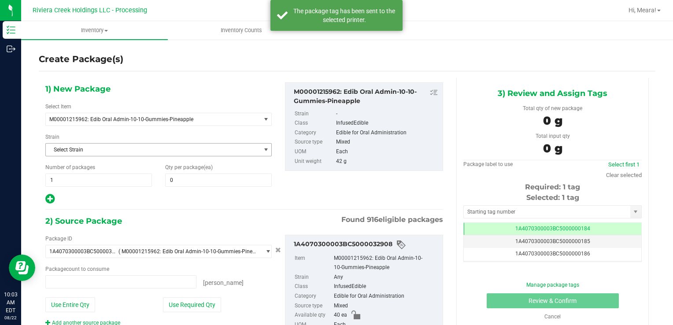
type input "0 ea"
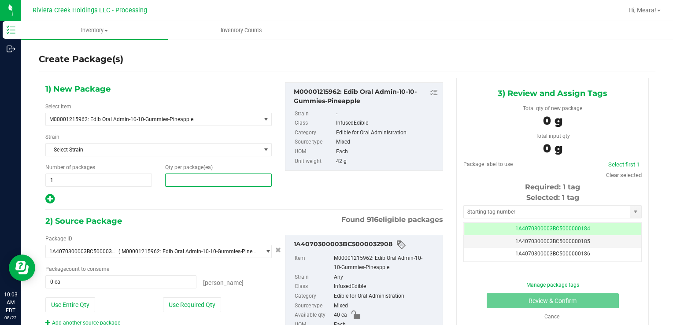
click at [221, 177] on span at bounding box center [218, 179] width 107 height 13
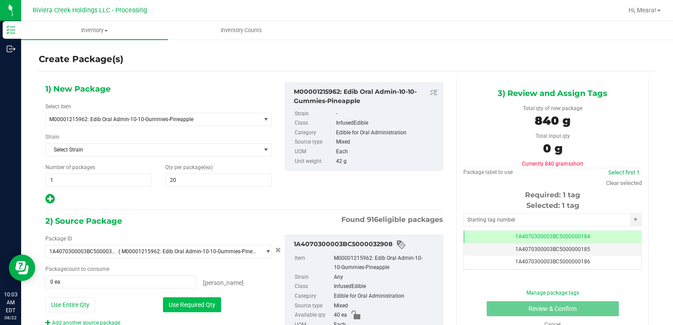
click at [204, 298] on button "Use Required Qty" at bounding box center [192, 304] width 58 height 15
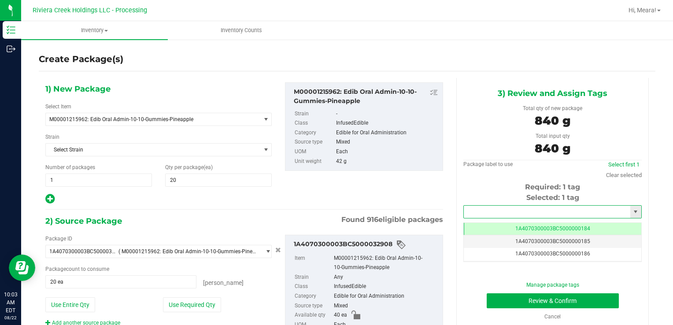
click at [468, 209] on input "text" at bounding box center [547, 212] width 166 height 12
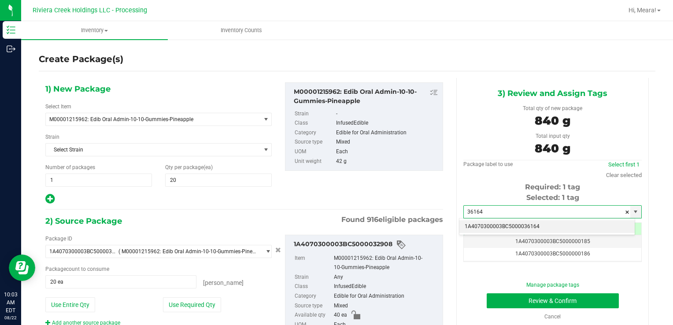
click at [475, 225] on li "1A4070300003BC5000036164" at bounding box center [546, 226] width 175 height 13
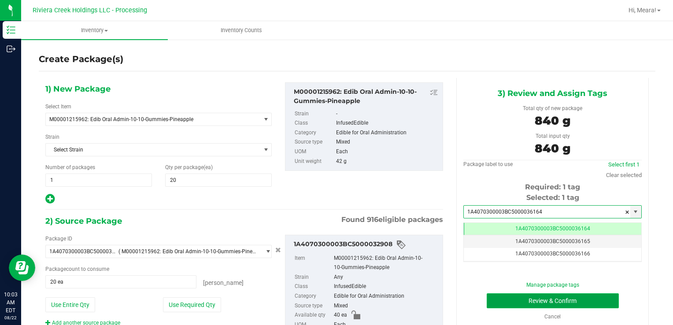
click at [512, 298] on button "Review & Confirm" at bounding box center [552, 300] width 132 height 15
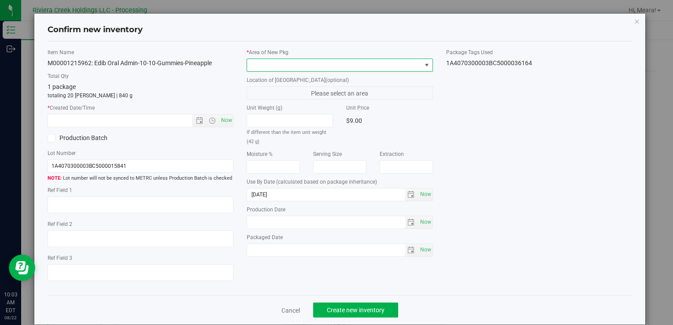
click at [366, 61] on span at bounding box center [334, 65] width 174 height 12
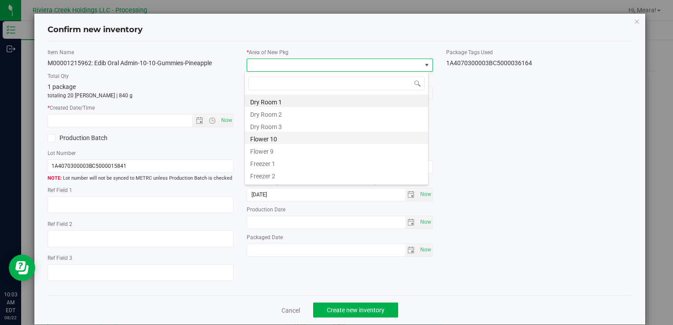
click at [289, 134] on li "Flower 10" at bounding box center [336, 138] width 183 height 12
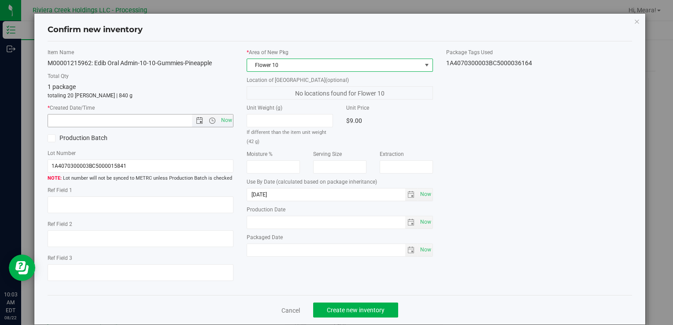
drag, startPoint x: 221, startPoint y: 119, endPoint x: 304, endPoint y: 203, distance: 118.6
click at [221, 119] on span "Now" at bounding box center [226, 120] width 15 height 13
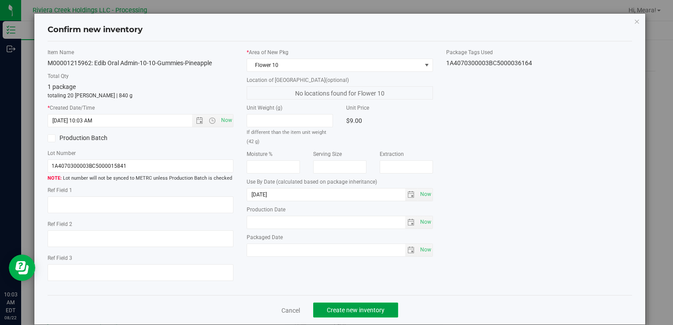
click at [379, 314] on button "Create new inventory" at bounding box center [355, 309] width 85 height 15
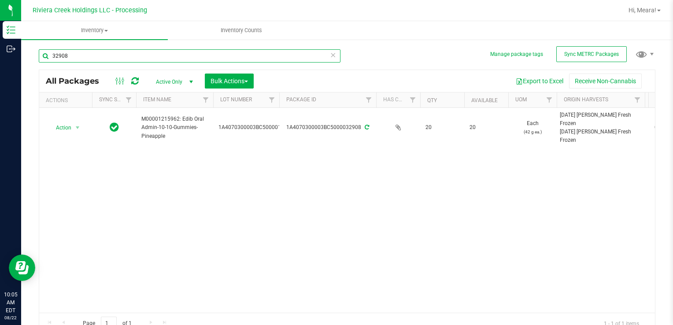
drag, startPoint x: 82, startPoint y: 50, endPoint x: 65, endPoint y: 71, distance: 27.2
click at [18, 56] on div "Inventory Outbound 10:05 AM EDT [DATE] 08/22 Riviera Creek Holdings LLC - Proce…" at bounding box center [336, 162] width 673 height 325
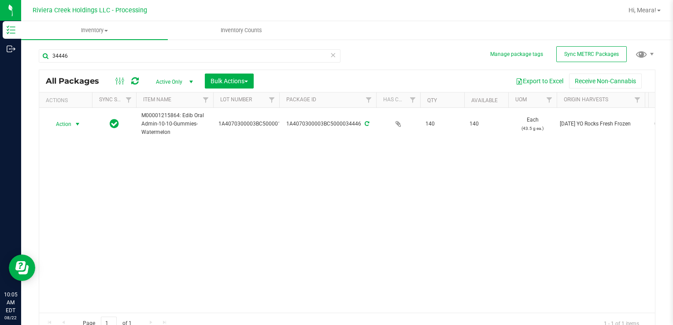
click at [72, 122] on span "select" at bounding box center [77, 124] width 11 height 12
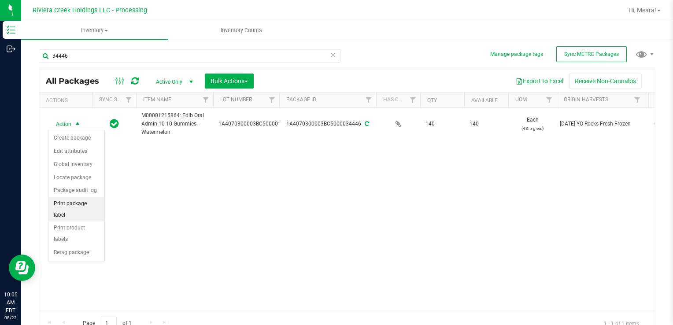
click at [96, 202] on li "Print package label" at bounding box center [76, 209] width 56 height 24
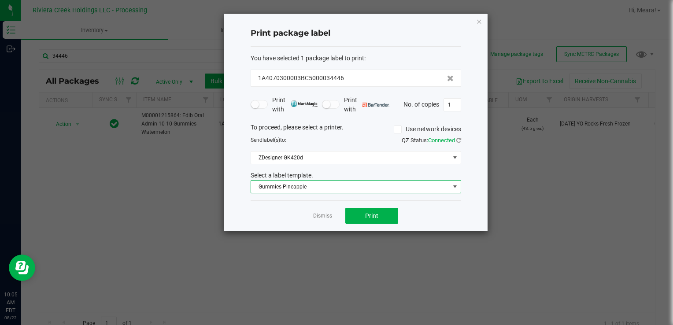
click at [351, 186] on span "Gummies-Pineapple" at bounding box center [350, 187] width 199 height 12
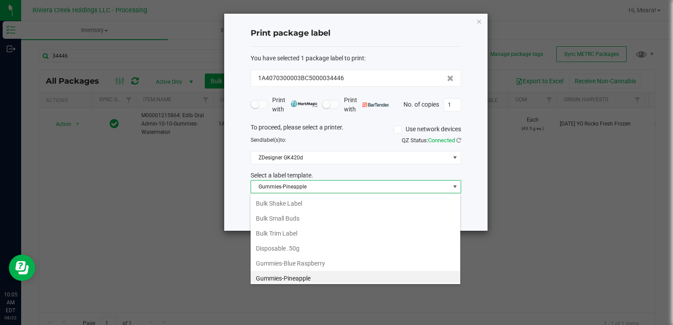
scroll to position [237, 0]
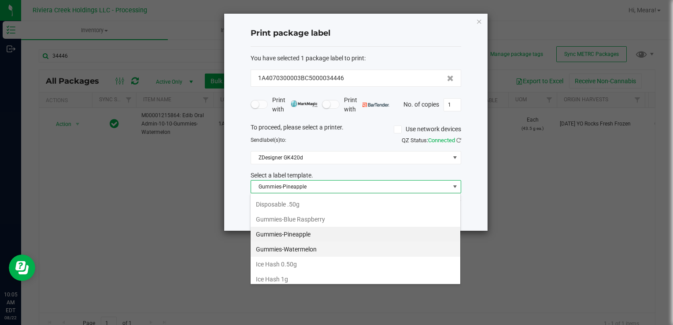
click at [321, 247] on li "Gummies-Watermelon" at bounding box center [356, 249] width 210 height 15
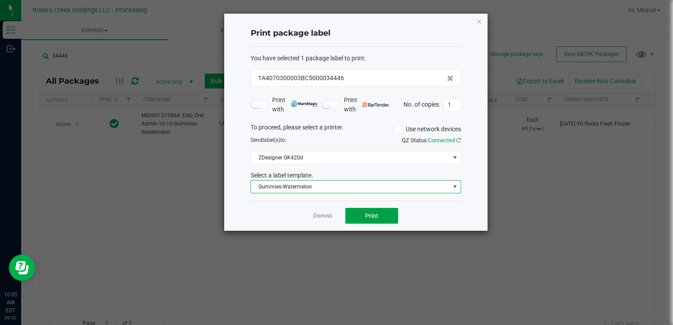
click at [358, 210] on button "Print" at bounding box center [371, 216] width 53 height 16
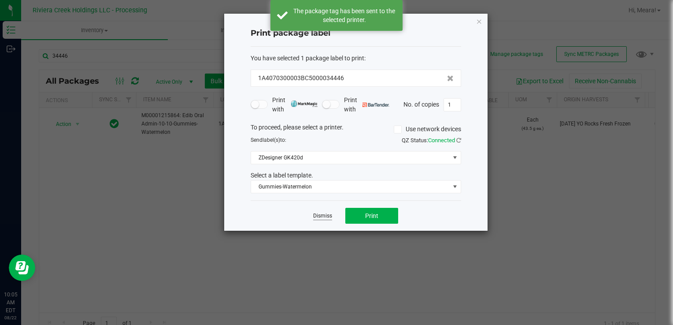
click at [326, 215] on link "Dismiss" at bounding box center [322, 215] width 19 height 7
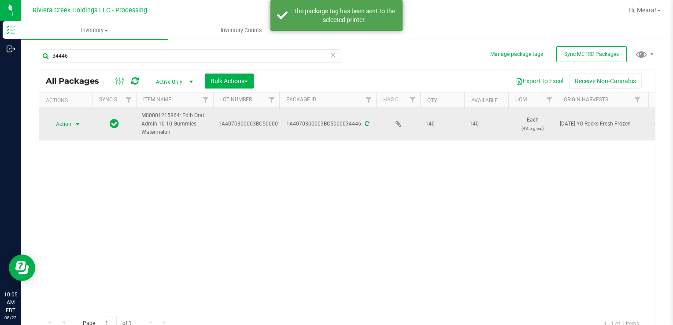
click at [82, 126] on span "select" at bounding box center [77, 124] width 11 height 12
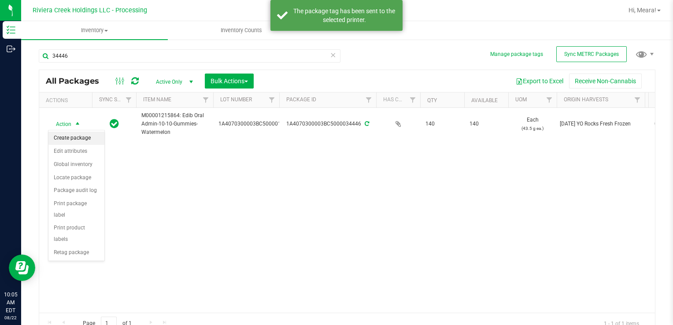
click at [77, 137] on li "Create package" at bounding box center [76, 138] width 56 height 13
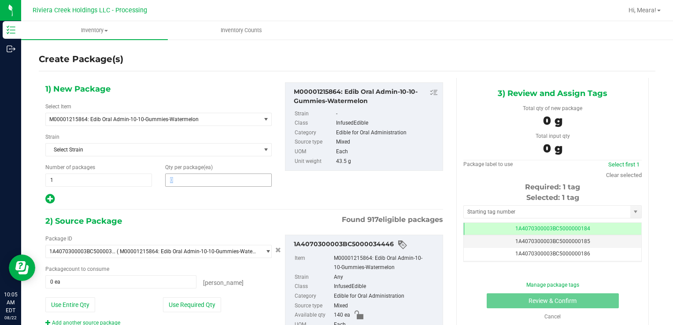
drag, startPoint x: 173, startPoint y: 186, endPoint x: 169, endPoint y: 181, distance: 6.3
click at [172, 183] on div "1) New Package Select Item M00001215864: Edib Oral Admin-10-10-Gummies-Watermel…" at bounding box center [159, 143] width 240 height 122
click at [169, 181] on span at bounding box center [218, 179] width 107 height 13
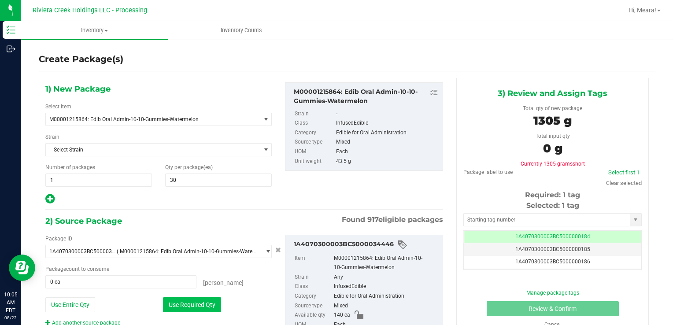
drag, startPoint x: 195, startPoint y: 304, endPoint x: 192, endPoint y: 297, distance: 7.3
click at [194, 304] on button "Use Required Qty" at bounding box center [192, 304] width 58 height 15
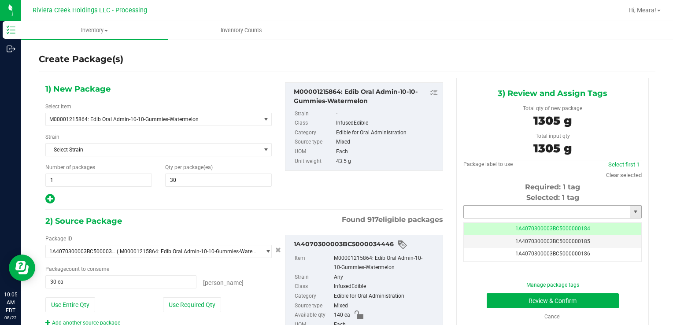
click at [494, 210] on input "text" at bounding box center [547, 212] width 166 height 12
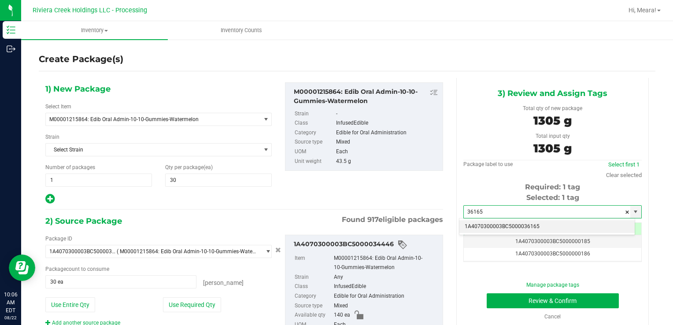
click at [487, 227] on li "1A4070300003BC5000036165" at bounding box center [546, 226] width 175 height 13
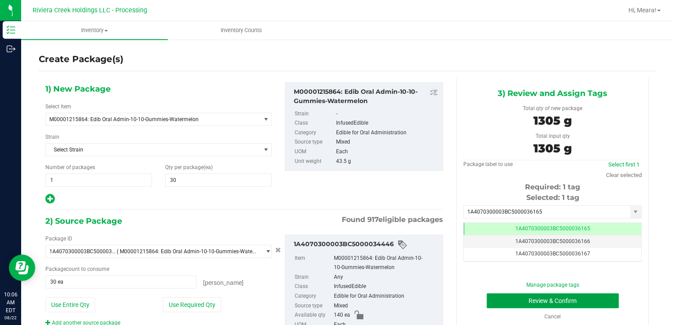
click at [499, 298] on button "Review & Confirm" at bounding box center [552, 300] width 132 height 15
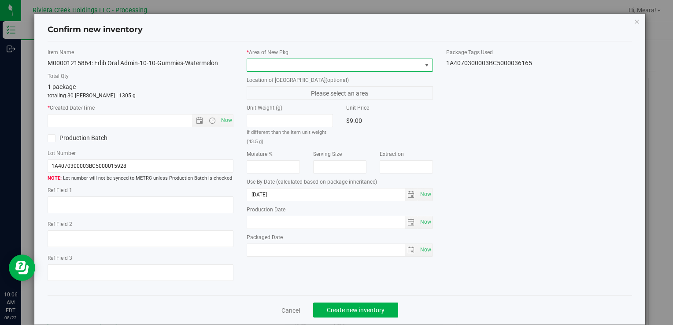
drag, startPoint x: 364, startPoint y: 66, endPoint x: 359, endPoint y: 69, distance: 5.1
click at [363, 66] on span at bounding box center [334, 65] width 174 height 12
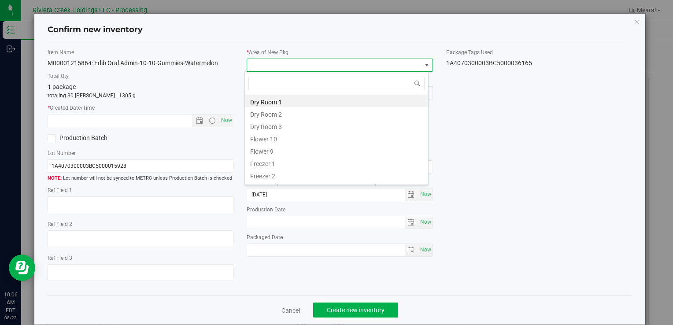
click at [277, 137] on li "Flower 10" at bounding box center [336, 138] width 183 height 12
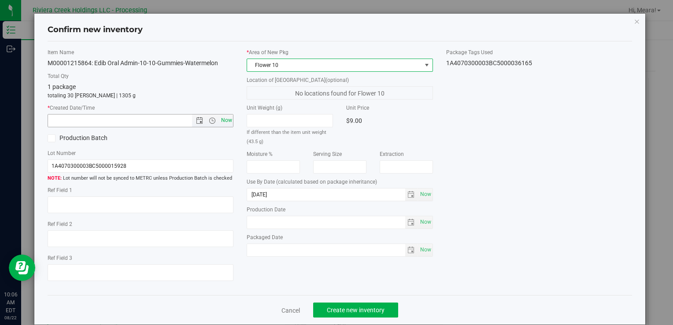
click at [222, 119] on span "Now" at bounding box center [226, 120] width 15 height 13
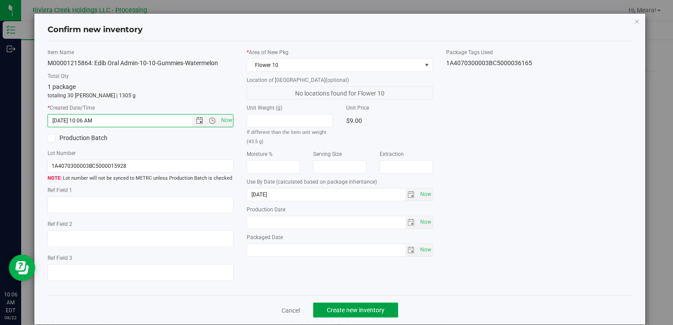
click at [388, 307] on button "Create new inventory" at bounding box center [355, 309] width 85 height 15
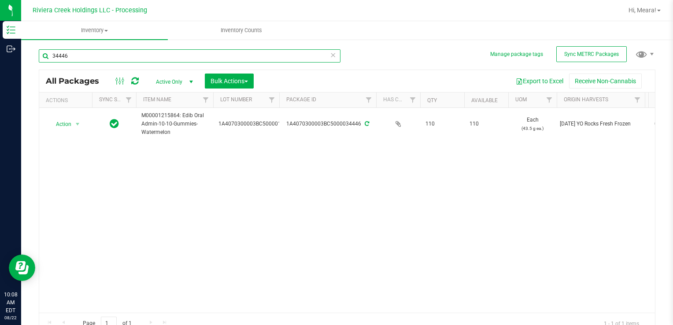
drag, startPoint x: 74, startPoint y: 55, endPoint x: 22, endPoint y: 47, distance: 52.2
click at [22, 47] on div "Manage package tags Sync METRC Packages 34446 All Packages Active Only Active O…" at bounding box center [347, 173] width 652 height 269
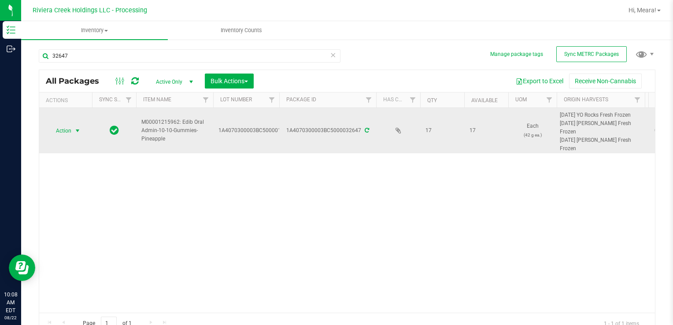
click at [66, 132] on span "Action" at bounding box center [60, 131] width 24 height 12
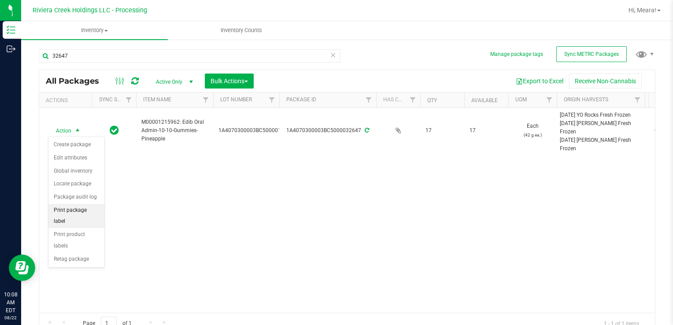
click at [92, 207] on li "Print package label" at bounding box center [76, 216] width 56 height 24
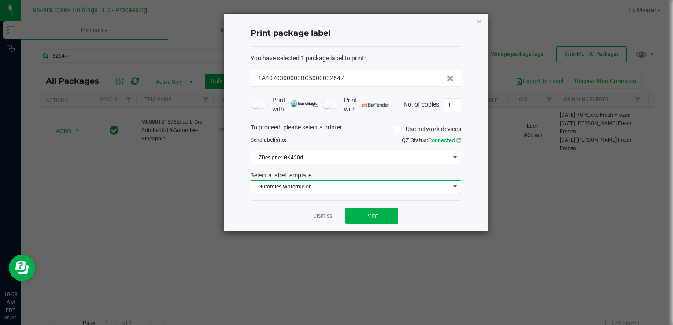
drag, startPoint x: 302, startPoint y: 186, endPoint x: 303, endPoint y: 192, distance: 6.3
click at [303, 187] on span "Gummies-Watermelon" at bounding box center [350, 187] width 199 height 12
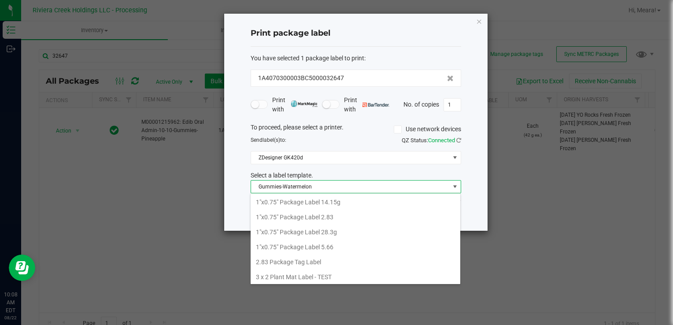
scroll to position [13, 210]
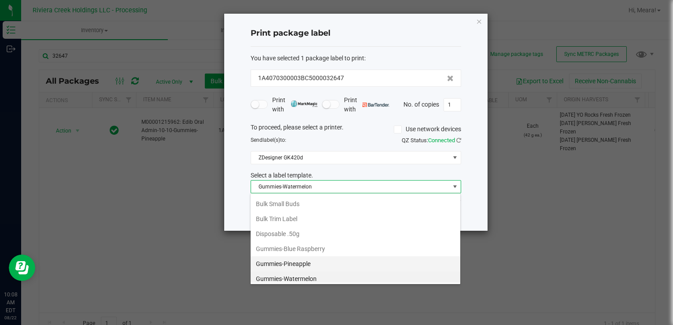
click at [301, 260] on li "Gummies-Pineapple" at bounding box center [356, 263] width 210 height 15
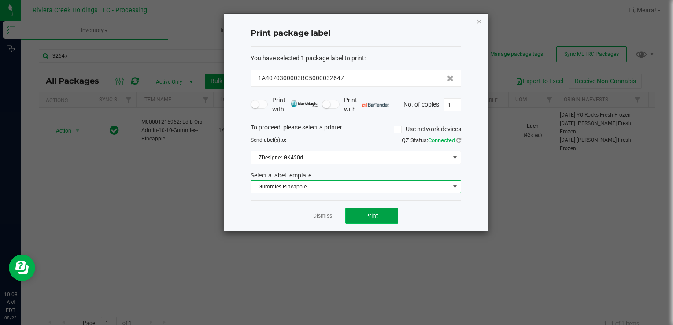
click at [362, 216] on button "Print" at bounding box center [371, 216] width 53 height 16
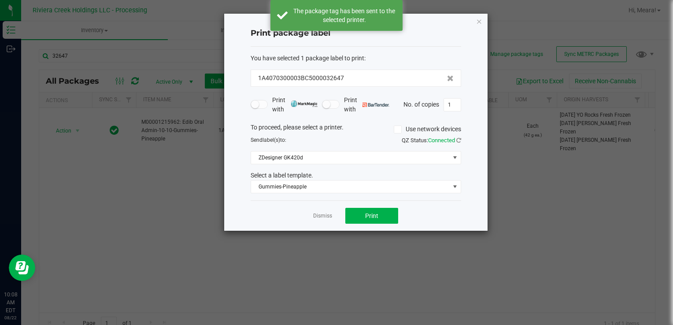
click at [325, 213] on link "Dismiss" at bounding box center [322, 215] width 19 height 7
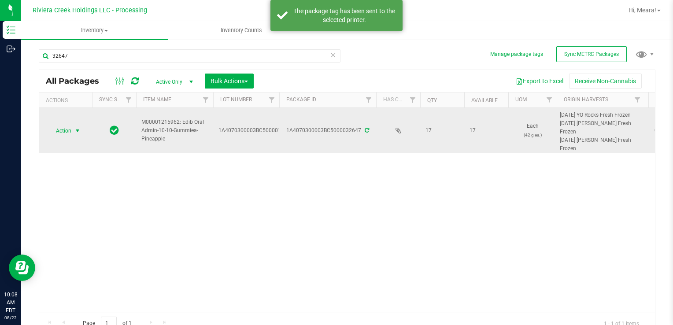
click at [70, 129] on span "Action" at bounding box center [60, 131] width 24 height 12
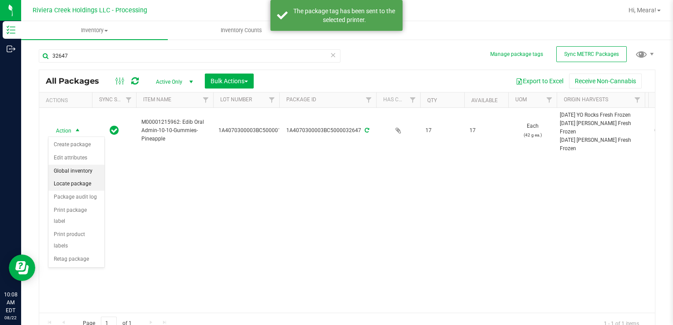
click at [75, 141] on li "Create package" at bounding box center [76, 144] width 56 height 13
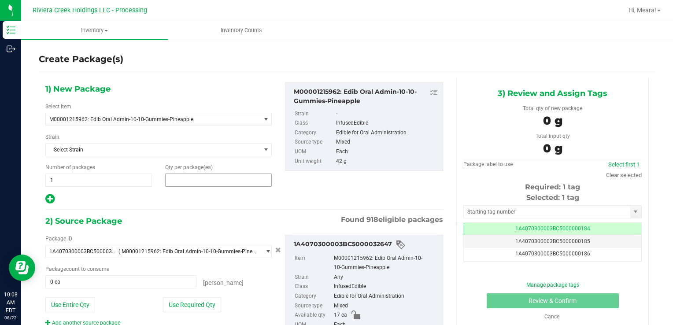
click at [203, 176] on span at bounding box center [218, 179] width 107 height 13
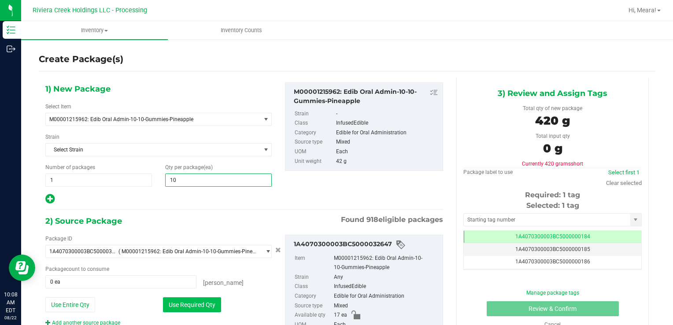
click at [174, 307] on button "Use Required Qty" at bounding box center [192, 304] width 58 height 15
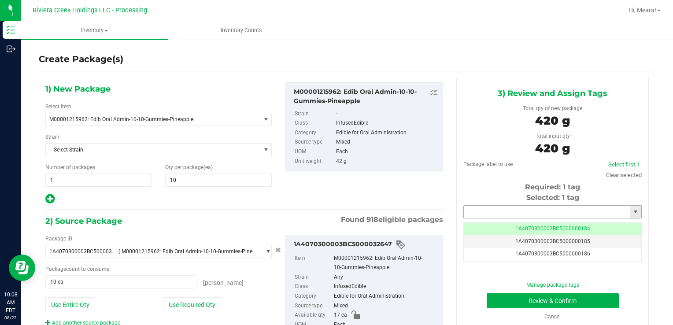
click at [495, 214] on input "text" at bounding box center [547, 212] width 166 height 12
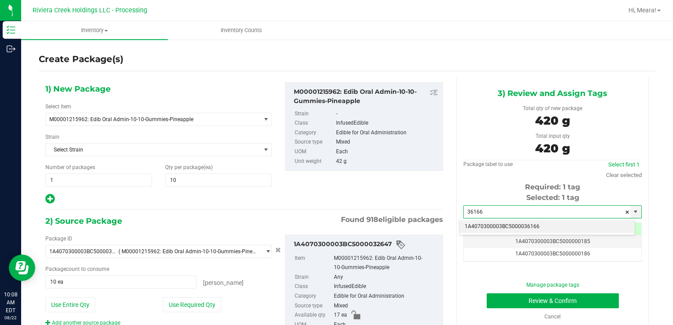
click at [497, 229] on li "1A4070300003BC5000036166" at bounding box center [546, 226] width 175 height 13
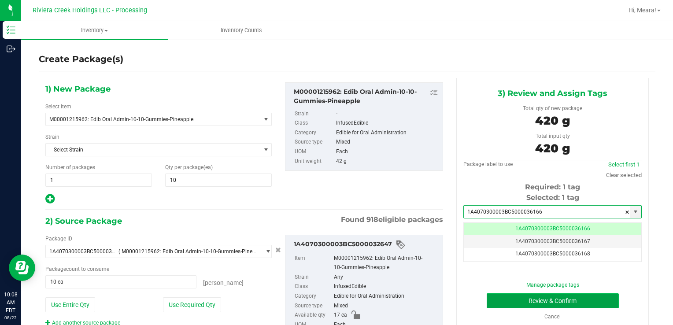
click at [519, 304] on button "Review & Confirm" at bounding box center [552, 300] width 132 height 15
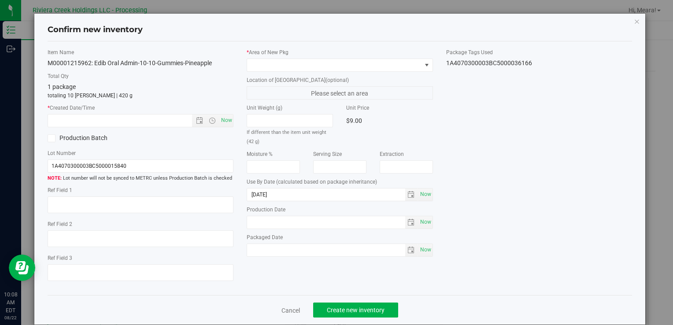
click at [357, 55] on label "* Area of [GEOGRAPHIC_DATA]" at bounding box center [340, 52] width 186 height 8
click at [353, 62] on span at bounding box center [334, 65] width 174 height 12
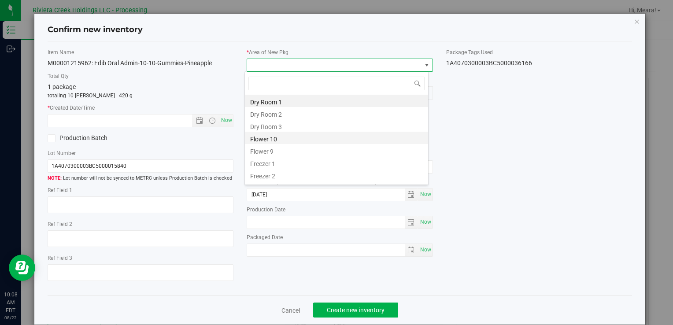
click at [264, 138] on li "Flower 10" at bounding box center [336, 138] width 183 height 12
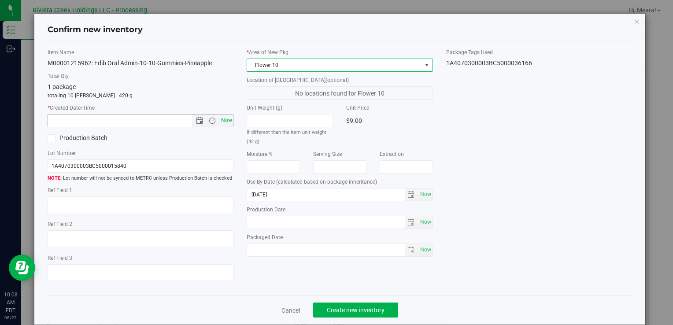
click at [226, 120] on span "Now" at bounding box center [226, 120] width 15 height 13
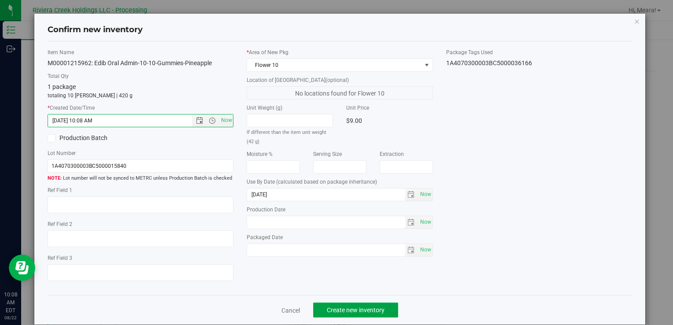
click at [349, 307] on span "Create new inventory" at bounding box center [356, 309] width 58 height 7
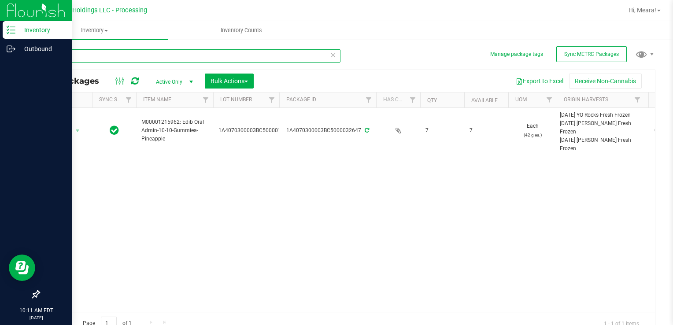
drag, startPoint x: 83, startPoint y: 60, endPoint x: 7, endPoint y: 59, distance: 75.7
click at [7, 59] on div "Inventory Outbound 10:11 AM EDT [DATE] 08/22 Riviera Creek Holdings LLC - Proce…" at bounding box center [336, 162] width 673 height 325
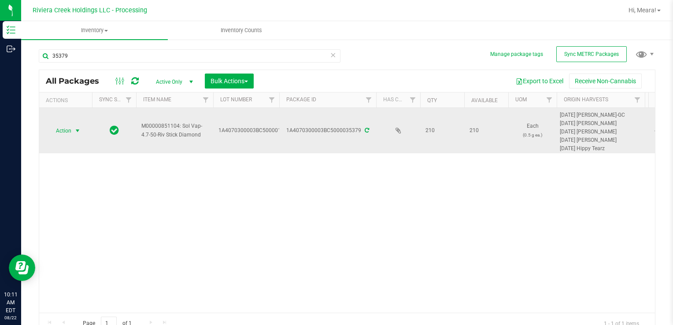
click at [58, 130] on span "Action" at bounding box center [60, 131] width 24 height 12
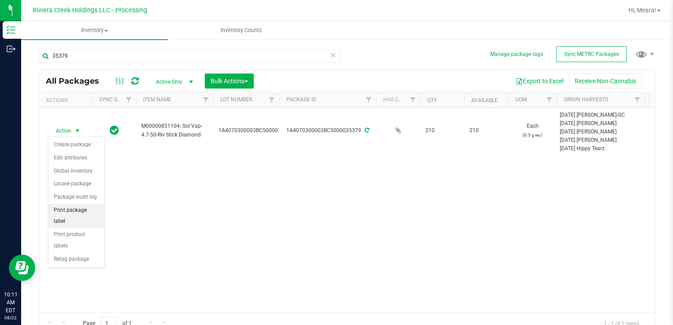
click at [81, 204] on li "Print package label" at bounding box center [76, 216] width 56 height 24
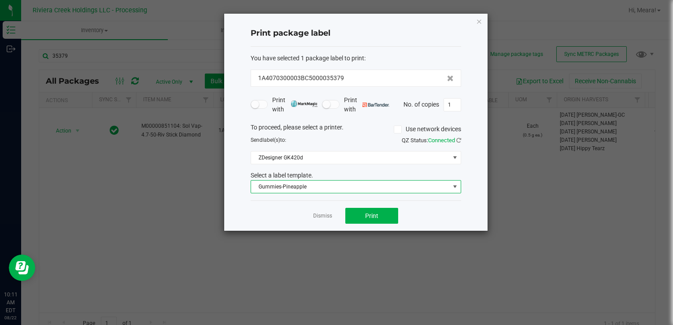
click at [258, 186] on span "Gummies-Pineapple" at bounding box center [350, 187] width 199 height 12
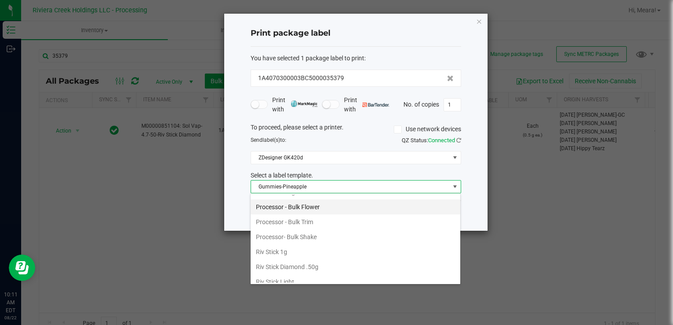
scroll to position [413, 0]
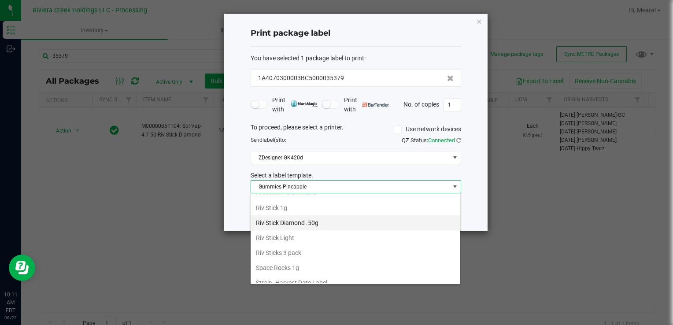
click at [296, 221] on li "Riv Stick Diamond .50g" at bounding box center [356, 222] width 210 height 15
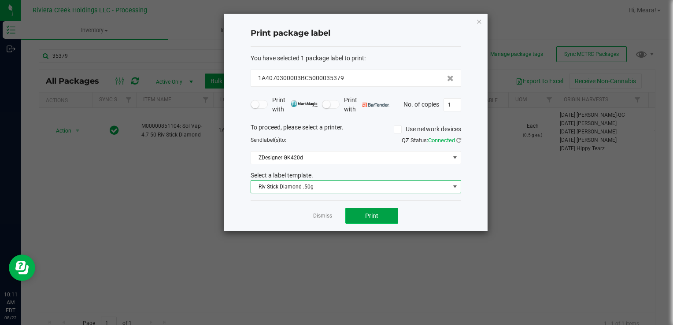
click at [348, 213] on button "Print" at bounding box center [371, 216] width 53 height 16
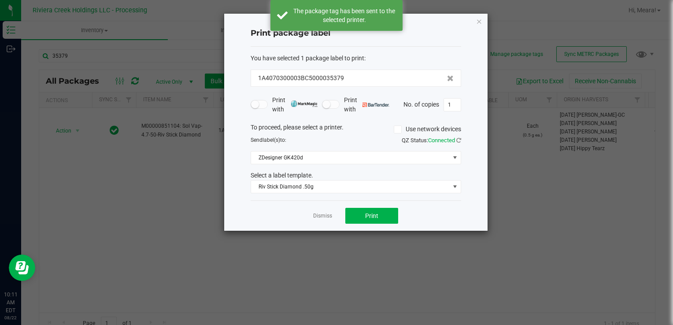
click at [326, 214] on link "Dismiss" at bounding box center [322, 215] width 19 height 7
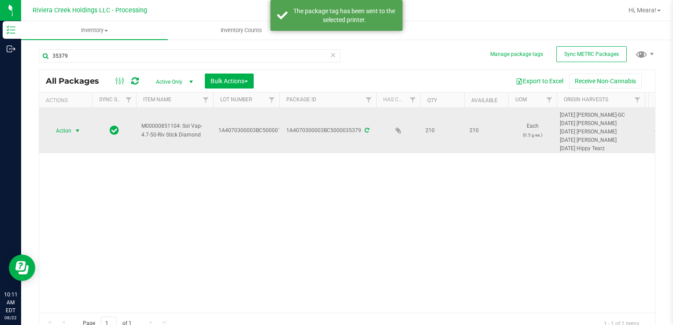
click at [64, 126] on span "Action" at bounding box center [60, 131] width 24 height 12
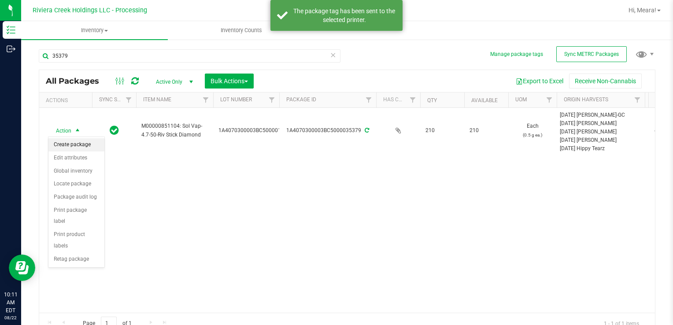
click at [76, 149] on li "Create package" at bounding box center [76, 144] width 56 height 13
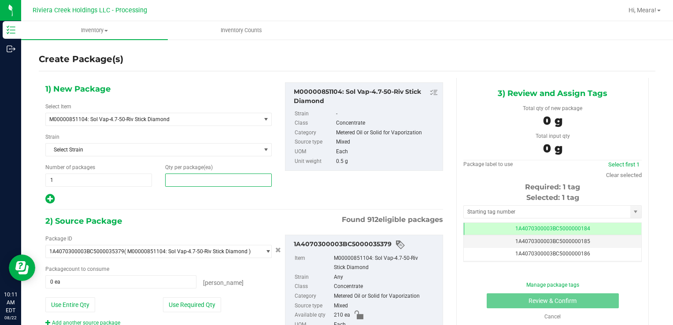
drag, startPoint x: 232, startPoint y: 184, endPoint x: 228, endPoint y: 181, distance: 4.5
click at [231, 182] on span at bounding box center [218, 179] width 107 height 13
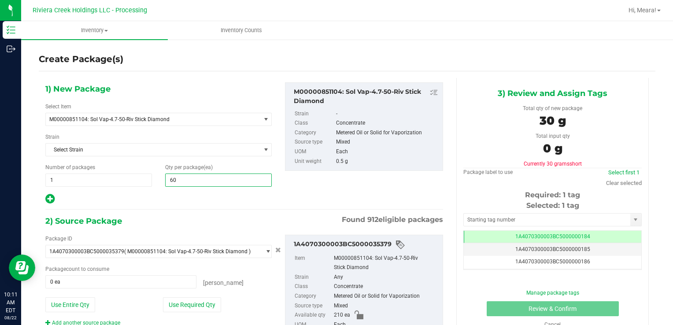
drag, startPoint x: 185, startPoint y: 300, endPoint x: 185, endPoint y: 294, distance: 6.2
click at [185, 299] on button "Use Required Qty" at bounding box center [192, 304] width 58 height 15
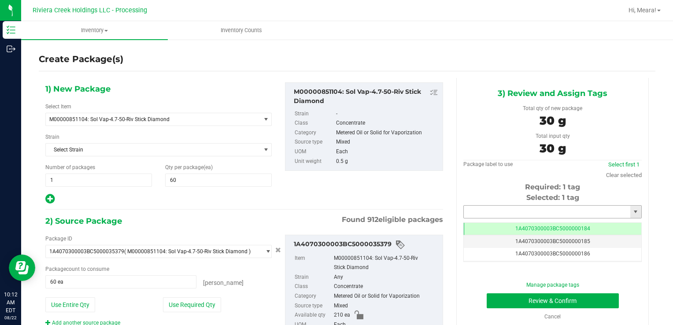
click at [509, 214] on input "text" at bounding box center [547, 212] width 166 height 12
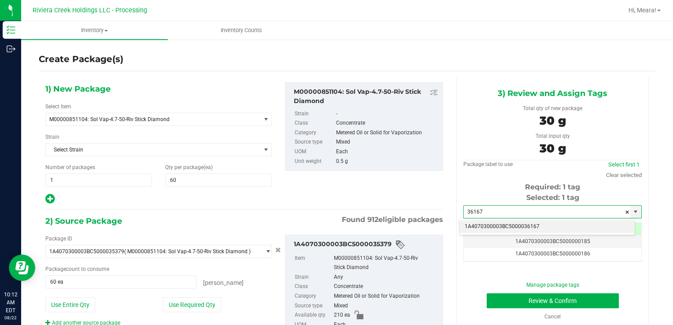
click at [512, 224] on li "1A4070300003BC5000036167" at bounding box center [546, 226] width 175 height 13
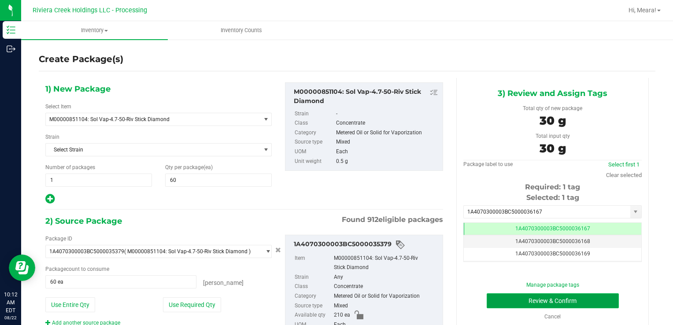
click at [493, 293] on button "Review & Confirm" at bounding box center [552, 300] width 132 height 15
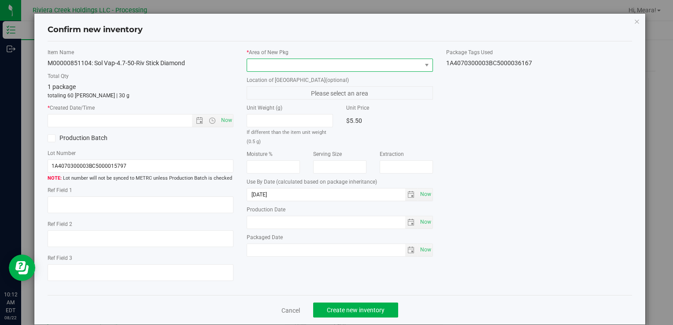
click at [354, 59] on span at bounding box center [334, 65] width 174 height 12
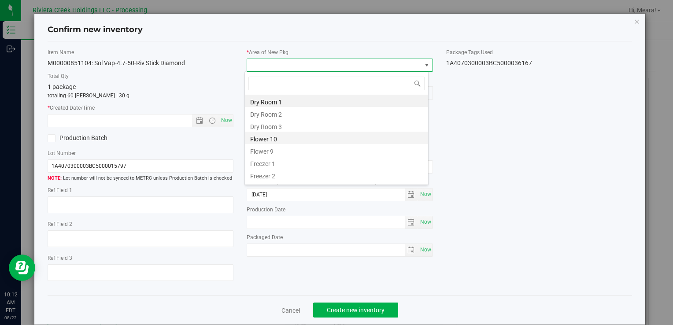
drag, startPoint x: 283, startPoint y: 136, endPoint x: 229, endPoint y: 117, distance: 56.8
click at [282, 136] on li "Flower 10" at bounding box center [336, 138] width 183 height 12
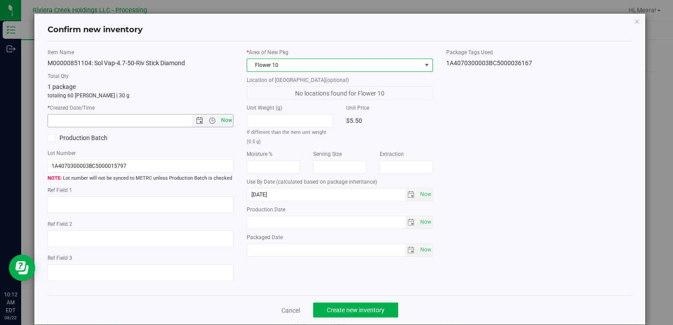
click at [229, 116] on span "Now" at bounding box center [226, 120] width 15 height 13
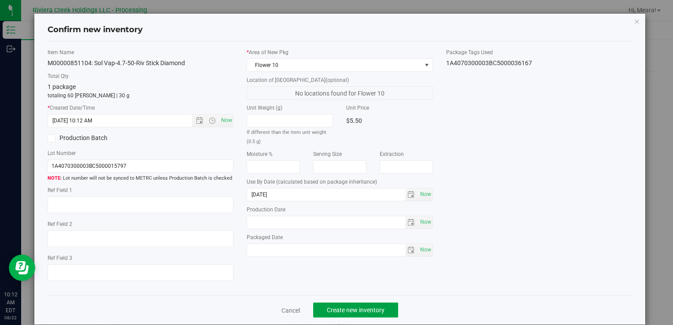
click at [363, 302] on button "Create new inventory" at bounding box center [355, 309] width 85 height 15
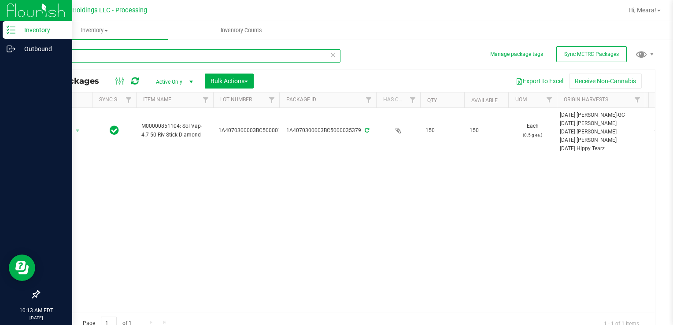
drag, startPoint x: 93, startPoint y: 50, endPoint x: 14, endPoint y: 63, distance: 80.3
click at [14, 63] on div "Inventory Outbound 10:13 AM EDT [DATE] 08/22 Riviera Creek Holdings LLC - Proce…" at bounding box center [336, 162] width 673 height 325
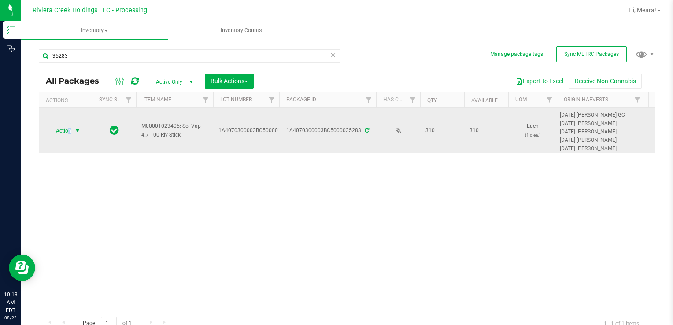
click at [69, 128] on span "Action" at bounding box center [60, 131] width 24 height 12
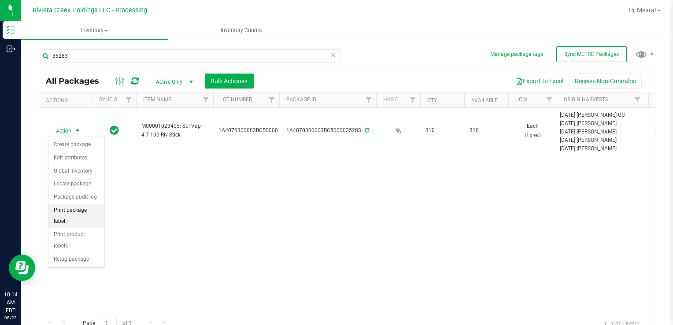
click at [90, 205] on li "Print package label" at bounding box center [76, 216] width 56 height 24
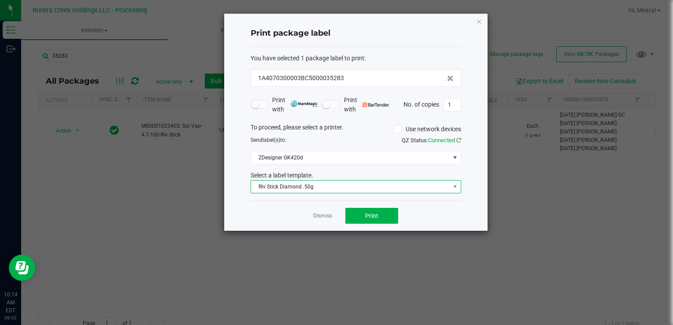
click at [293, 184] on span "Riv Stick Diamond .50g" at bounding box center [350, 187] width 199 height 12
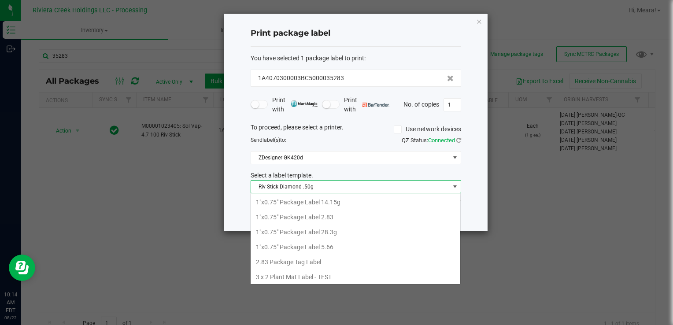
scroll to position [13, 210]
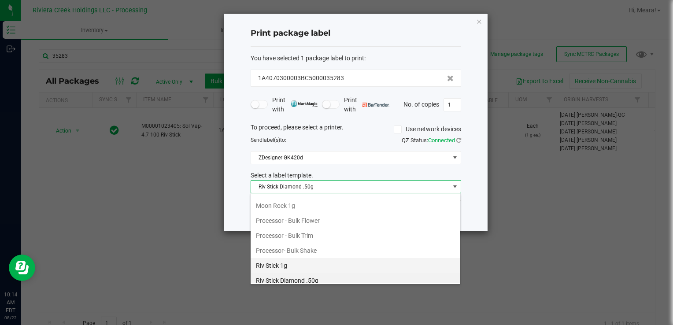
click at [300, 259] on li "Riv Stick 1g" at bounding box center [356, 265] width 210 height 15
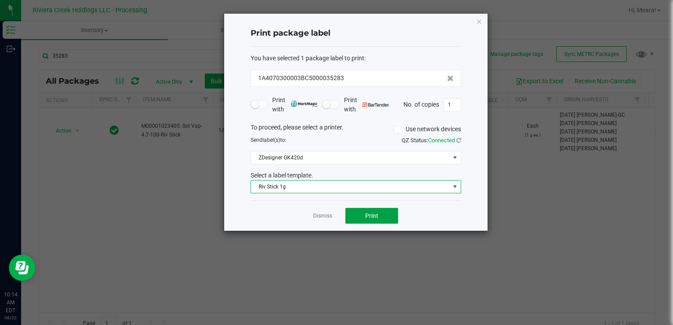
click at [367, 210] on button "Print" at bounding box center [371, 216] width 53 height 16
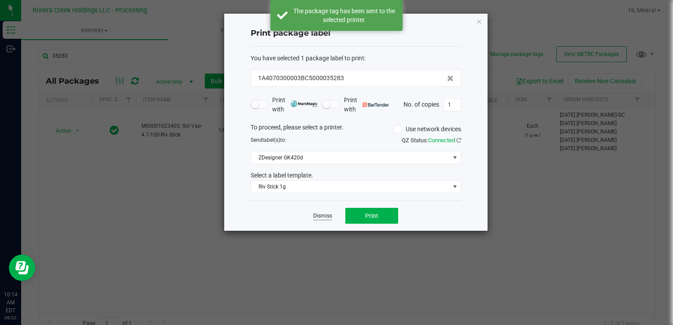
click at [322, 214] on link "Dismiss" at bounding box center [322, 215] width 19 height 7
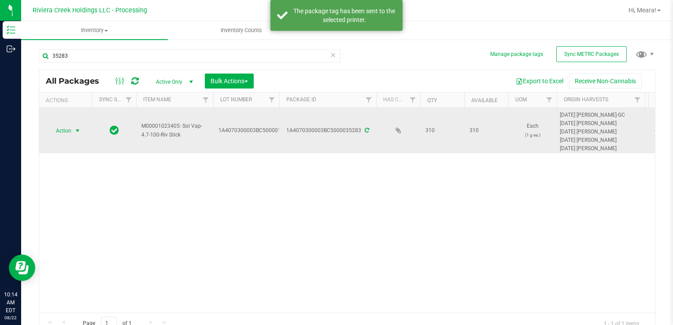
click at [66, 131] on span "Action" at bounding box center [60, 131] width 24 height 12
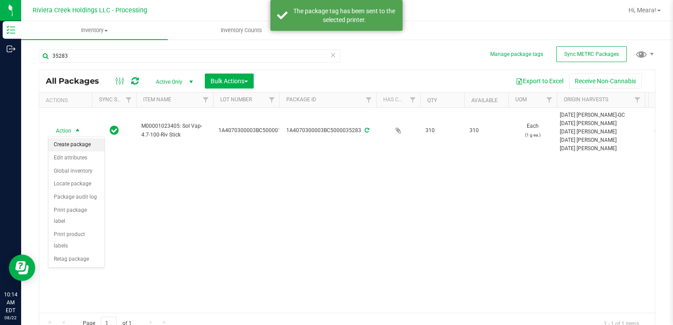
click at [72, 142] on li "Create package" at bounding box center [76, 144] width 56 height 13
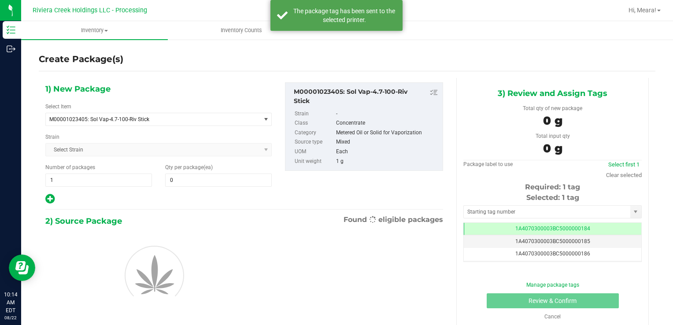
click at [182, 187] on div "1) New Package Select Item M00001023405: Sol Vap-4.7-100-Riv Stick M00000012402…" at bounding box center [159, 143] width 240 height 122
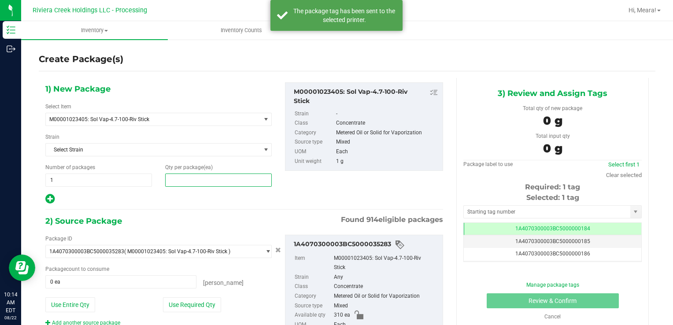
click at [183, 179] on span at bounding box center [218, 179] width 107 height 13
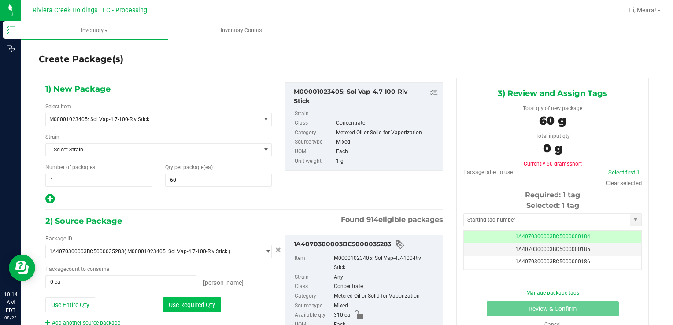
drag, startPoint x: 179, startPoint y: 304, endPoint x: 180, endPoint y: 297, distance: 6.7
click at [179, 304] on button "Use Required Qty" at bounding box center [192, 304] width 58 height 15
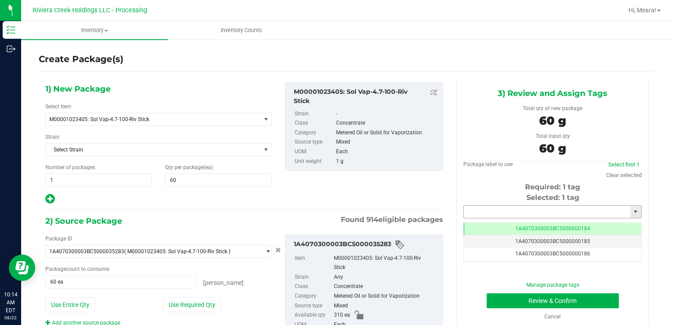
click at [518, 212] on input "text" at bounding box center [547, 212] width 166 height 12
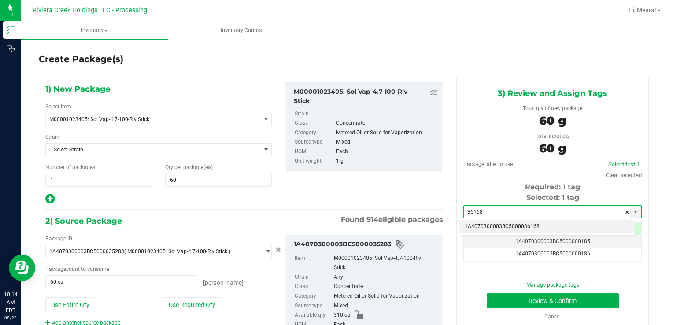
click at [516, 221] on li "1A4070300003BC5000036168" at bounding box center [546, 226] width 175 height 13
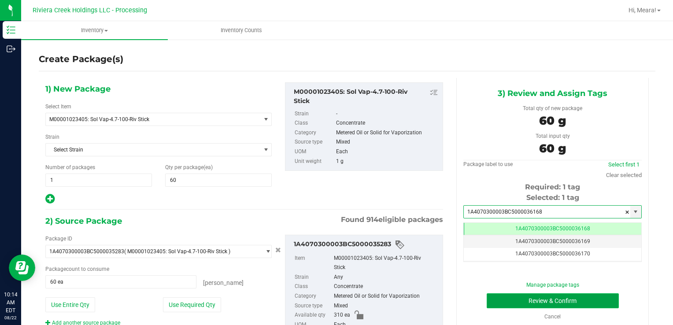
click at [495, 299] on button "Review & Confirm" at bounding box center [552, 300] width 132 height 15
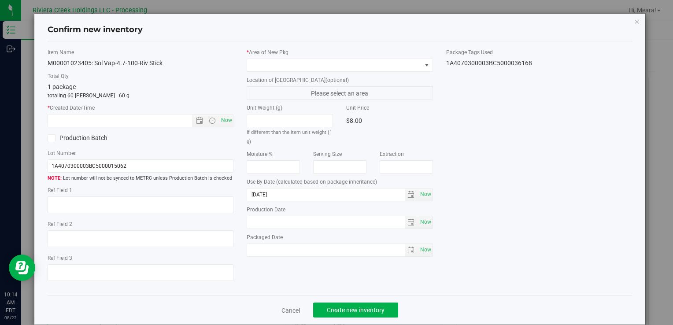
drag, startPoint x: 383, startPoint y: 55, endPoint x: 382, endPoint y: 64, distance: 9.8
click at [383, 55] on label "* Area of [GEOGRAPHIC_DATA]" at bounding box center [340, 52] width 186 height 8
click at [382, 65] on span at bounding box center [334, 65] width 174 height 12
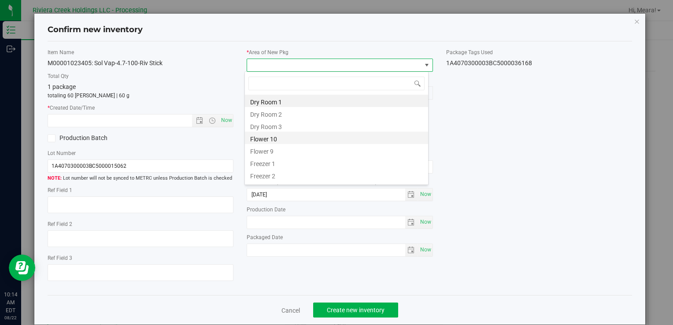
click at [271, 139] on li "Flower 10" at bounding box center [336, 138] width 183 height 12
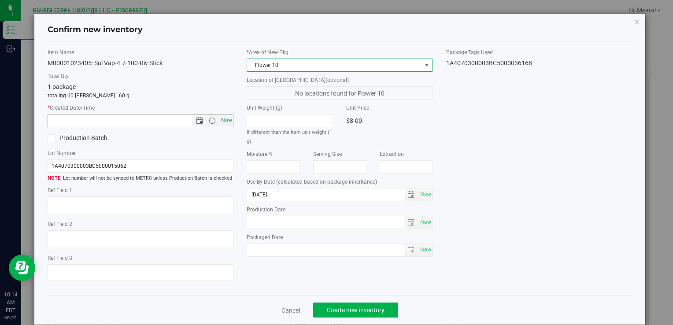
click at [229, 122] on span "Now" at bounding box center [226, 120] width 15 height 13
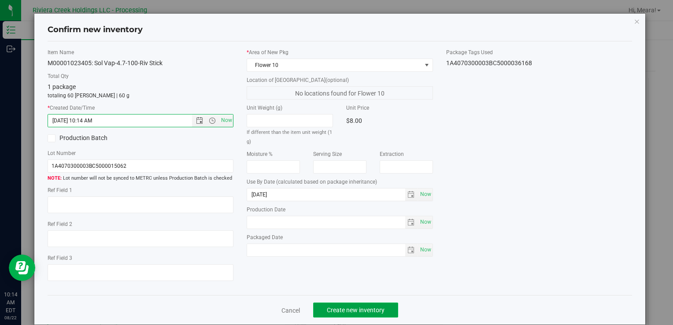
click at [348, 306] on span "Create new inventory" at bounding box center [356, 309] width 58 height 7
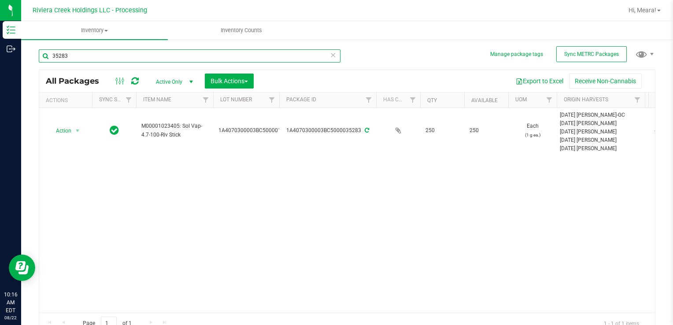
drag, startPoint x: 89, startPoint y: 56, endPoint x: 496, endPoint y: 200, distance: 431.5
click at [0, 55] on html "Inventory Outbound 10:16 AM EDT [DATE] 08/22 Riviera Creek Holdings LLC - Proce…" at bounding box center [336, 162] width 673 height 325
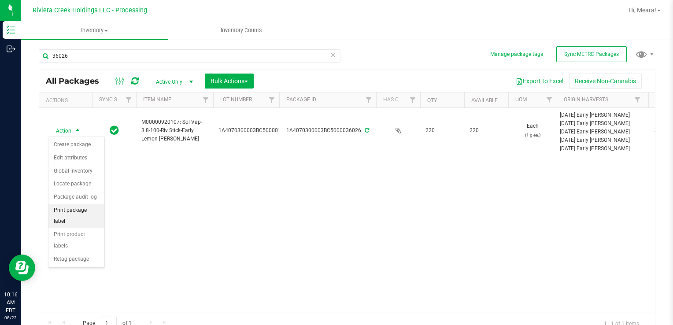
drag, startPoint x: 92, startPoint y: 209, endPoint x: 101, endPoint y: 207, distance: 9.0
click at [92, 208] on li "Print package label" at bounding box center [76, 216] width 56 height 24
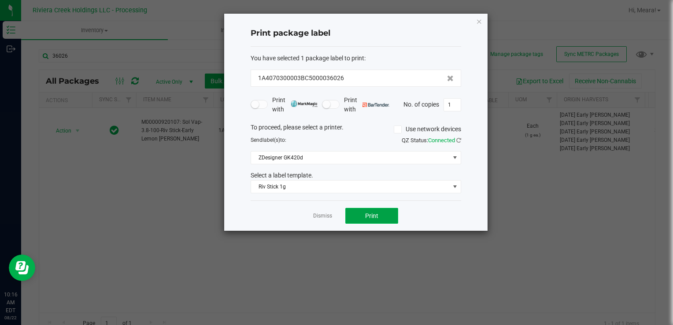
click at [371, 220] on button "Print" at bounding box center [371, 216] width 53 height 16
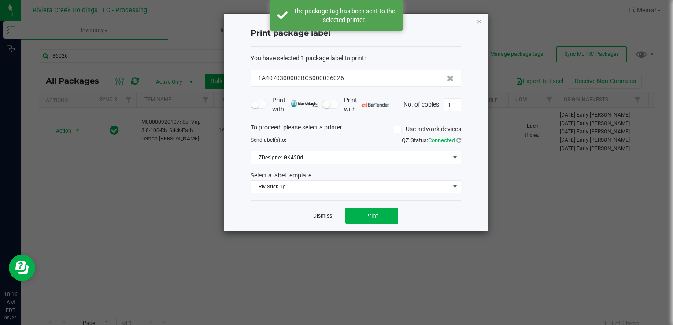
drag, startPoint x: 326, startPoint y: 215, endPoint x: 208, endPoint y: 173, distance: 124.8
click at [326, 215] on link "Dismiss" at bounding box center [322, 215] width 19 height 7
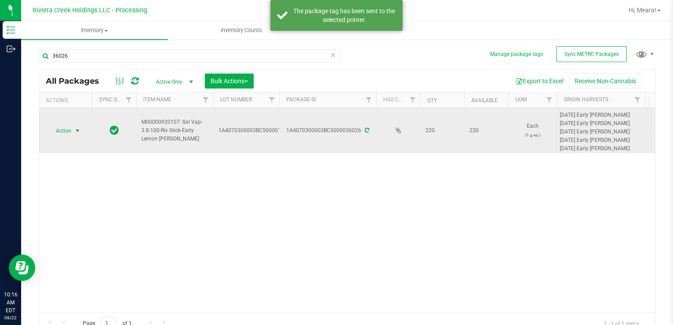
drag, startPoint x: 48, startPoint y: 131, endPoint x: 63, endPoint y: 134, distance: 15.3
click at [49, 131] on span "Action" at bounding box center [60, 131] width 24 height 12
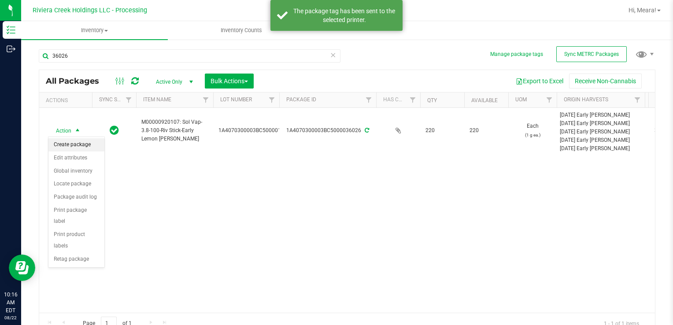
click at [72, 145] on li "Create package" at bounding box center [76, 144] width 56 height 13
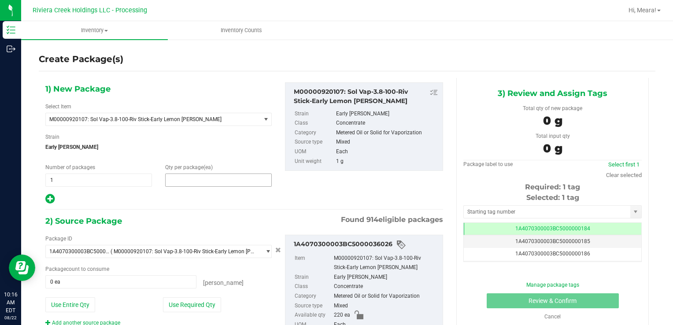
click at [191, 181] on span at bounding box center [218, 179] width 107 height 13
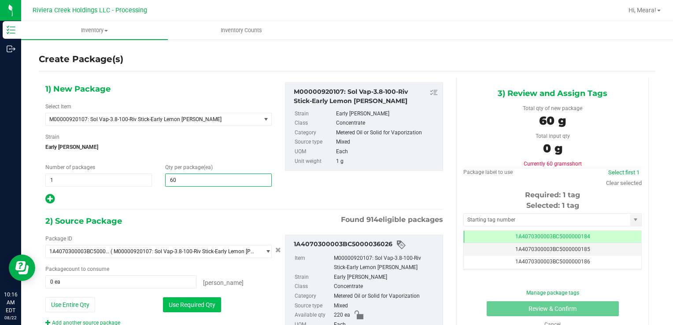
click at [172, 302] on button "Use Required Qty" at bounding box center [192, 304] width 58 height 15
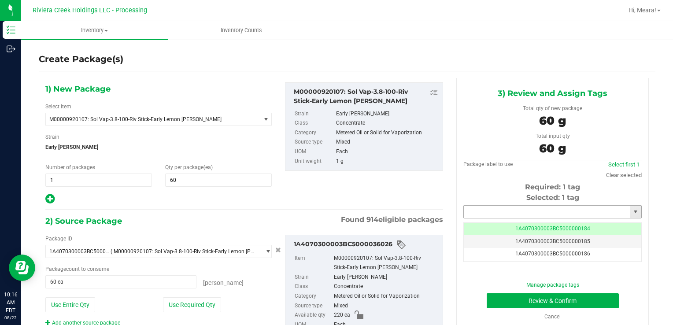
click at [492, 210] on input "text" at bounding box center [547, 212] width 166 height 12
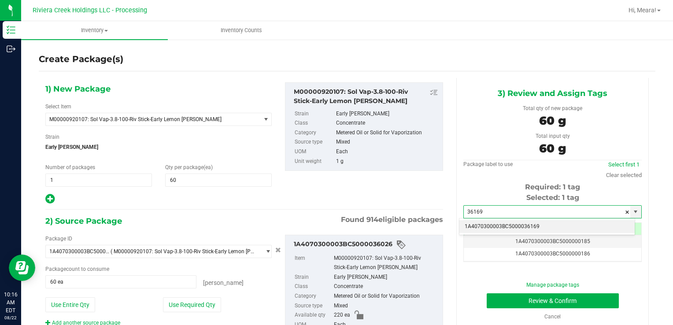
drag, startPoint x: 486, startPoint y: 234, endPoint x: 480, endPoint y: 232, distance: 6.3
click at [484, 233] on div "1A4070300003BC5000036169 No matching tags" at bounding box center [547, 226] width 176 height 17
click at [479, 230] on li "1A4070300003BC5000036169" at bounding box center [546, 226] width 175 height 13
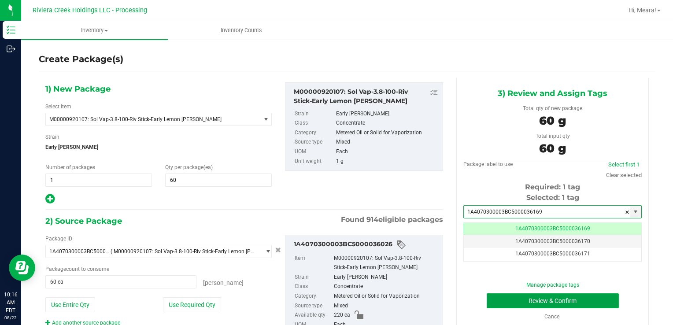
click at [495, 302] on button "Review & Confirm" at bounding box center [552, 300] width 132 height 15
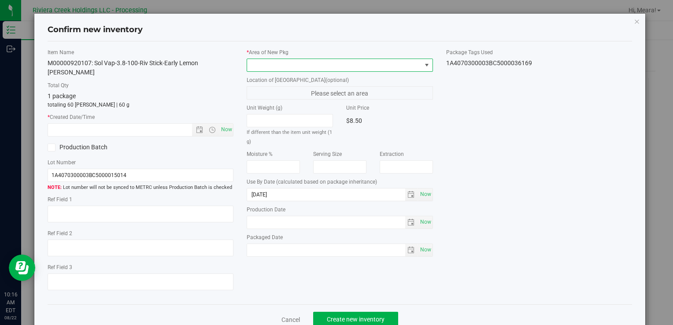
click at [329, 62] on span at bounding box center [334, 65] width 174 height 12
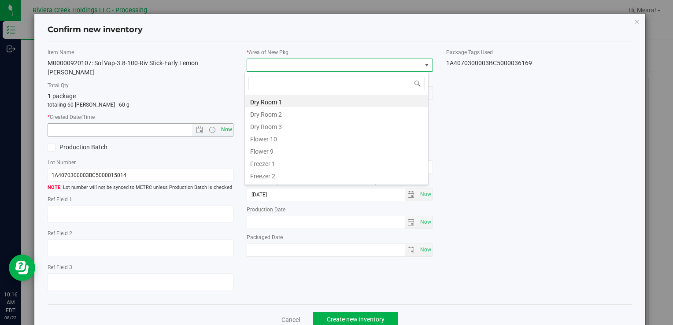
drag, startPoint x: 271, startPoint y: 139, endPoint x: 222, endPoint y: 121, distance: 52.7
click at [270, 139] on li "Flower 10" at bounding box center [336, 138] width 183 height 12
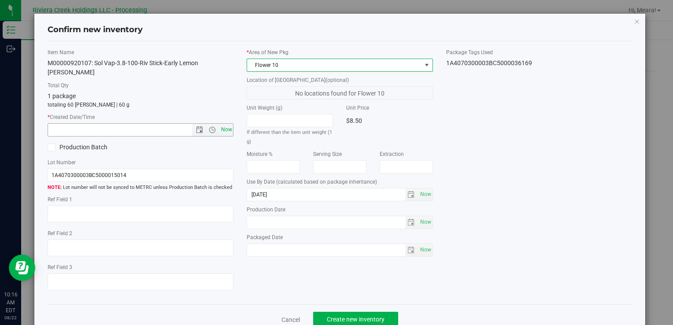
drag, startPoint x: 219, startPoint y: 118, endPoint x: 257, endPoint y: 161, distance: 57.7
click at [219, 123] on span "Now" at bounding box center [226, 129] width 15 height 13
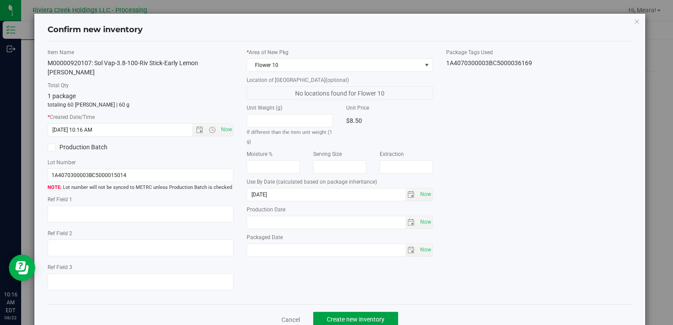
click at [343, 313] on button "Create new inventory" at bounding box center [355, 319] width 85 height 15
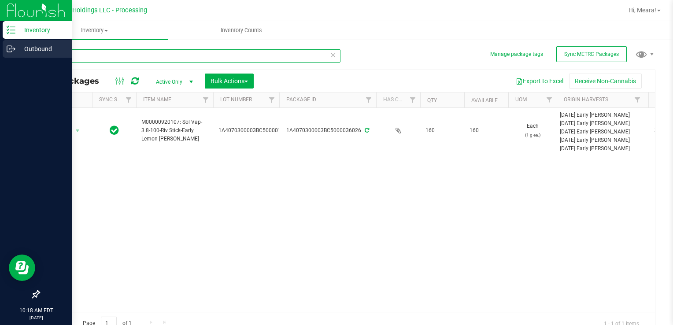
drag, startPoint x: 97, startPoint y: 52, endPoint x: 18, endPoint y: 54, distance: 79.3
click at [18, 54] on div "Inventory Outbound 10:18 AM EDT 08/22/2025 08/22 Riviera Creek Holdings LLC - P…" at bounding box center [336, 162] width 673 height 325
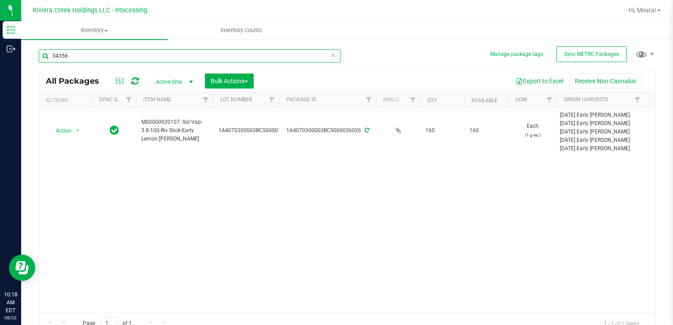
type input "34356"
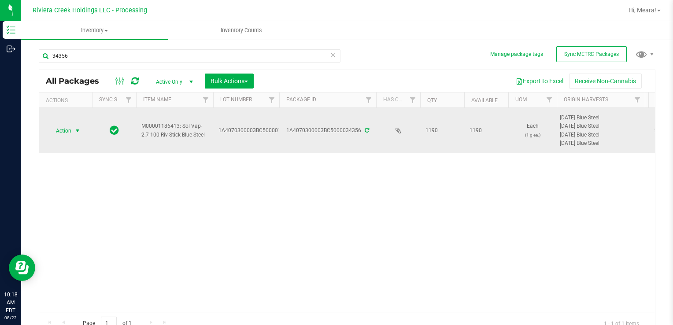
click at [73, 129] on span "select" at bounding box center [77, 131] width 11 height 12
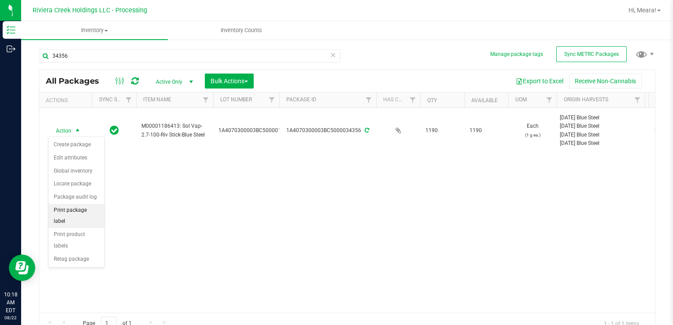
drag, startPoint x: 93, startPoint y: 207, endPoint x: 99, endPoint y: 209, distance: 5.6
click at [93, 207] on li "Print package label" at bounding box center [76, 216] width 56 height 24
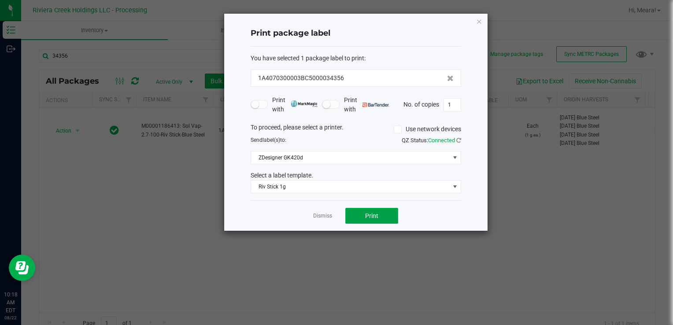
click at [377, 216] on span "Print" at bounding box center [371, 215] width 13 height 7
click at [323, 214] on link "Dismiss" at bounding box center [322, 215] width 19 height 7
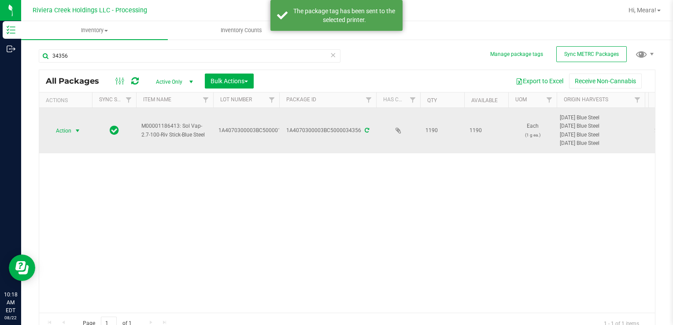
click at [66, 131] on span "Action" at bounding box center [60, 131] width 24 height 12
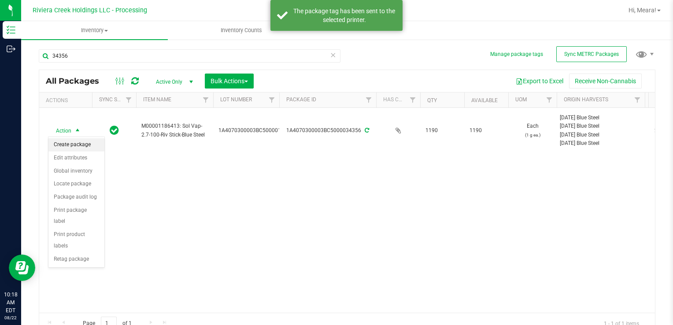
click at [74, 141] on li "Create package" at bounding box center [76, 144] width 56 height 13
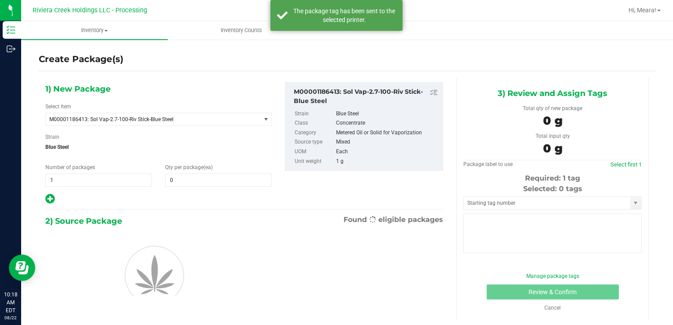
type input "0"
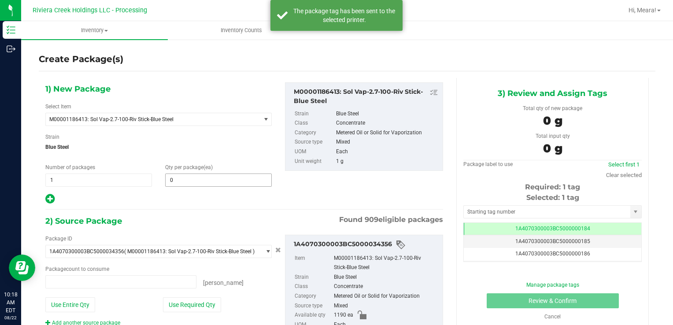
type input "0 ea"
click at [183, 178] on span at bounding box center [218, 179] width 107 height 13
type input "60"
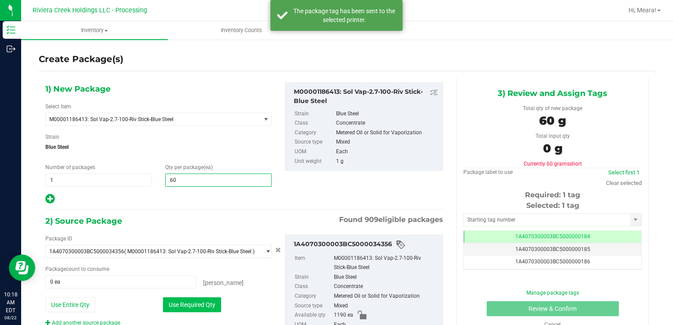
type input "60"
click at [185, 307] on button "Use Required Qty" at bounding box center [192, 304] width 58 height 15
type input "60 ea"
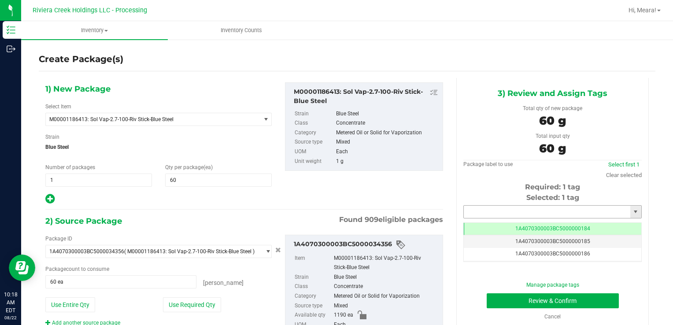
click at [488, 210] on input "text" at bounding box center [547, 212] width 166 height 12
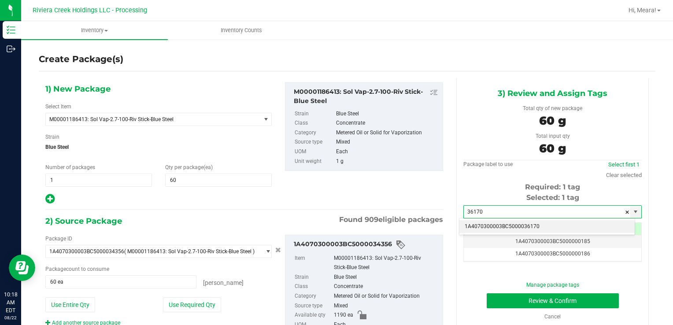
click at [489, 228] on li "1A4070300003BC5000036170" at bounding box center [546, 226] width 175 height 13
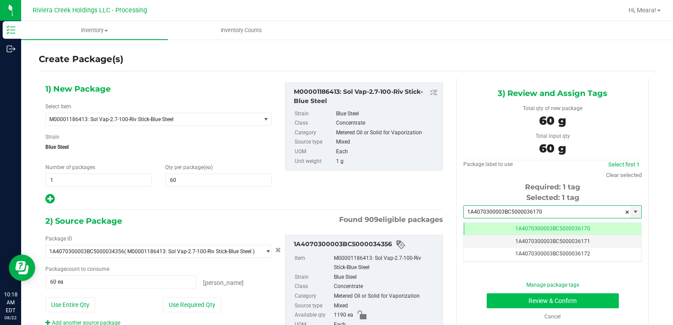
type input "1A4070300003BC5000036170"
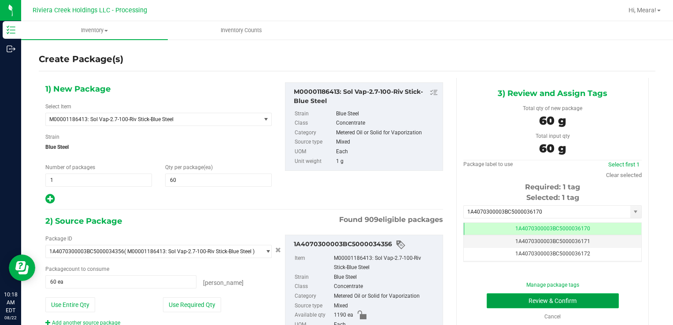
click at [493, 300] on button "Review & Confirm" at bounding box center [552, 300] width 132 height 15
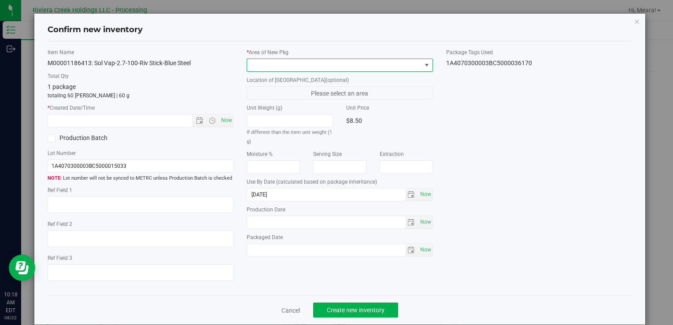
drag, startPoint x: 335, startPoint y: 67, endPoint x: 326, endPoint y: 70, distance: 10.2
click at [335, 66] on span at bounding box center [334, 65] width 174 height 12
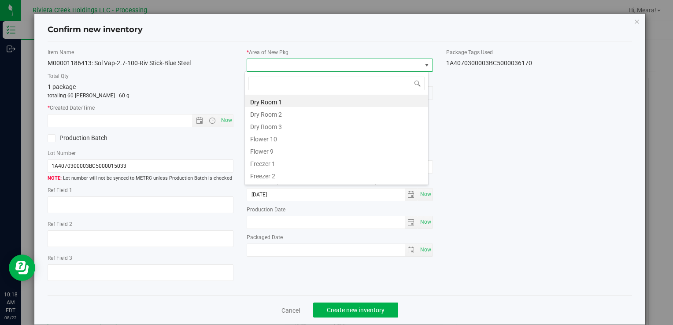
click at [269, 139] on li "Flower 10" at bounding box center [336, 138] width 183 height 12
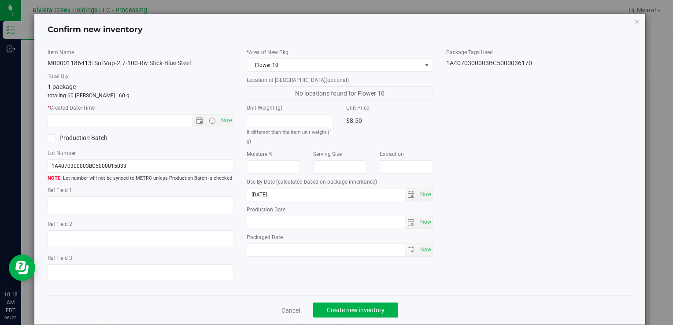
drag, startPoint x: 237, startPoint y: 117, endPoint x: 232, endPoint y: 117, distance: 5.3
click at [232, 117] on div "Item Name M00001186413: Sol Vap-2.7-100-Riv Stick-Blue Steel Total Qty 1 packag…" at bounding box center [339, 168] width 597 height 240
click at [228, 118] on span "Now" at bounding box center [226, 120] width 15 height 13
type input "8/22/2025 10:18 AM"
click at [368, 314] on button "Create new inventory" at bounding box center [355, 309] width 85 height 15
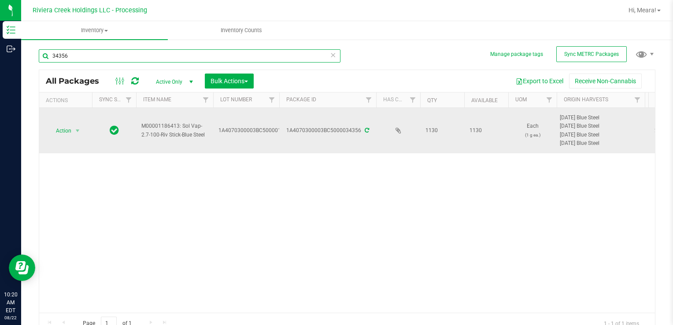
drag, startPoint x: 10, startPoint y: 59, endPoint x: 444, endPoint y: 144, distance: 442.2
click at [0, 59] on html "Inventory Outbound 10:20 AM EDT 08/22/2025 08/22 Riviera Creek Holdings LLC - P…" at bounding box center [336, 162] width 673 height 325
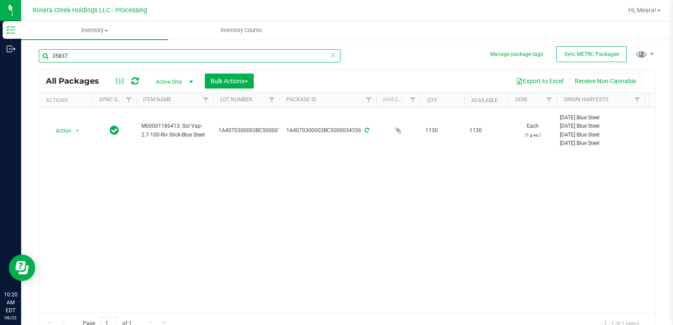
type input "35837"
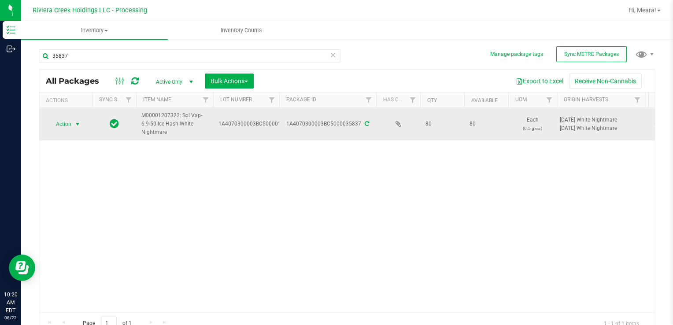
click at [66, 126] on span "Action" at bounding box center [60, 124] width 24 height 12
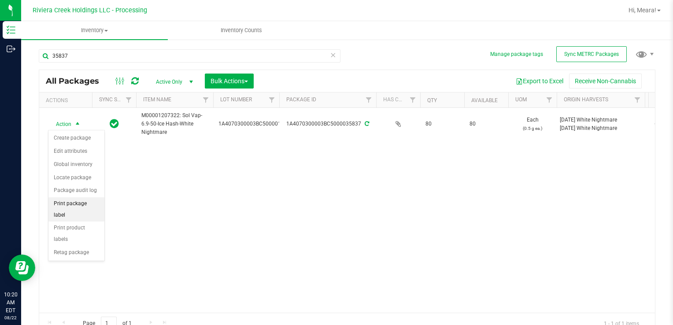
drag, startPoint x: 78, startPoint y: 203, endPoint x: 102, endPoint y: 192, distance: 26.2
click at [79, 202] on li "Print package label" at bounding box center [76, 209] width 56 height 24
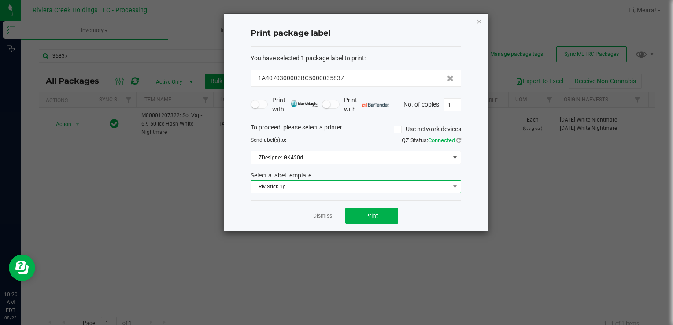
click at [271, 184] on span "Riv Stick 1g" at bounding box center [350, 187] width 199 height 12
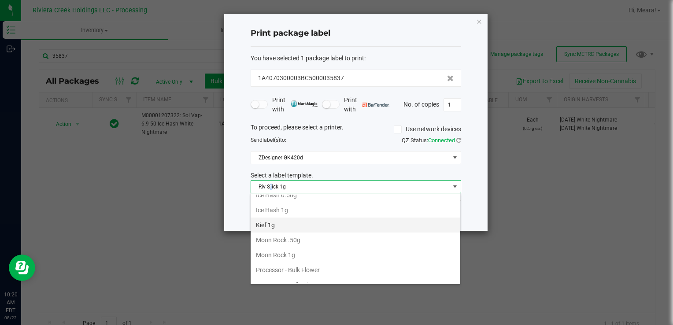
scroll to position [297, 0]
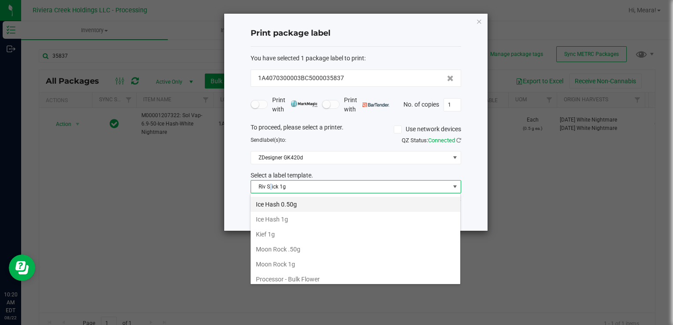
click at [292, 206] on li "Ice Hash 0.50g" at bounding box center [356, 204] width 210 height 15
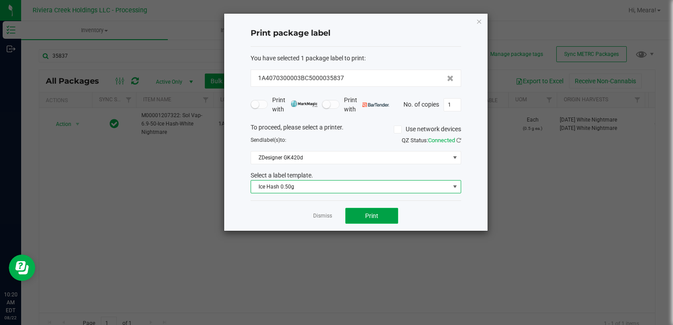
click at [351, 214] on button "Print" at bounding box center [371, 216] width 53 height 16
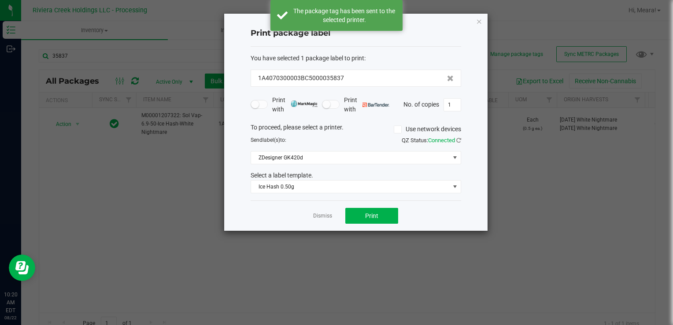
click at [320, 214] on link "Dismiss" at bounding box center [322, 215] width 19 height 7
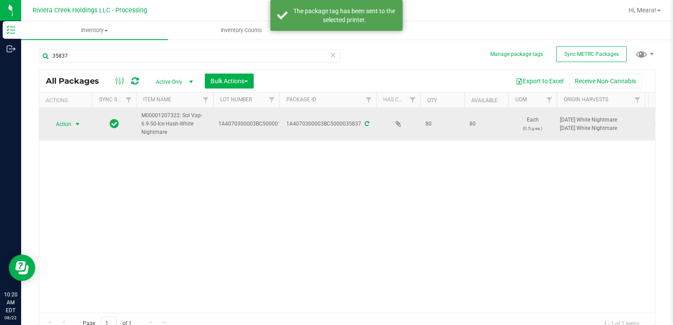
click at [66, 126] on span "Action" at bounding box center [60, 124] width 24 height 12
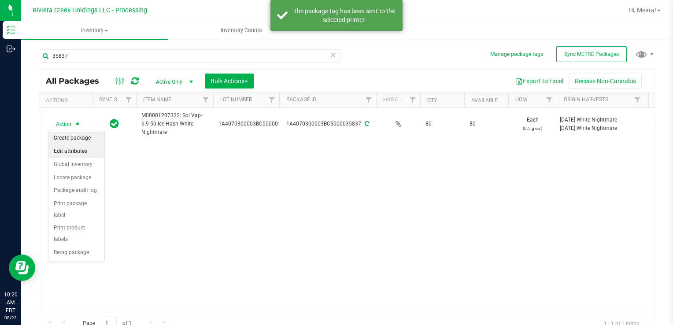
click at [73, 135] on li "Create package" at bounding box center [76, 138] width 56 height 13
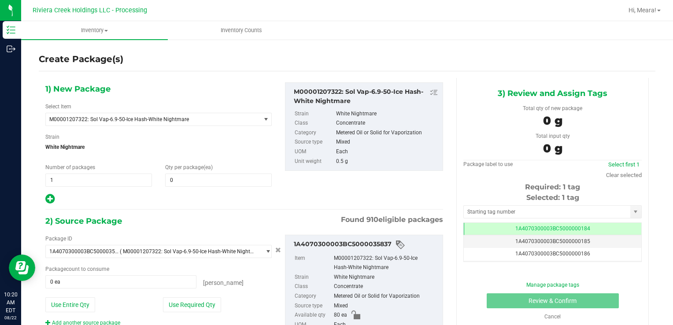
click at [188, 172] on div "Qty per package (ea) 0 0" at bounding box center [218, 174] width 120 height 23
click at [191, 174] on span at bounding box center [218, 179] width 107 height 13
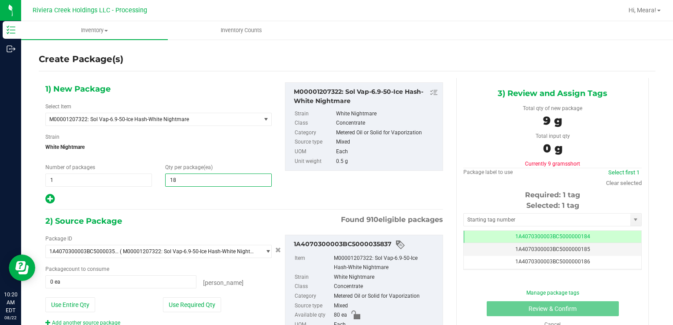
type input "180"
click at [203, 301] on button "Use Required Qty" at bounding box center [192, 304] width 58 height 15
type input "80 ea"
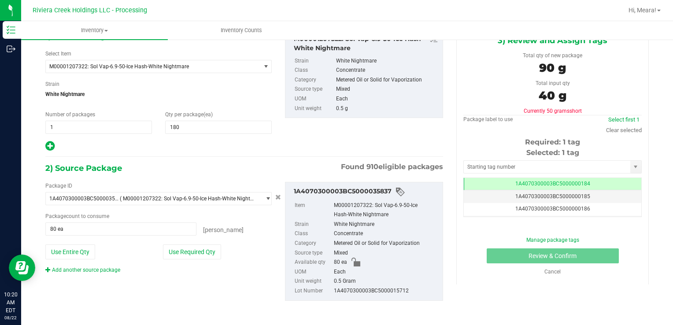
click at [104, 264] on div "Package ID 1A4070300003BC5000035837 ( M00001207322: Sol Vap-6.9-50-Ice Hash-Whi…" at bounding box center [159, 228] width 240 height 92
click at [106, 269] on link "Add another source package" at bounding box center [82, 270] width 75 height 6
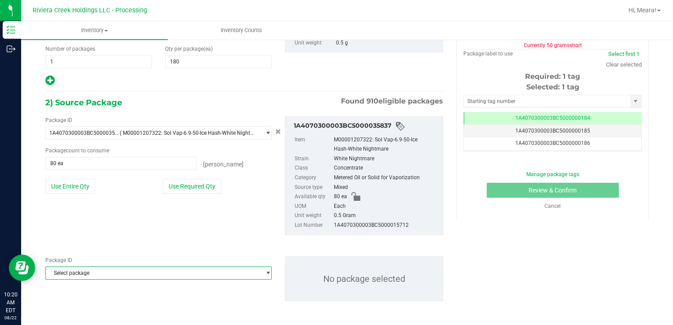
click at [116, 272] on span "Select package" at bounding box center [153, 273] width 214 height 12
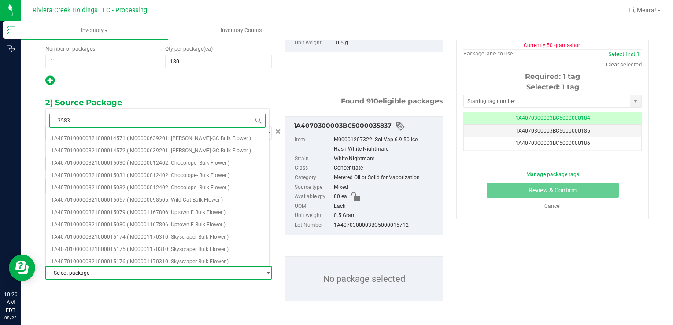
type input "35836"
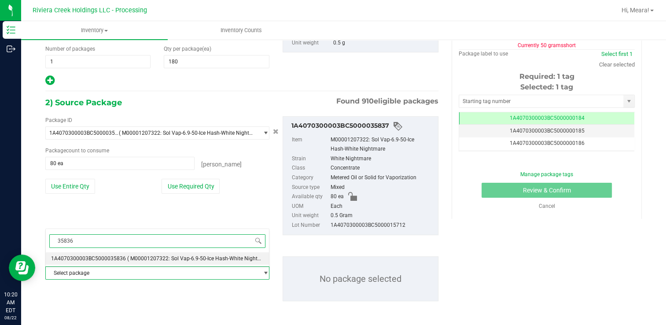
click at [123, 257] on li "1A4070300003BC5000035836 ( M00001207322: Sol Vap-6.9-50-Ice Hash-White Nightmar…" at bounding box center [157, 258] width 223 height 12
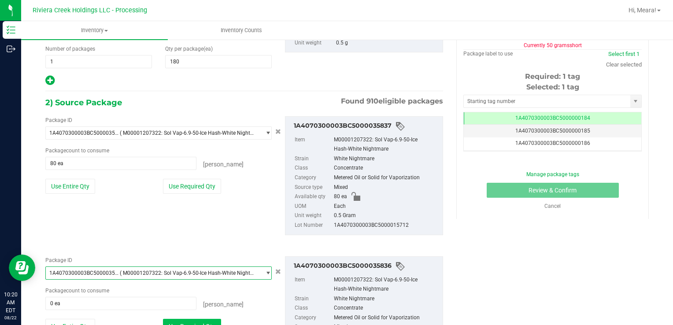
click at [194, 319] on button "Use Required Qty" at bounding box center [192, 326] width 58 height 15
type input "100 ea"
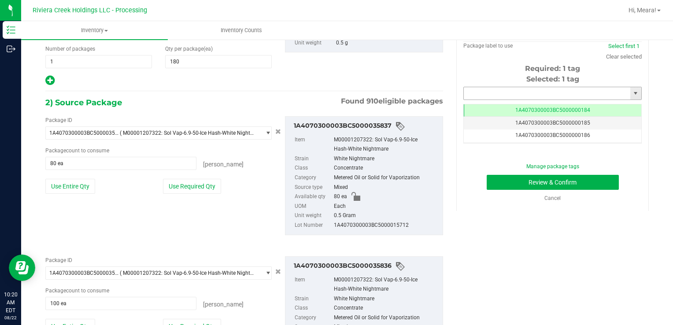
click at [477, 94] on input "text" at bounding box center [547, 93] width 166 height 12
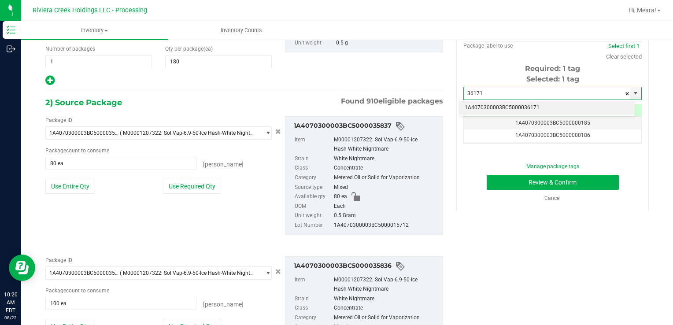
click at [479, 108] on li "1A4070300003BC5000036171" at bounding box center [546, 107] width 175 height 13
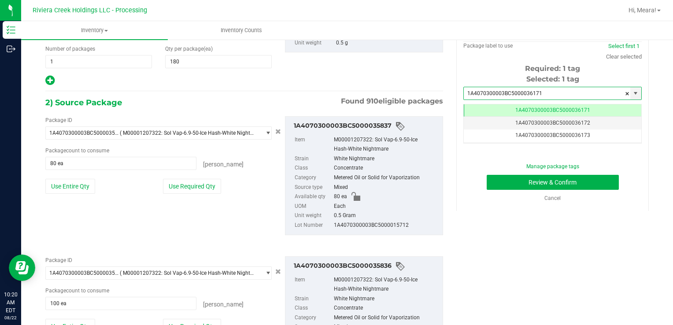
type input "1A4070300003BC5000036171"
drag, startPoint x: 490, startPoint y: 173, endPoint x: 492, endPoint y: 179, distance: 6.7
click at [490, 173] on div "Manage package tags Review & Confirm Cancel" at bounding box center [552, 182] width 165 height 40
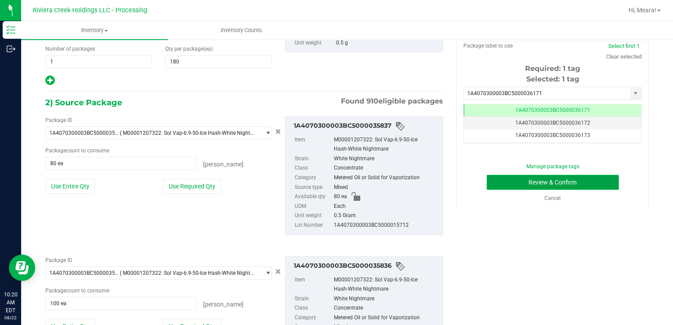
click at [494, 181] on button "Review & Confirm" at bounding box center [552, 182] width 132 height 15
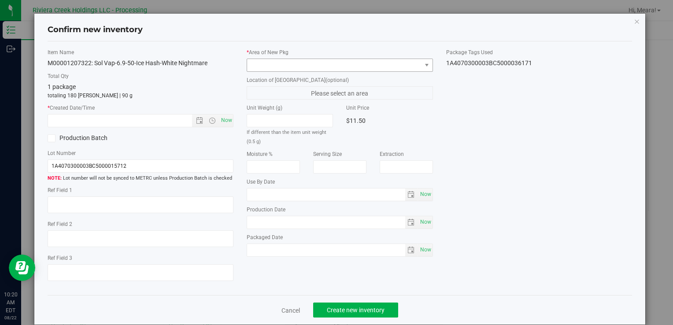
type input "[DATE]"
click at [346, 66] on span at bounding box center [334, 65] width 174 height 12
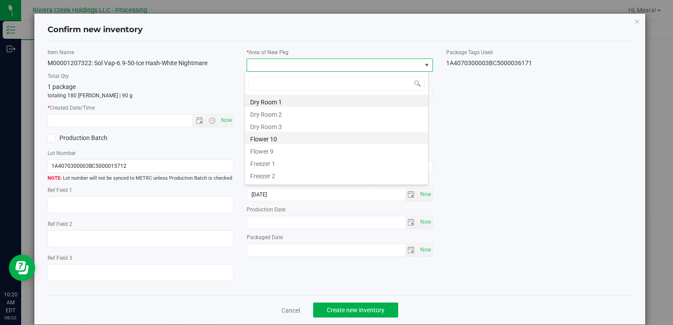
click at [285, 136] on li "Flower 10" at bounding box center [336, 138] width 183 height 12
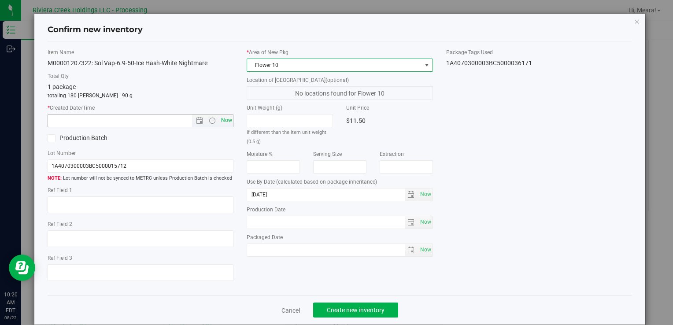
click at [227, 124] on span "Now" at bounding box center [226, 120] width 15 height 13
type input "8/22/2025 10:20 AM"
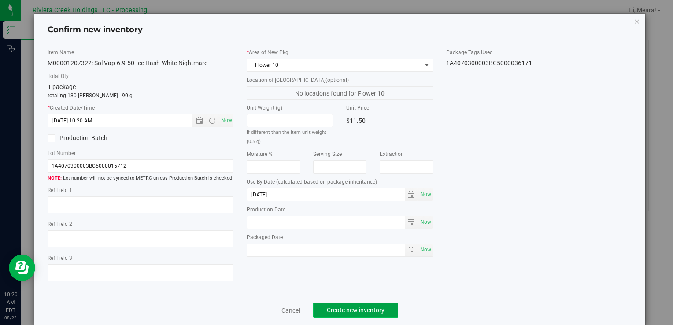
click at [343, 306] on span "Create new inventory" at bounding box center [356, 309] width 58 height 7
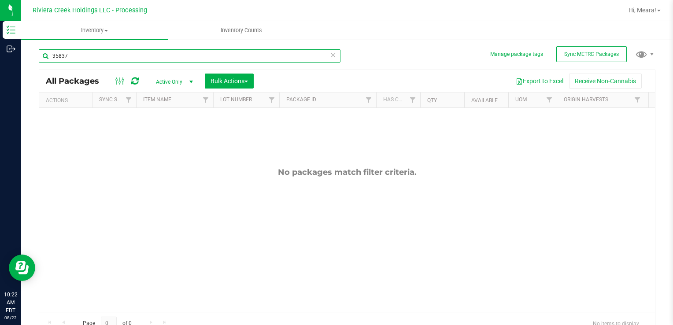
drag, startPoint x: 102, startPoint y: 54, endPoint x: 245, endPoint y: 96, distance: 149.2
click at [0, 59] on html "Inventory Outbound 10:22 AM EDT 08/22/2025 08/22 Riviera Creek Holdings LLC - P…" at bounding box center [336, 162] width 673 height 325
type input "35834"
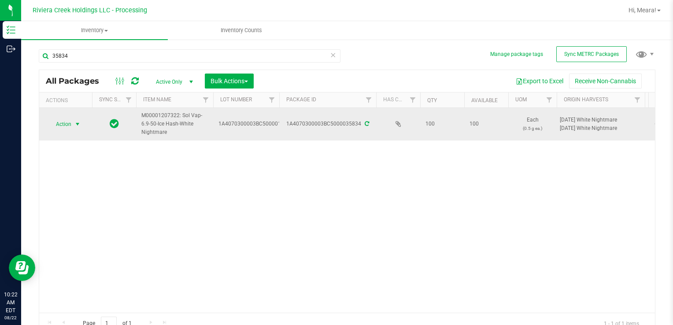
drag, startPoint x: 76, startPoint y: 127, endPoint x: 81, endPoint y: 139, distance: 12.7
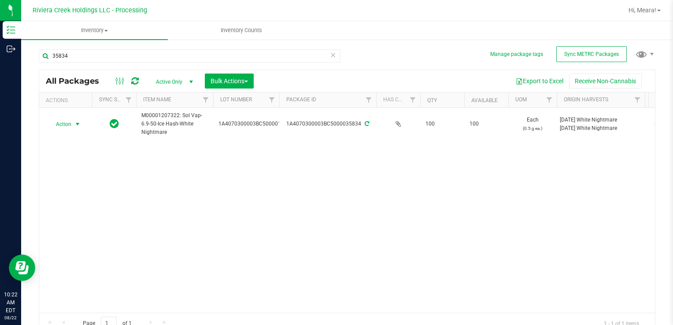
click at [75, 125] on span "select" at bounding box center [77, 124] width 7 height 7
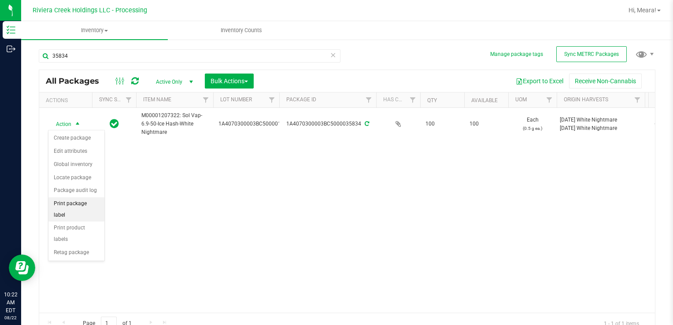
drag, startPoint x: 95, startPoint y: 207, endPoint x: 97, endPoint y: 200, distance: 7.0
click at [94, 206] on li "Print package label" at bounding box center [76, 209] width 56 height 24
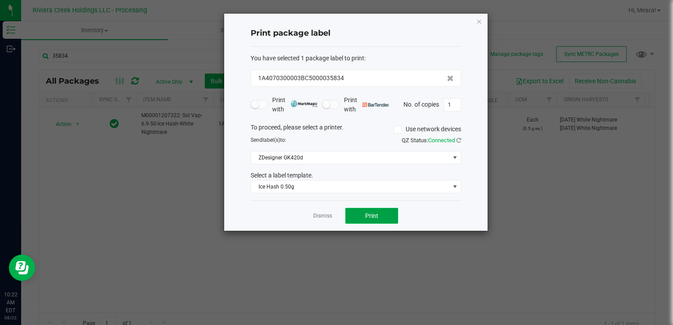
click at [363, 210] on button "Print" at bounding box center [371, 216] width 53 height 16
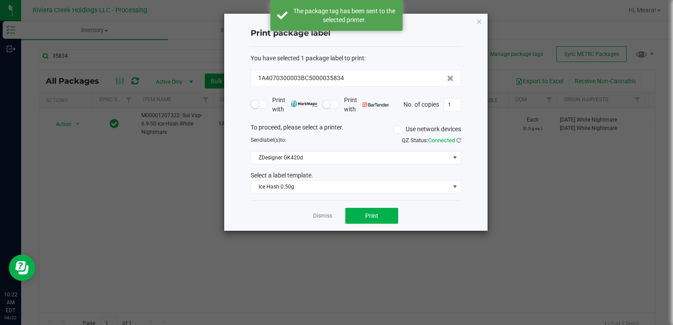
click at [328, 217] on link "Dismiss" at bounding box center [322, 215] width 19 height 7
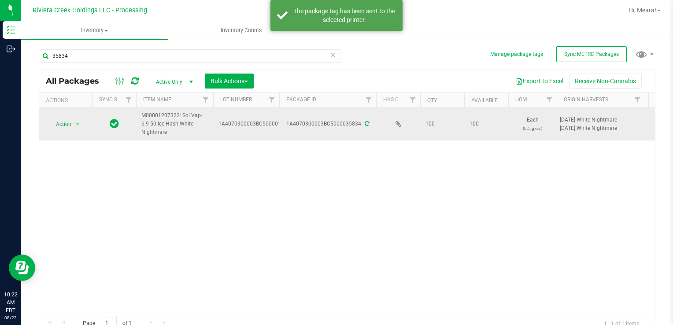
click at [70, 133] on td "Action Action Create package Edit attributes Global inventory Locate package Pa…" at bounding box center [65, 124] width 53 height 33
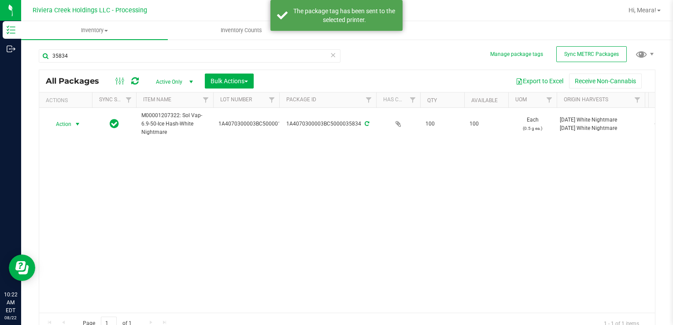
drag, startPoint x: 67, startPoint y: 125, endPoint x: 70, endPoint y: 135, distance: 10.6
click at [67, 125] on span "Action" at bounding box center [60, 124] width 24 height 12
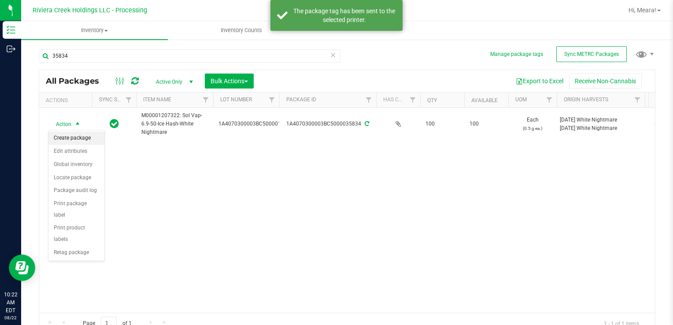
click at [72, 138] on li "Create package" at bounding box center [76, 138] width 56 height 13
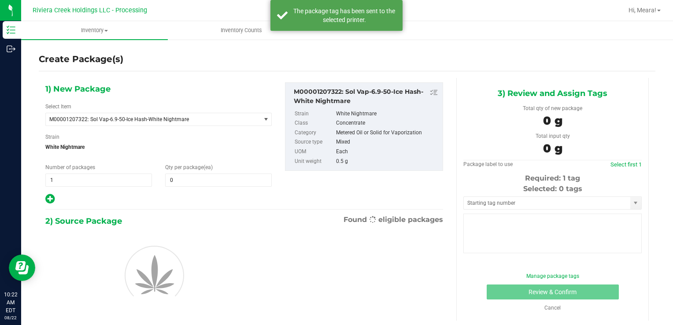
type input "0"
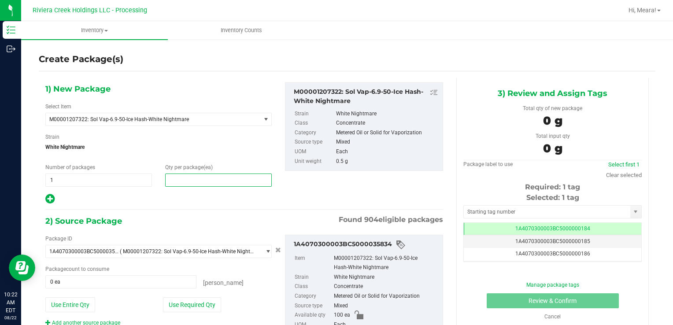
click at [241, 180] on span at bounding box center [218, 179] width 107 height 13
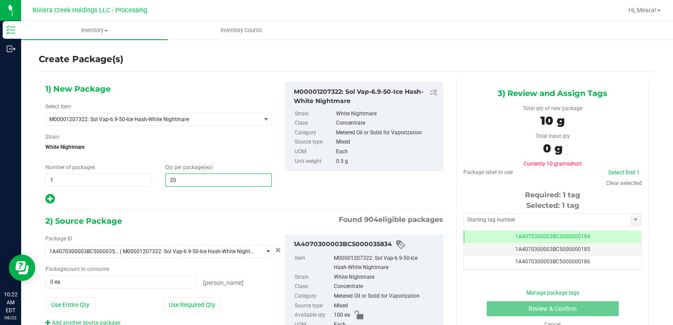
type input "200"
click at [183, 306] on button "Use Required Qty" at bounding box center [192, 304] width 58 height 15
type input "100 ea"
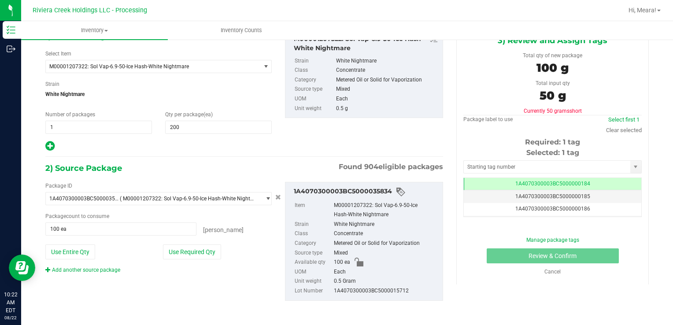
click at [104, 273] on div "Package ID 1A4070300003BC5000035834 ( M00001207322: Sol Vap-6.9-50-Ice Hash-Whi…" at bounding box center [244, 241] width 411 height 133
click at [105, 272] on link "Add another source package" at bounding box center [82, 270] width 75 height 6
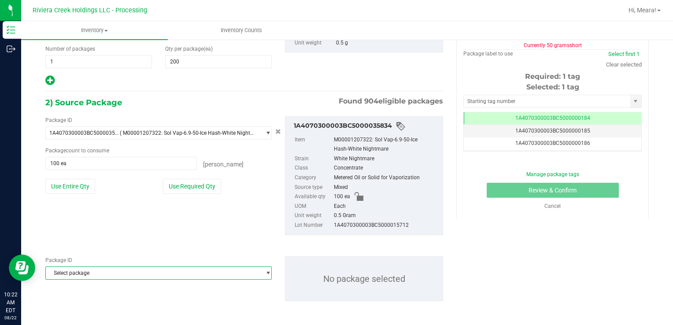
click at [112, 275] on span "Select package" at bounding box center [153, 273] width 214 height 12
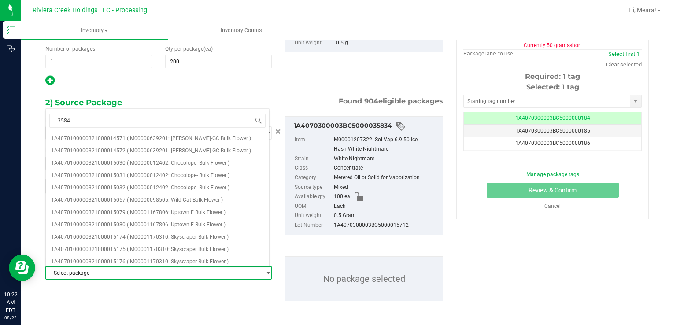
type input "35841"
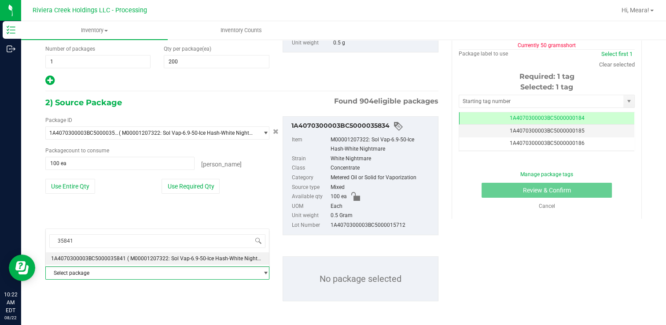
click at [117, 251] on div "35841 Select package 1A4070300003BC5000035841 ( M00001207322: Sol Vap-6.9-50-Ic…" at bounding box center [157, 246] width 224 height 37
click at [117, 256] on span "1A4070300003BC5000035841" at bounding box center [88, 258] width 75 height 6
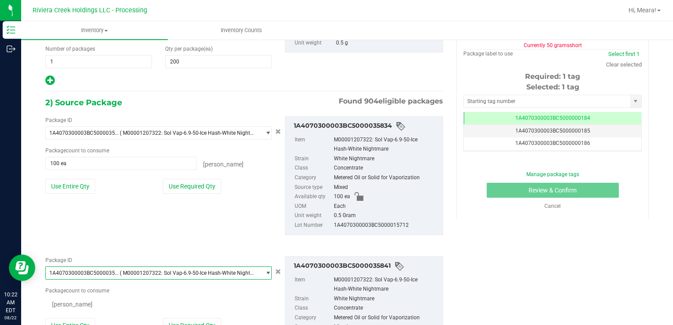
scroll to position [0, 0]
click at [183, 317] on div "Package ID 1A4070300003BC5000035841 ( M00001207322: Sol Vap-6.9-50-Ice Hash-Whi…" at bounding box center [159, 302] width 240 height 92
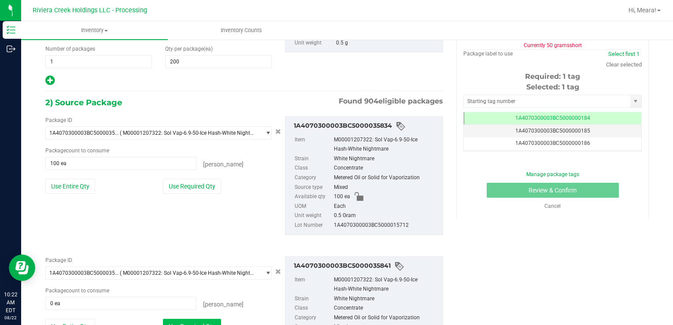
click at [183, 319] on button "Use Required Qty" at bounding box center [192, 326] width 58 height 15
type input "100 ea"
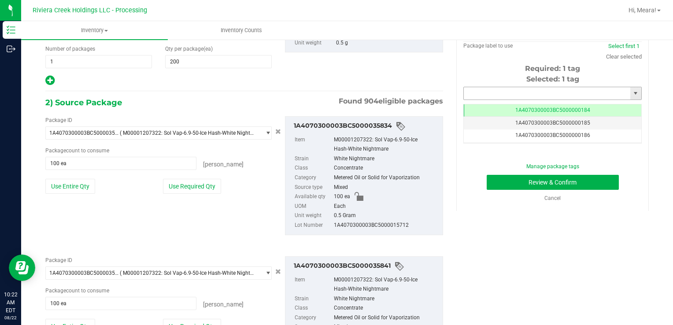
click at [515, 92] on input "text" at bounding box center [547, 93] width 166 height 12
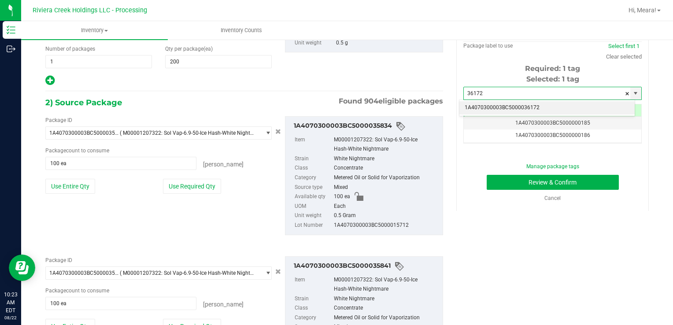
click at [514, 105] on li "1A4070300003BC5000036172" at bounding box center [546, 107] width 175 height 13
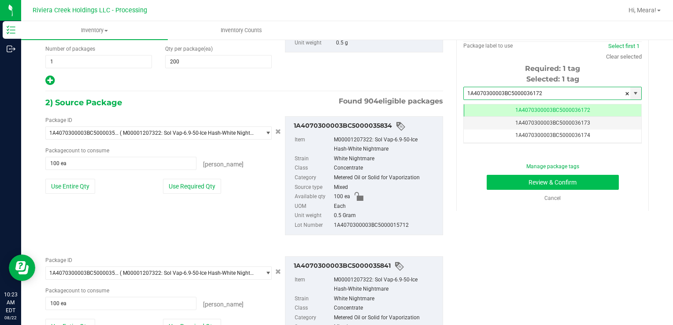
type input "1A4070300003BC5000036172"
click at [497, 184] on button "Review & Confirm" at bounding box center [552, 182] width 132 height 15
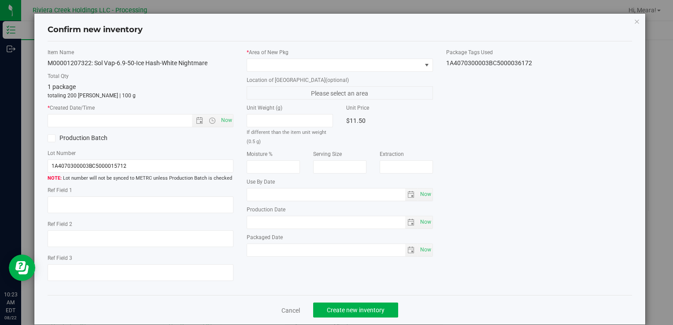
type input "[DATE]"
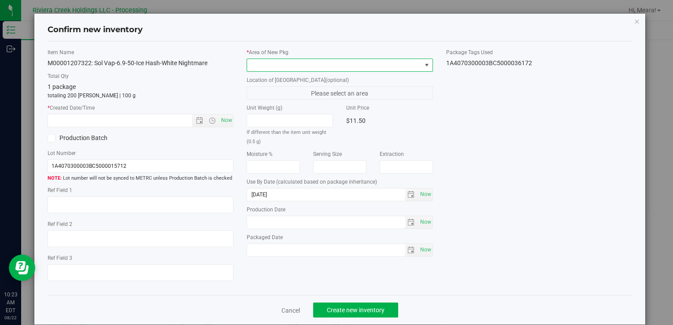
click at [391, 64] on span at bounding box center [334, 65] width 174 height 12
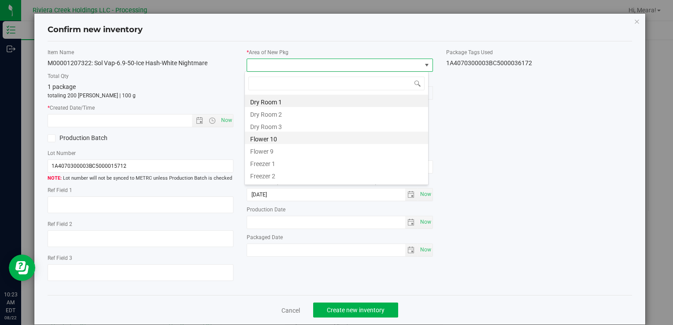
click at [273, 138] on li "Flower 10" at bounding box center [336, 138] width 183 height 12
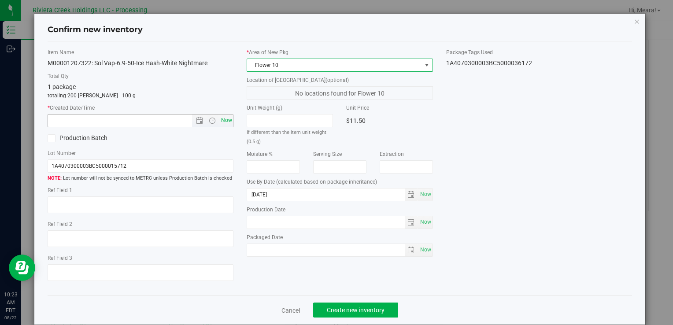
click at [219, 117] on span "Now" at bounding box center [226, 120] width 15 height 13
type input "8/22/2025 10:23 AM"
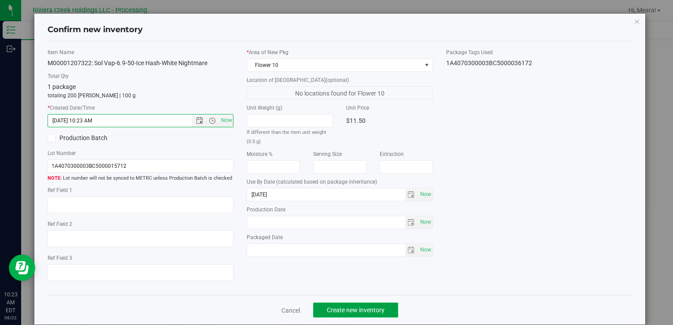
click at [359, 306] on span "Create new inventory" at bounding box center [356, 309] width 58 height 7
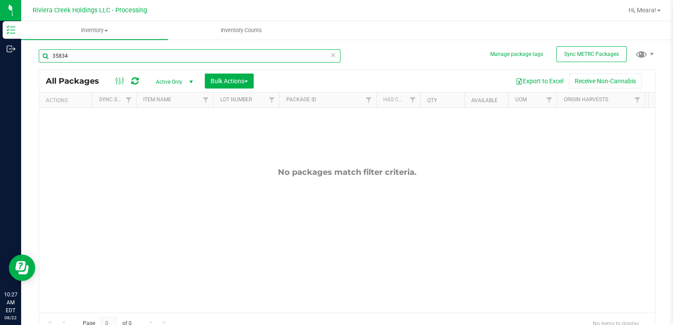
drag, startPoint x: 98, startPoint y: 58, endPoint x: 577, endPoint y: 273, distance: 524.8
click at [19, 55] on div "Inventory Outbound 10:27 AM EDT 08/22/2025 08/22 Riviera Creek Holdings LLC - P…" at bounding box center [336, 162] width 673 height 325
type input "35797"
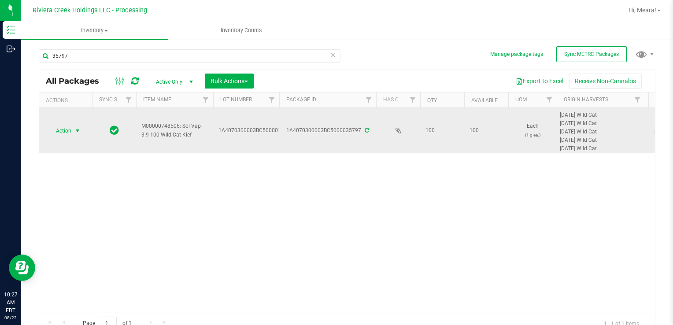
click at [74, 129] on span "select" at bounding box center [77, 131] width 11 height 12
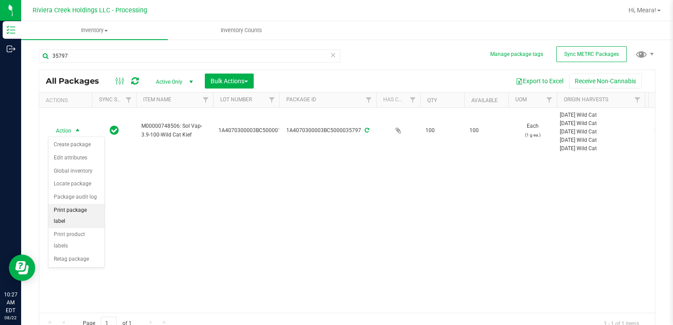
click at [94, 205] on li "Print package label" at bounding box center [76, 216] width 56 height 24
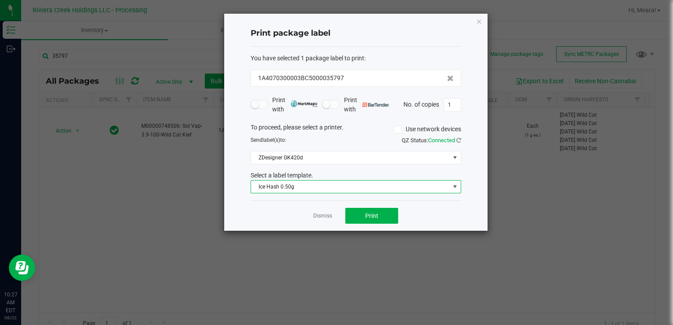
click at [302, 185] on span "Ice Hash 0.50g" at bounding box center [350, 187] width 199 height 12
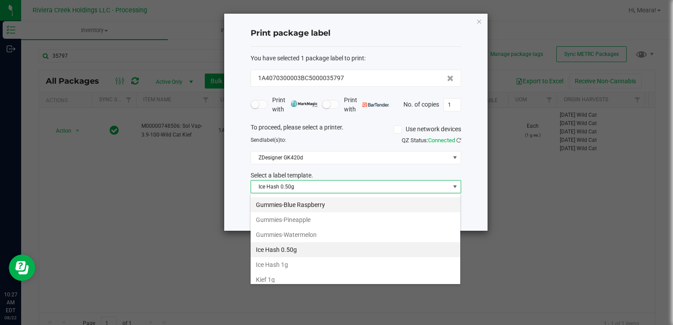
scroll to position [267, 0]
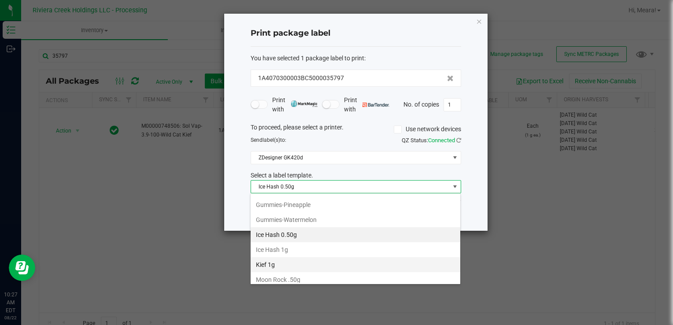
click at [302, 259] on li "Kief 1g" at bounding box center [356, 264] width 210 height 15
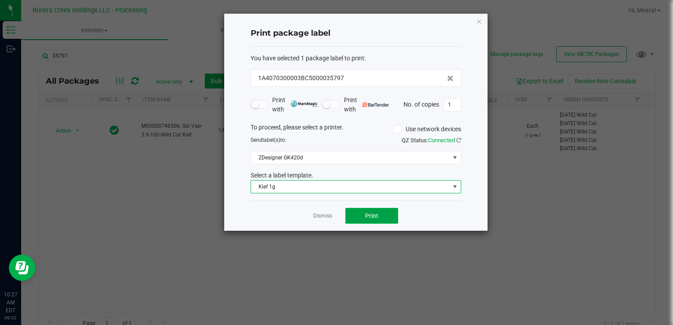
click at [366, 208] on button "Print" at bounding box center [371, 216] width 53 height 16
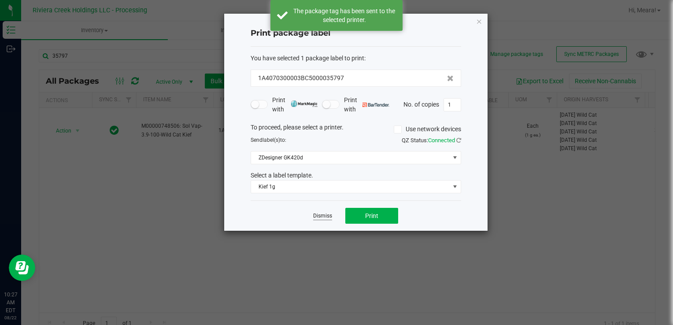
click at [330, 212] on link "Dismiss" at bounding box center [322, 215] width 19 height 7
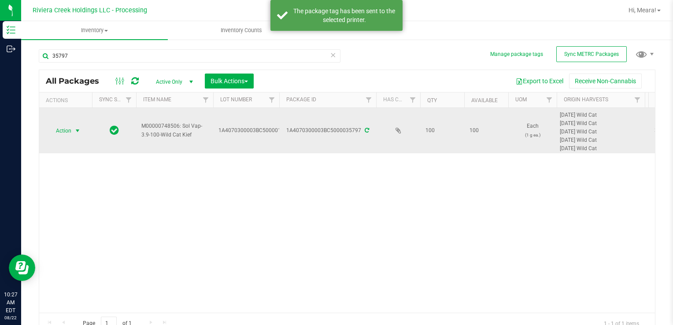
click at [48, 125] on span "Action" at bounding box center [60, 131] width 24 height 12
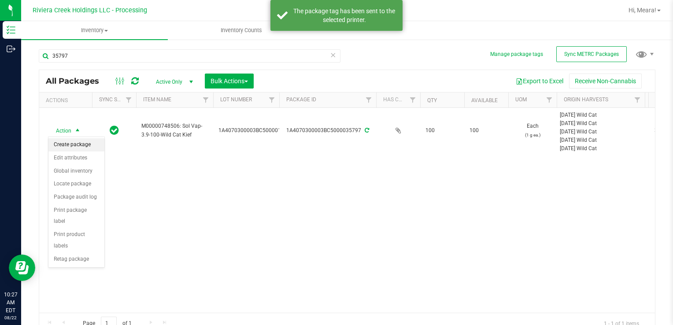
click at [73, 142] on li "Create package" at bounding box center [76, 144] width 56 height 13
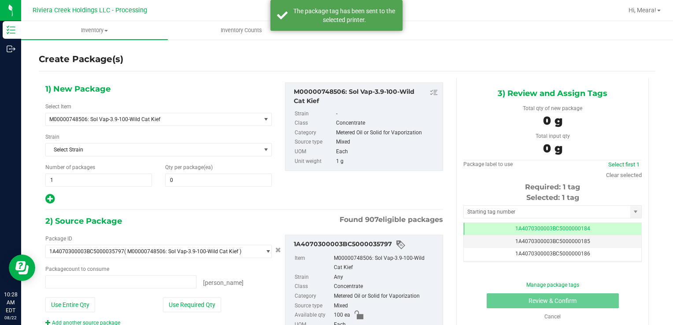
type input "0 ea"
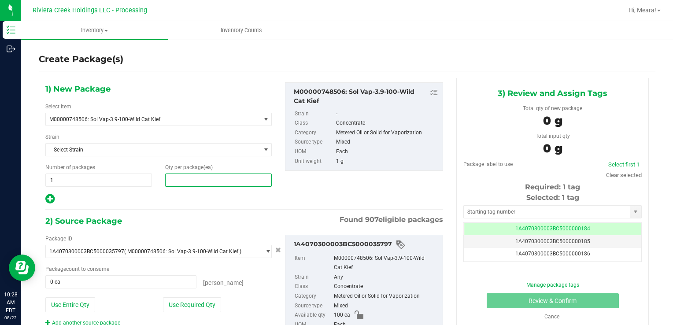
click at [196, 181] on span at bounding box center [218, 179] width 107 height 13
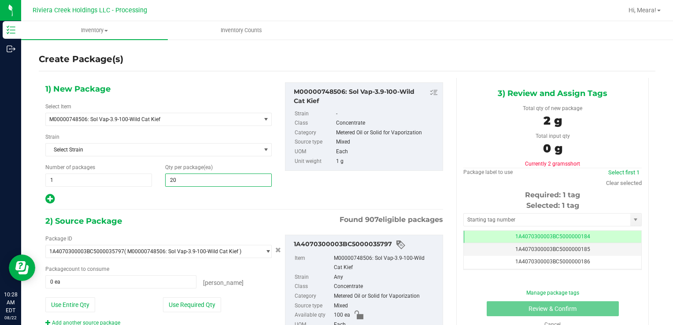
type input "200"
drag, startPoint x: 181, startPoint y: 305, endPoint x: 173, endPoint y: 298, distance: 11.0
click at [181, 305] on button "Use Required Qty" at bounding box center [192, 304] width 58 height 15
type input "100 ea"
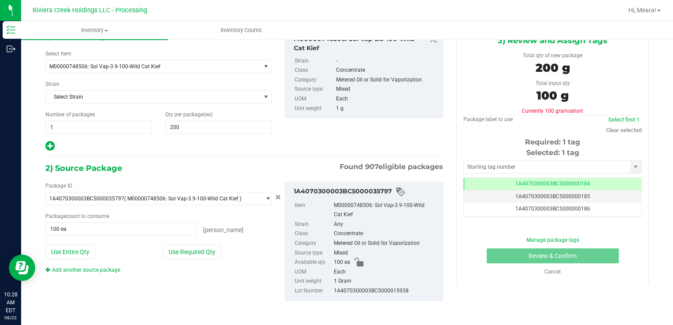
click at [117, 271] on link "Add another source package" at bounding box center [82, 270] width 75 height 6
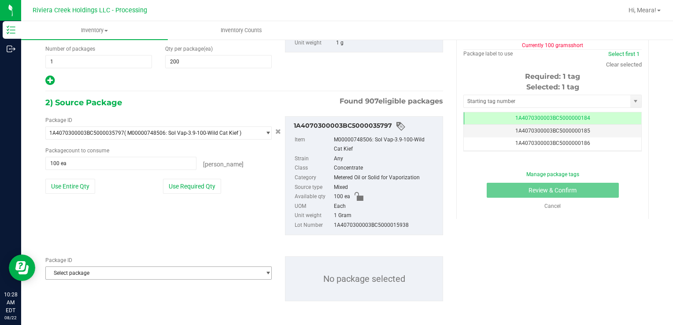
click at [117, 271] on span "Select package" at bounding box center [153, 273] width 214 height 12
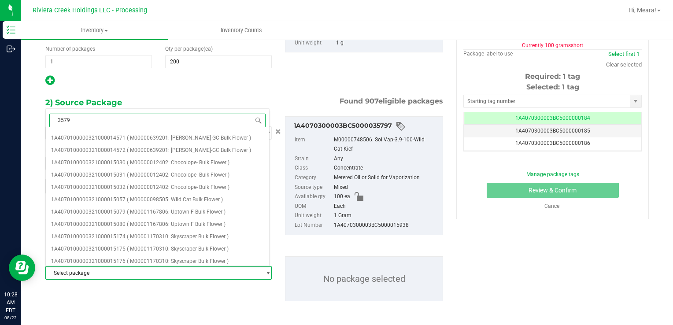
type input "35798"
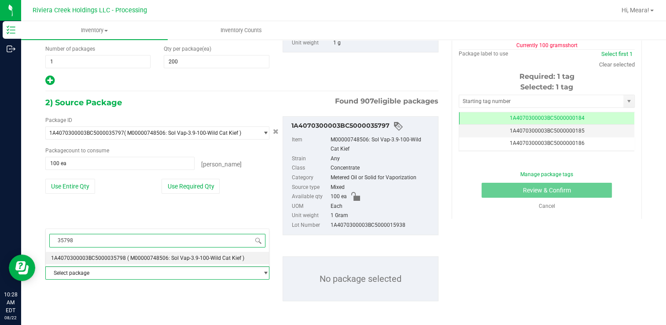
click at [135, 258] on span "( M00000748506: Sol Vap-3.9-100-Wild Cat Kief )" at bounding box center [185, 258] width 117 height 6
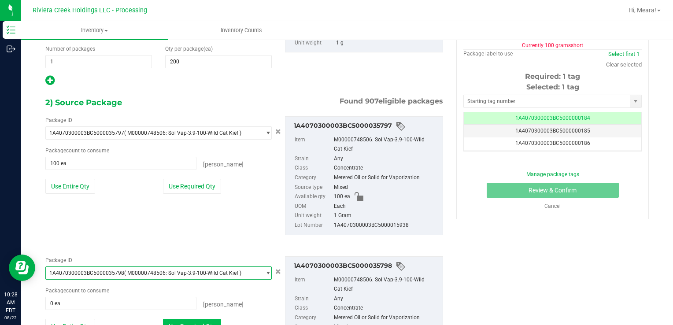
click at [189, 321] on button "Use Required Qty" at bounding box center [192, 326] width 58 height 15
type input "100 ea"
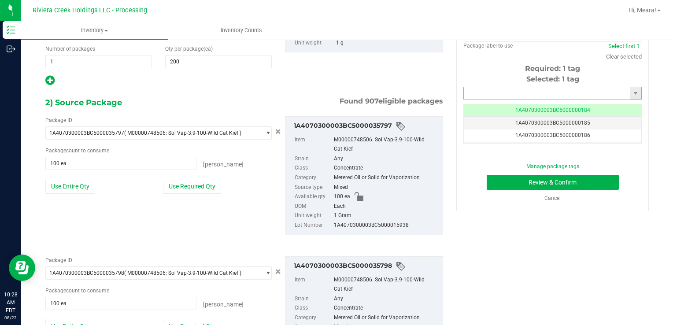
click at [484, 92] on input "text" at bounding box center [547, 93] width 166 height 12
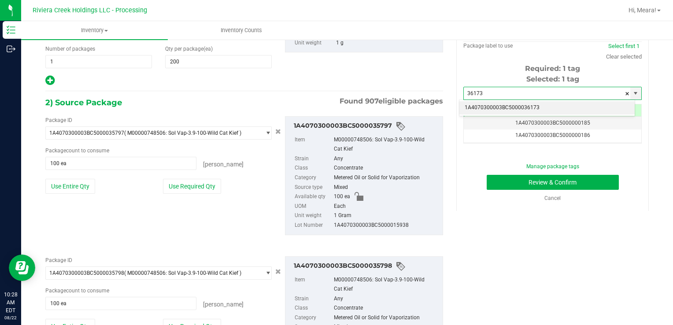
click at [486, 112] on li "1A4070300003BC5000036173" at bounding box center [546, 107] width 175 height 13
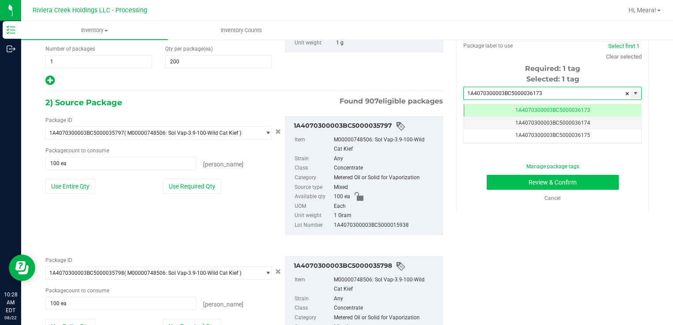
type input "1A4070300003BC5000036173"
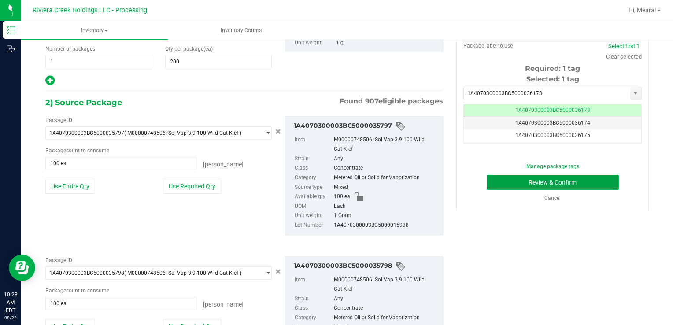
click at [501, 184] on button "Review & Confirm" at bounding box center [552, 182] width 132 height 15
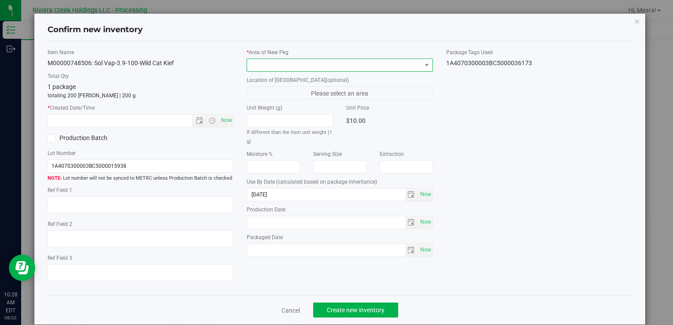
click at [387, 66] on span at bounding box center [334, 65] width 174 height 12
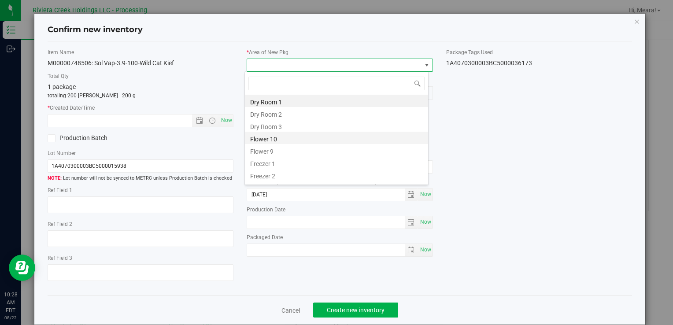
click at [283, 142] on li "Flower 10" at bounding box center [336, 138] width 183 height 12
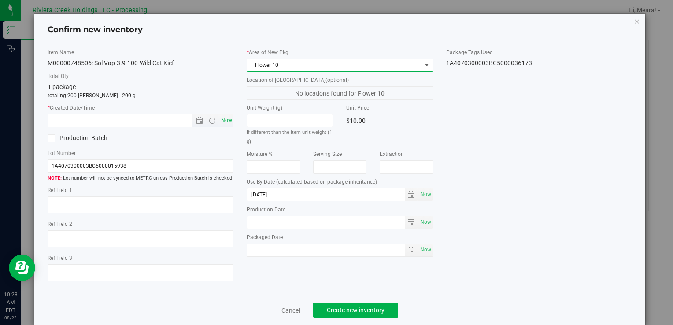
click at [225, 113] on div "* Created Date/Time Now" at bounding box center [141, 115] width 186 height 23
click at [225, 119] on span "Now" at bounding box center [226, 120] width 15 height 13
type input "8/22/2025 10:28 AM"
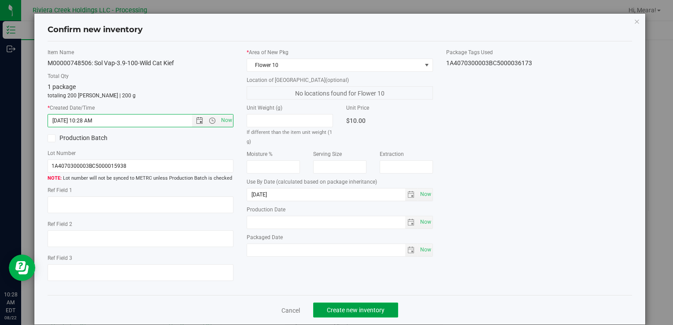
click at [372, 308] on span "Create new inventory" at bounding box center [356, 309] width 58 height 7
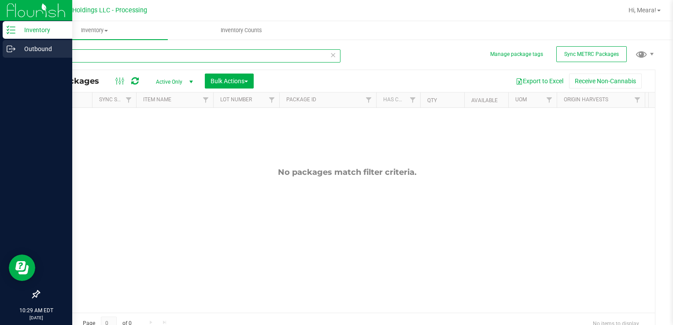
drag, startPoint x: 90, startPoint y: 56, endPoint x: 5, endPoint y: 51, distance: 84.7
click at [5, 51] on div "Inventory Outbound 10:29 AM EDT 08/22/2025 08/22 Riviera Creek Holdings LLC - P…" at bounding box center [336, 162] width 673 height 325
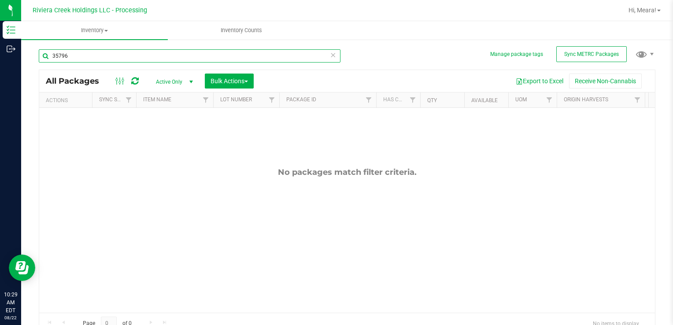
type input "35796"
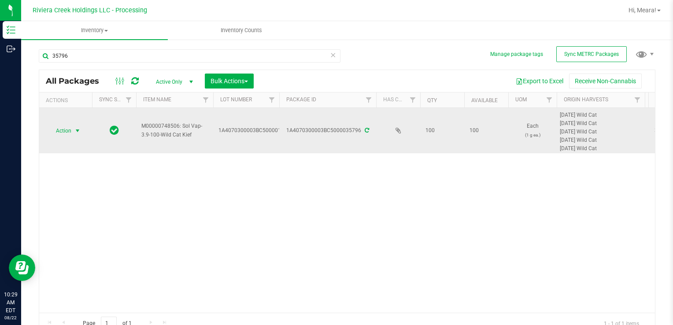
click at [67, 128] on span "Action" at bounding box center [60, 131] width 24 height 12
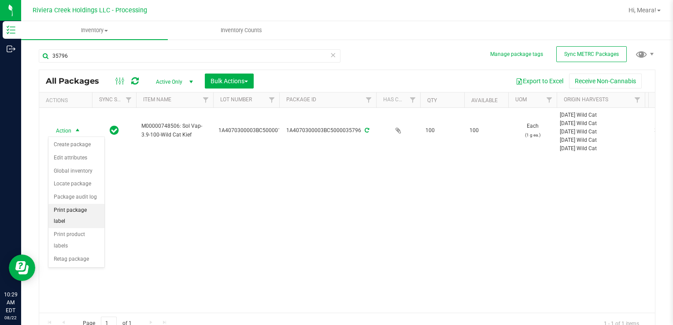
click at [78, 212] on li "Print package label" at bounding box center [76, 216] width 56 height 24
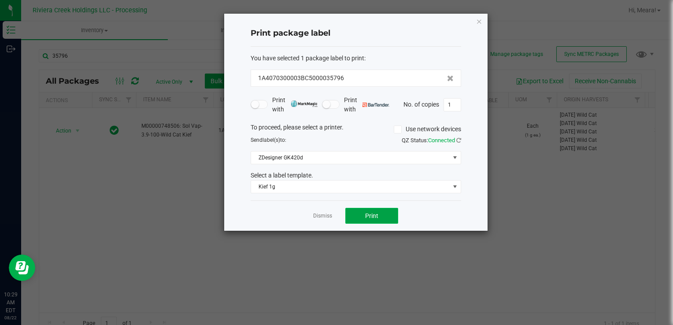
click at [365, 218] on button "Print" at bounding box center [371, 216] width 53 height 16
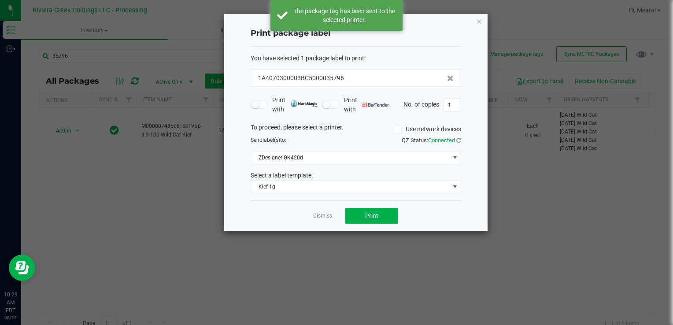
click at [321, 215] on link "Dismiss" at bounding box center [322, 215] width 19 height 7
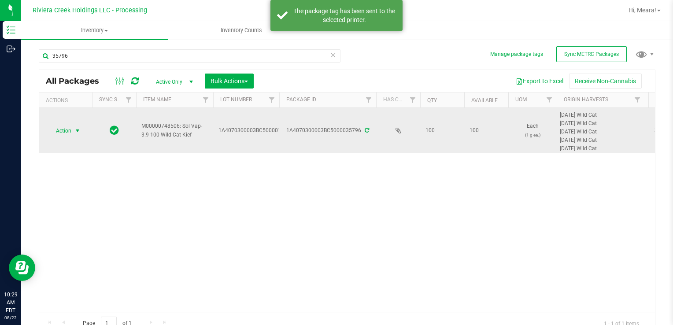
click at [56, 131] on span "Action" at bounding box center [60, 131] width 24 height 12
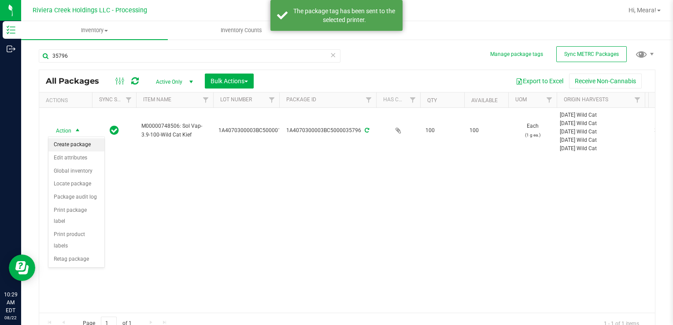
click at [66, 143] on li "Create package" at bounding box center [76, 144] width 56 height 13
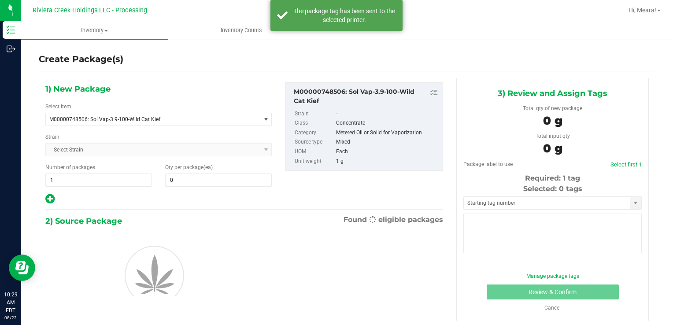
type input "0"
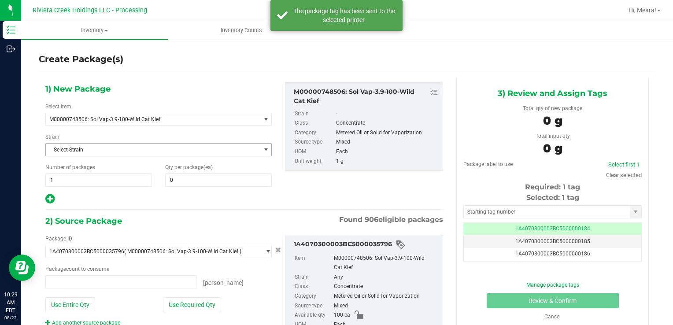
type input "0 ea"
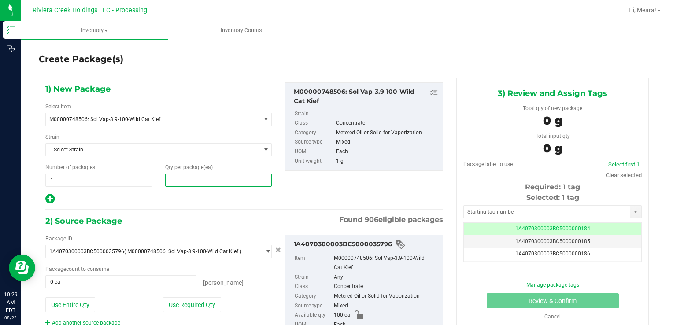
click at [198, 177] on span at bounding box center [218, 179] width 107 height 13
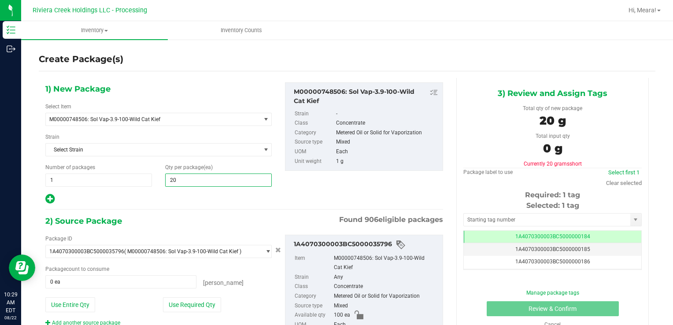
type input "200"
click at [172, 307] on button "Use Required Qty" at bounding box center [192, 304] width 58 height 15
type input "100 ea"
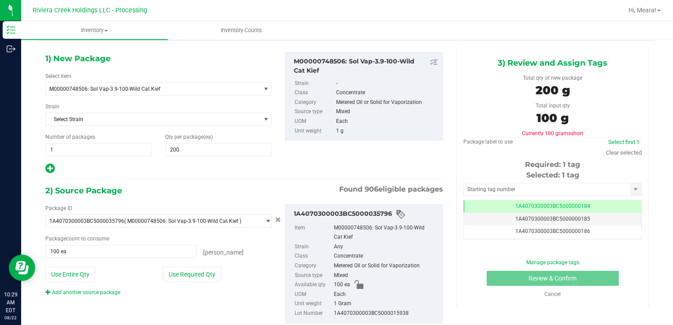
scroll to position [53, 0]
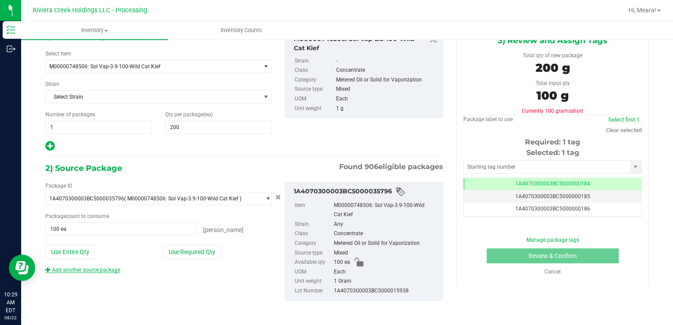
click at [112, 270] on div "Add another source package" at bounding box center [89, 270] width 88 height 8
click at [110, 262] on div "Package ID 1A4070300003BC5000035796 ( M00000748506: Sol Vap-3.9-100-Wild Cat Ki…" at bounding box center [159, 228] width 240 height 92
click at [112, 272] on link "Add another source package" at bounding box center [82, 270] width 75 height 6
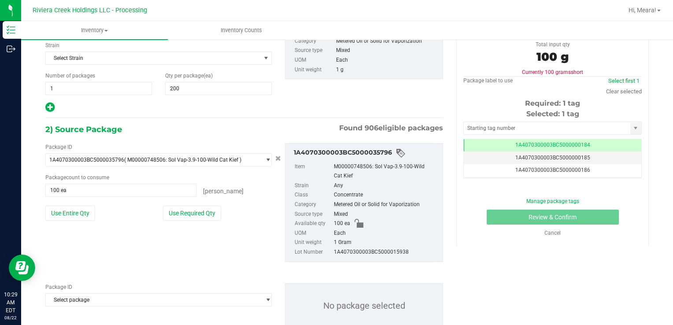
scroll to position [118, 0]
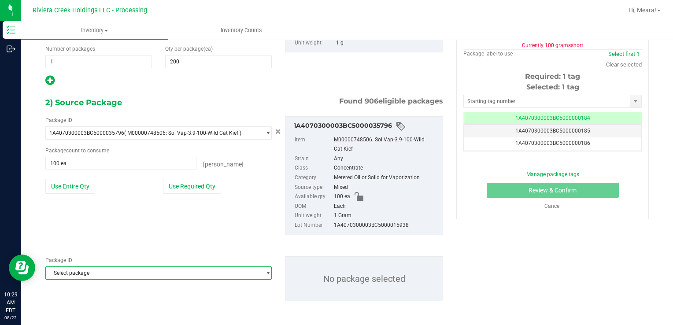
click at [114, 276] on span "Select package" at bounding box center [153, 273] width 214 height 12
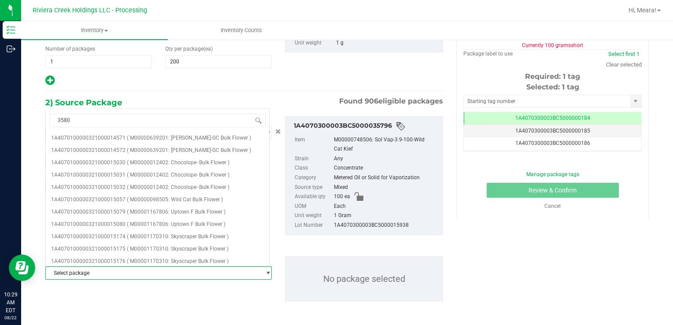
type input "35801"
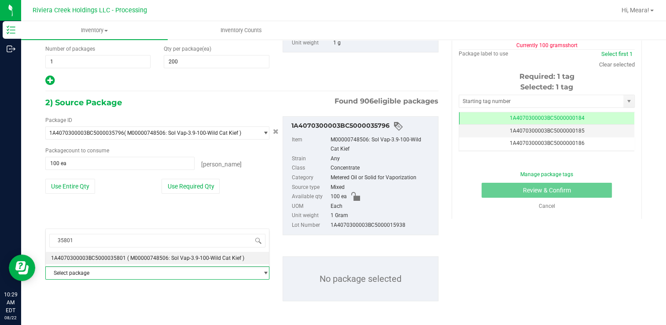
click at [122, 260] on span "1A4070300003BC5000035801" at bounding box center [88, 258] width 75 height 6
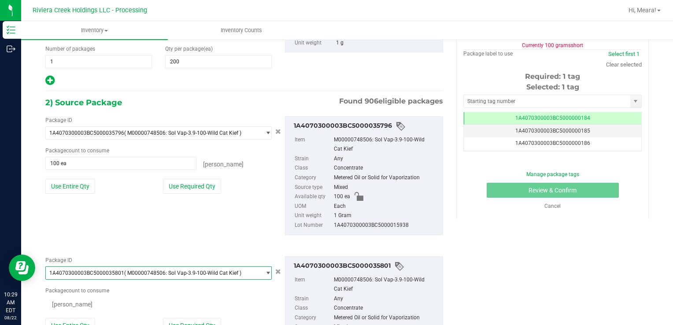
scroll to position [0, 0]
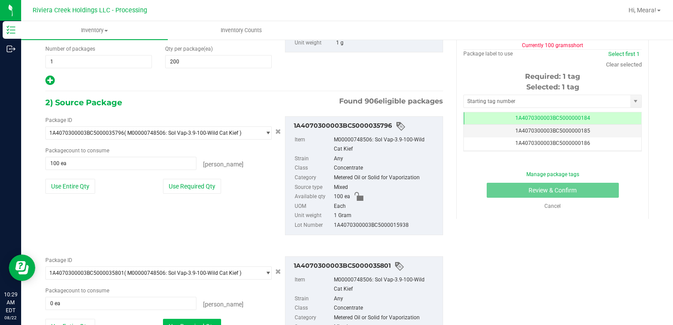
click at [174, 321] on button "Use Required Qty" at bounding box center [192, 326] width 58 height 15
type input "100 ea"
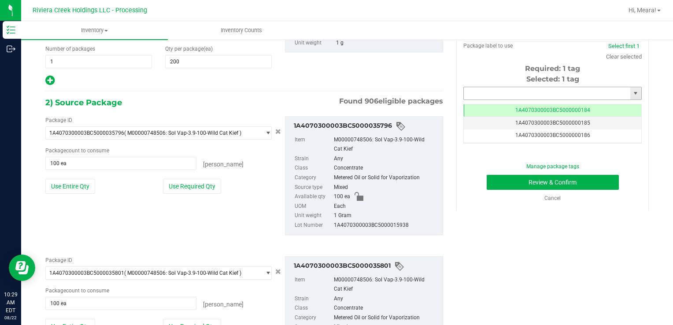
click at [493, 94] on input "text" at bounding box center [547, 93] width 166 height 12
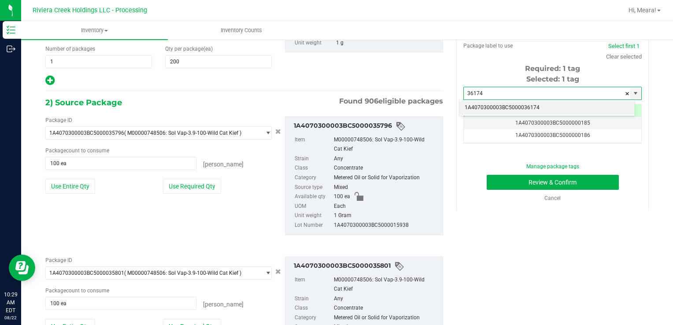
click at [499, 103] on div "1A4070300003BC5000036174 No matching tags" at bounding box center [547, 107] width 176 height 17
click at [498, 106] on li "1A4070300003BC5000036174" at bounding box center [546, 107] width 175 height 13
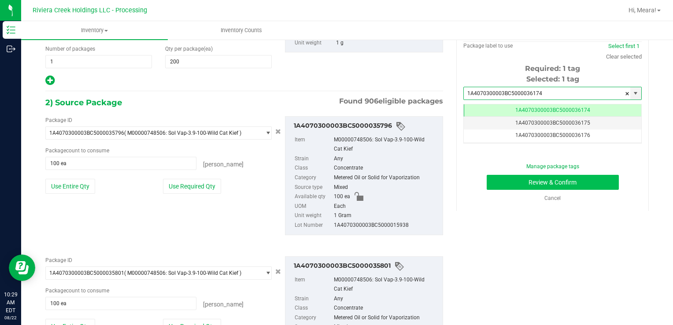
type input "1A4070300003BC5000036174"
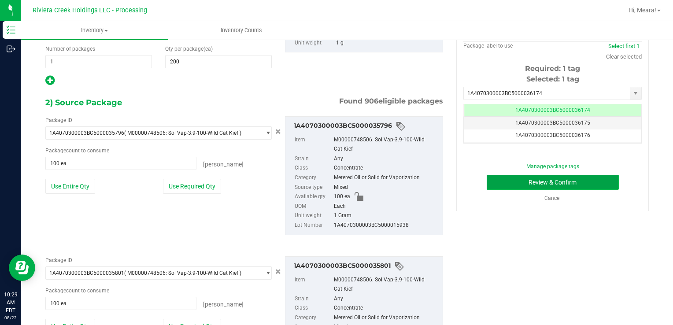
click at [501, 185] on button "Review & Confirm" at bounding box center [552, 182] width 132 height 15
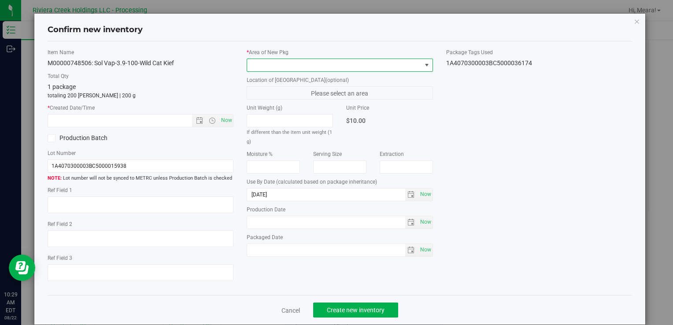
click at [402, 67] on span at bounding box center [334, 65] width 174 height 12
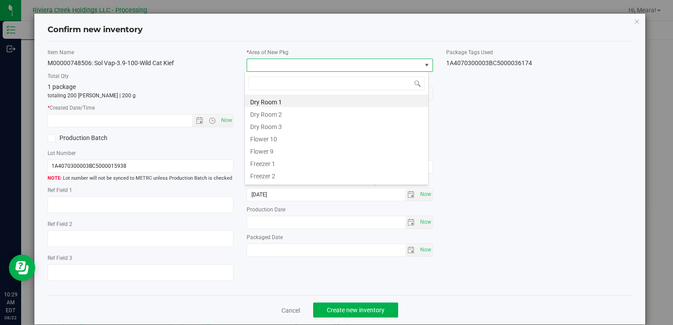
click at [270, 142] on li "Flower 10" at bounding box center [336, 138] width 183 height 12
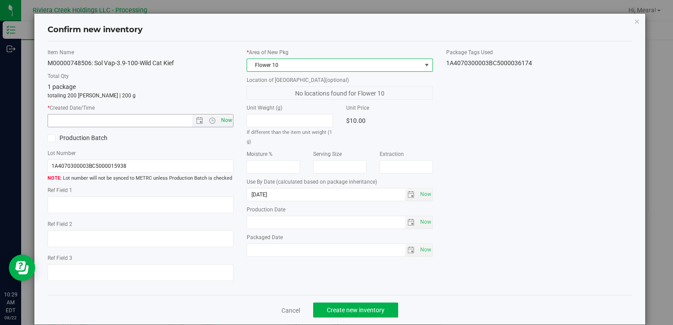
click at [225, 119] on span "Now" at bounding box center [226, 120] width 15 height 13
type input "8/22/2025 10:29 AM"
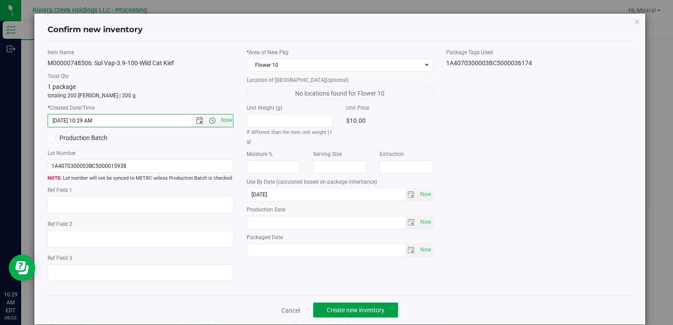
click at [371, 308] on span "Create new inventory" at bounding box center [356, 309] width 58 height 7
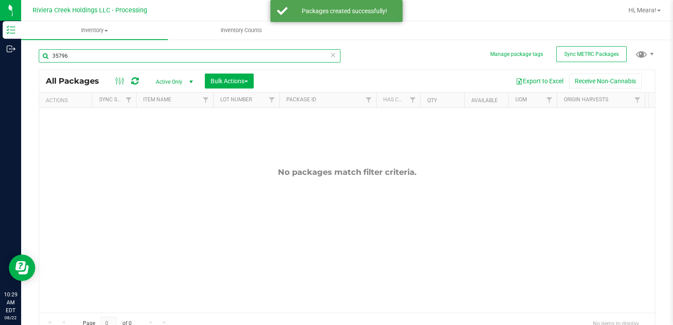
drag, startPoint x: 96, startPoint y: 55, endPoint x: 140, endPoint y: 70, distance: 46.6
click at [0, 58] on html "Inventory Outbound 10:29 AM EDT 08/22/2025 08/22 Riviera Creek Holdings LLC - P…" at bounding box center [336, 162] width 673 height 325
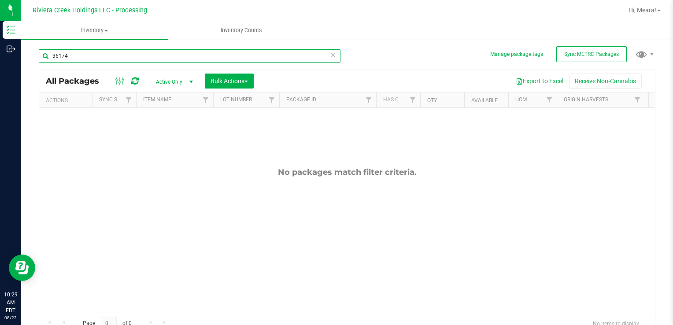
type input "36174"
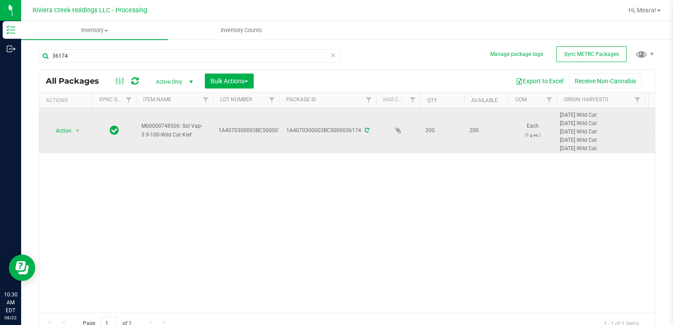
click at [64, 136] on td "Action Action Create package Edit attributes Global inventory Locate package Pa…" at bounding box center [65, 130] width 53 height 45
click at [63, 132] on td "Action Action Create package Edit attributes Global inventory Locate package Pa…" at bounding box center [65, 130] width 53 height 45
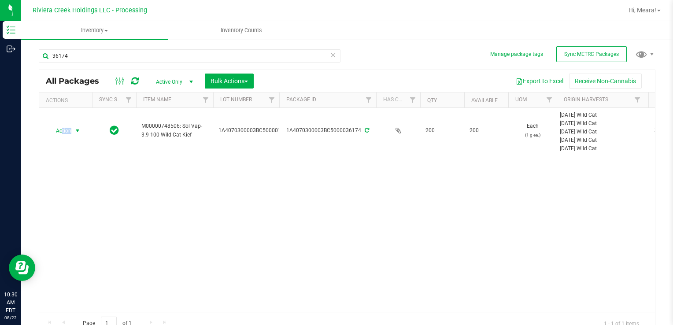
drag, startPoint x: 63, startPoint y: 132, endPoint x: 75, endPoint y: 136, distance: 13.4
click at [66, 131] on span "Action" at bounding box center [60, 131] width 24 height 12
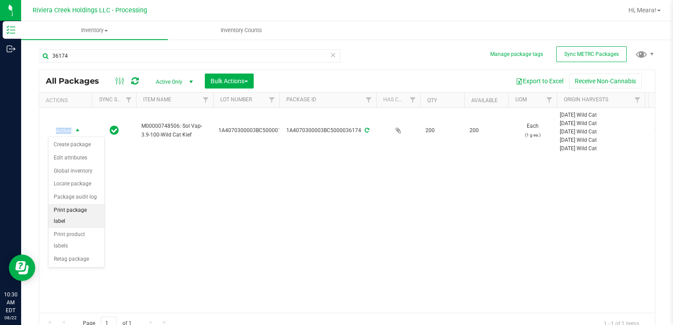
click at [94, 210] on li "Print package label" at bounding box center [76, 216] width 56 height 24
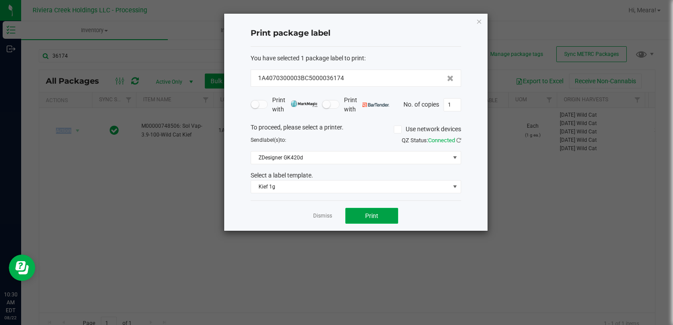
click at [369, 219] on button "Print" at bounding box center [371, 216] width 53 height 16
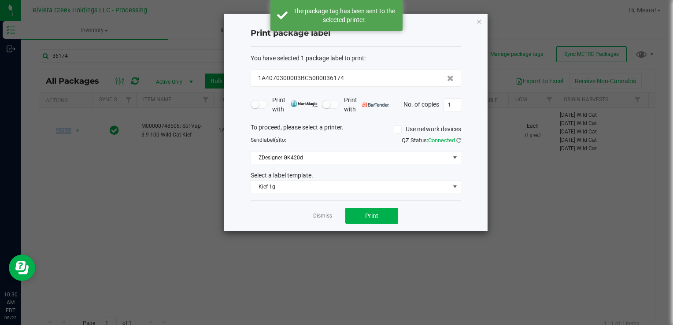
drag, startPoint x: 328, startPoint y: 216, endPoint x: 215, endPoint y: 174, distance: 120.1
click at [327, 215] on link "Dismiss" at bounding box center [322, 215] width 19 height 7
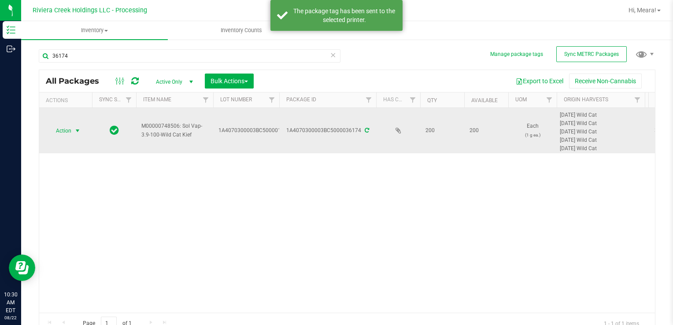
click at [62, 121] on td "Action Action Create package Edit attributes Global inventory Locate package Pa…" at bounding box center [65, 130] width 53 height 45
click at [65, 129] on span "Action" at bounding box center [60, 131] width 24 height 12
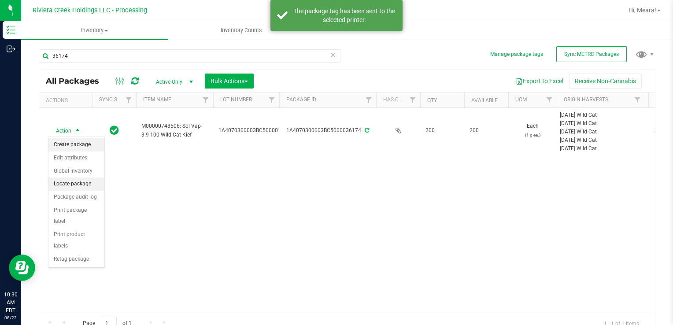
click at [70, 140] on li "Create package" at bounding box center [76, 144] width 56 height 13
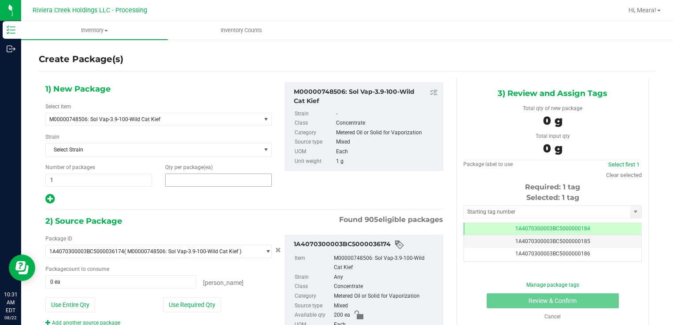
click at [188, 175] on span at bounding box center [218, 179] width 107 height 13
type input "10"
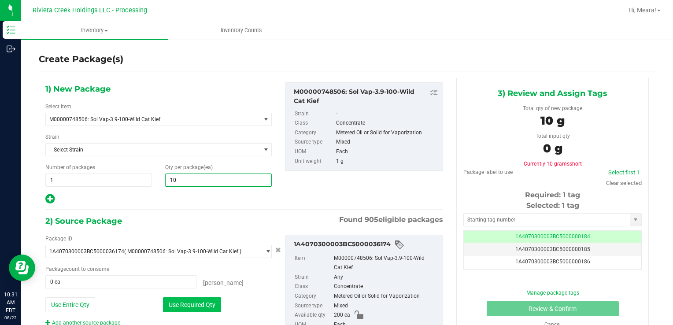
type input "10"
click at [177, 302] on button "Use Required Qty" at bounding box center [192, 304] width 58 height 15
type input "10 ea"
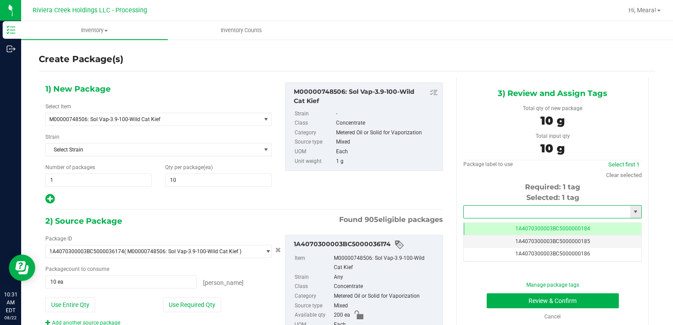
click at [499, 213] on input "text" at bounding box center [547, 212] width 166 height 12
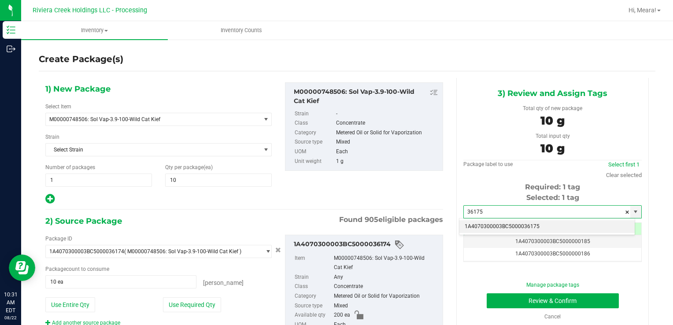
click at [499, 225] on li "1A4070300003BC5000036175" at bounding box center [546, 226] width 175 height 13
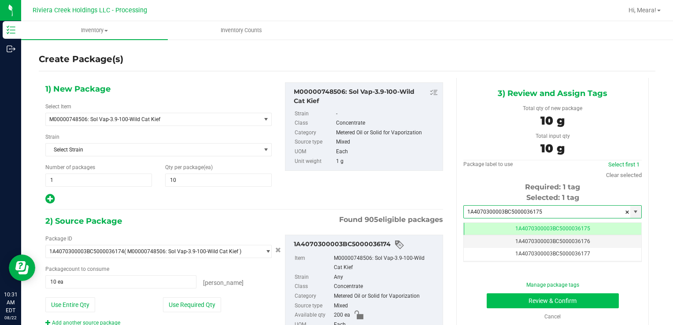
type input "1A4070300003BC5000036175"
click at [510, 306] on button "Review & Confirm" at bounding box center [552, 300] width 132 height 15
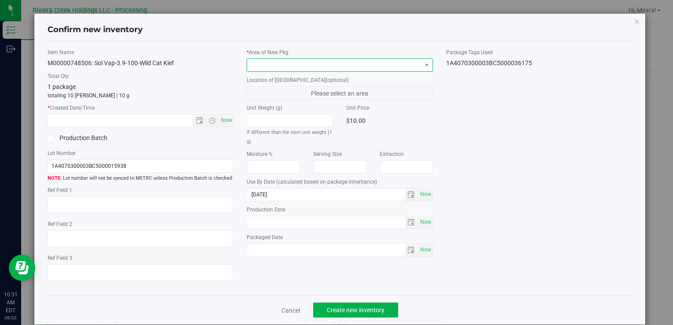
click at [349, 66] on span at bounding box center [334, 65] width 174 height 12
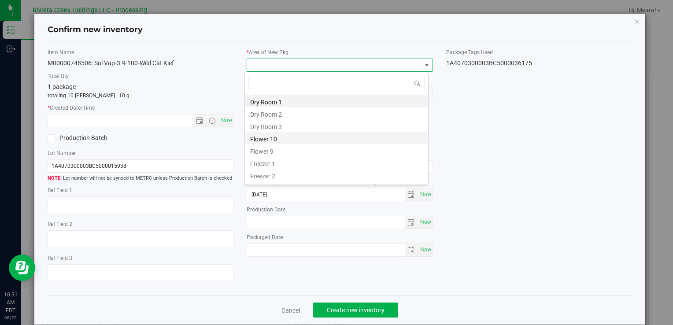
click at [274, 141] on li "Flower 10" at bounding box center [336, 138] width 183 height 12
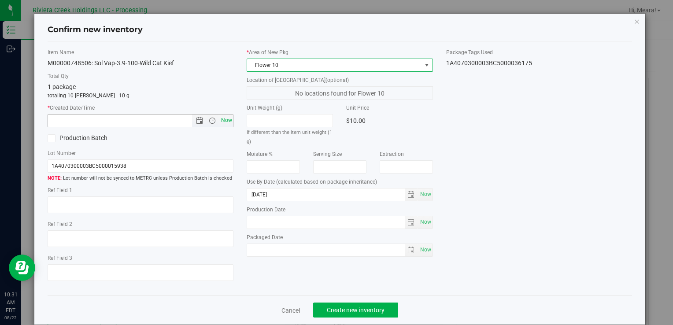
click at [224, 114] on span "Now" at bounding box center [226, 120] width 15 height 13
type input "8/22/2025 10:31 AM"
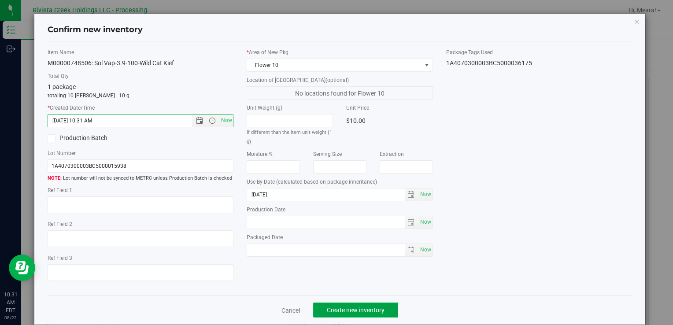
click at [368, 306] on button "Create new inventory" at bounding box center [355, 309] width 85 height 15
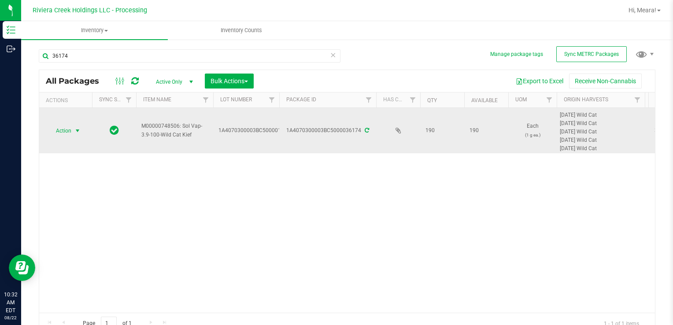
click at [72, 130] on span "select" at bounding box center [77, 131] width 11 height 12
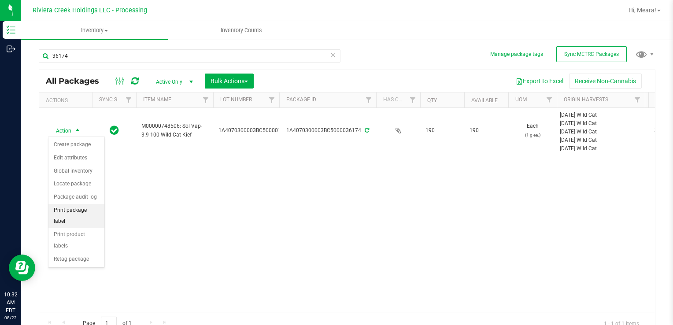
click at [93, 208] on li "Print package label" at bounding box center [76, 216] width 56 height 24
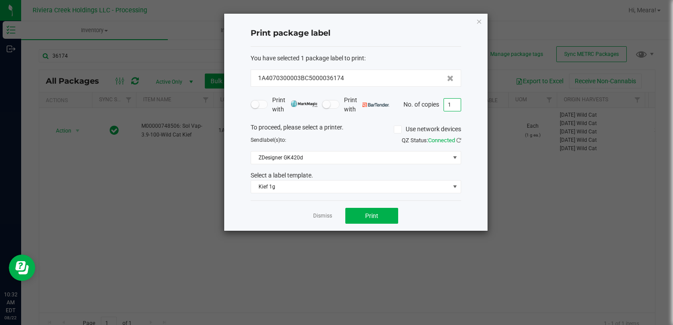
click at [450, 102] on input "1" at bounding box center [452, 105] width 17 height 12
type input "5"
drag, startPoint x: 359, startPoint y: 204, endPoint x: 361, endPoint y: 208, distance: 4.9
click at [360, 206] on div "Dismiss Print" at bounding box center [356, 215] width 210 height 30
click at [363, 210] on button "Print" at bounding box center [371, 216] width 53 height 16
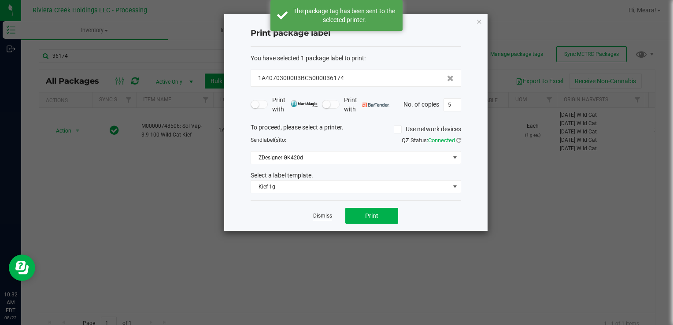
click at [324, 214] on link "Dismiss" at bounding box center [322, 215] width 19 height 7
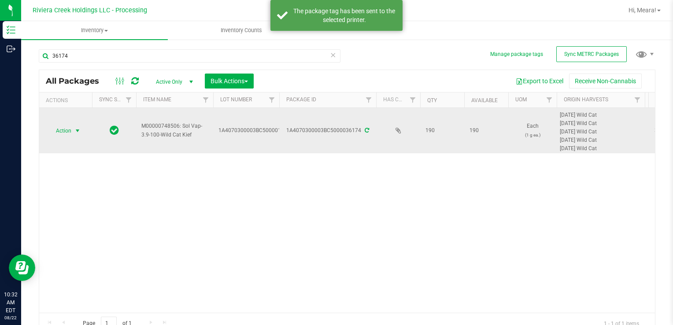
click at [67, 129] on span "Action" at bounding box center [60, 131] width 24 height 12
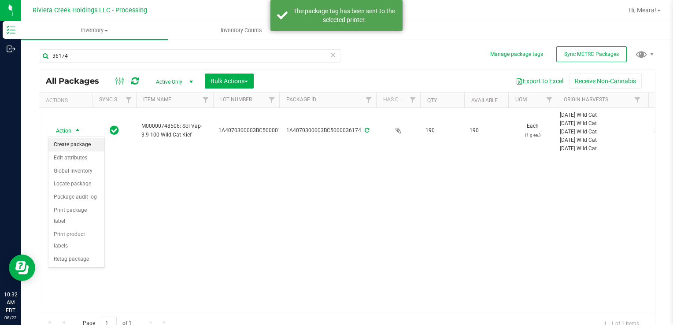
click at [77, 146] on li "Create package" at bounding box center [76, 144] width 56 height 13
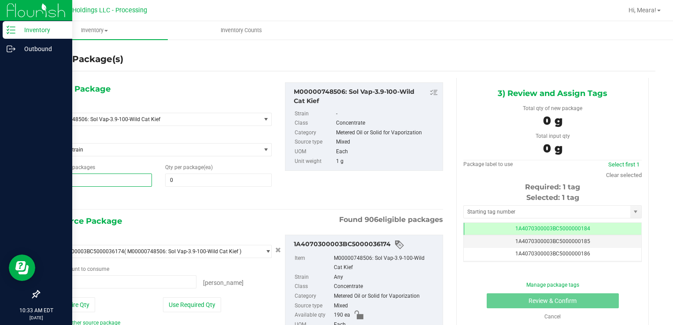
drag, startPoint x: 84, startPoint y: 183, endPoint x: 7, endPoint y: 179, distance: 76.7
click at [7, 179] on div "Inventory Outbound 10:33 AM EDT 08/22/2025 08/22 Riviera Creek Holdings LLC - P…" at bounding box center [336, 162] width 673 height 325
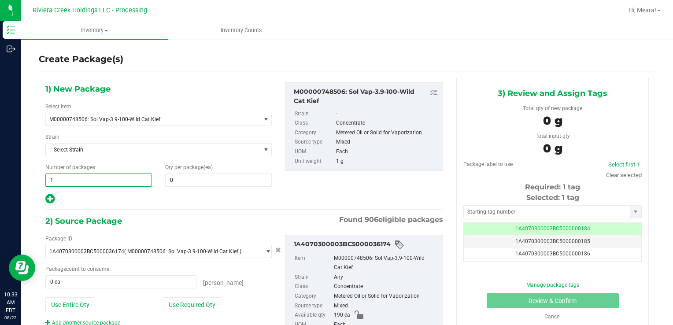
type input "5"
click at [197, 177] on span at bounding box center [218, 179] width 107 height 13
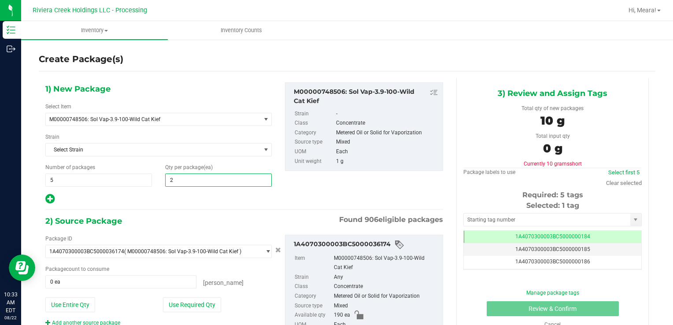
type input "20"
click at [155, 221] on div "2) Source Package Found 906 eligible packages" at bounding box center [244, 220] width 398 height 13
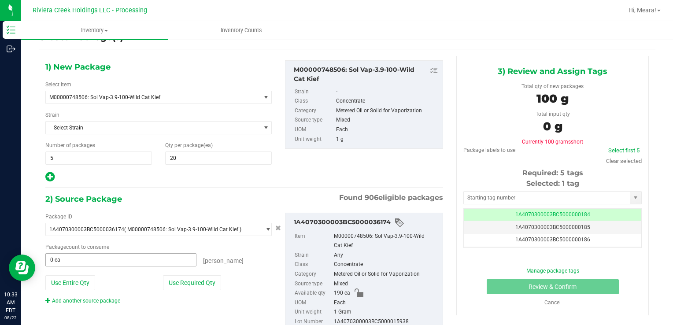
scroll to position [44, 0]
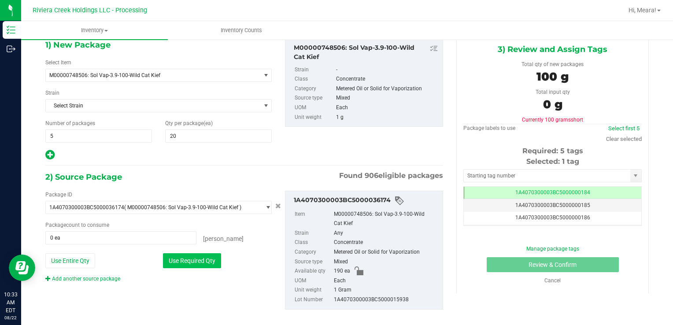
click at [190, 254] on button "Use Required Qty" at bounding box center [192, 260] width 58 height 15
type input "100 ea"
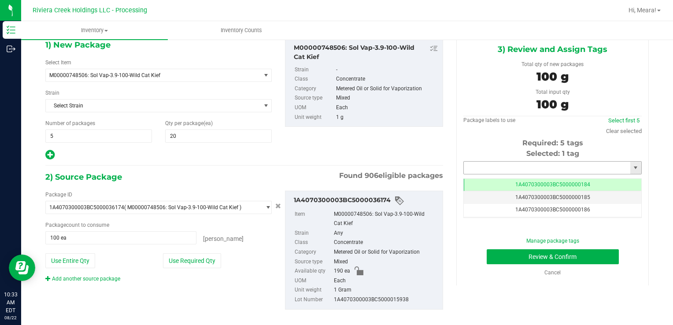
click at [542, 163] on input "text" at bounding box center [547, 168] width 166 height 12
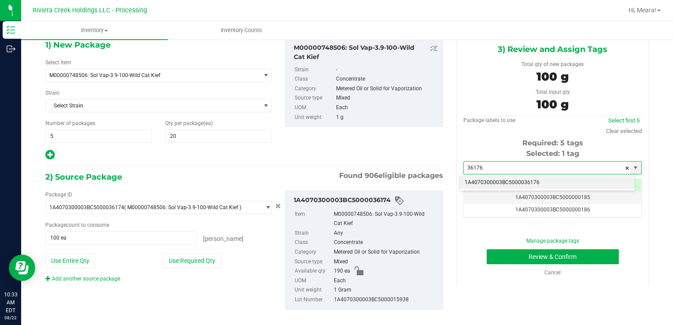
click at [540, 182] on li "1A4070300003BC5000036176" at bounding box center [546, 182] width 175 height 13
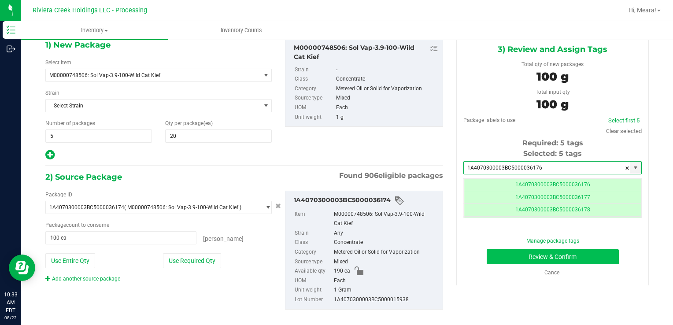
scroll to position [0, 0]
type input "1A4070300003BC5000036176"
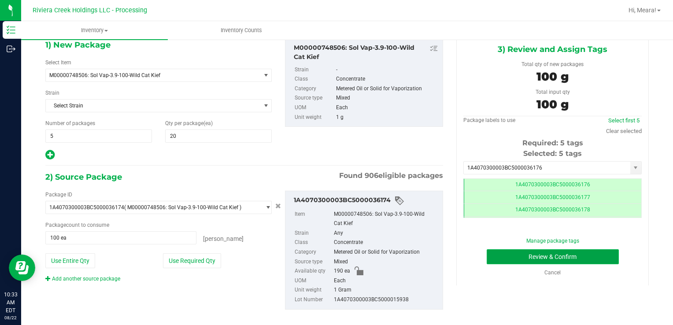
click at [507, 255] on button "Review & Confirm" at bounding box center [552, 256] width 132 height 15
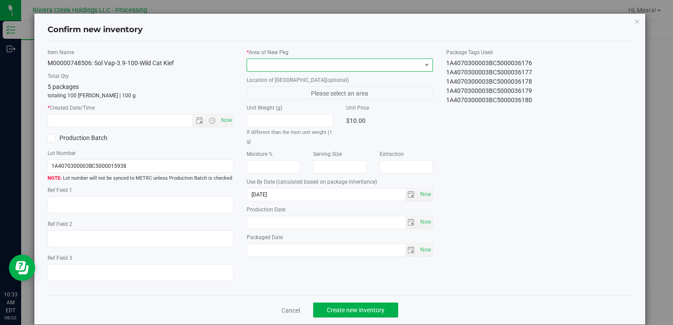
click at [368, 66] on span at bounding box center [334, 65] width 174 height 12
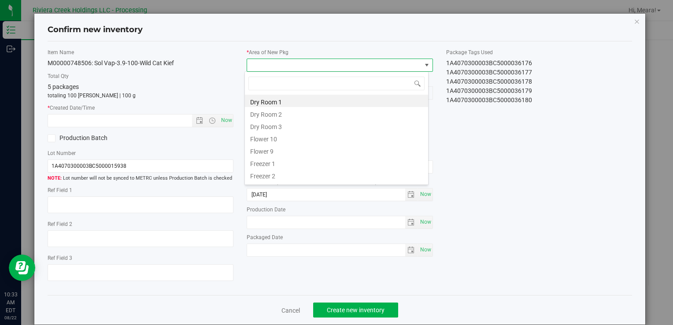
drag, startPoint x: 264, startPoint y: 140, endPoint x: 259, endPoint y: 138, distance: 5.7
click at [264, 140] on li "Flower 10" at bounding box center [336, 138] width 183 height 12
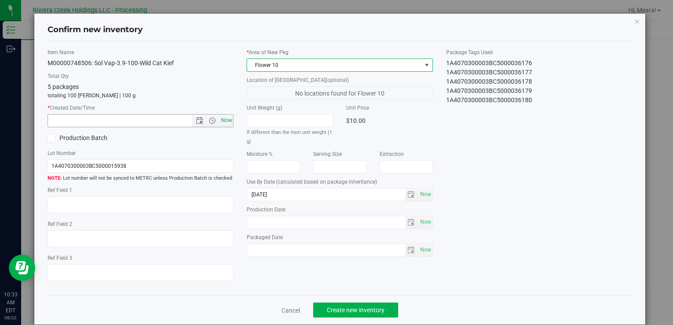
click at [224, 118] on span "Now" at bounding box center [226, 120] width 15 height 13
type input "8/22/2025 10:33 AM"
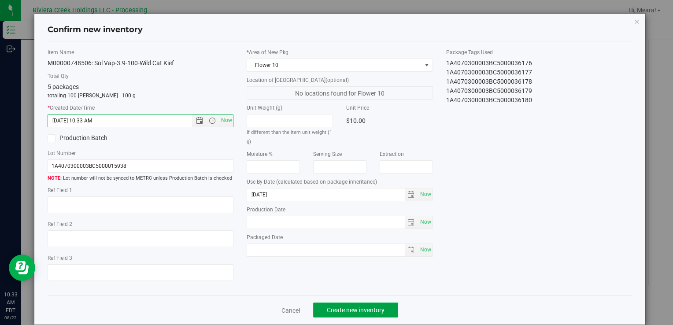
click at [377, 305] on button "Create new inventory" at bounding box center [355, 309] width 85 height 15
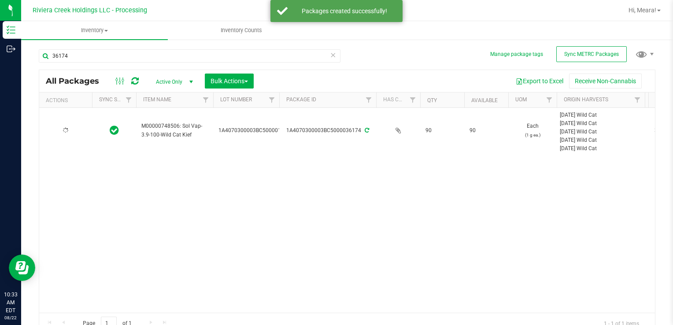
type input "2026-07-22"
